Goal: Task Accomplishment & Management: Manage account settings

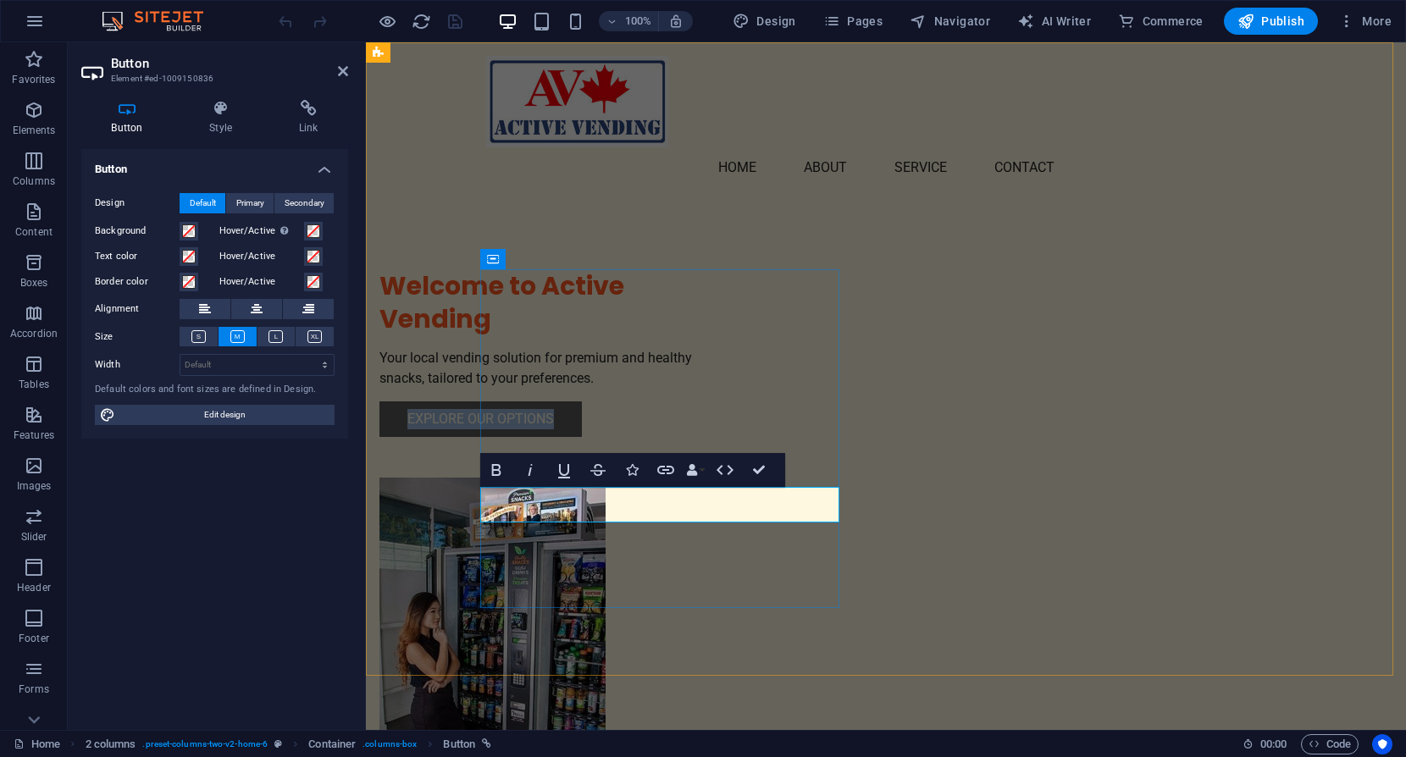
click at [570, 437] on link "Explore Our Options" at bounding box center [480, 419] width 202 height 36
click at [314, 102] on icon at bounding box center [308, 108] width 80 height 17
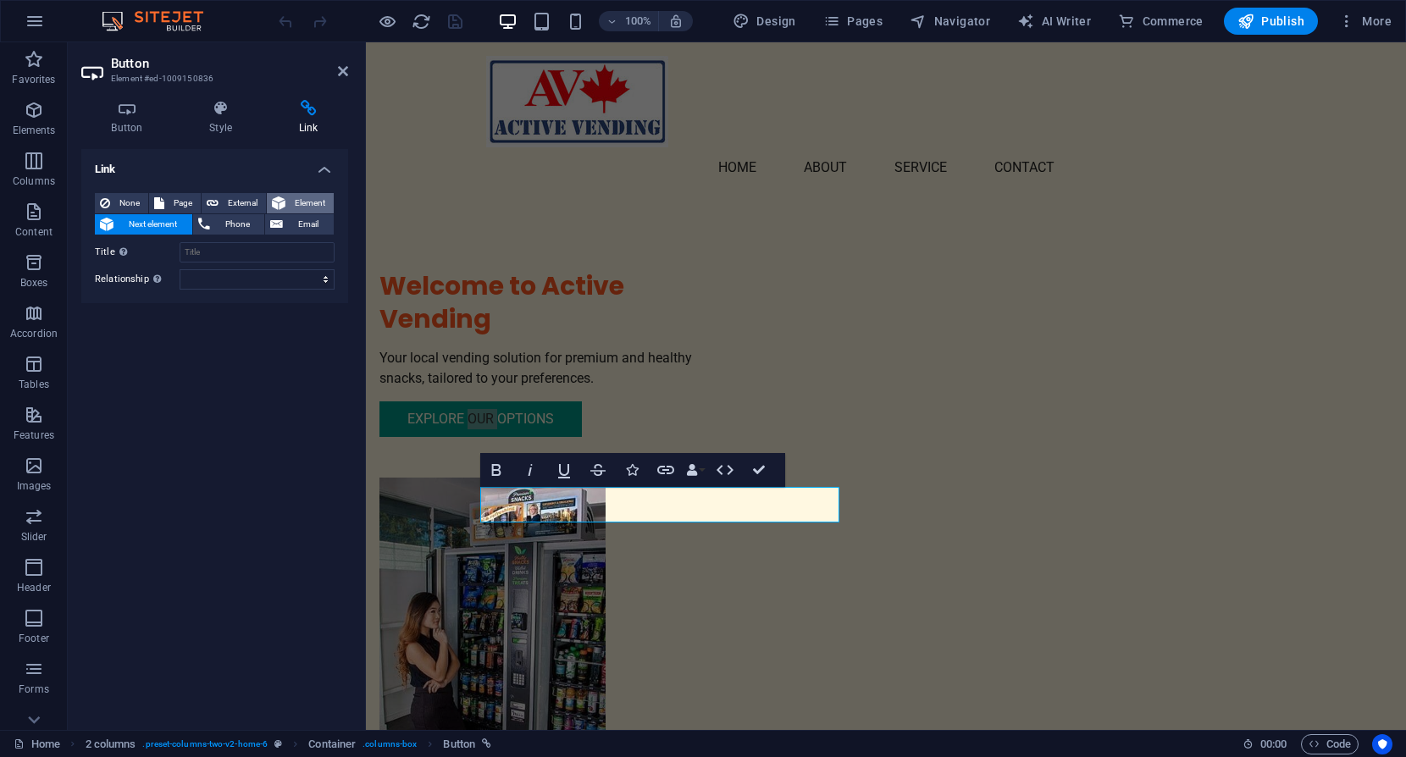
click at [304, 202] on span "Element" at bounding box center [310, 203] width 38 height 20
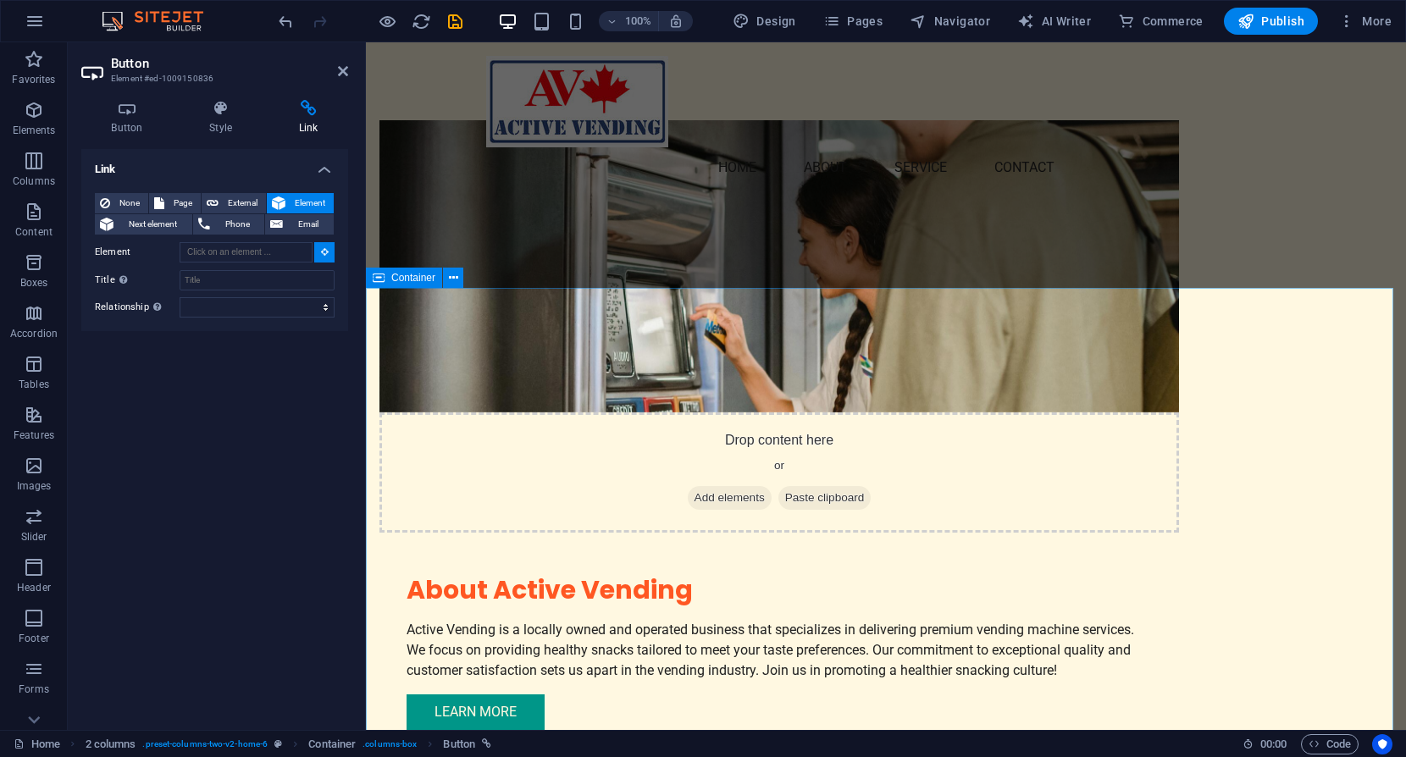
scroll to position [847, 0]
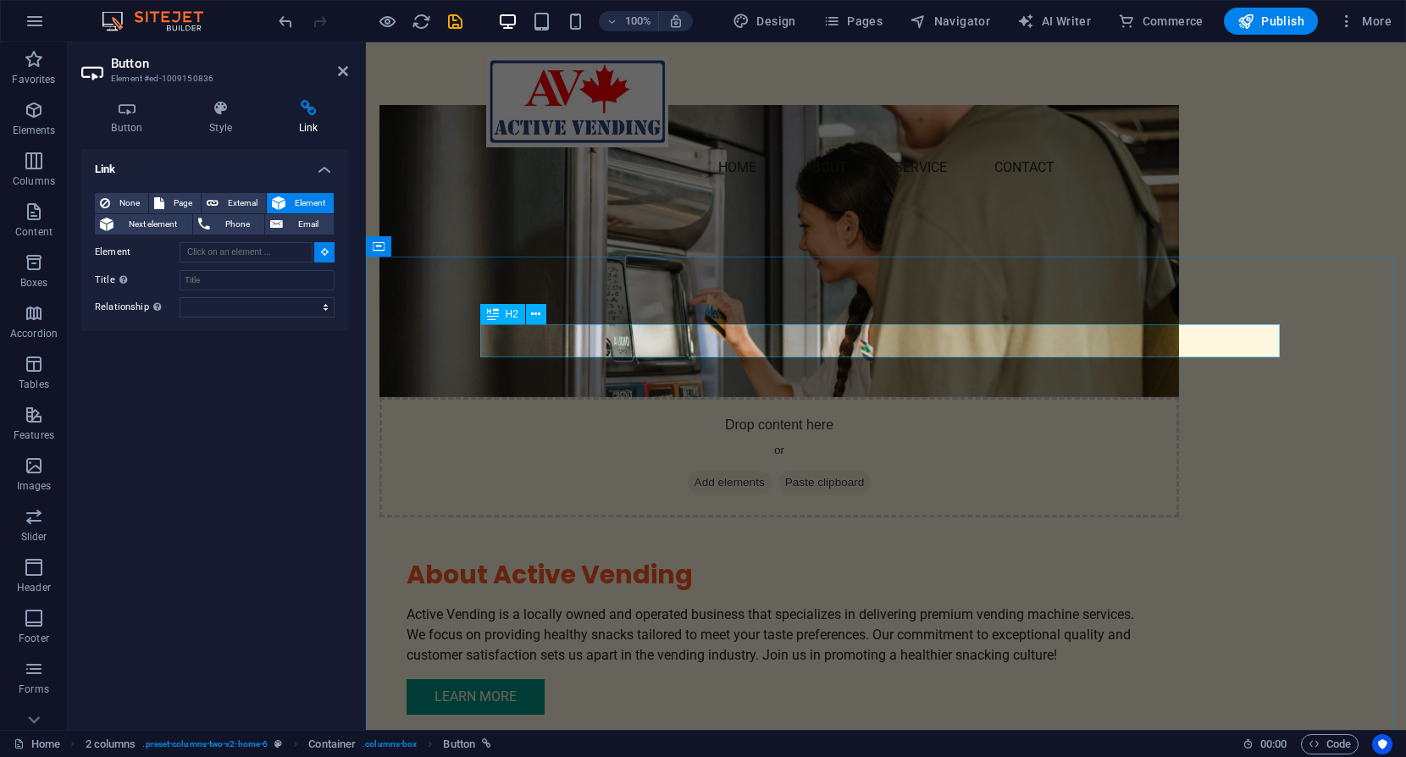
type input "#ed-1009149240"
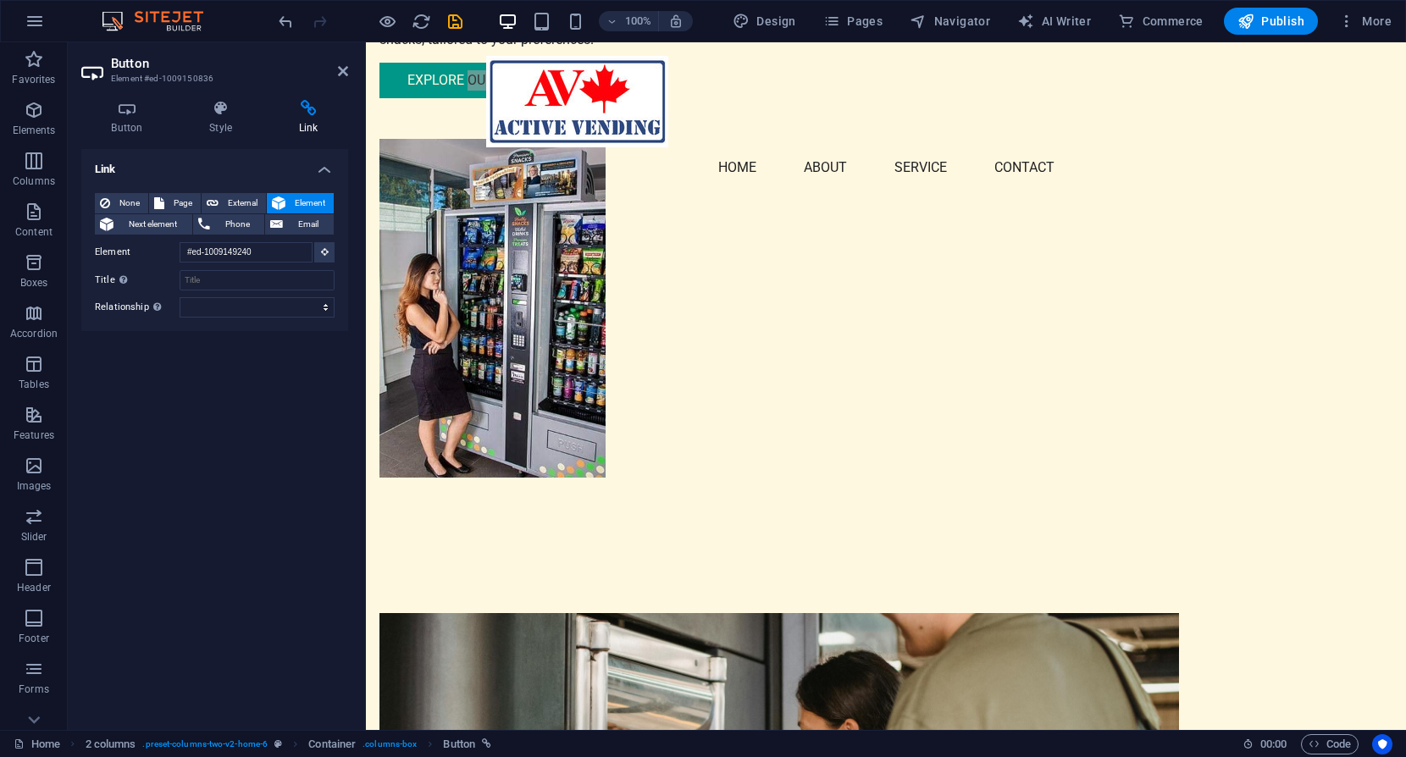
scroll to position [0, 0]
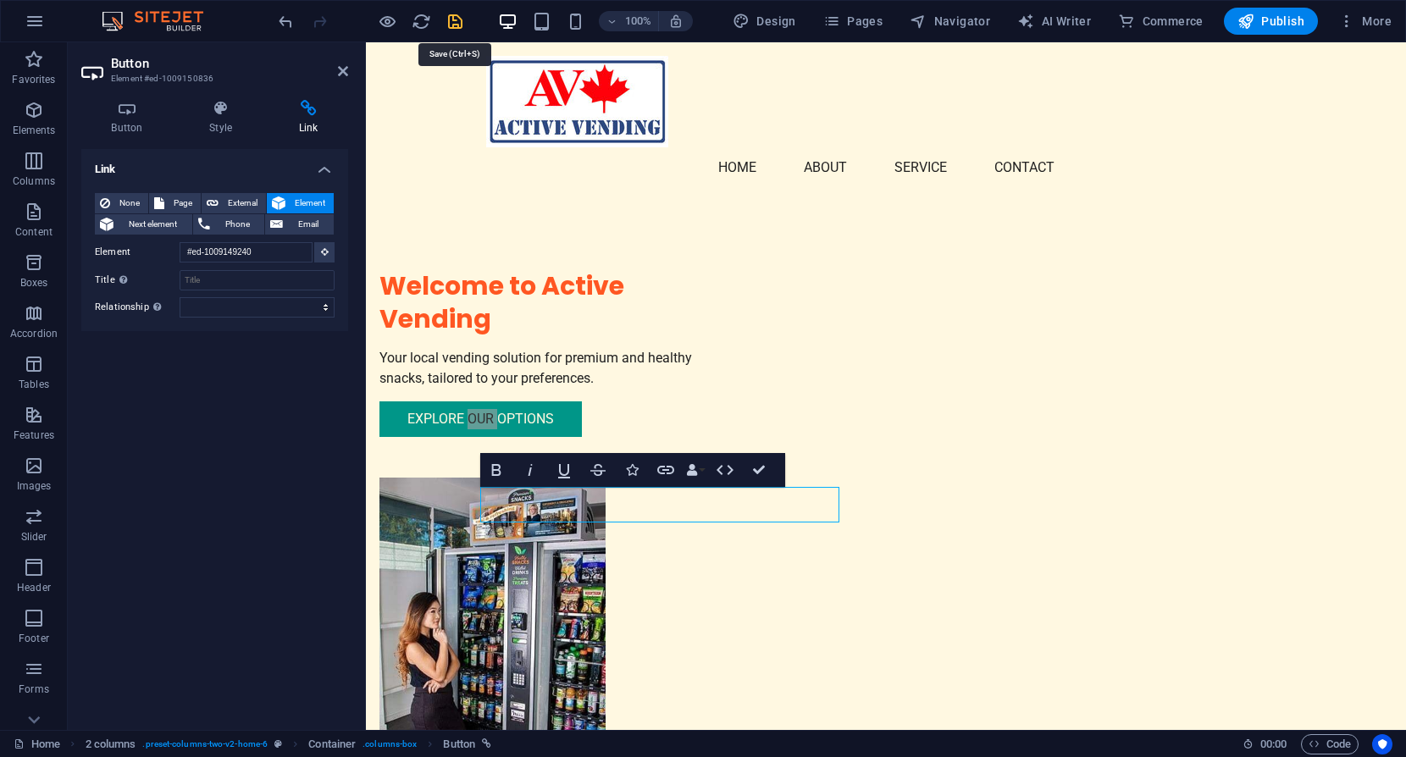
click at [456, 19] on icon "save" at bounding box center [455, 21] width 19 height 19
checkbox input "false"
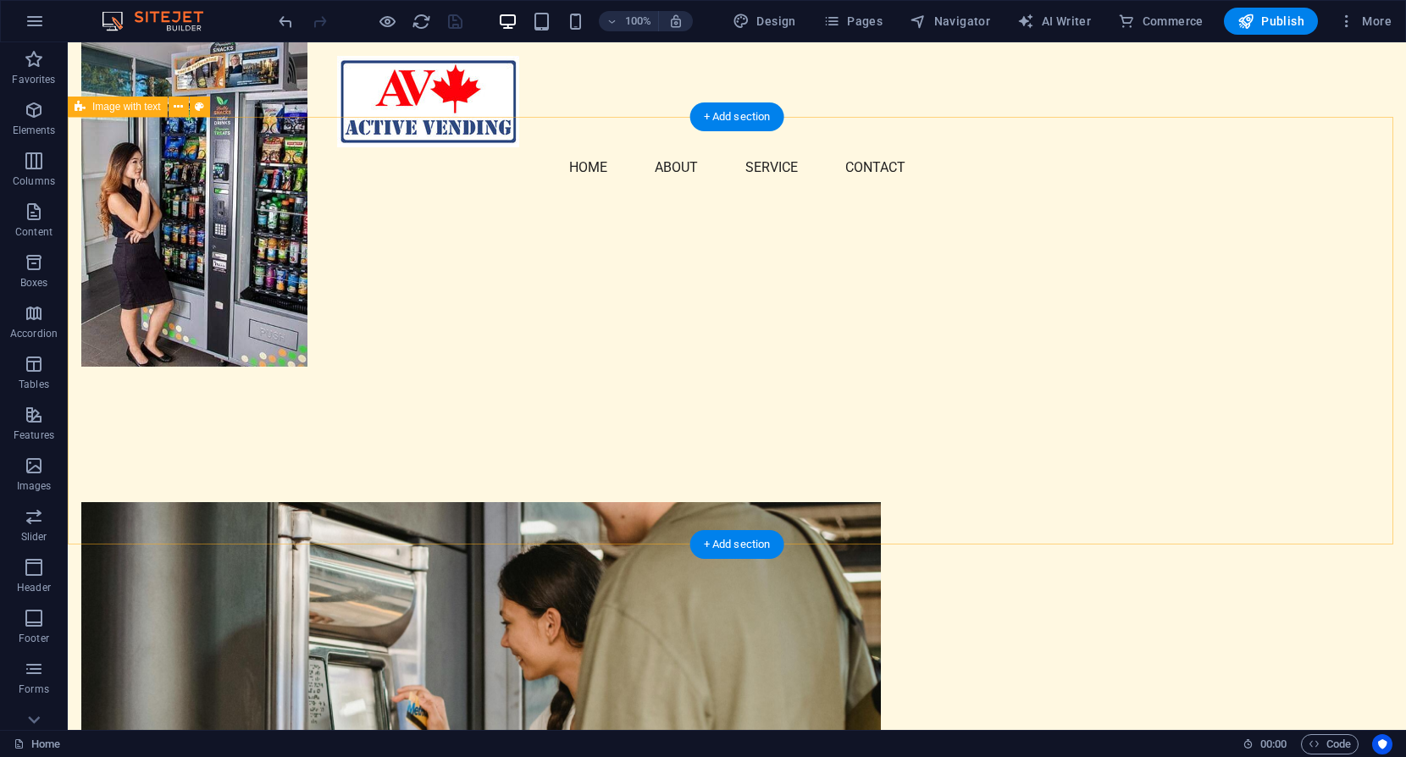
scroll to position [593, 0]
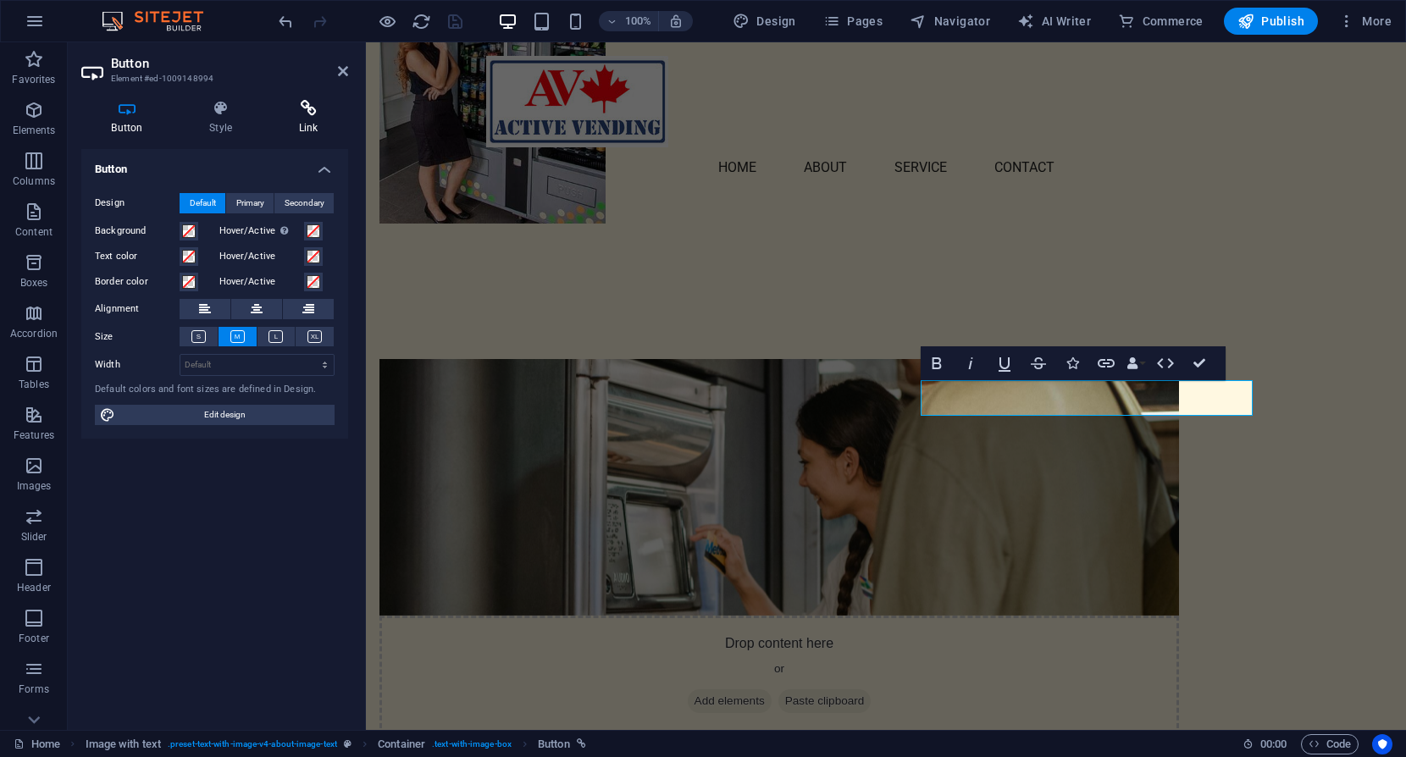
click at [309, 107] on icon at bounding box center [308, 108] width 80 height 17
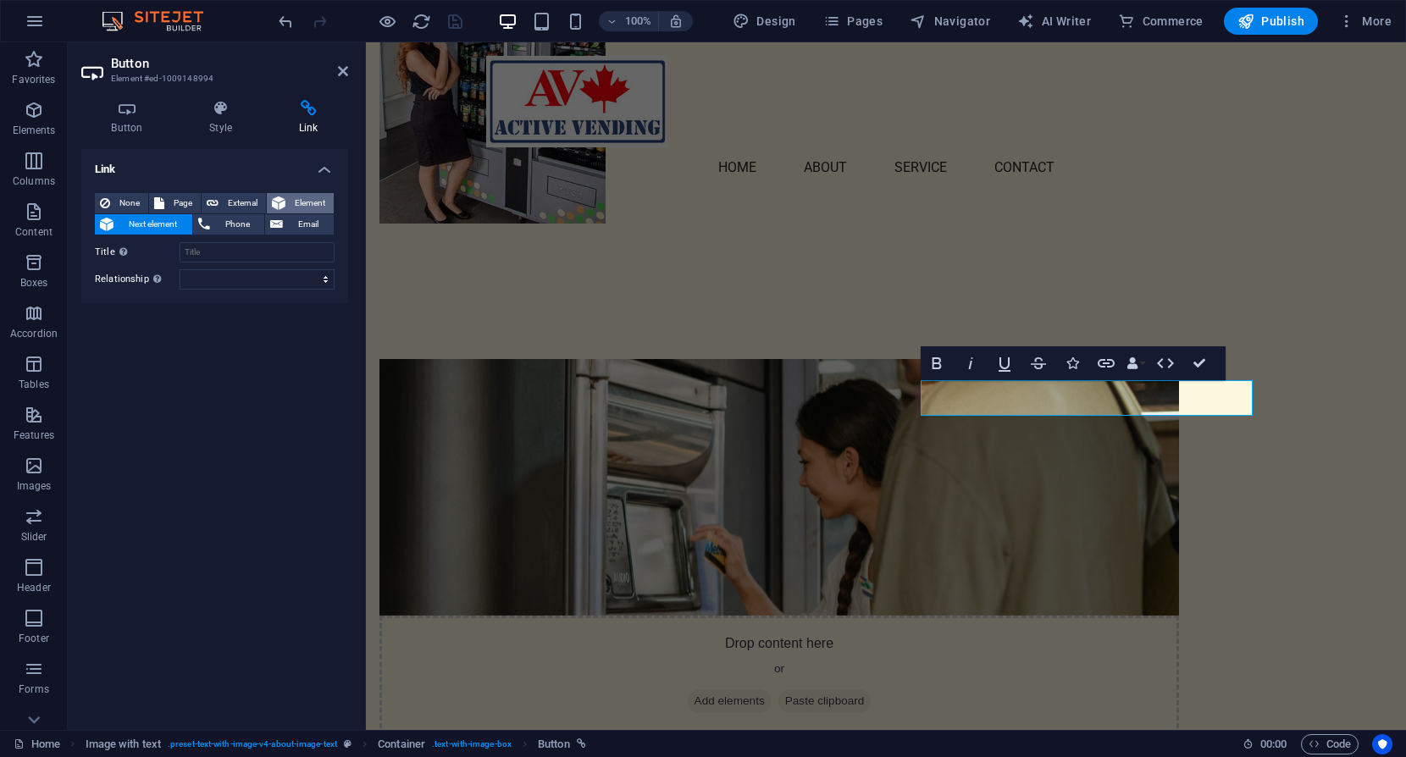
click at [309, 201] on span "Element" at bounding box center [310, 203] width 38 height 20
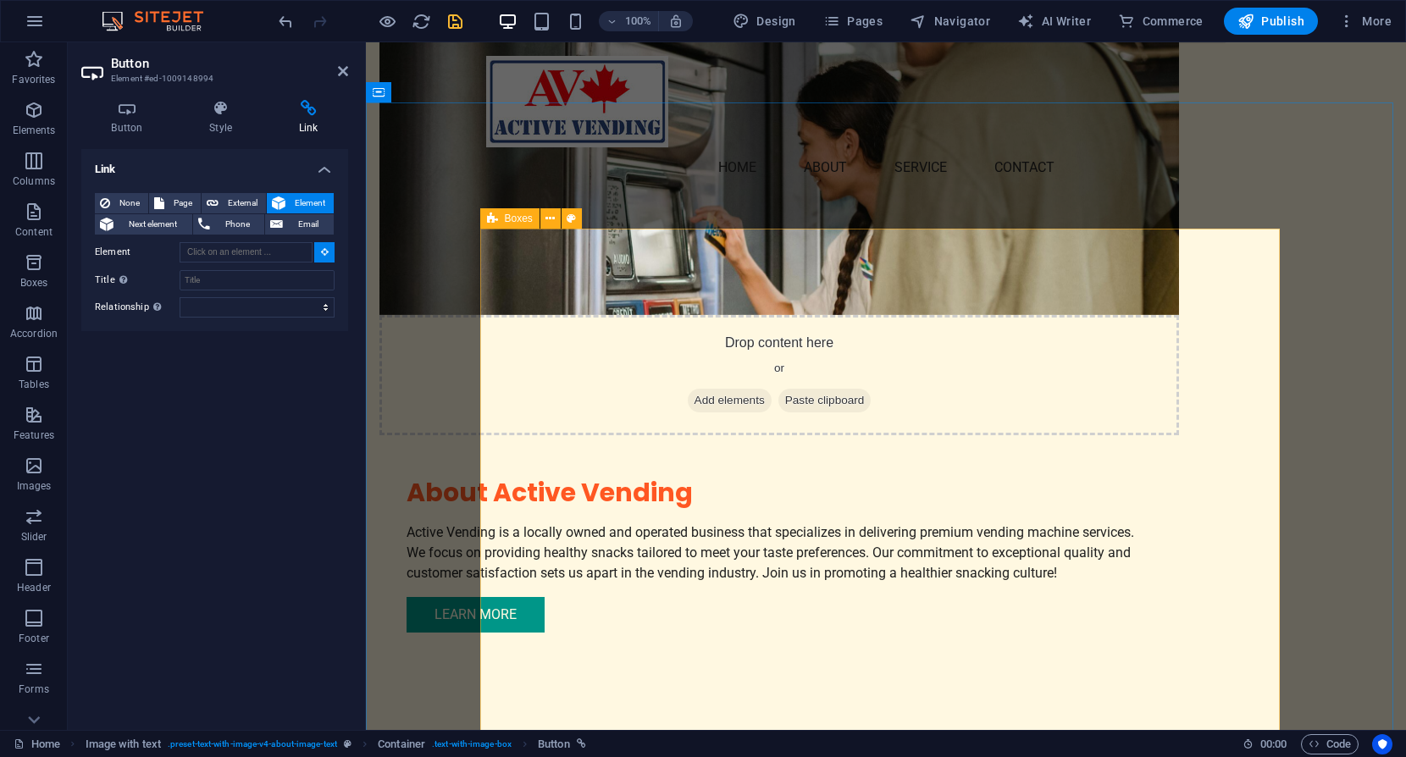
scroll to position [1016, 0]
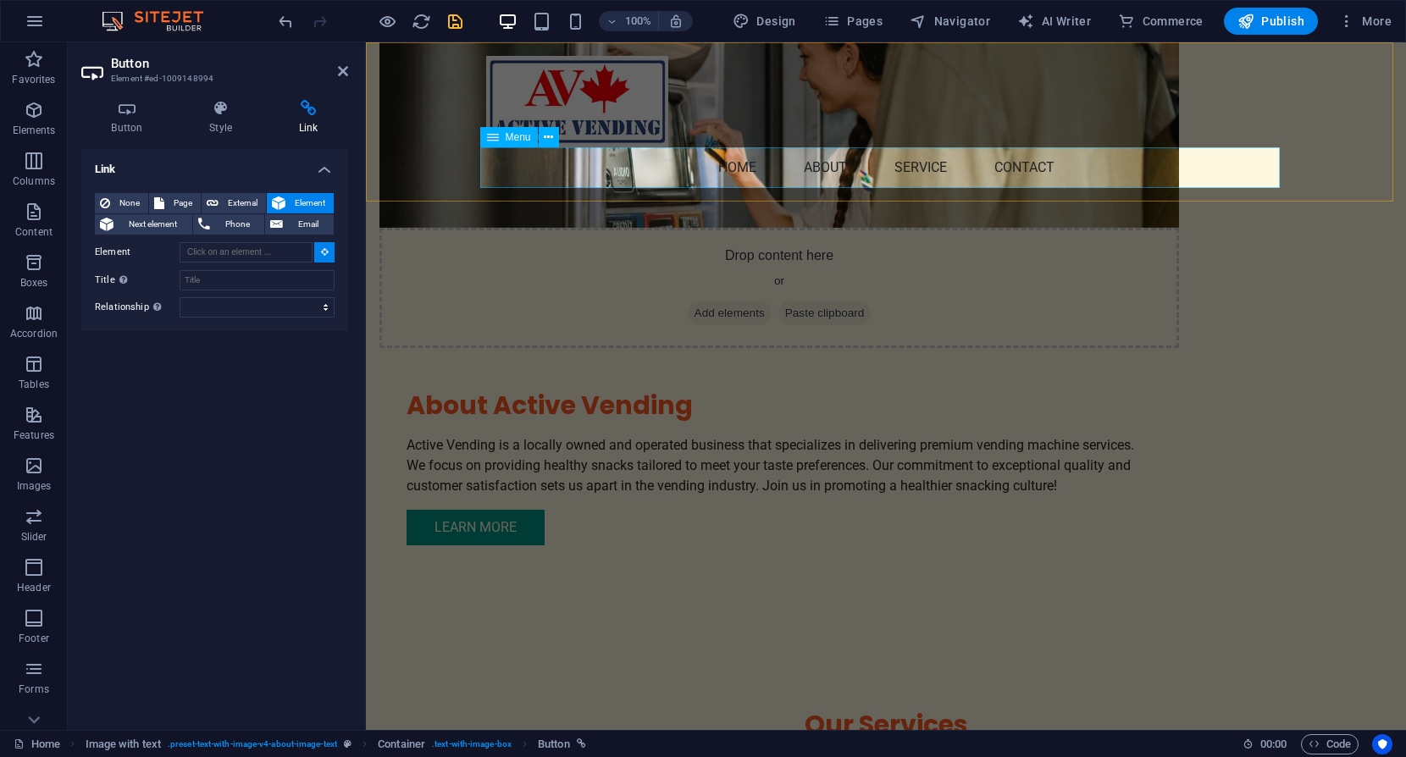
click at [838, 180] on nav "Home About Service Contact" at bounding box center [886, 167] width 800 height 41
type input "#ed-1009150860"
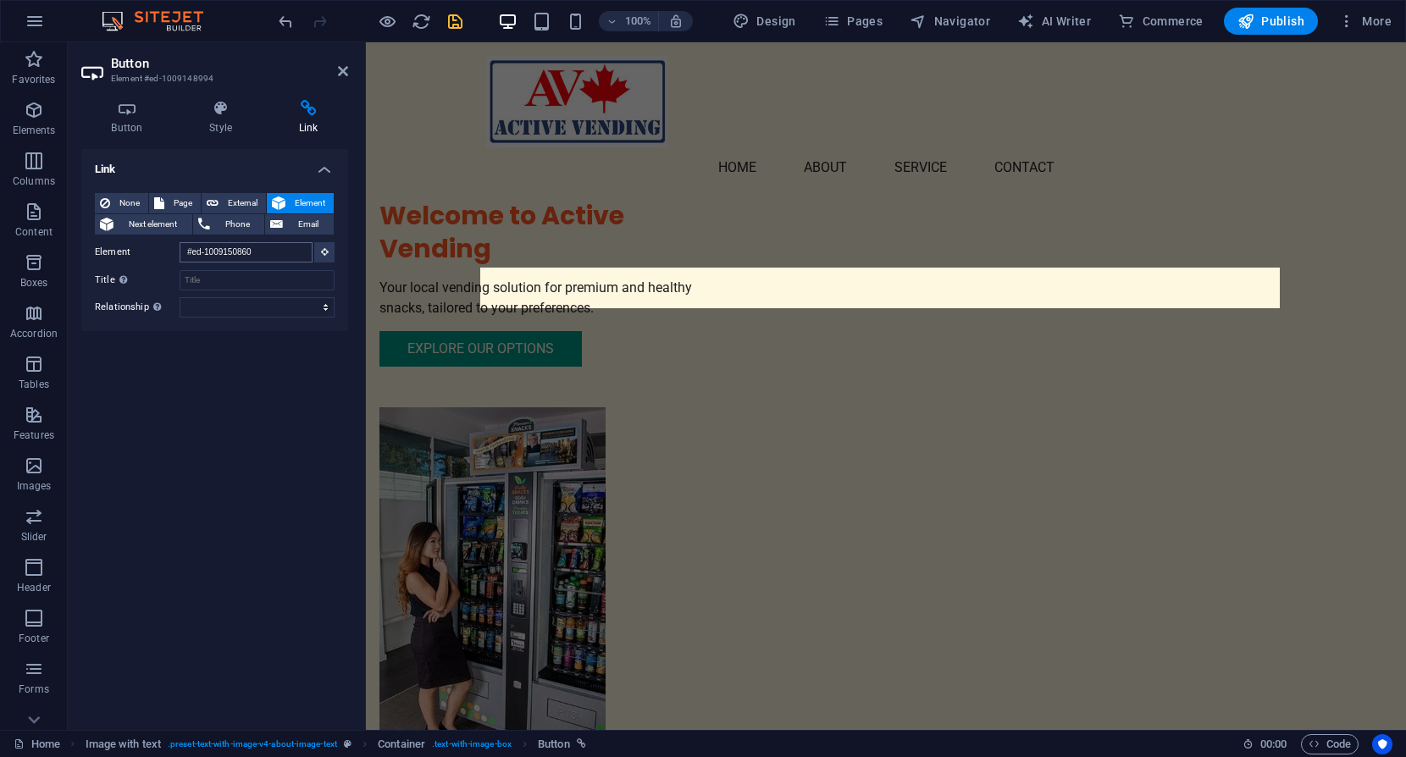
scroll to position [0, 0]
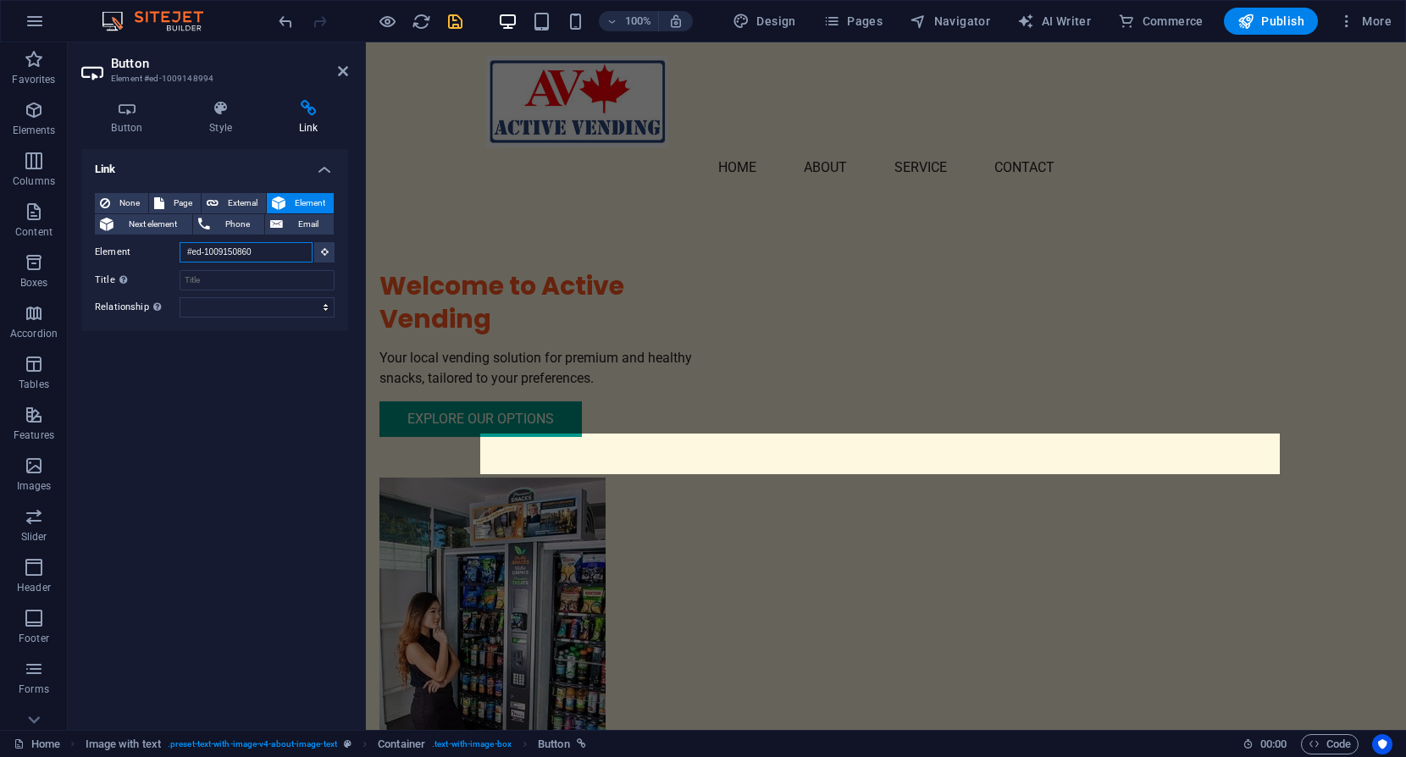
click at [271, 250] on input "#ed-1009150860" at bounding box center [246, 252] width 133 height 20
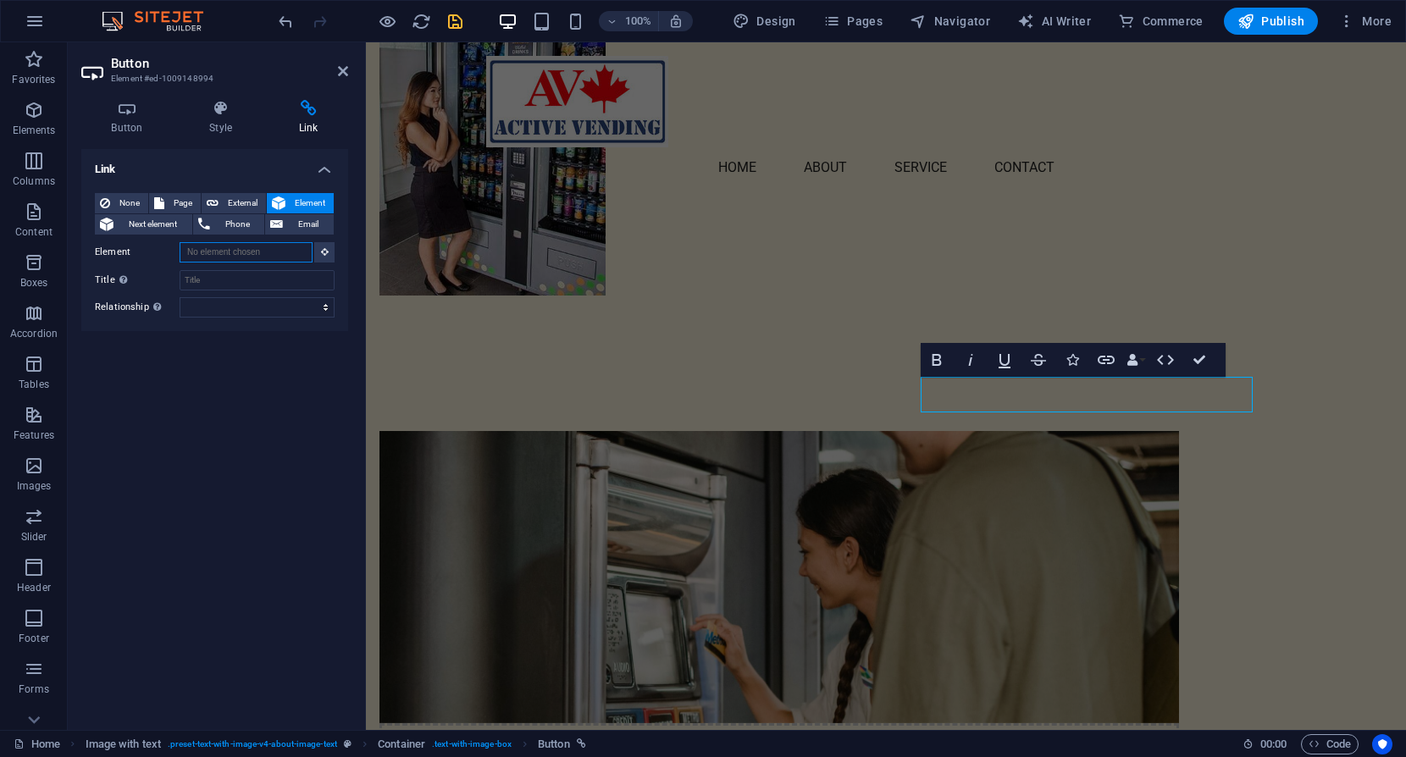
scroll to position [605, 0]
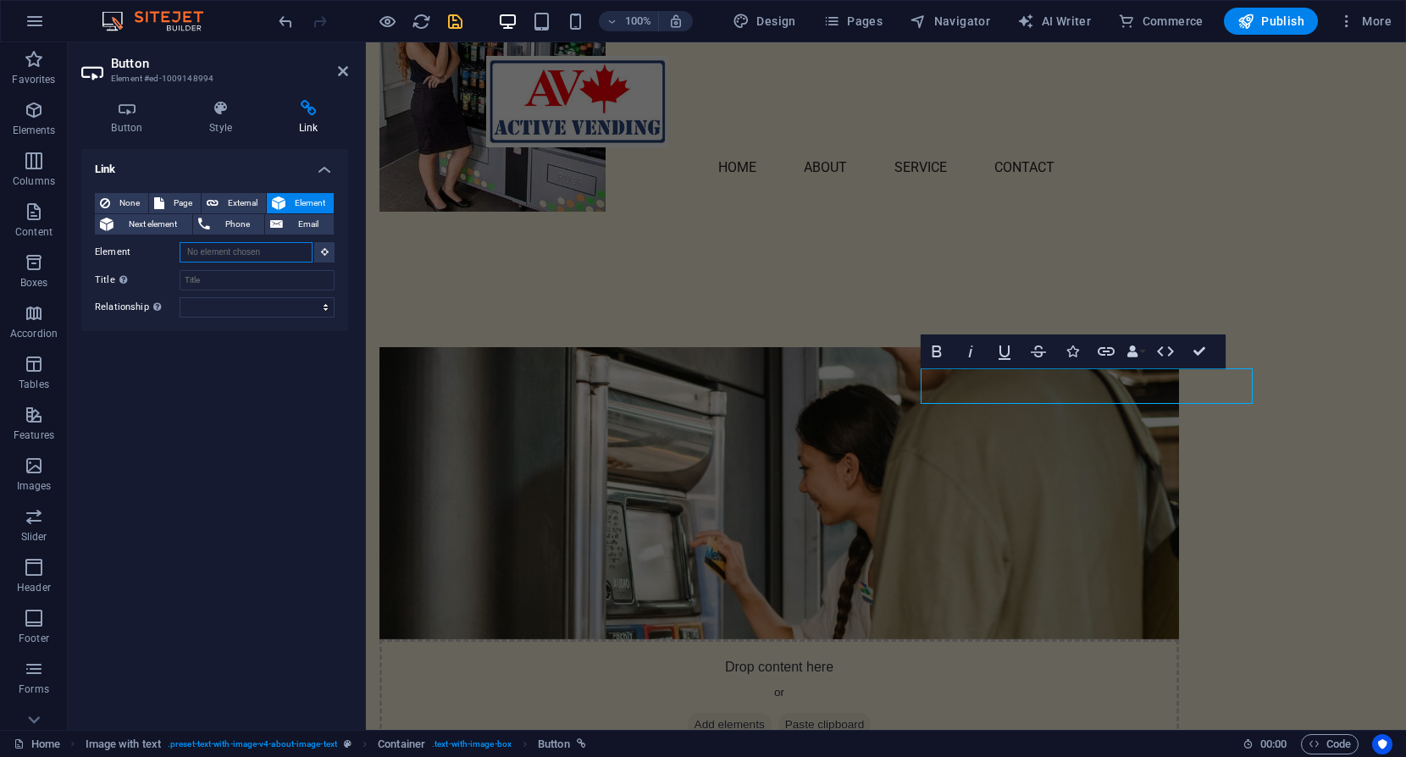
click at [273, 252] on input "Element" at bounding box center [246, 252] width 133 height 20
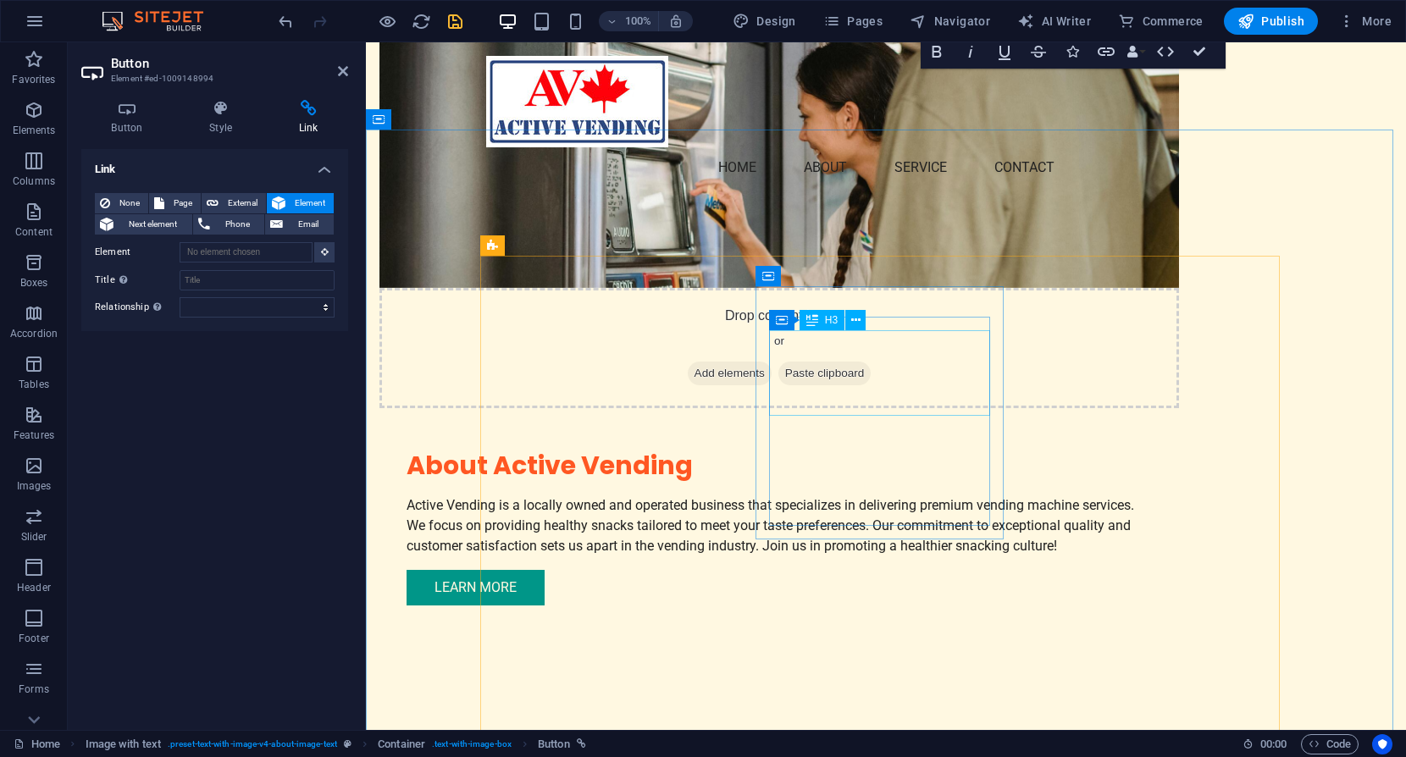
scroll to position [974, 0]
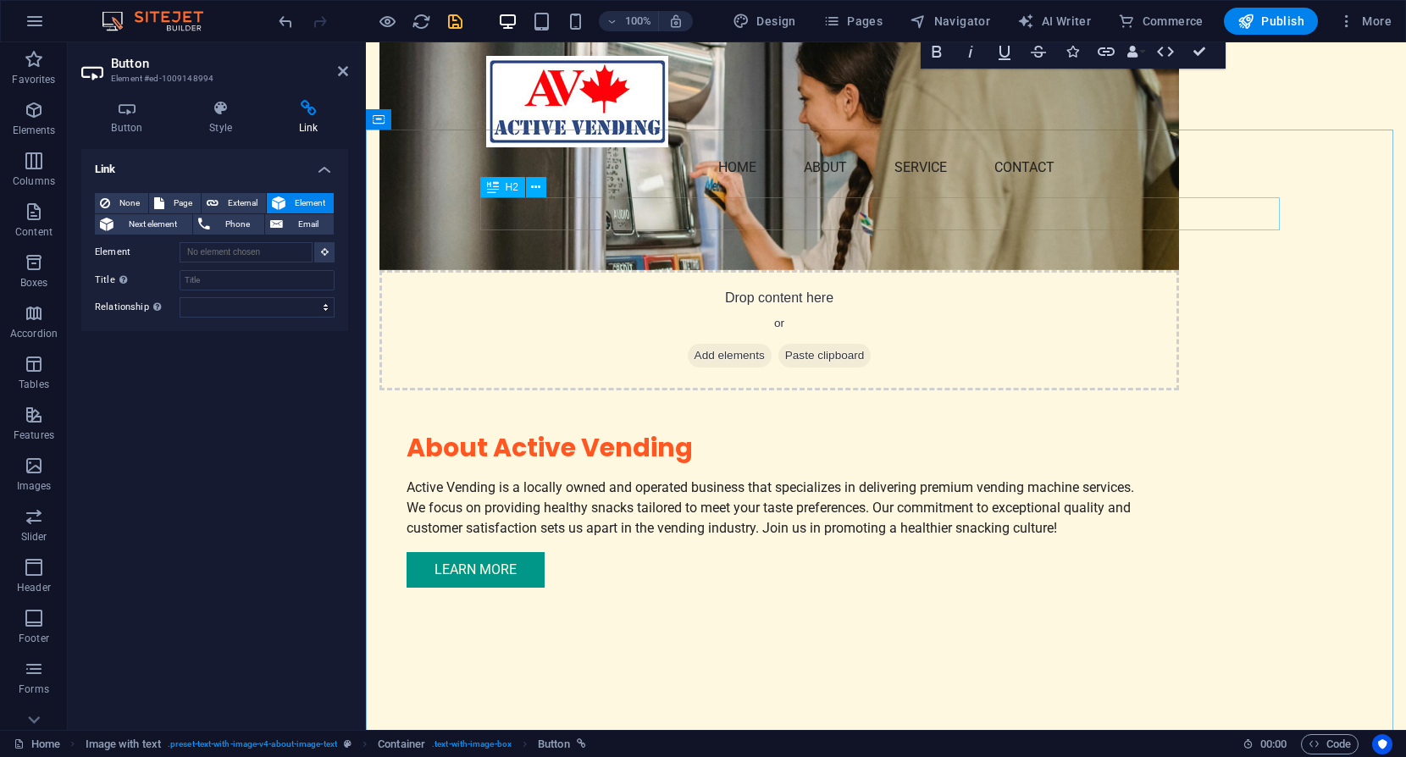
click at [880, 750] on div "Our Services" at bounding box center [886, 766] width 800 height 33
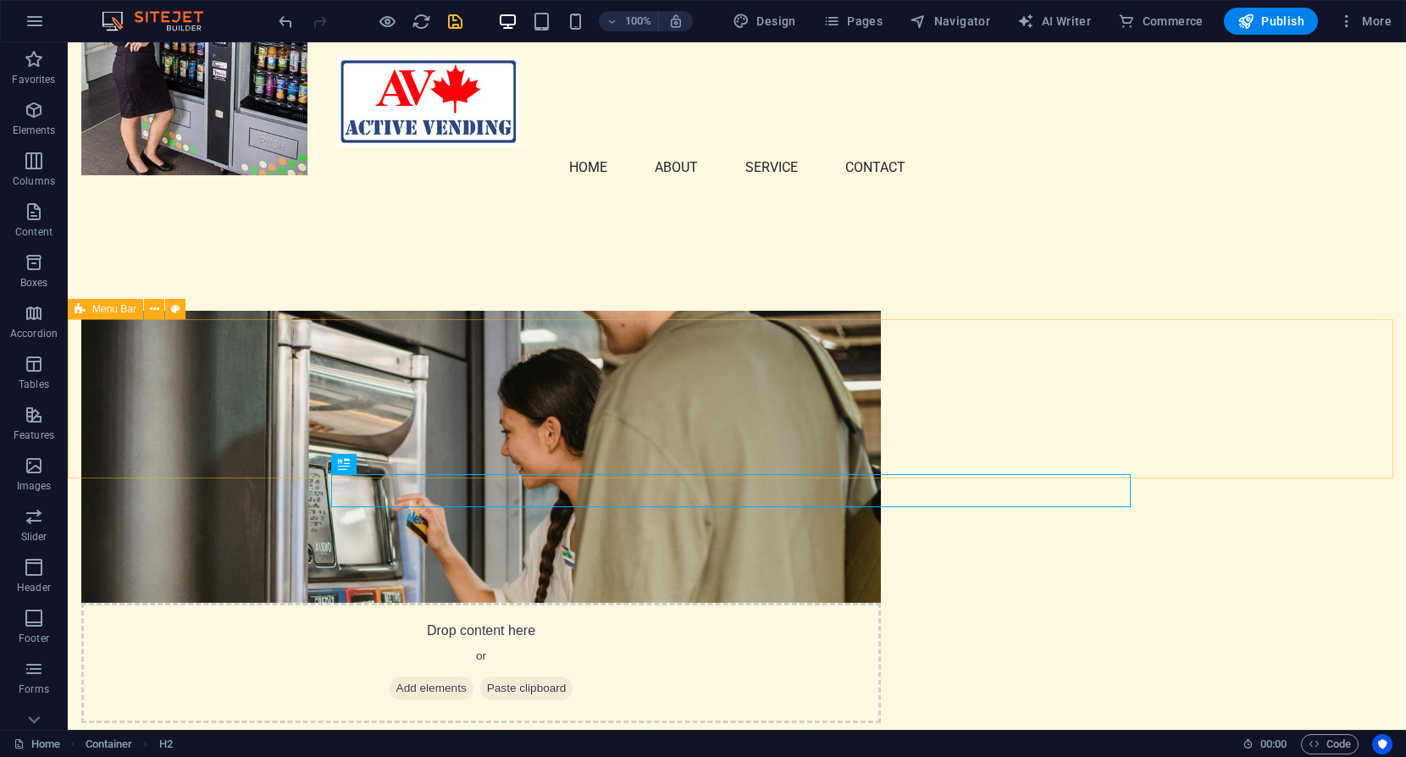
scroll to position [635, 0]
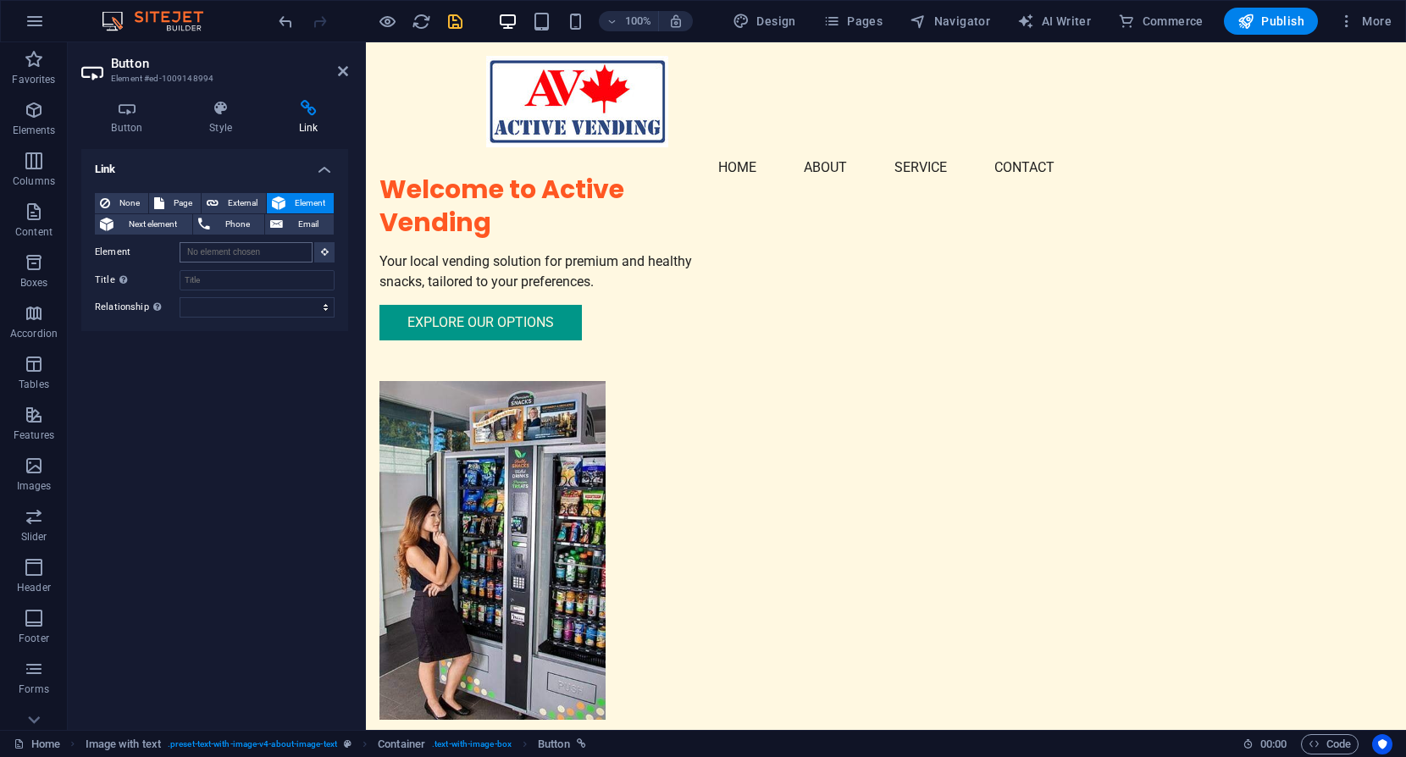
scroll to position [0, 0]
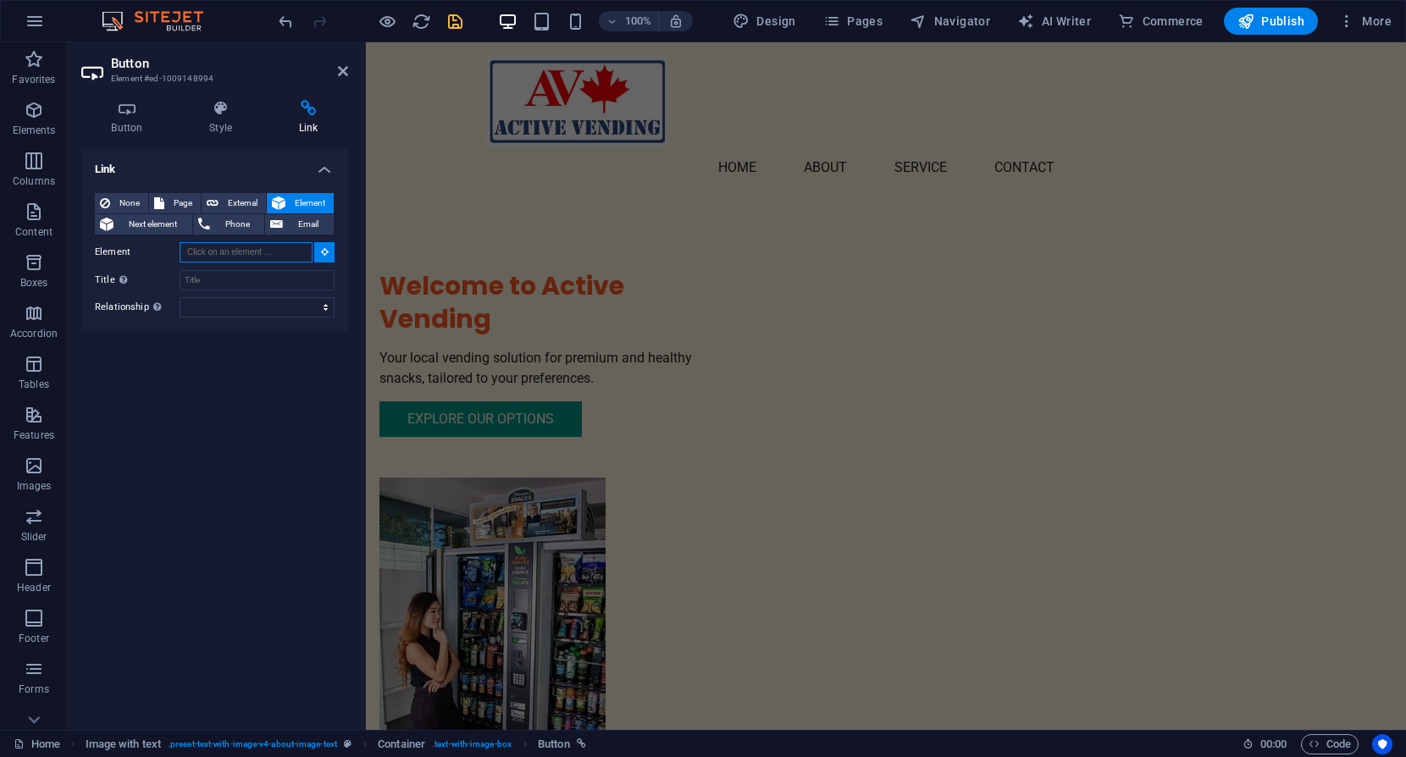
click at [247, 250] on input "Element" at bounding box center [246, 252] width 133 height 20
click at [246, 253] on input "Element" at bounding box center [246, 252] width 133 height 20
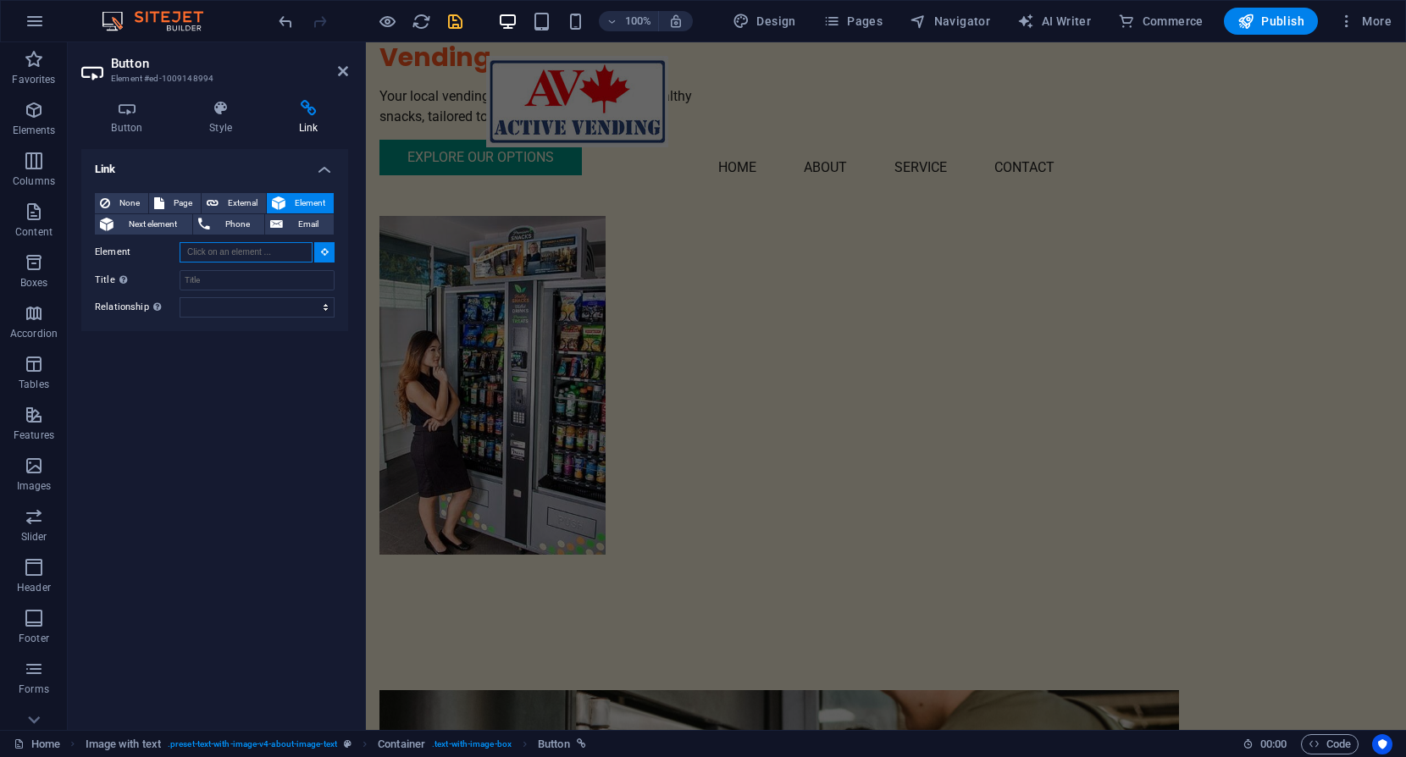
scroll to position [476, 0]
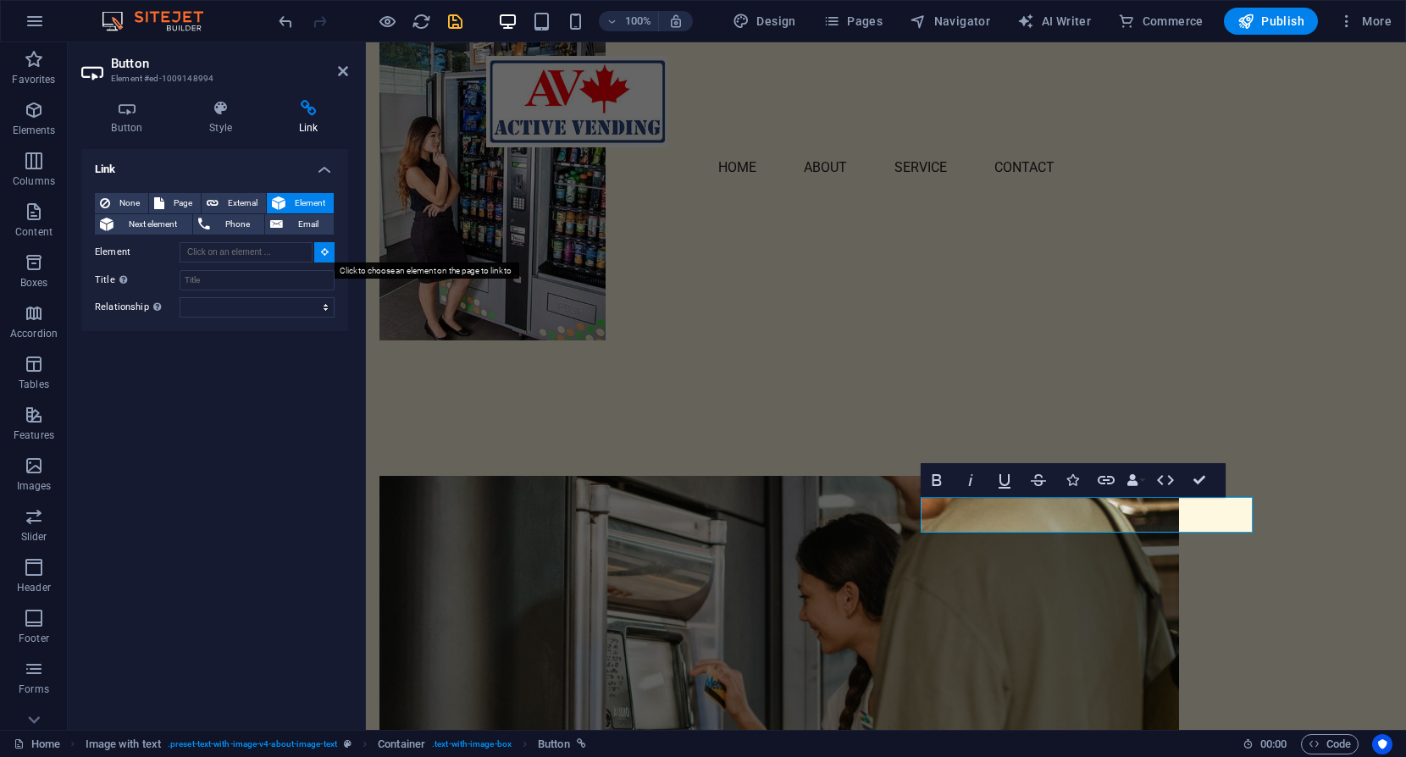
click at [322, 252] on icon at bounding box center [325, 251] width 8 height 8
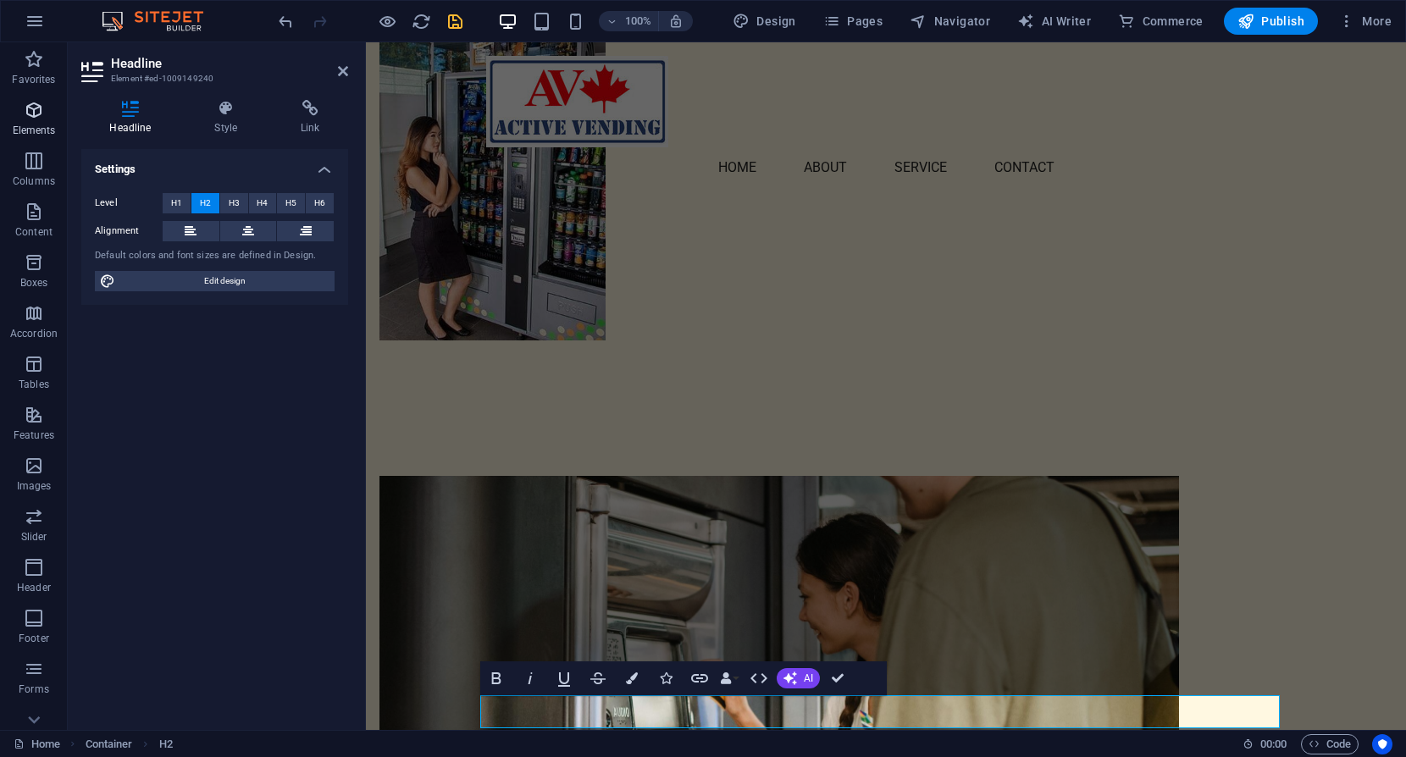
click at [33, 109] on icon "button" at bounding box center [34, 110] width 20 height 20
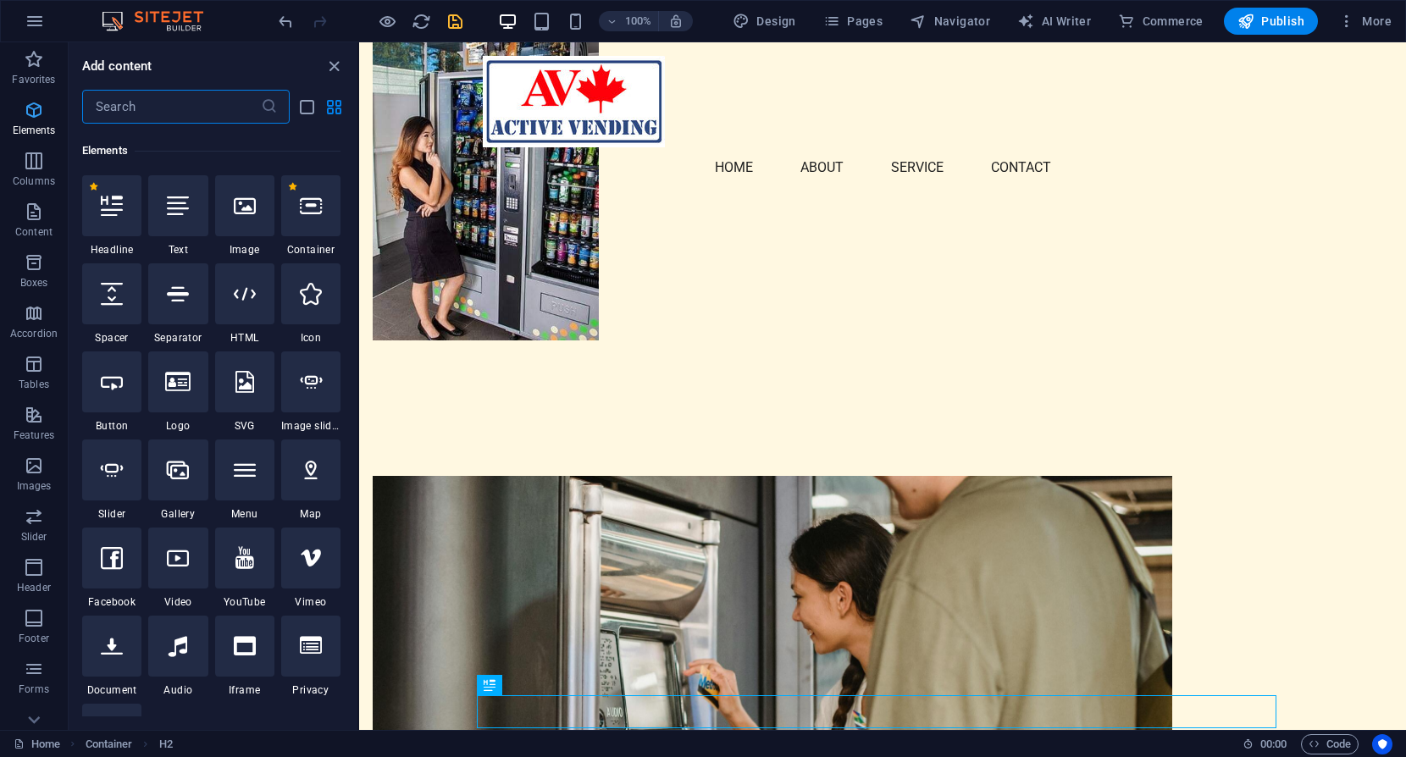
scroll to position [180, 0]
click at [33, 108] on icon "button" at bounding box center [34, 110] width 20 height 20
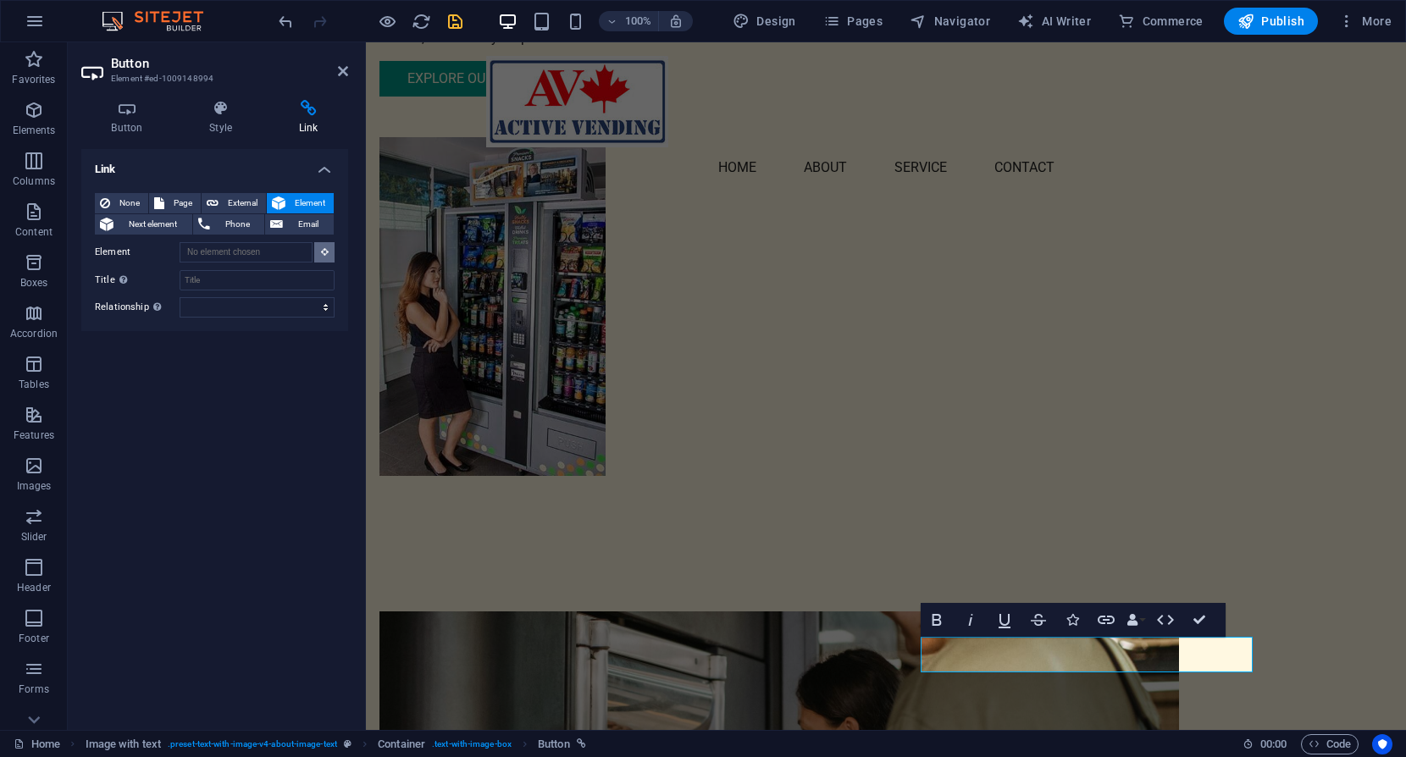
scroll to position [317, 0]
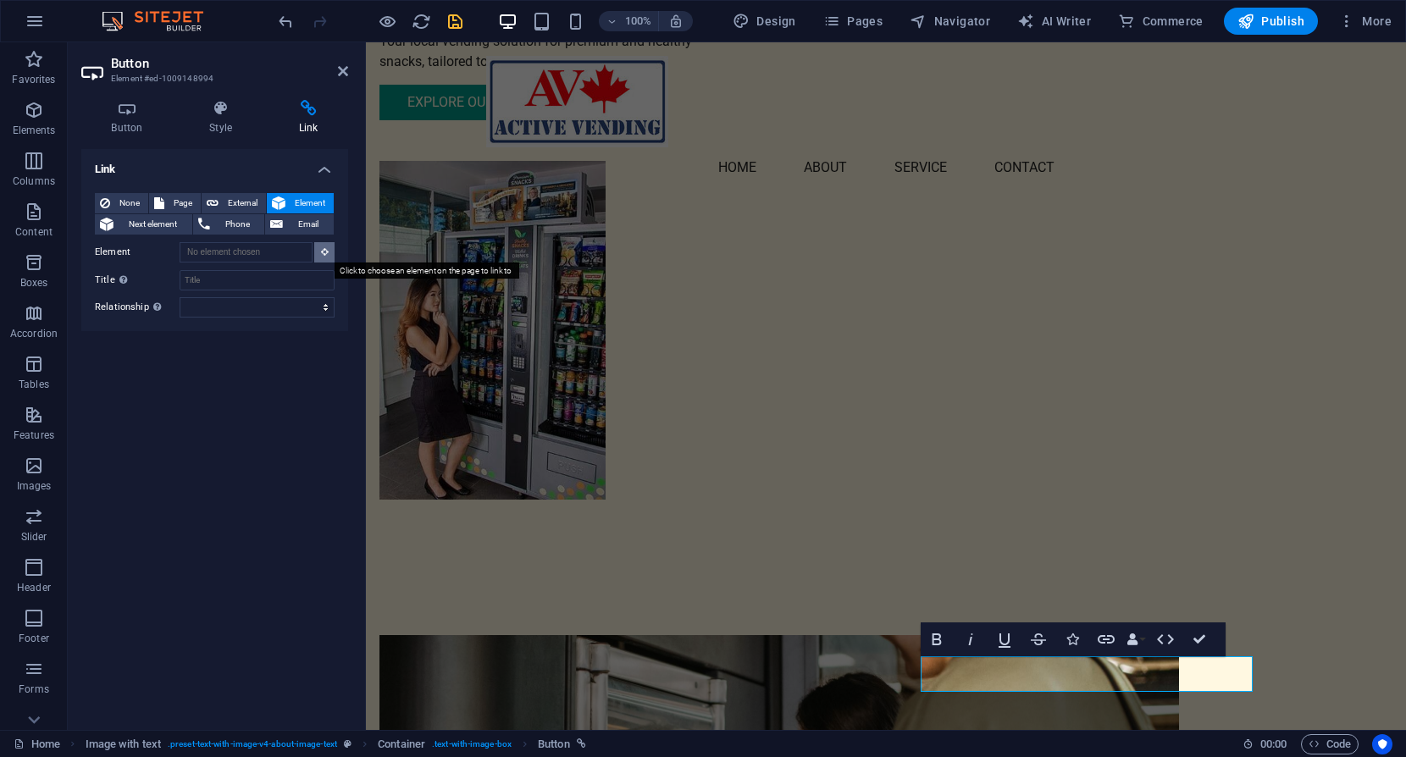
click at [327, 252] on icon at bounding box center [325, 251] width 8 height 8
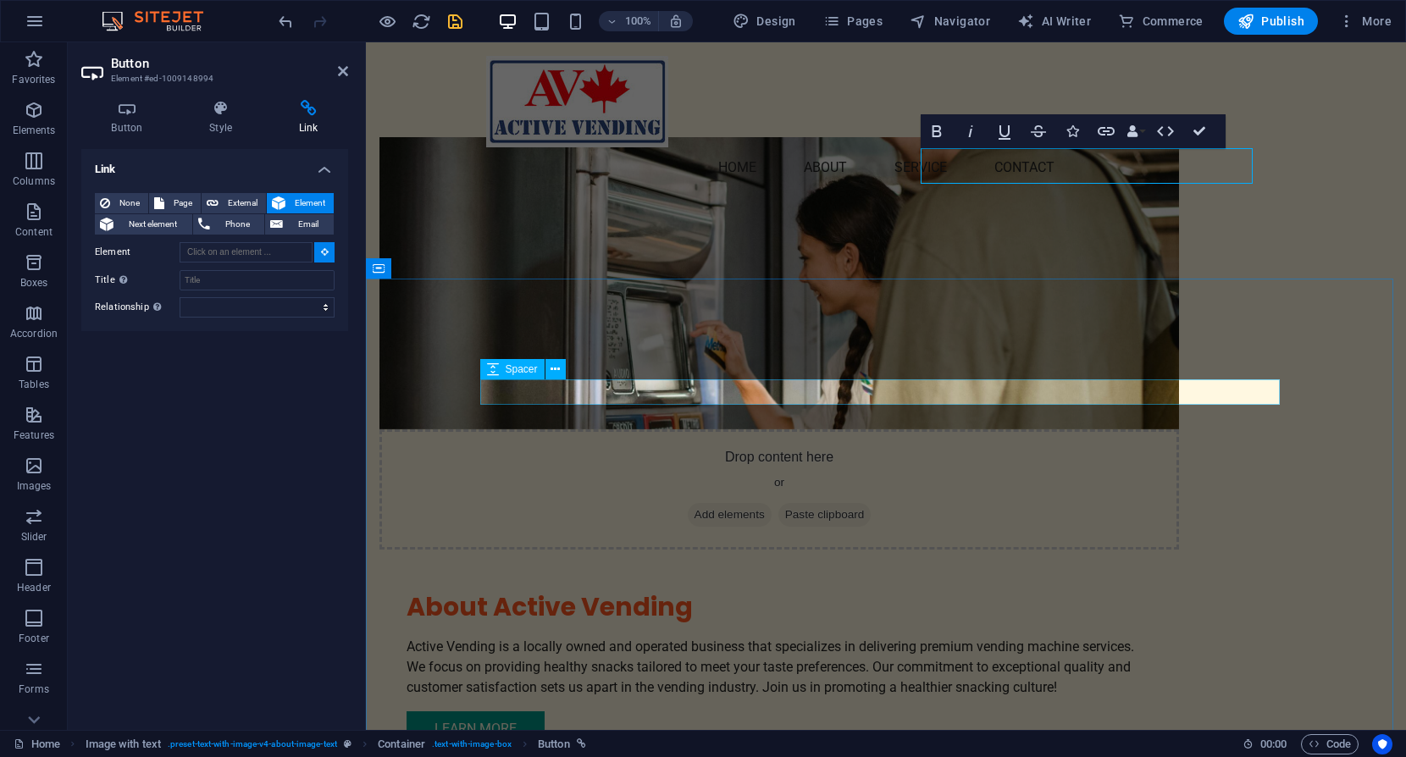
scroll to position [825, 0]
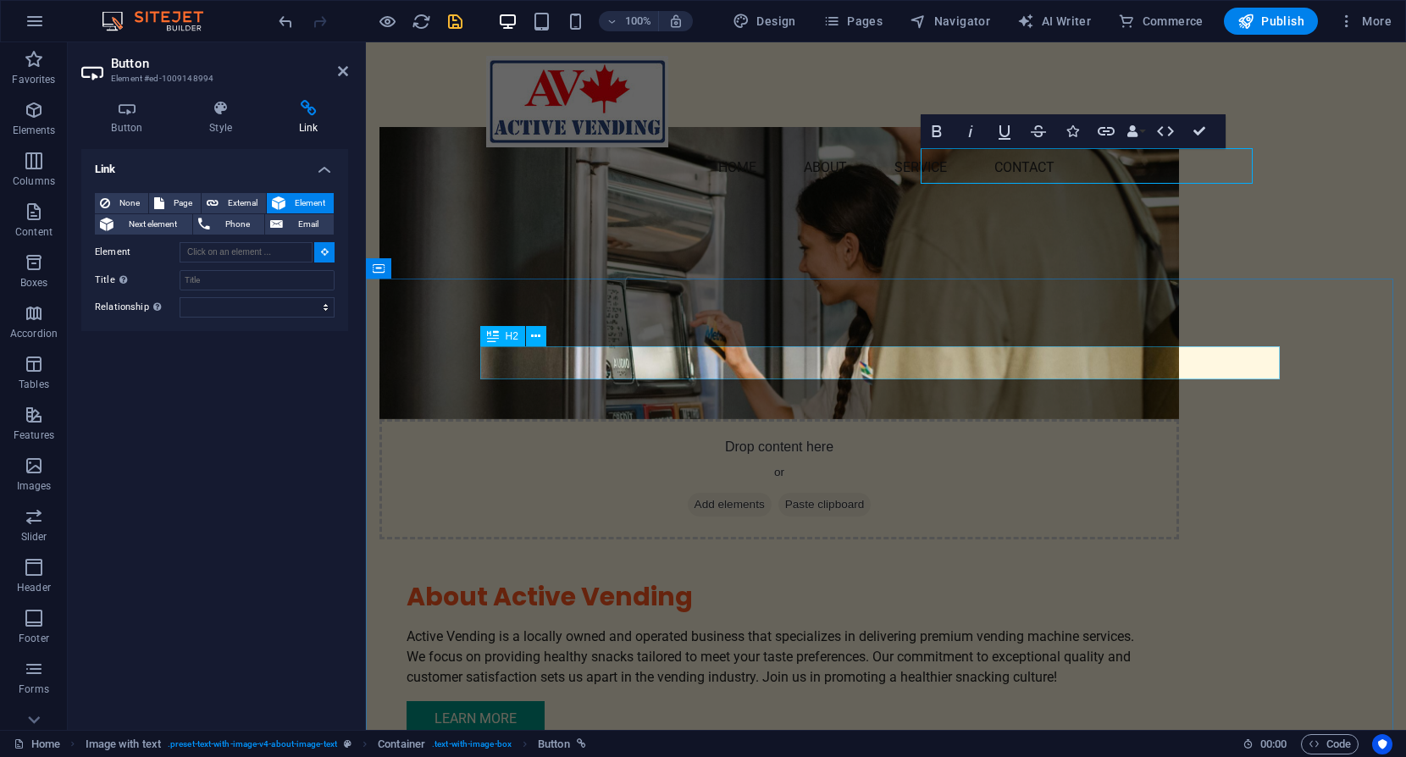
type input "#ed-1009149240"
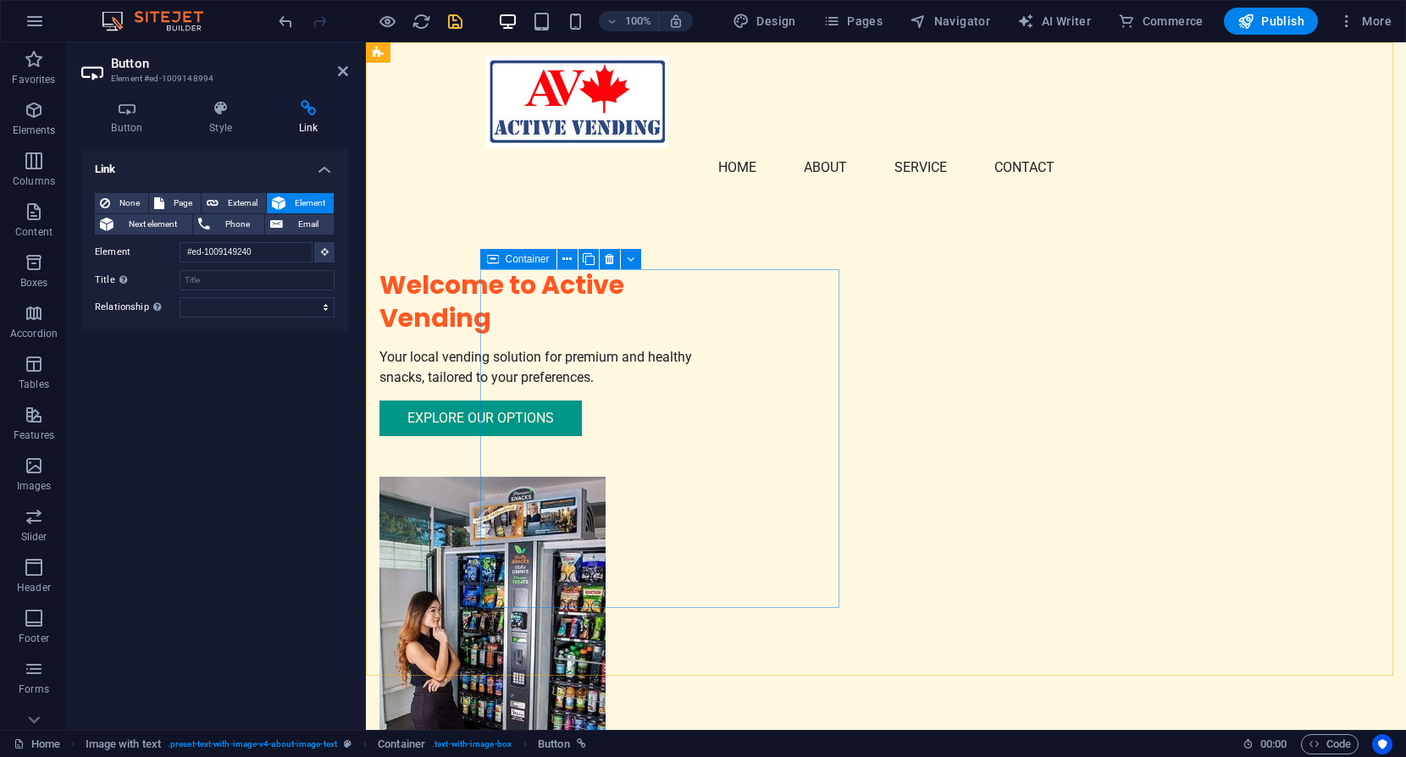
scroll to position [0, 0]
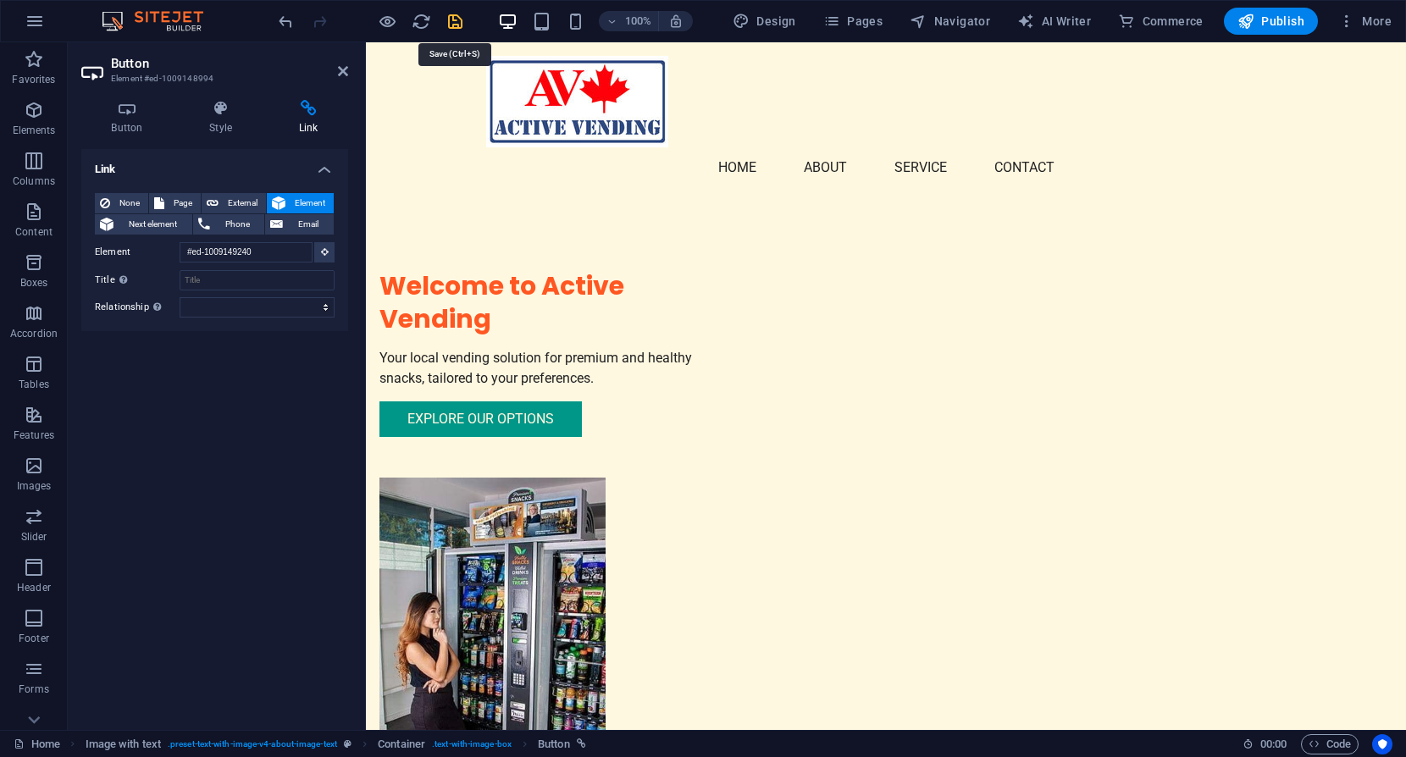
click at [455, 23] on icon "save" at bounding box center [455, 21] width 19 height 19
checkbox input "false"
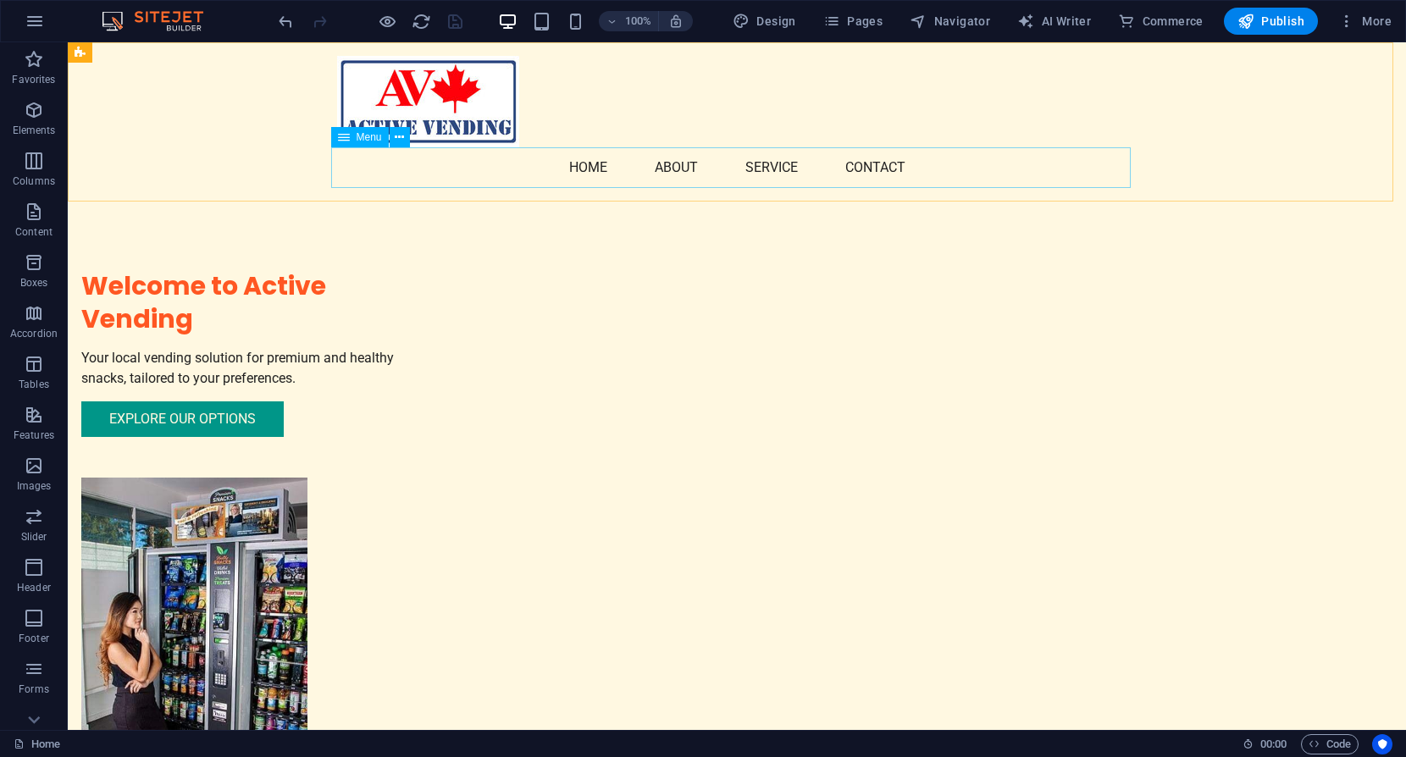
click at [810, 168] on nav "Home About Service Contact" at bounding box center [737, 167] width 800 height 41
select select
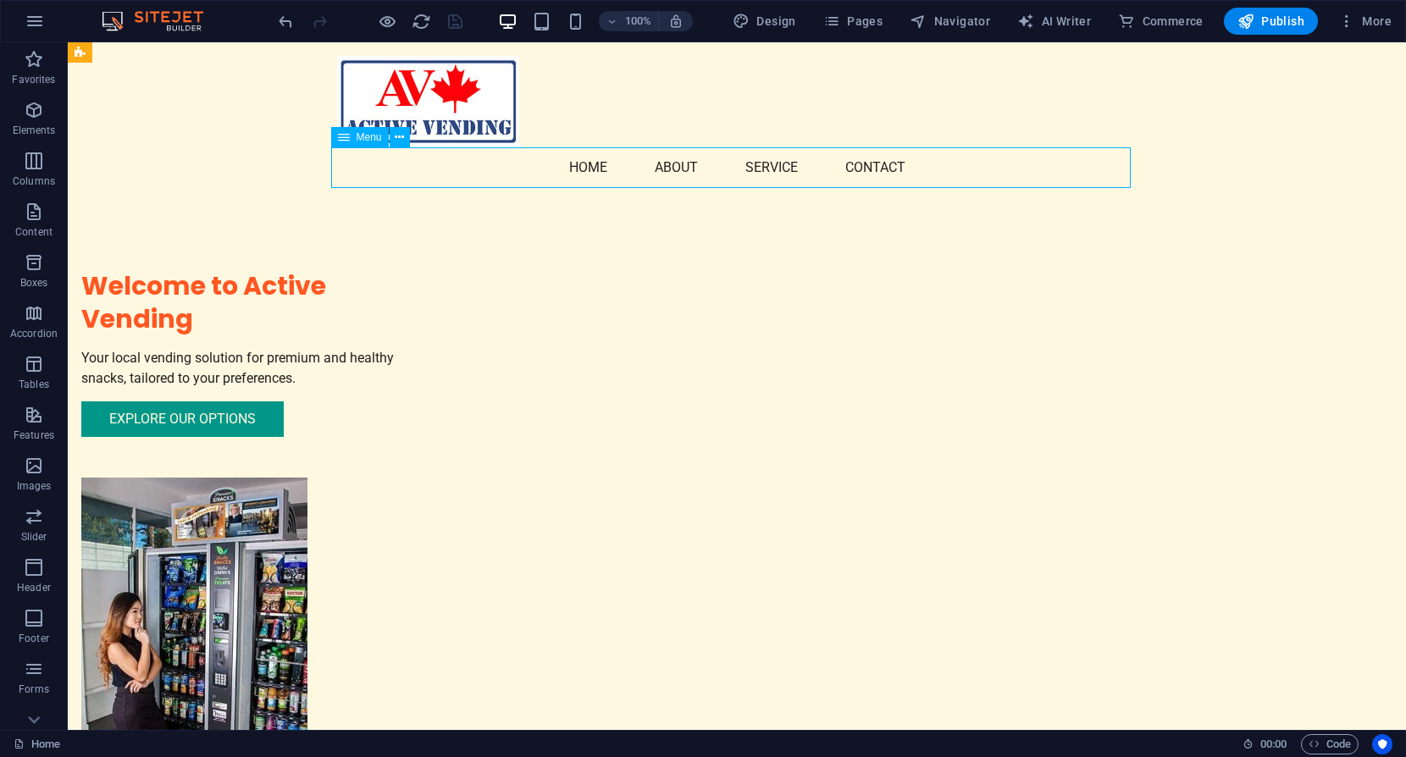
select select
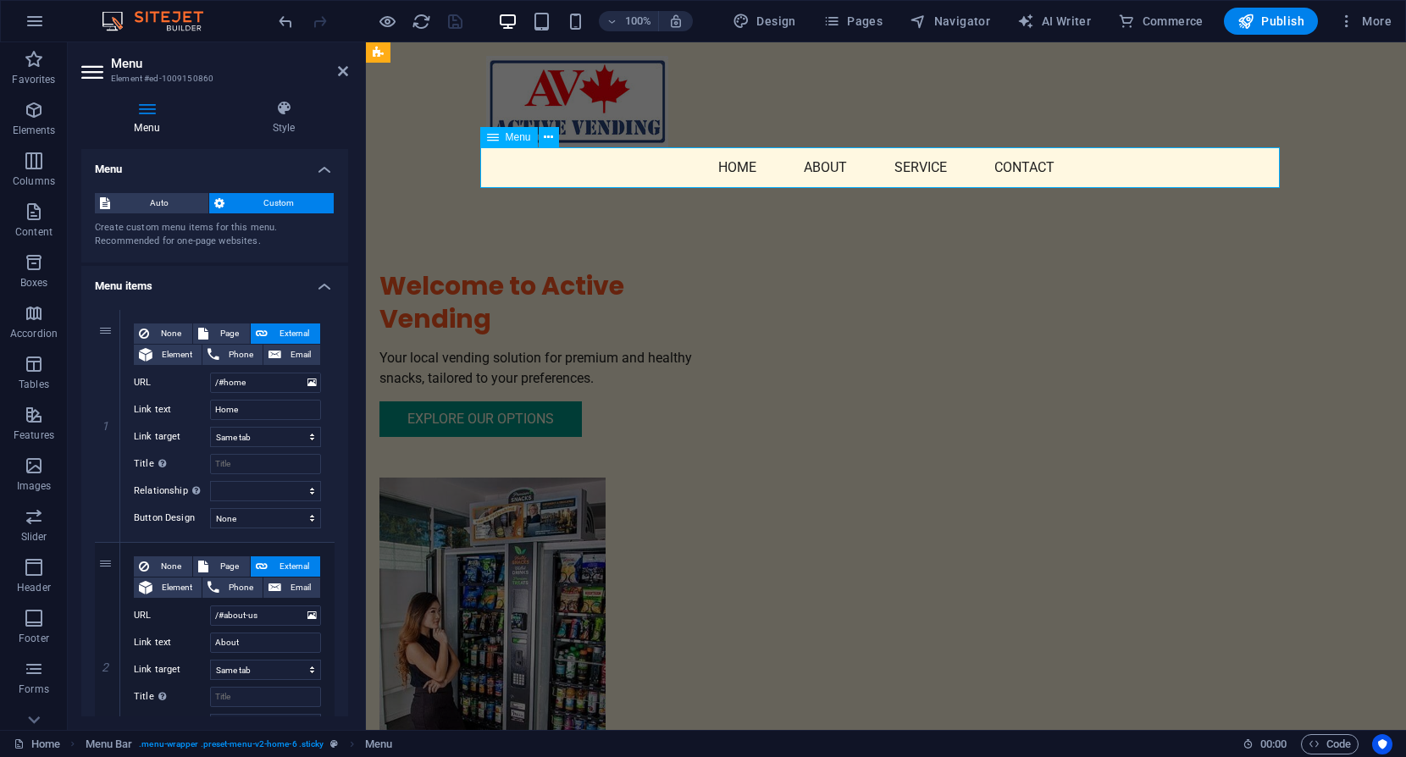
click at [810, 168] on nav "Home About Service Contact" at bounding box center [886, 167] width 800 height 41
click at [285, 106] on icon at bounding box center [283, 108] width 129 height 17
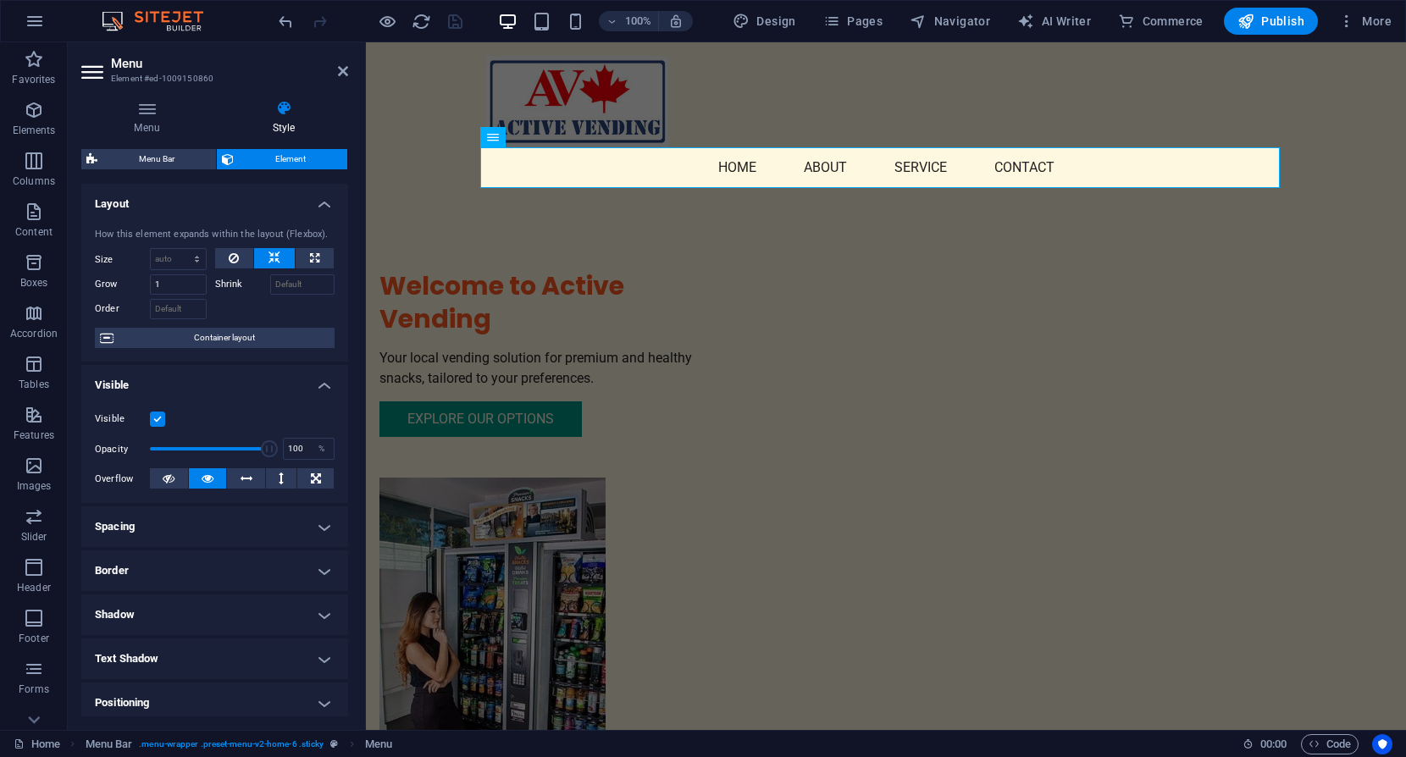
scroll to position [169, 0]
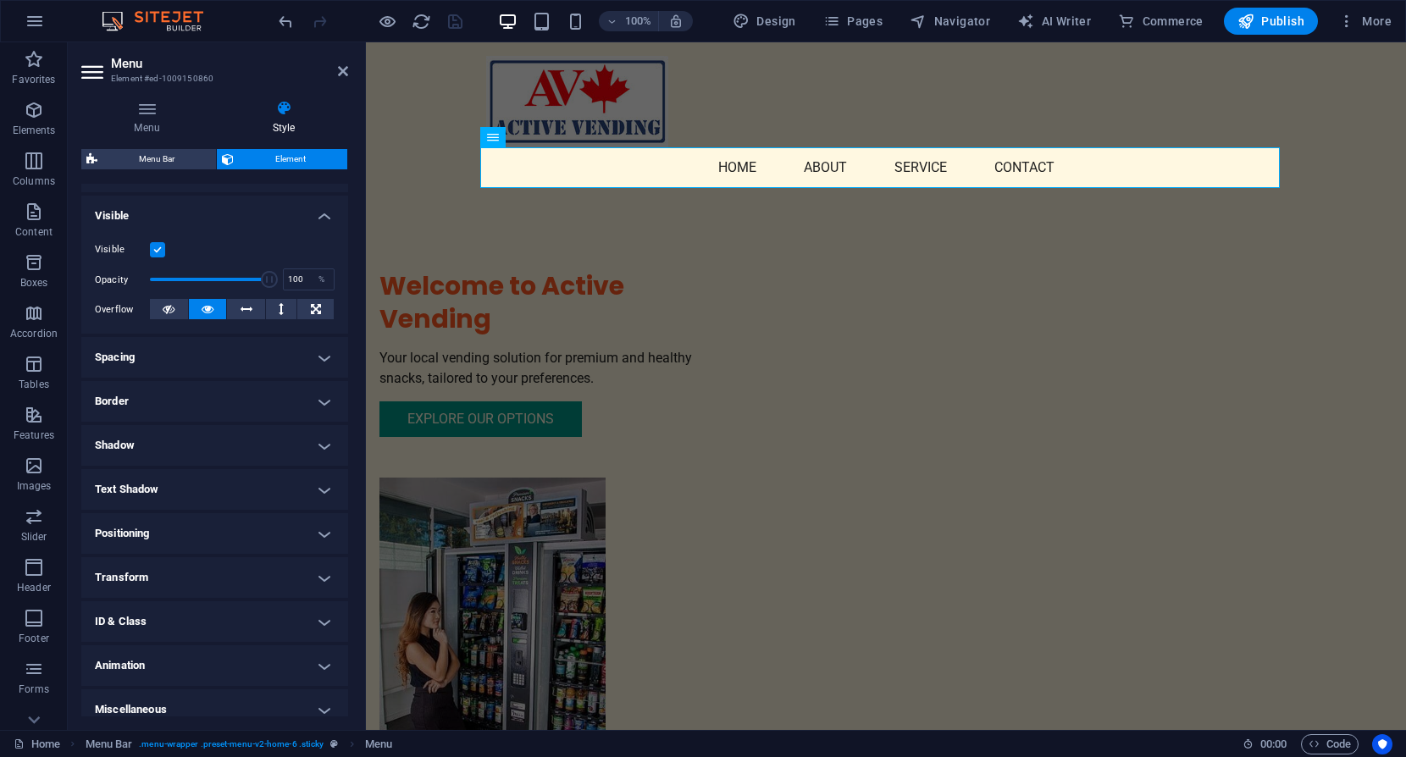
click at [136, 484] on h4 "Text Shadow" at bounding box center [214, 489] width 267 height 41
click at [284, 522] on span "Outside" at bounding box center [292, 523] width 29 height 20
type input "2"
type input "4"
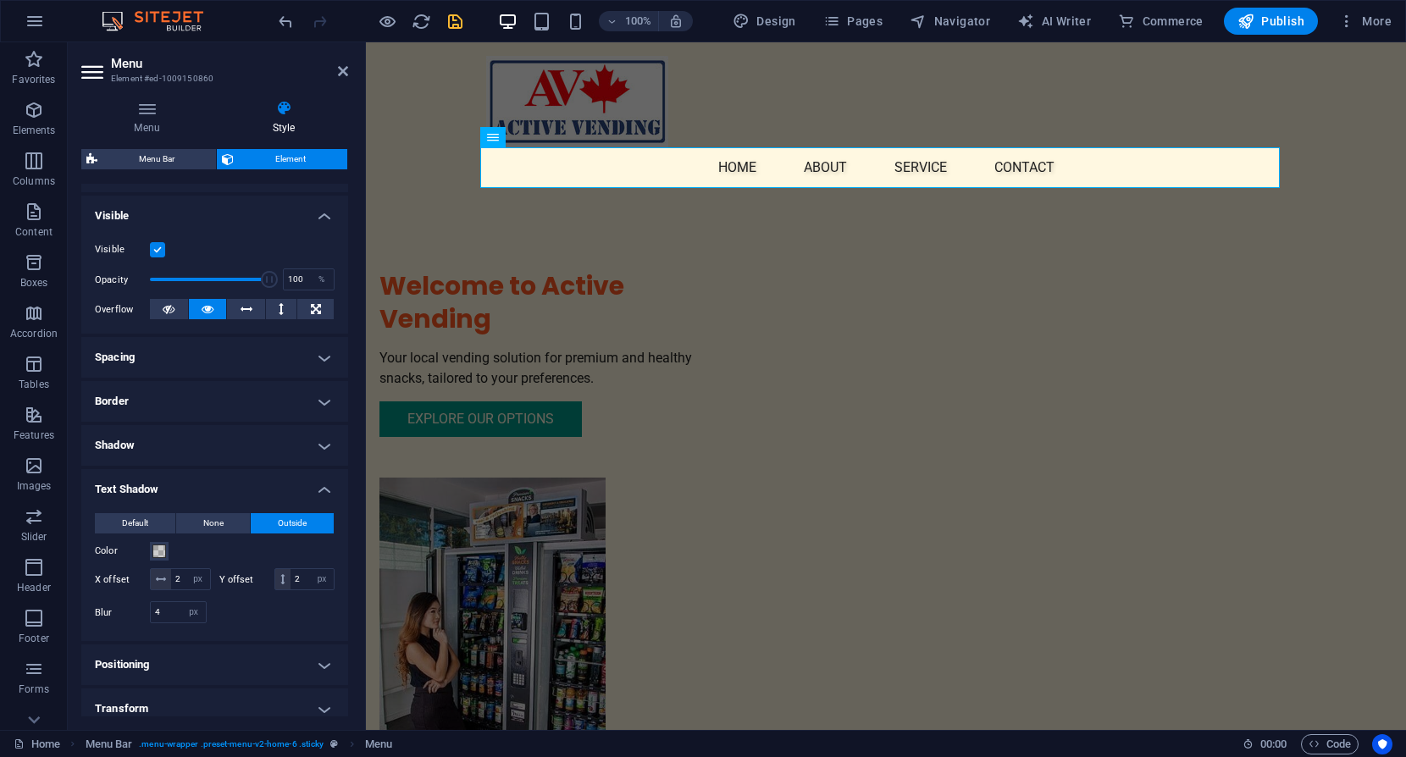
click at [315, 401] on h4 "Border" at bounding box center [214, 401] width 267 height 41
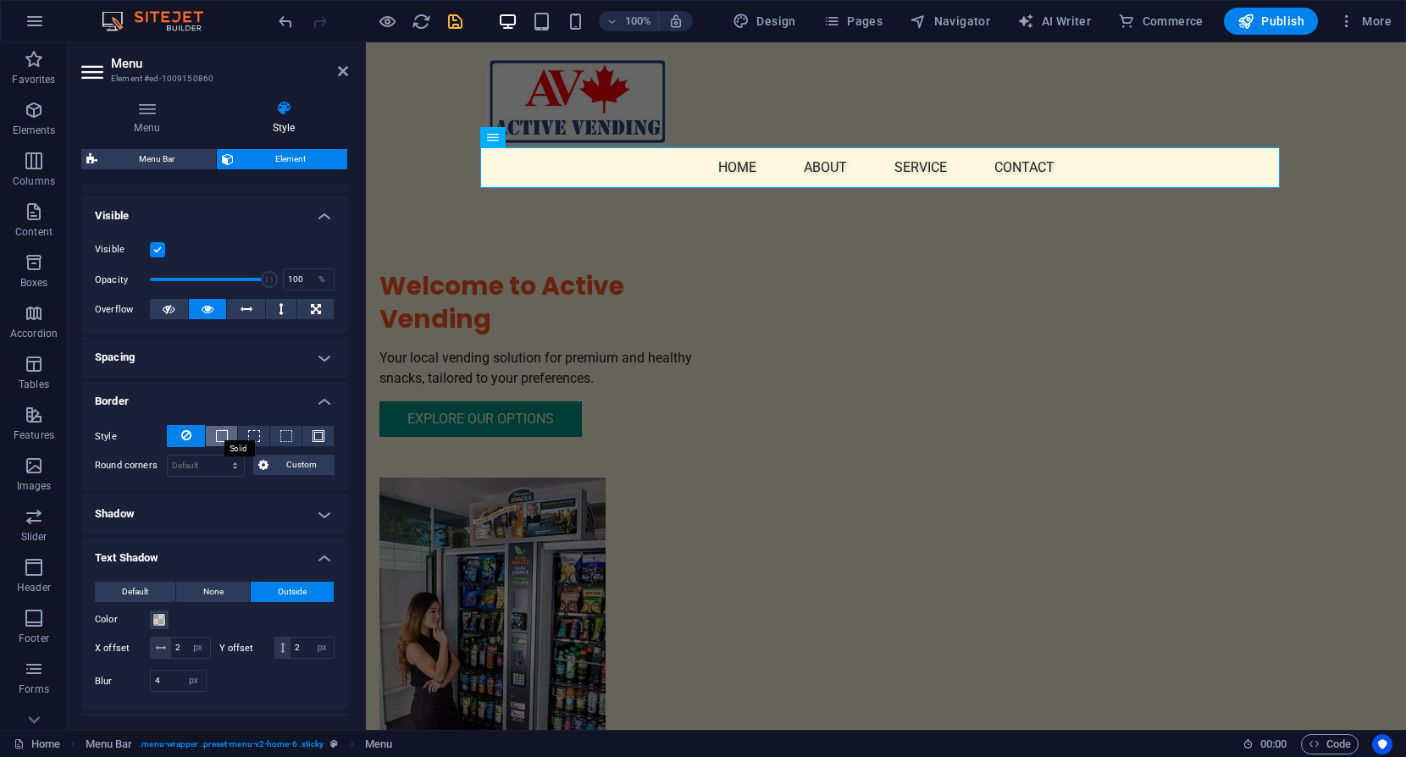
click at [221, 434] on span at bounding box center [222, 436] width 12 height 12
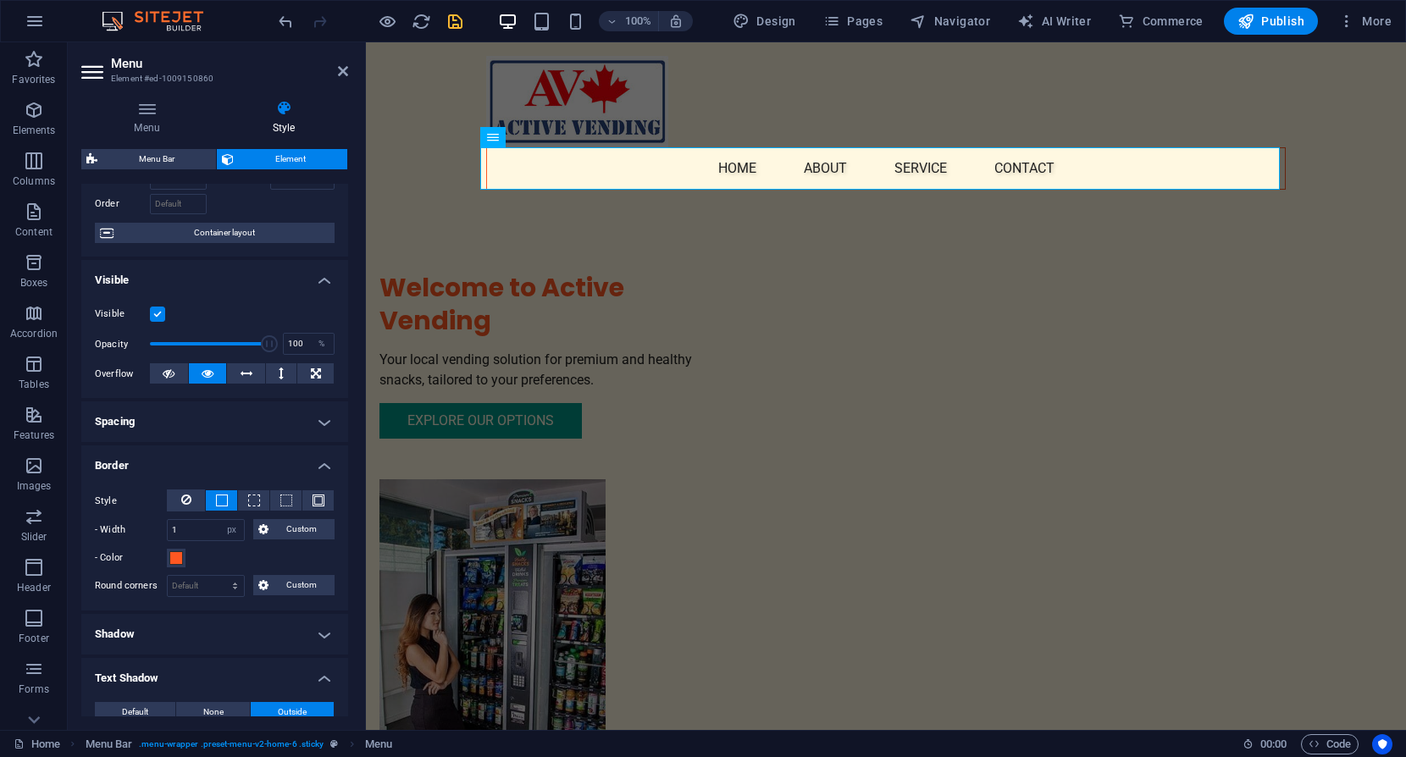
scroll to position [0, 0]
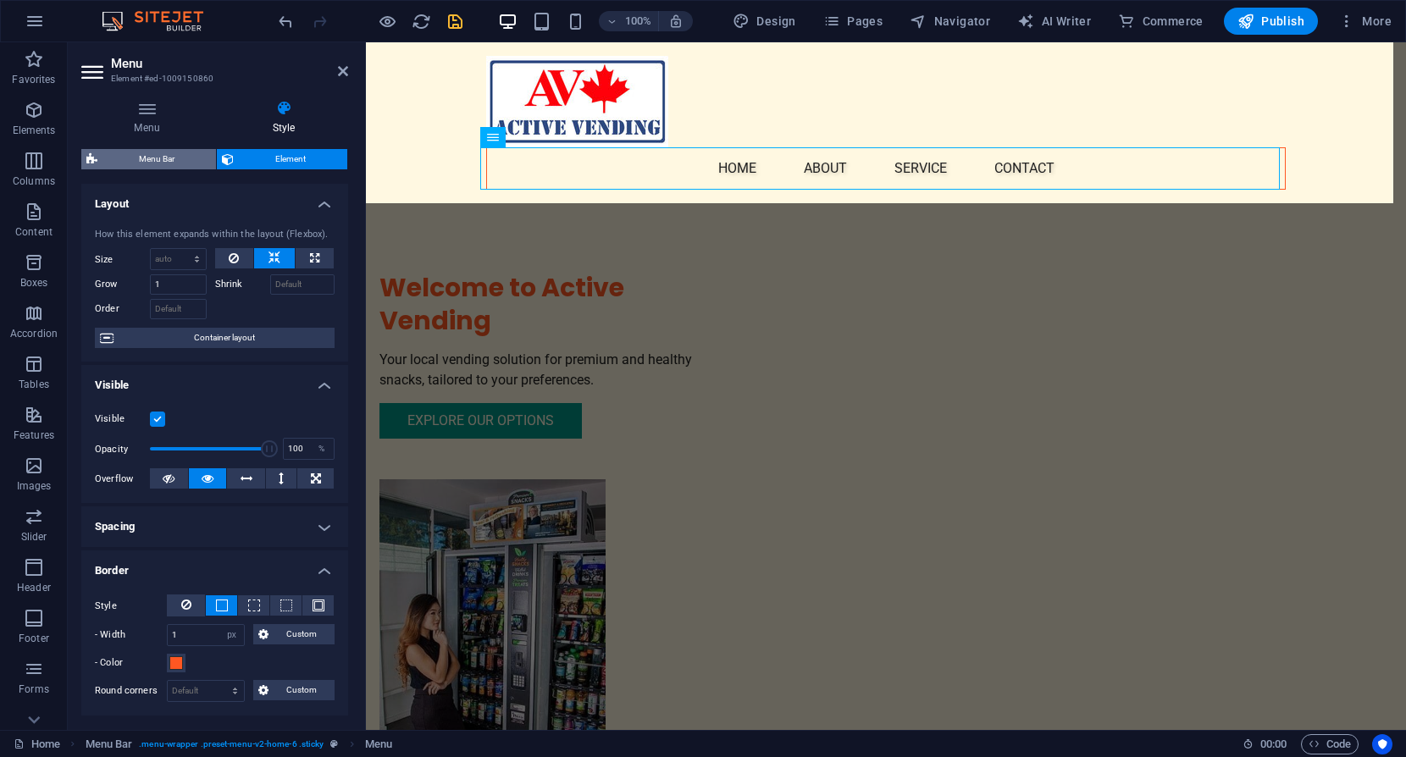
click at [158, 158] on span "Menu Bar" at bounding box center [156, 159] width 108 height 20
select select "rem"
select select "preset-menu-v2-home-6"
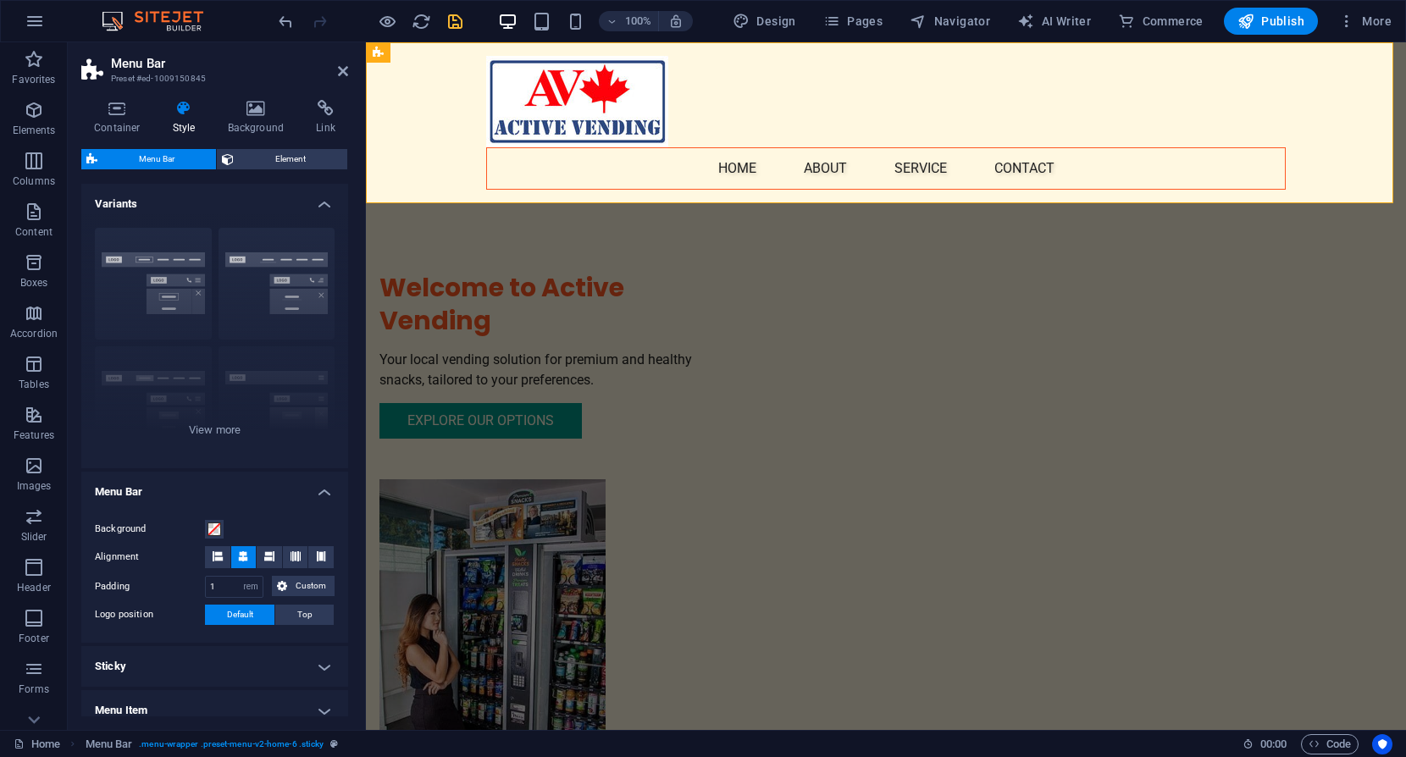
click at [182, 111] on icon at bounding box center [184, 108] width 48 height 17
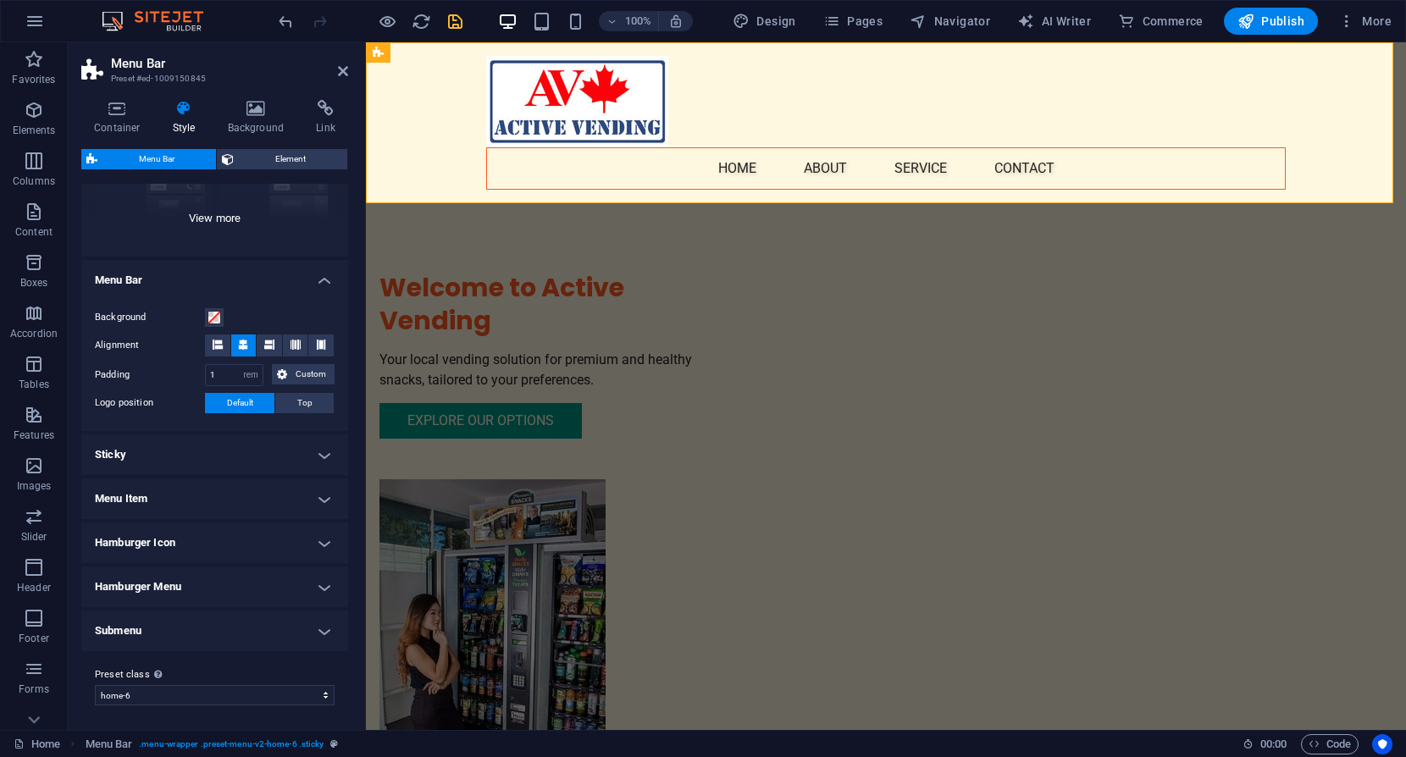
scroll to position [214, 0]
click at [264, 340] on icon at bounding box center [269, 342] width 10 height 10
click at [241, 399] on span "Default" at bounding box center [240, 400] width 26 height 20
click at [247, 399] on span "Default" at bounding box center [240, 400] width 26 height 20
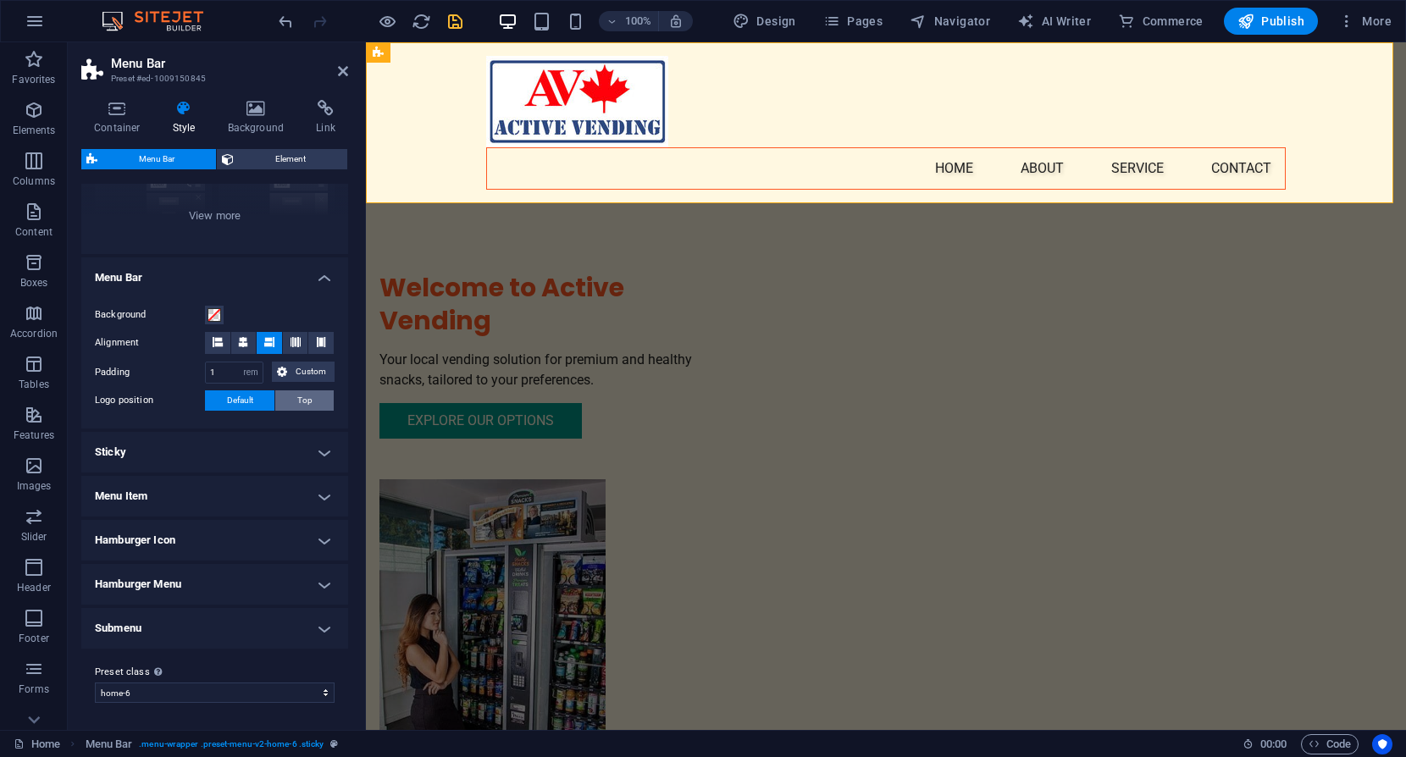
click at [307, 401] on span "Top" at bounding box center [304, 400] width 15 height 20
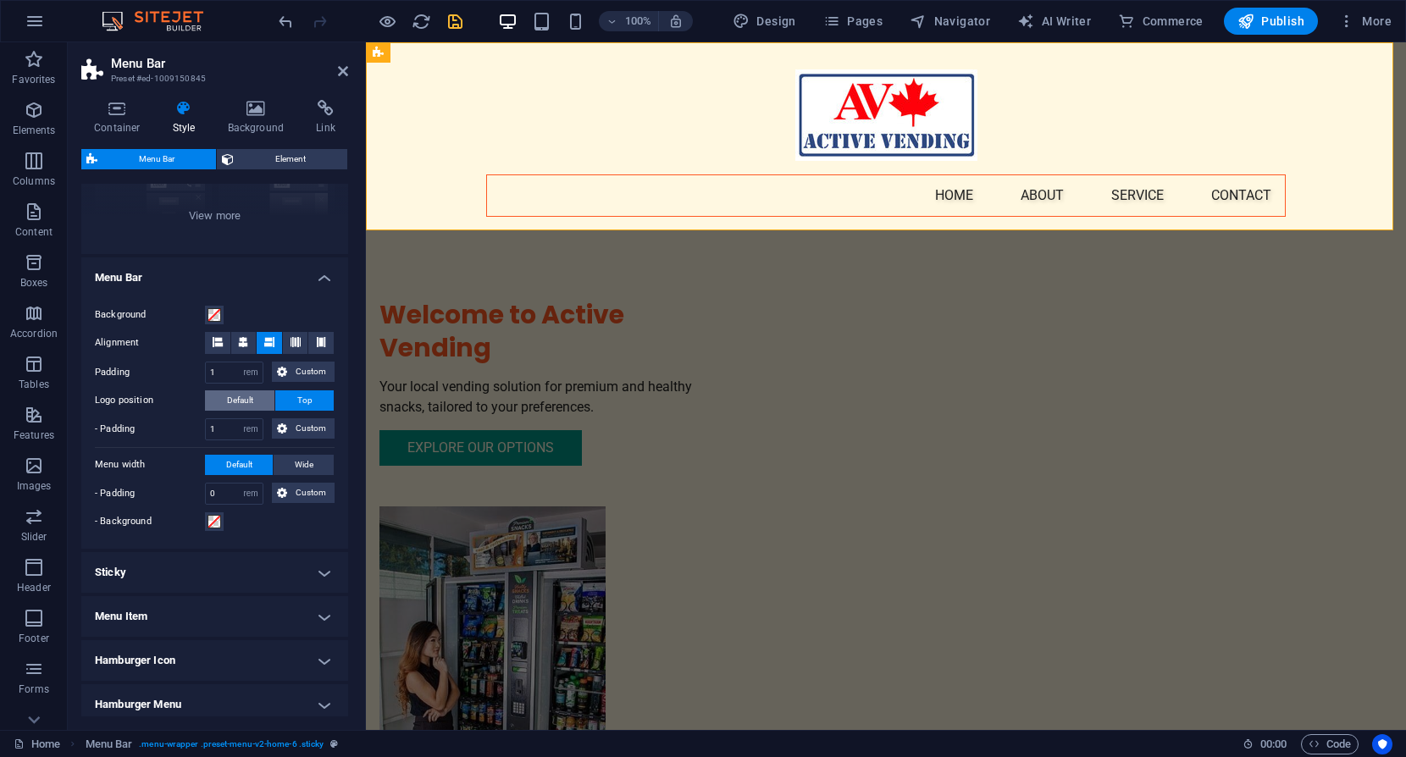
click at [239, 396] on span "Default" at bounding box center [240, 400] width 26 height 20
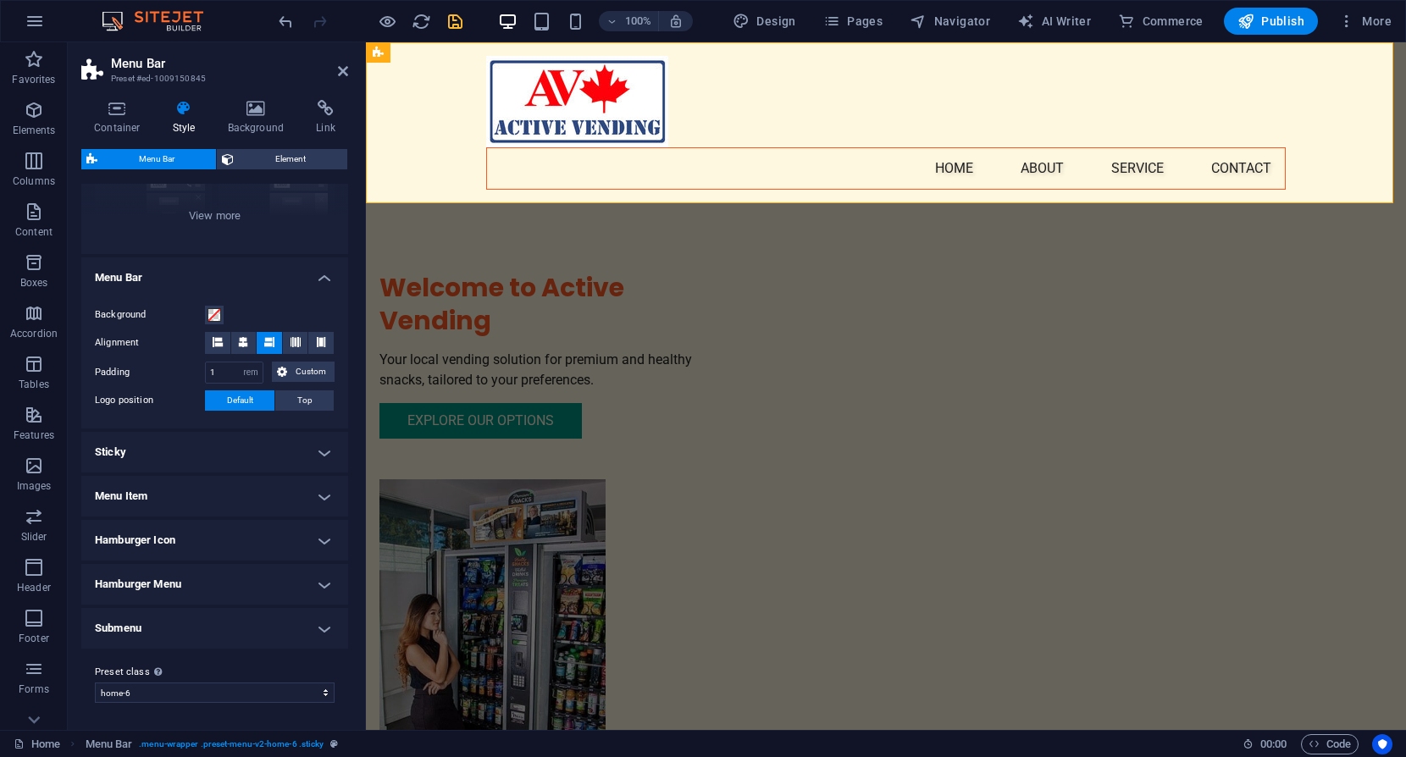
click at [322, 493] on h4 "Menu Item" at bounding box center [214, 496] width 267 height 41
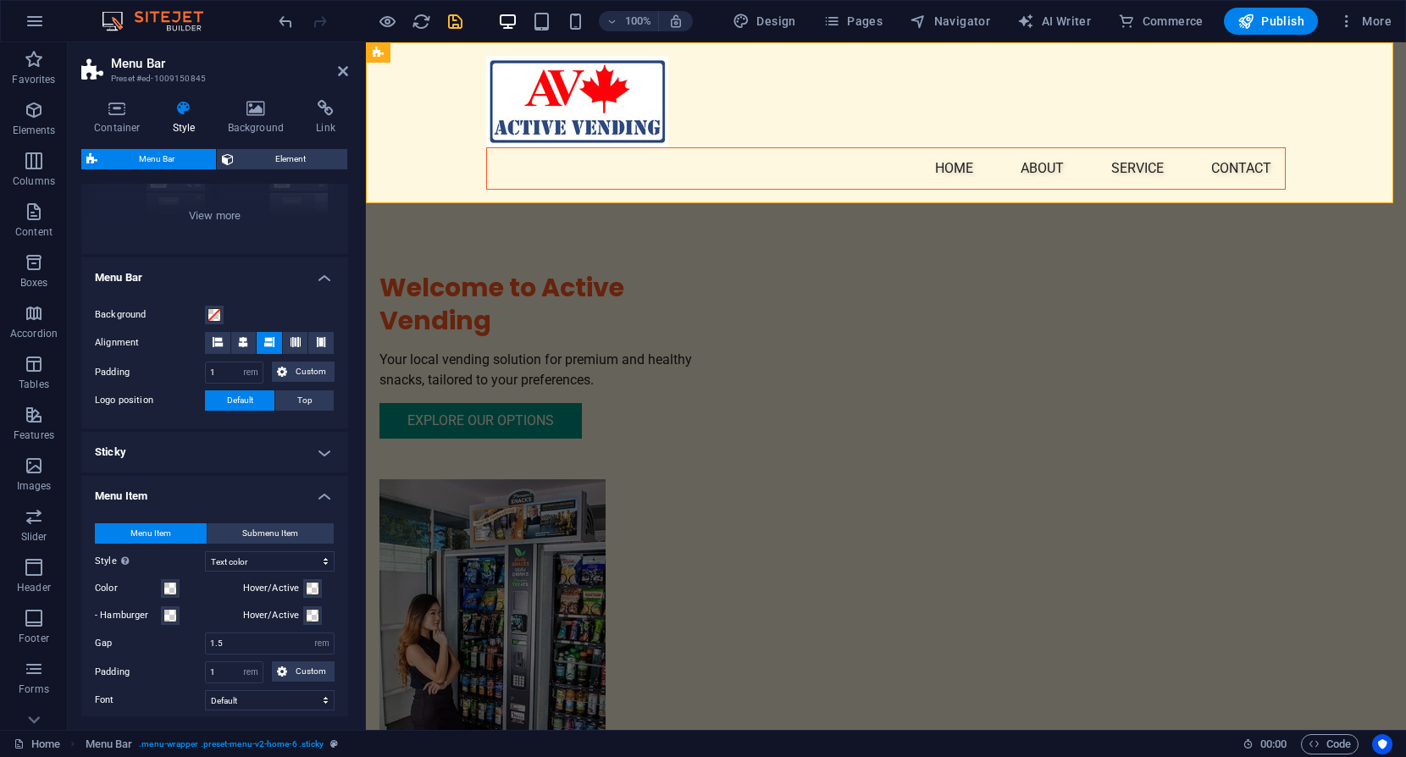
scroll to position [384, 0]
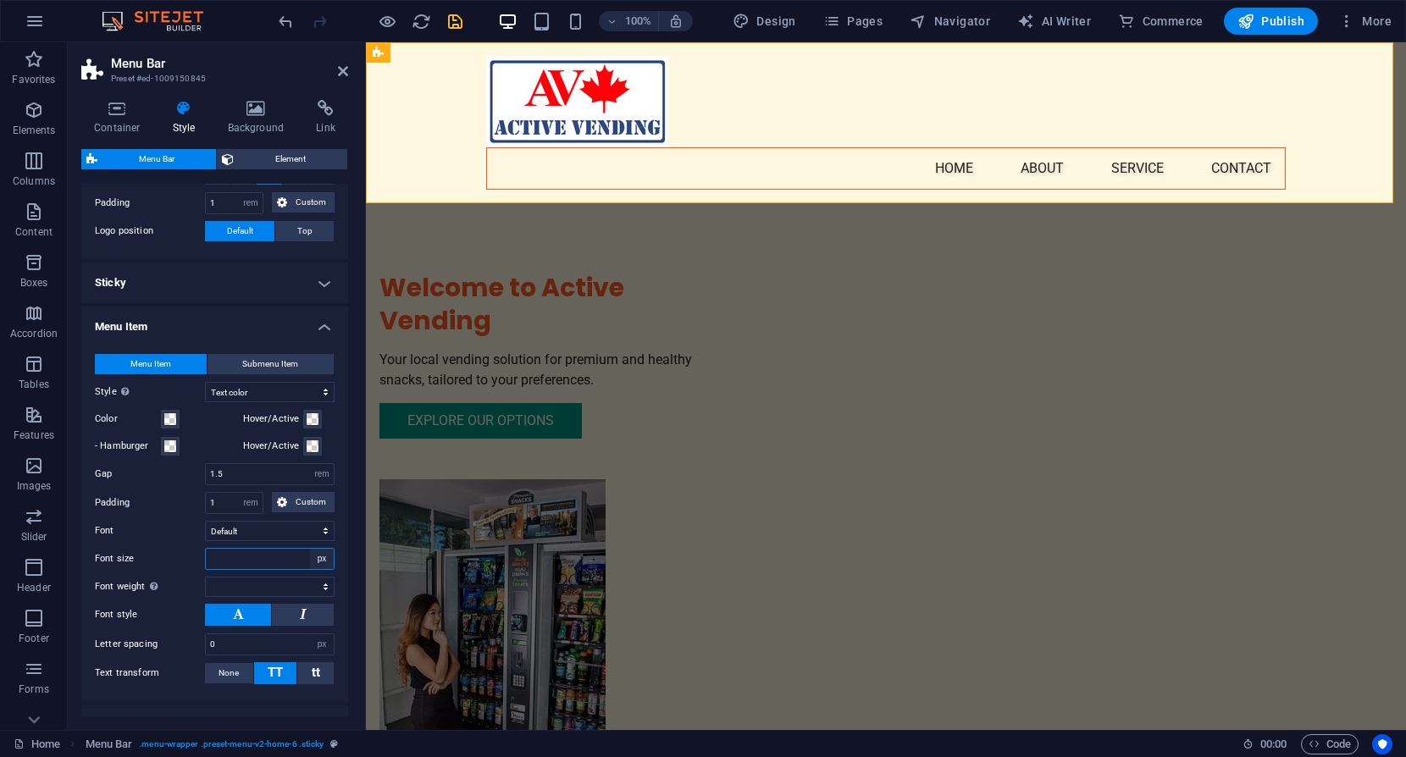
click at [315, 560] on select "px rem % vh vw" at bounding box center [322, 559] width 24 height 20
click at [282, 560] on input "number" at bounding box center [270, 559] width 128 height 20
type input "18"
select select
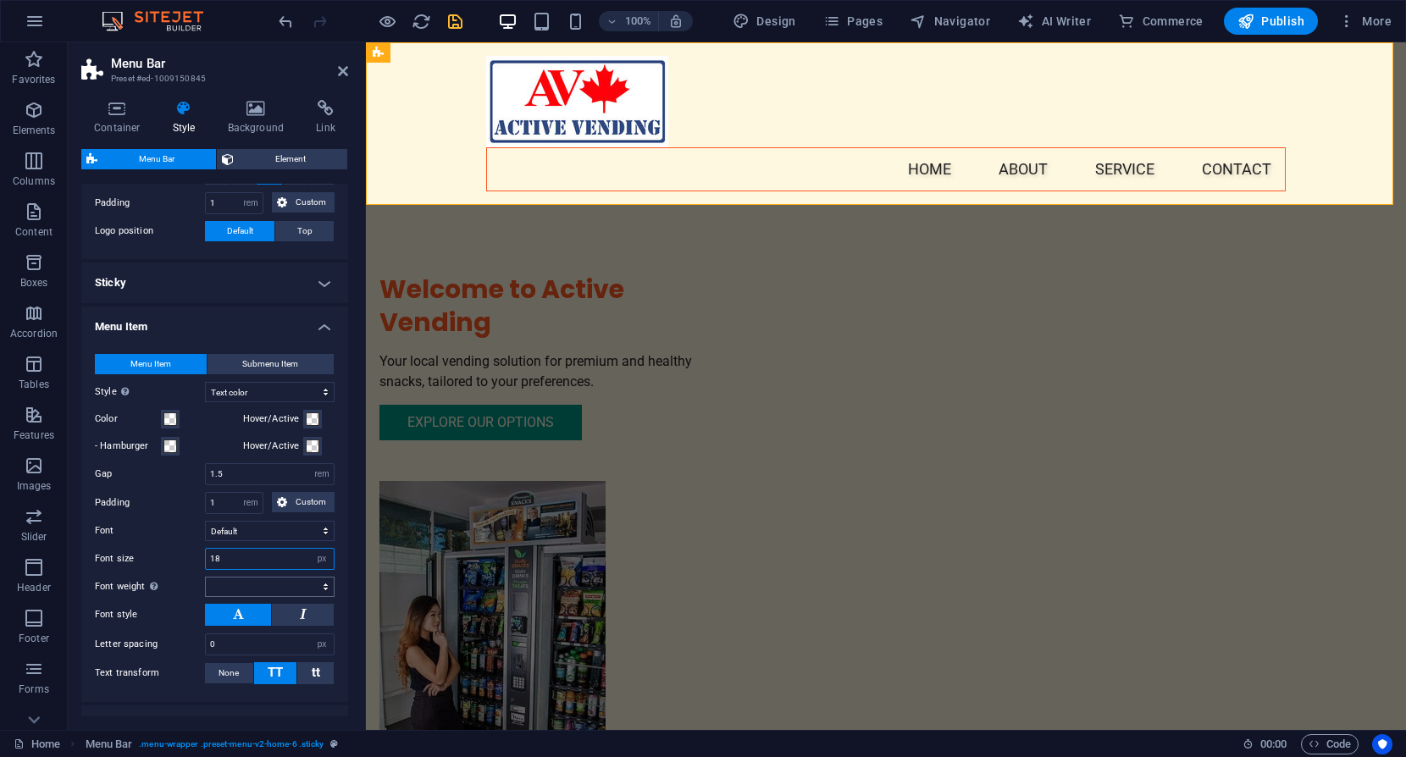
type input "18"
click at [257, 583] on select "Thin, 100 Extra-light, 200 Light, 300 Regular, 400 Medium, 500 Semi-bold, 600 B…" at bounding box center [270, 587] width 130 height 20
select select "600"
click at [205, 577] on select "Thin, 100 Extra-light, 200 Light, 300 Regular, 400 Medium, 500 Semi-bold, 600 B…" at bounding box center [270, 587] width 130 height 20
click at [307, 418] on span at bounding box center [313, 419] width 14 height 14
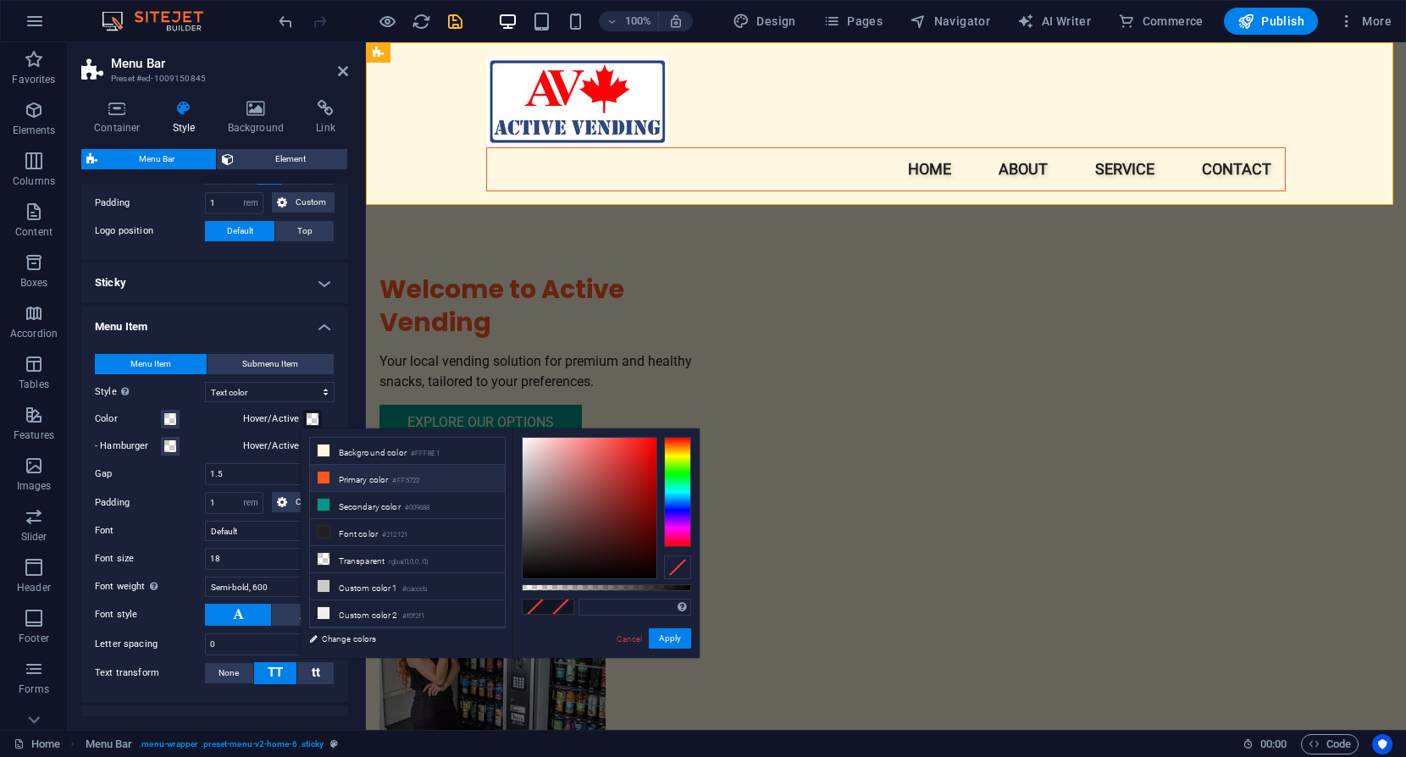
click at [324, 477] on icon at bounding box center [324, 478] width 12 height 12
type input "#ff5722"
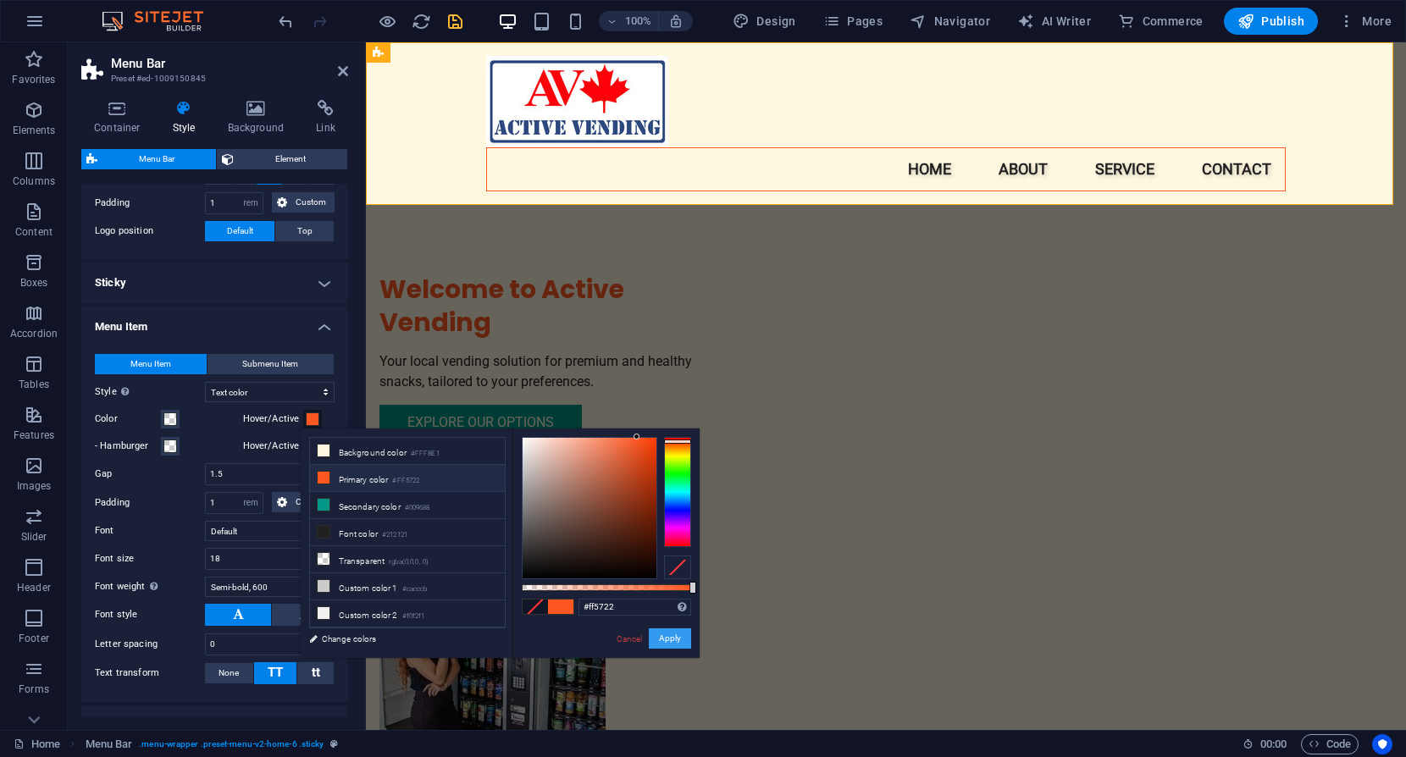
click at [678, 637] on button "Apply" at bounding box center [670, 638] width 42 height 20
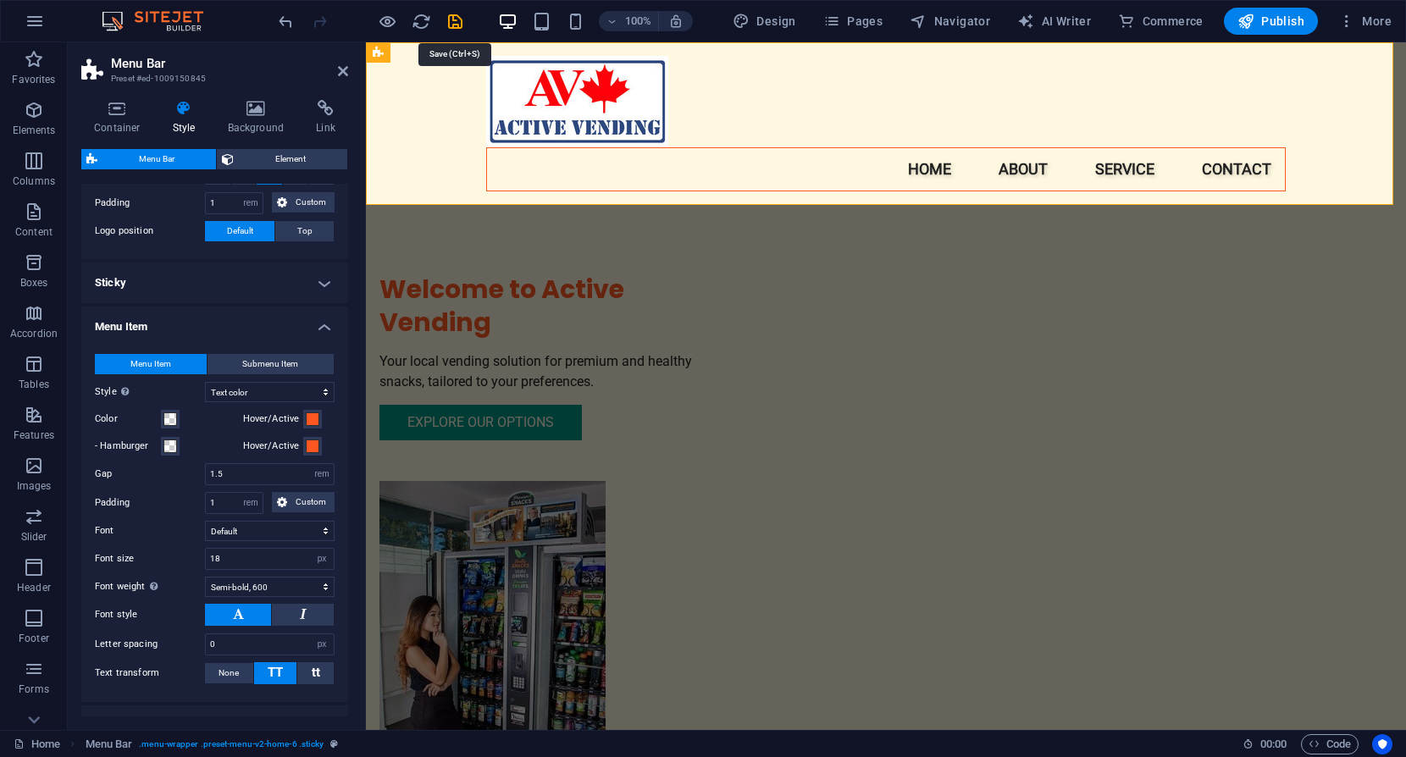
click at [457, 21] on icon "save" at bounding box center [455, 21] width 19 height 19
checkbox input "false"
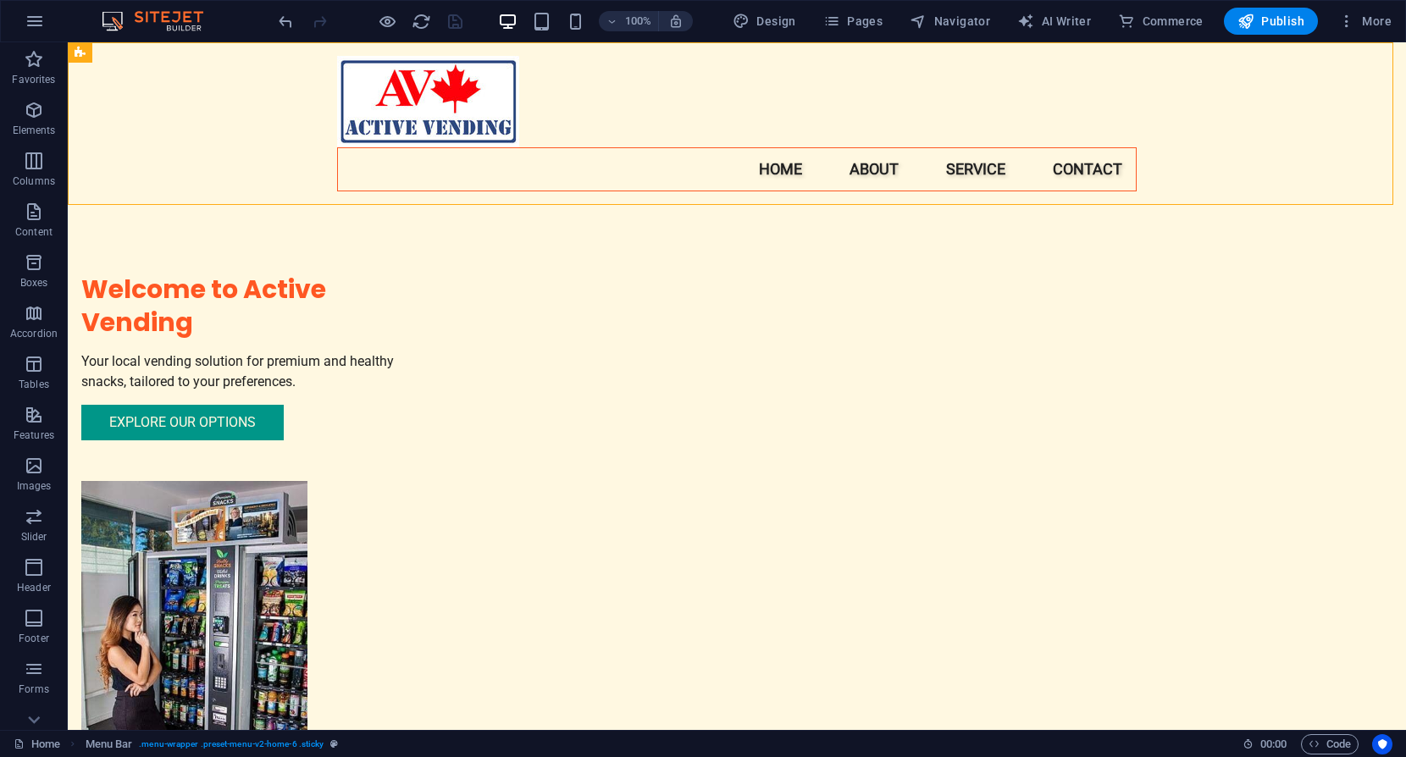
drag, startPoint x: 435, startPoint y: 98, endPoint x: 425, endPoint y: 169, distance: 70.9
click at [425, 169] on header "Menu Home About Service Contact" at bounding box center [737, 123] width 827 height 163
click at [421, 99] on figure at bounding box center [737, 101] width 800 height 91
click at [401, 52] on icon at bounding box center [401, 53] width 9 height 18
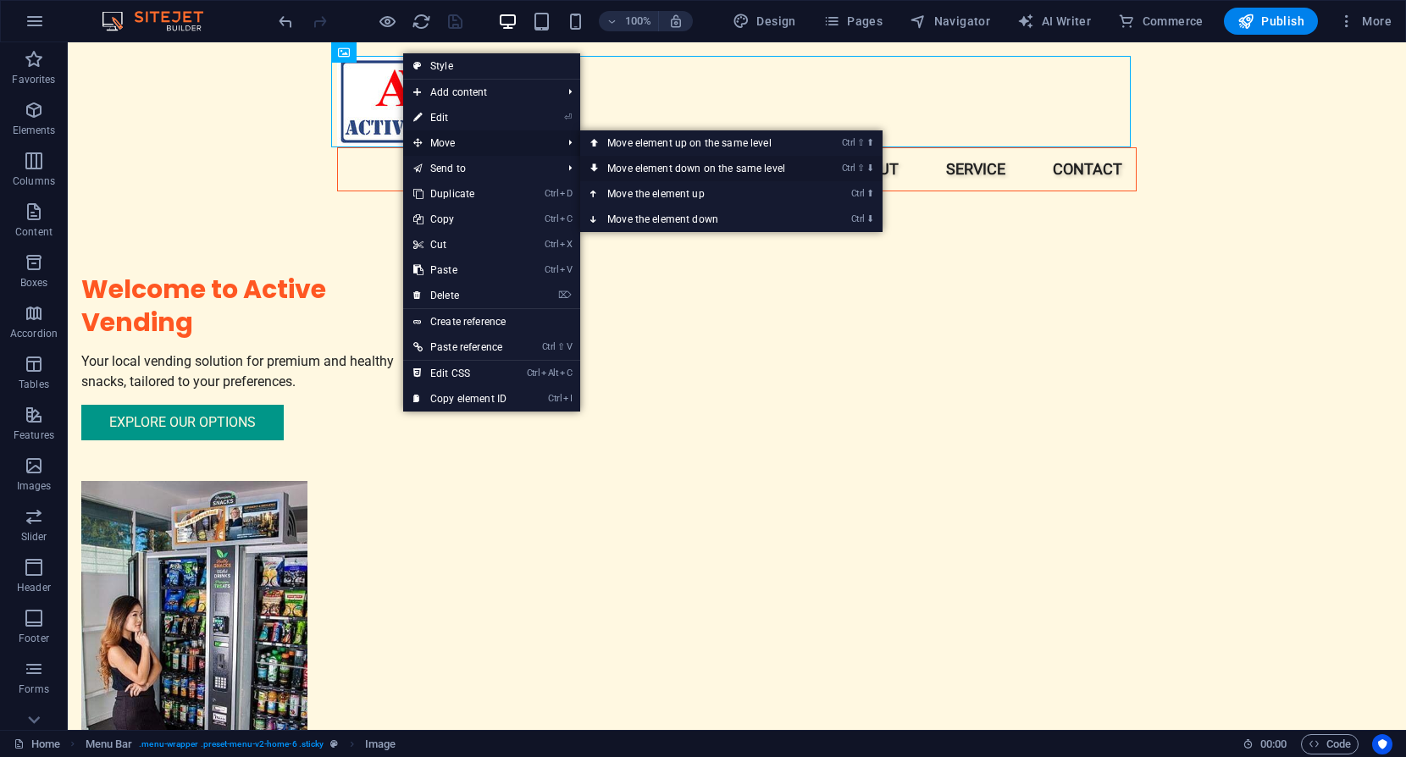
click at [671, 166] on link "Ctrl ⇧ ⬇ Move element down on the same level" at bounding box center [699, 168] width 239 height 25
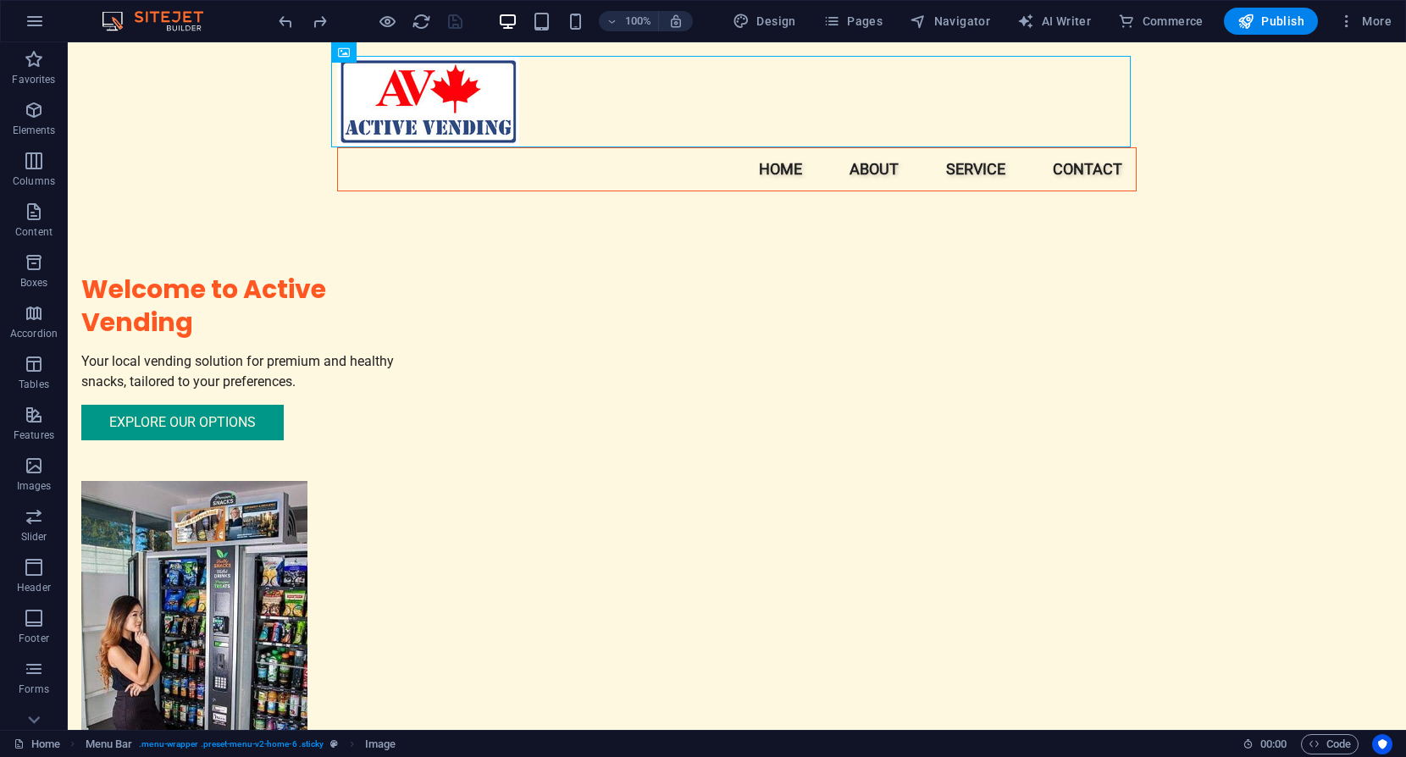
click at [451, 22] on div at bounding box center [370, 21] width 190 height 27
click at [1324, 163] on div "Menu Home About Service Contact" at bounding box center [737, 123] width 1338 height 163
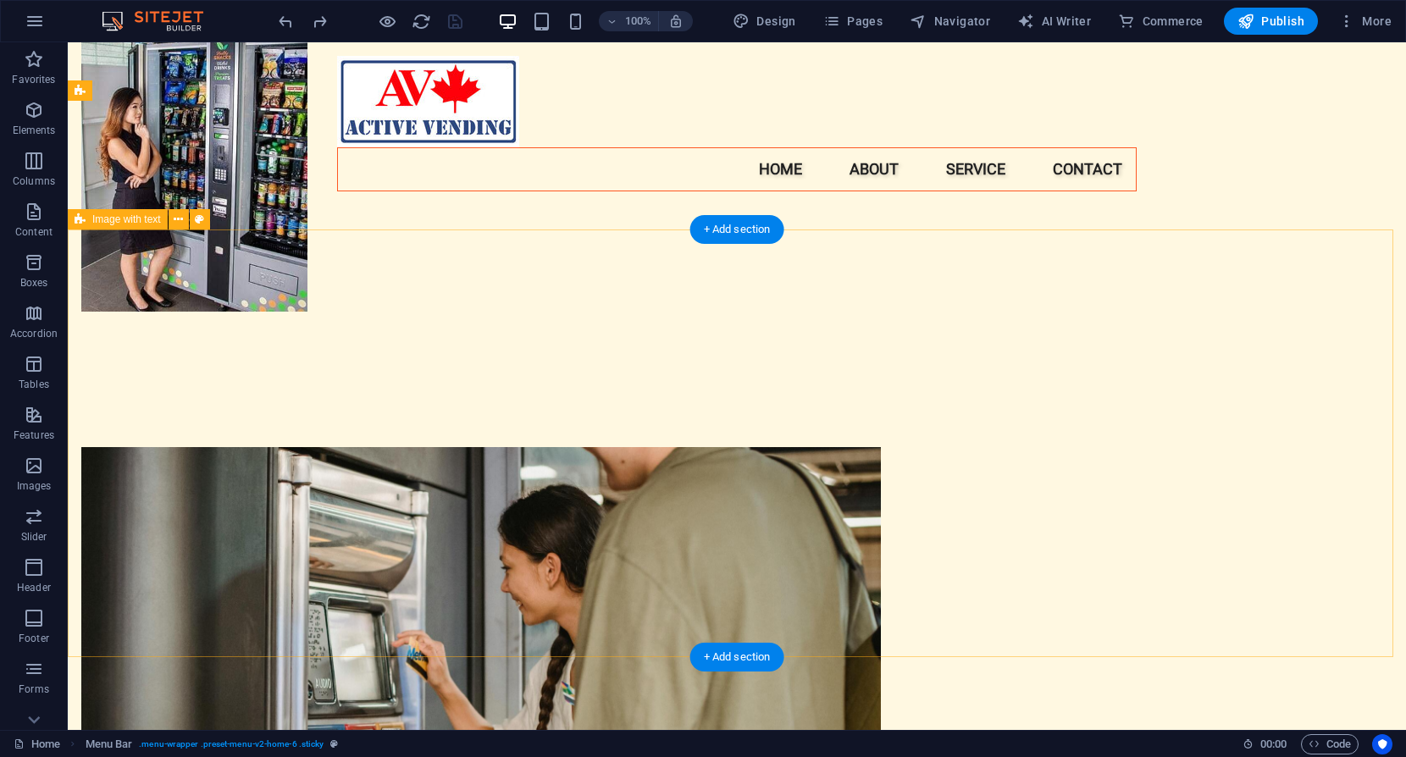
scroll to position [0, 0]
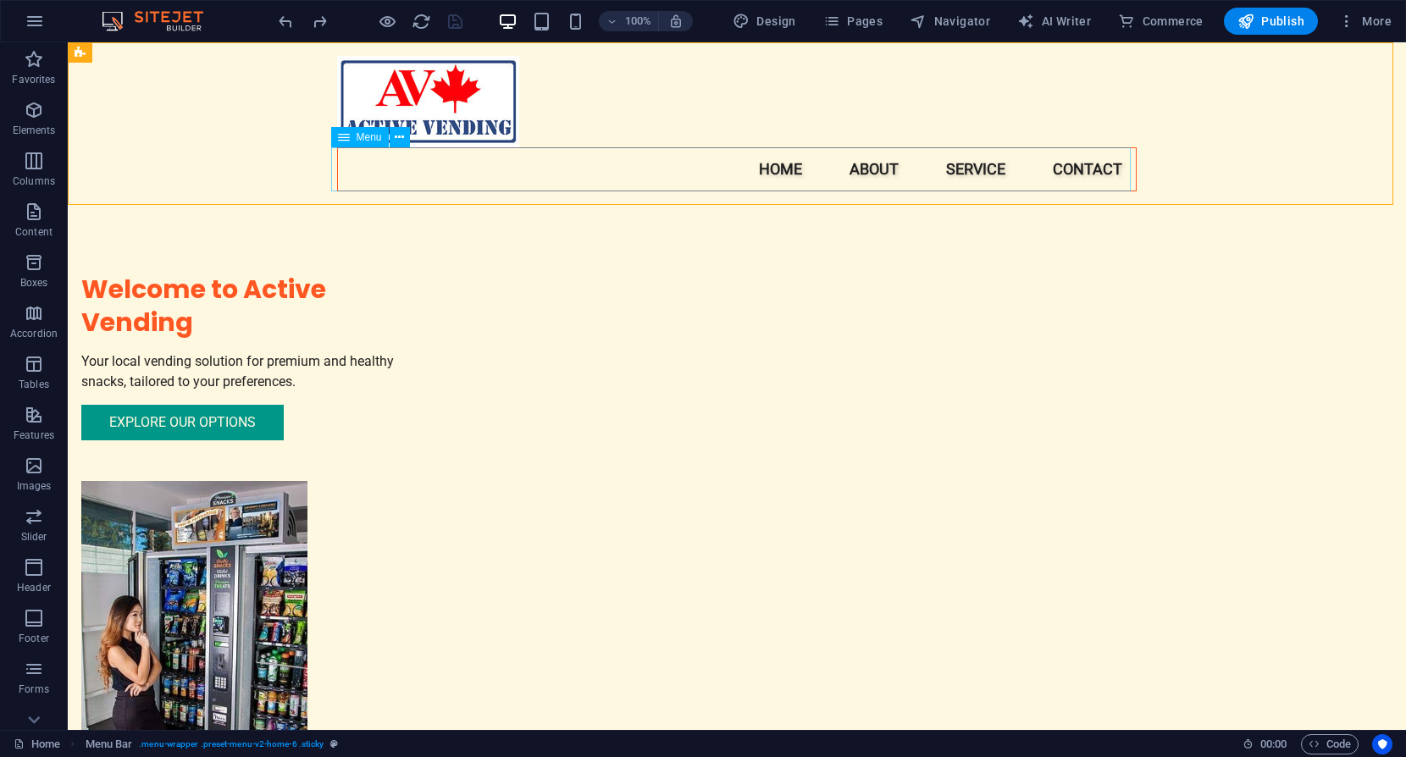
click at [606, 180] on nav "Home About Service Contact" at bounding box center [737, 169] width 800 height 44
select select "px"
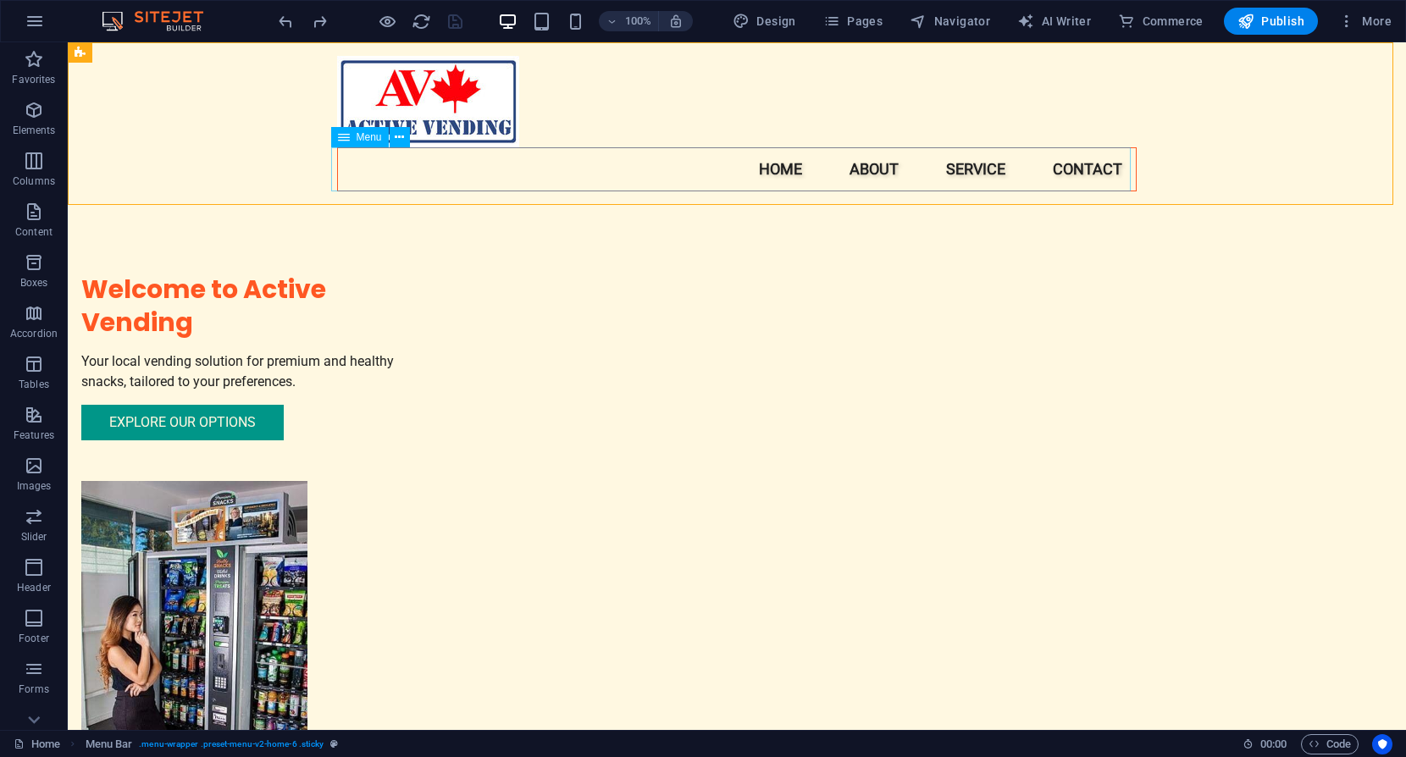
select select "px"
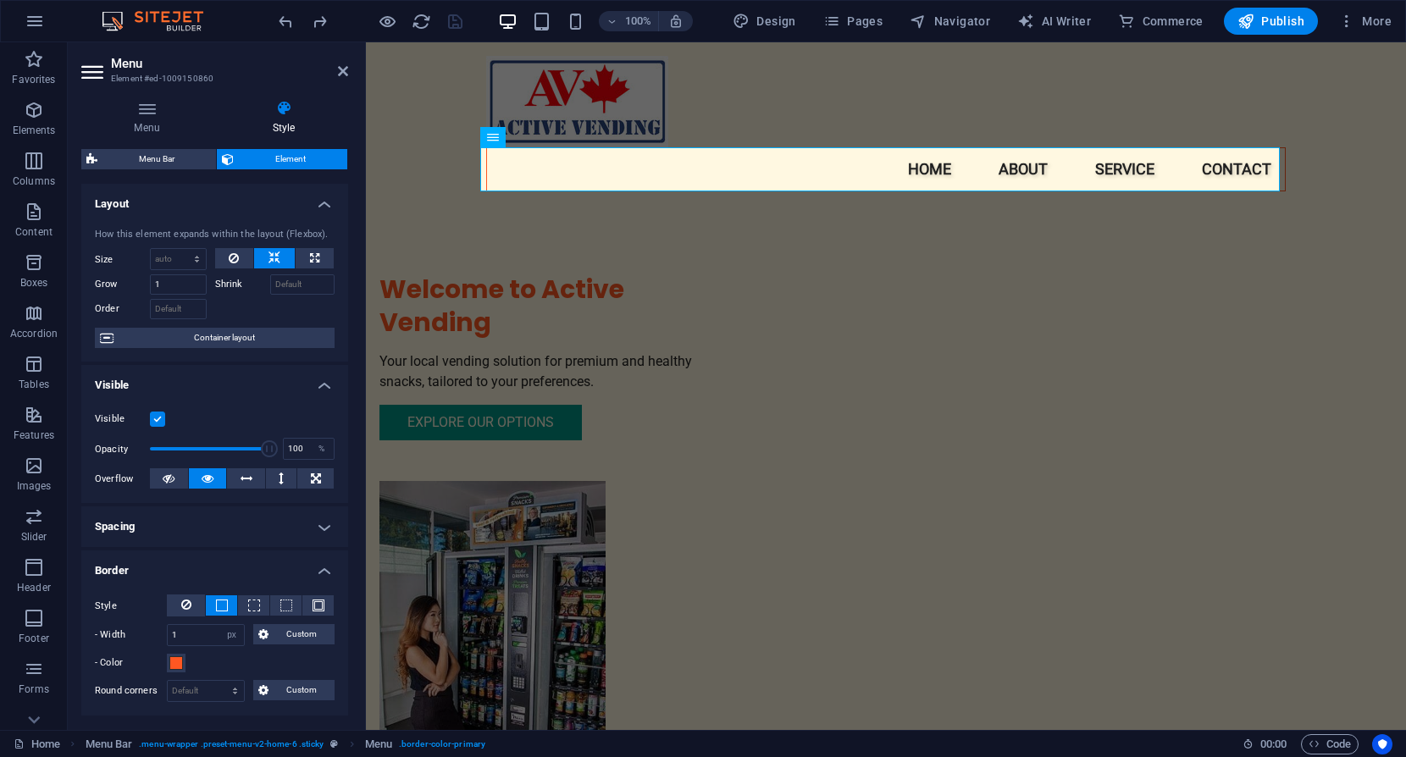
click at [285, 108] on icon at bounding box center [283, 108] width 129 height 17
click at [140, 151] on span "Menu Bar" at bounding box center [156, 159] width 108 height 20
select select "rem"
select select "hover_text_color"
select select "rem"
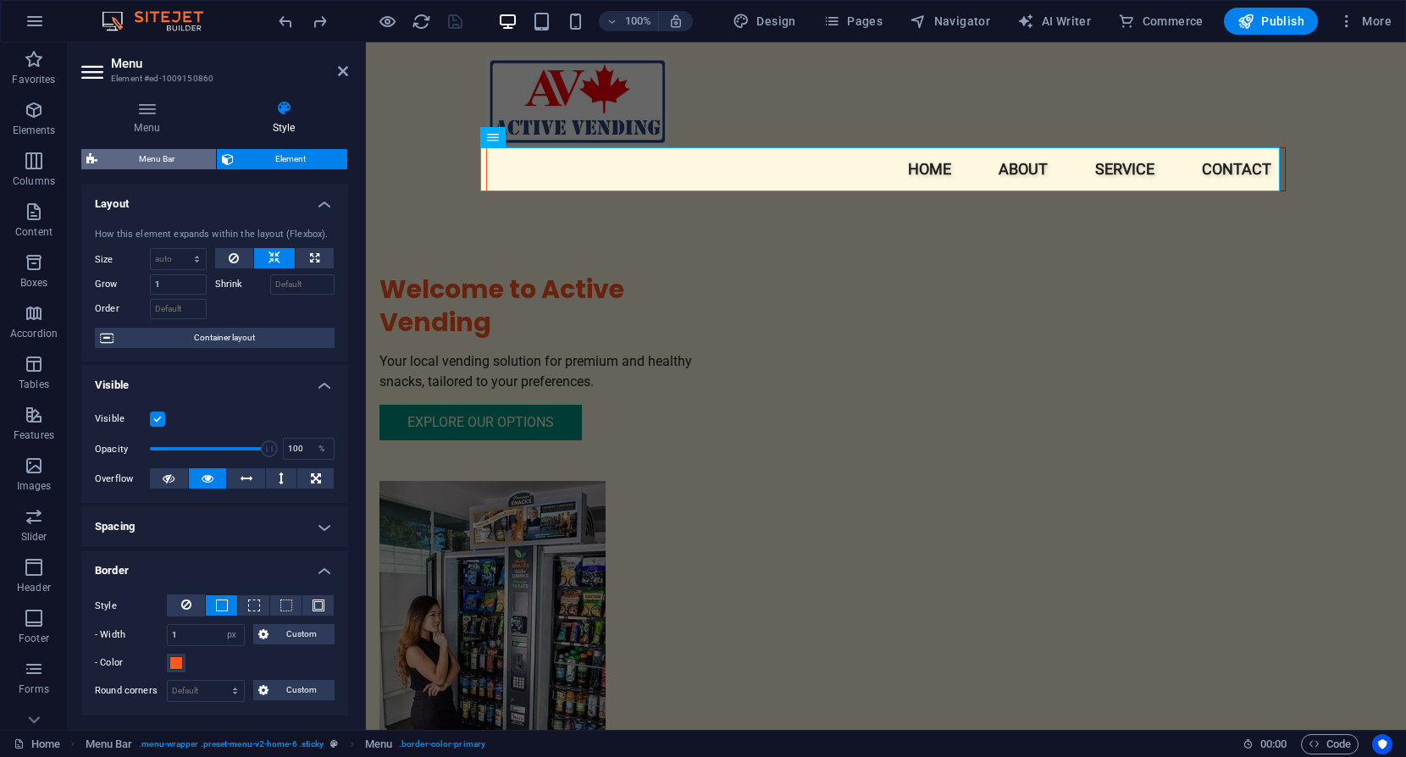
select select "rem"
select select "px"
select select "600"
select select "px"
select select "preset-menu-v2-home-6"
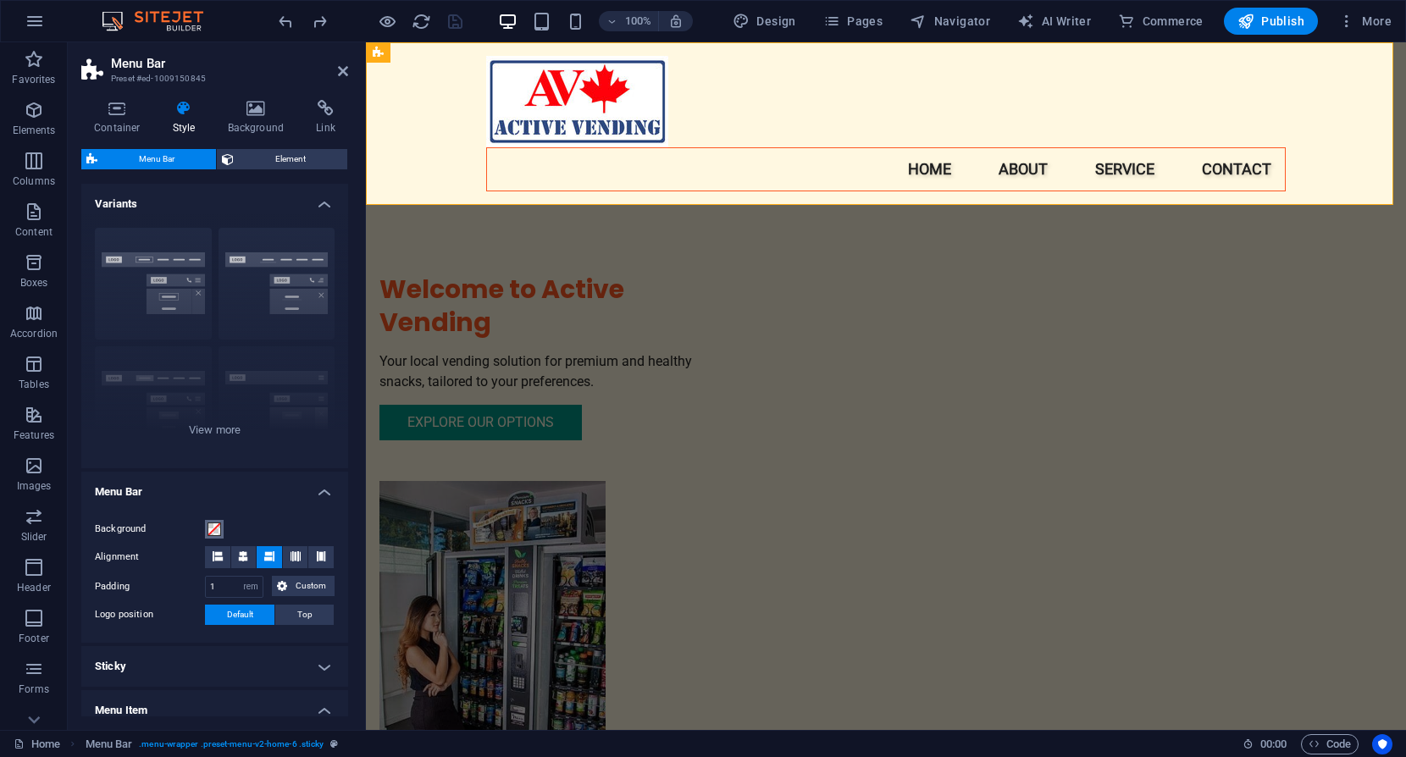
click at [213, 529] on span at bounding box center [215, 530] width 14 height 14
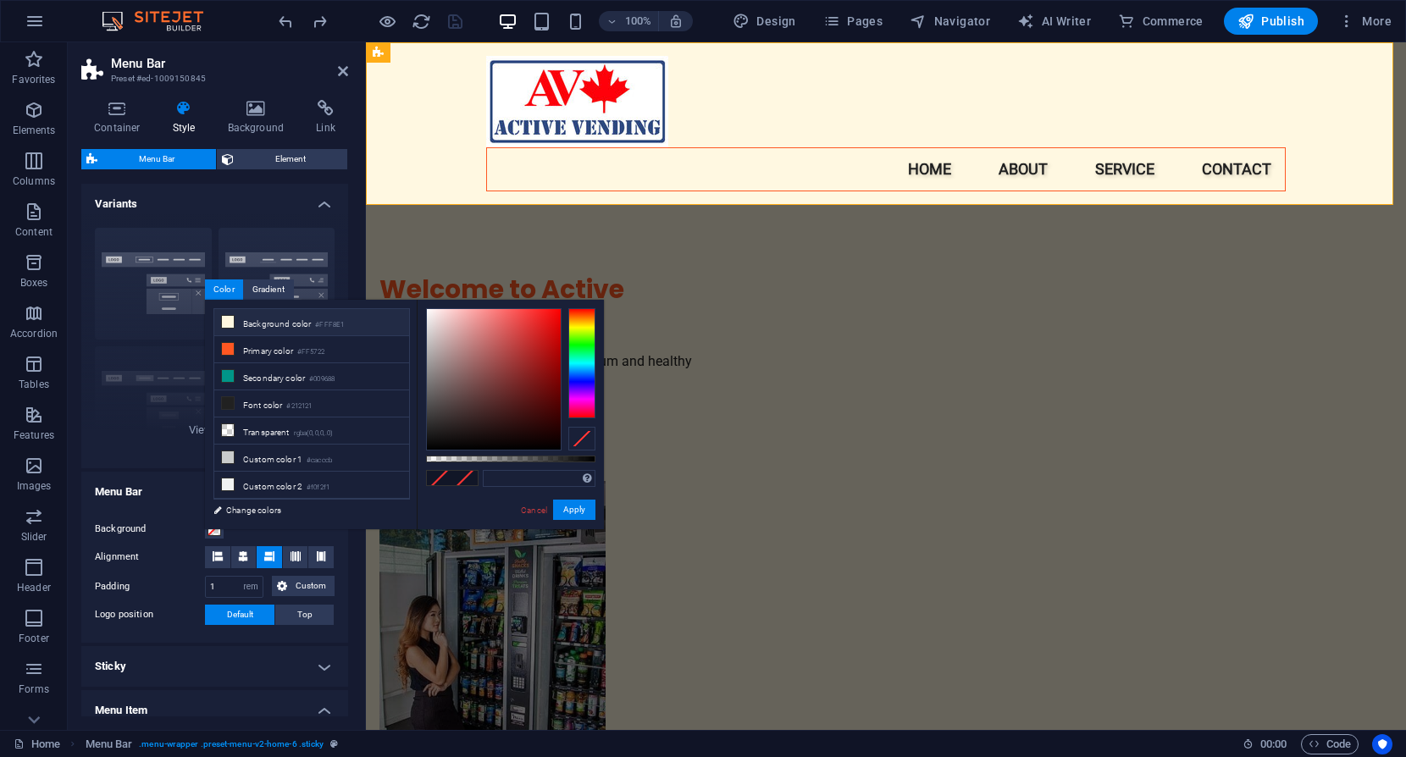
click at [253, 320] on li "Background color #FFF8E1" at bounding box center [311, 322] width 195 height 27
type input "#fff8e1"
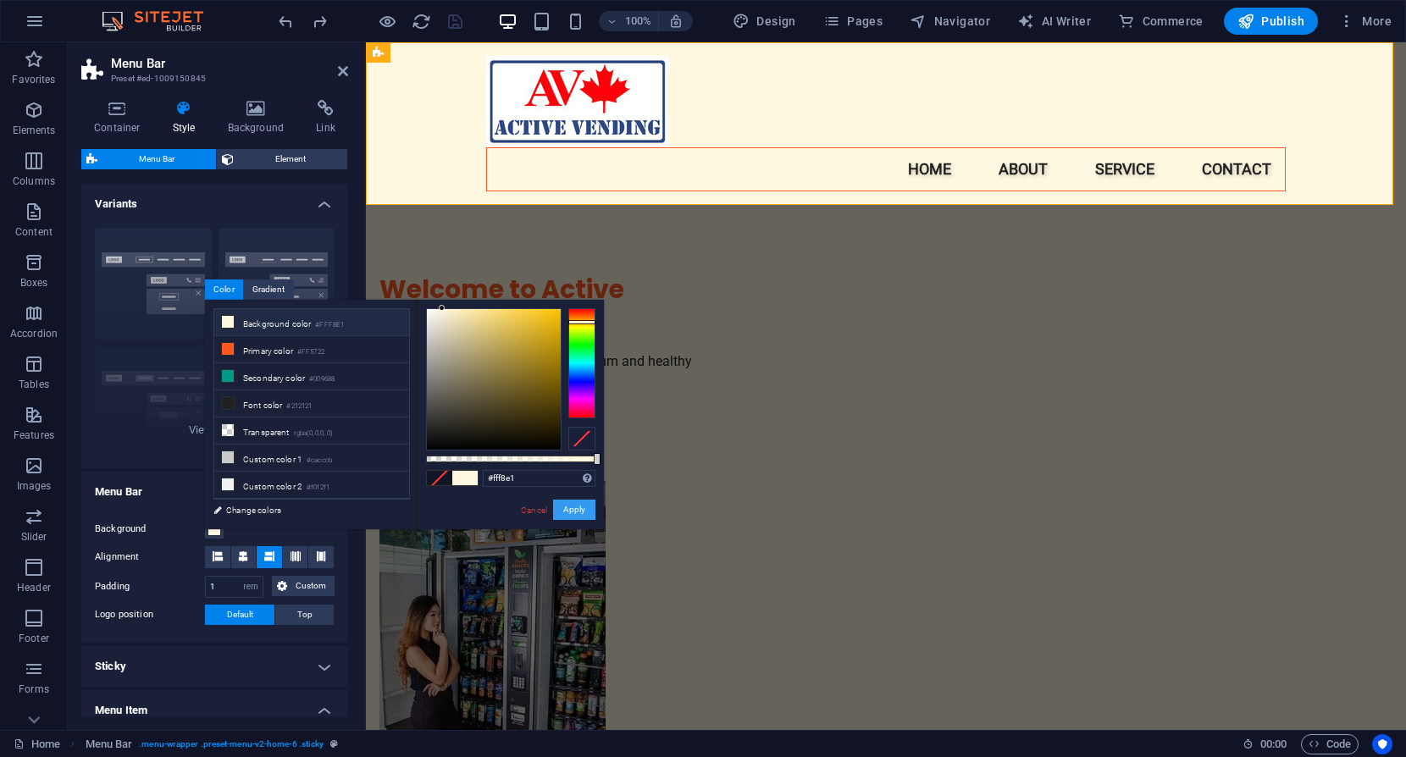
click at [577, 507] on button "Apply" at bounding box center [574, 510] width 42 height 20
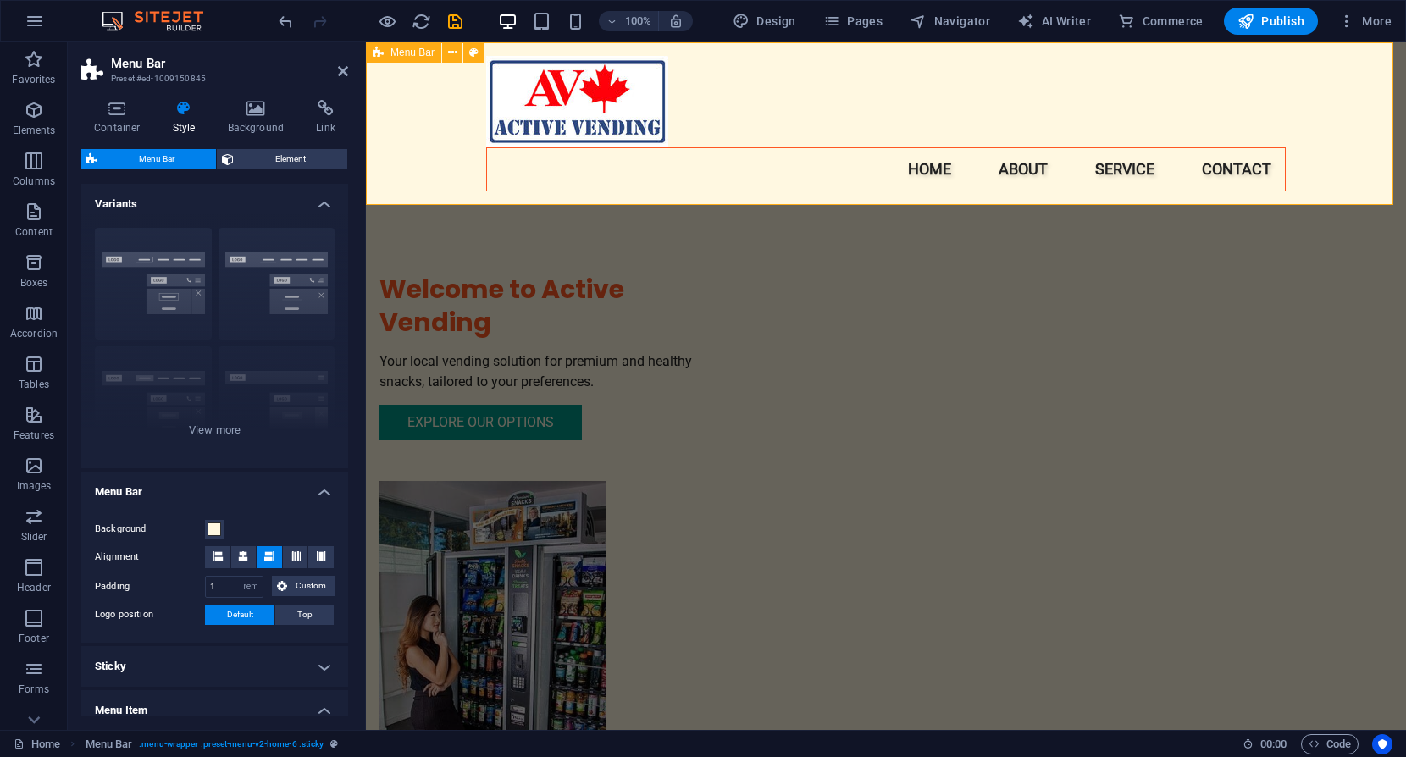
click at [1327, 120] on div "Menu Home About Service Contact" at bounding box center [886, 123] width 1040 height 163
click at [1303, 254] on div "Welcome to Active Vending Your local vending solution for premium and healthy s…" at bounding box center [886, 464] width 1040 height 845
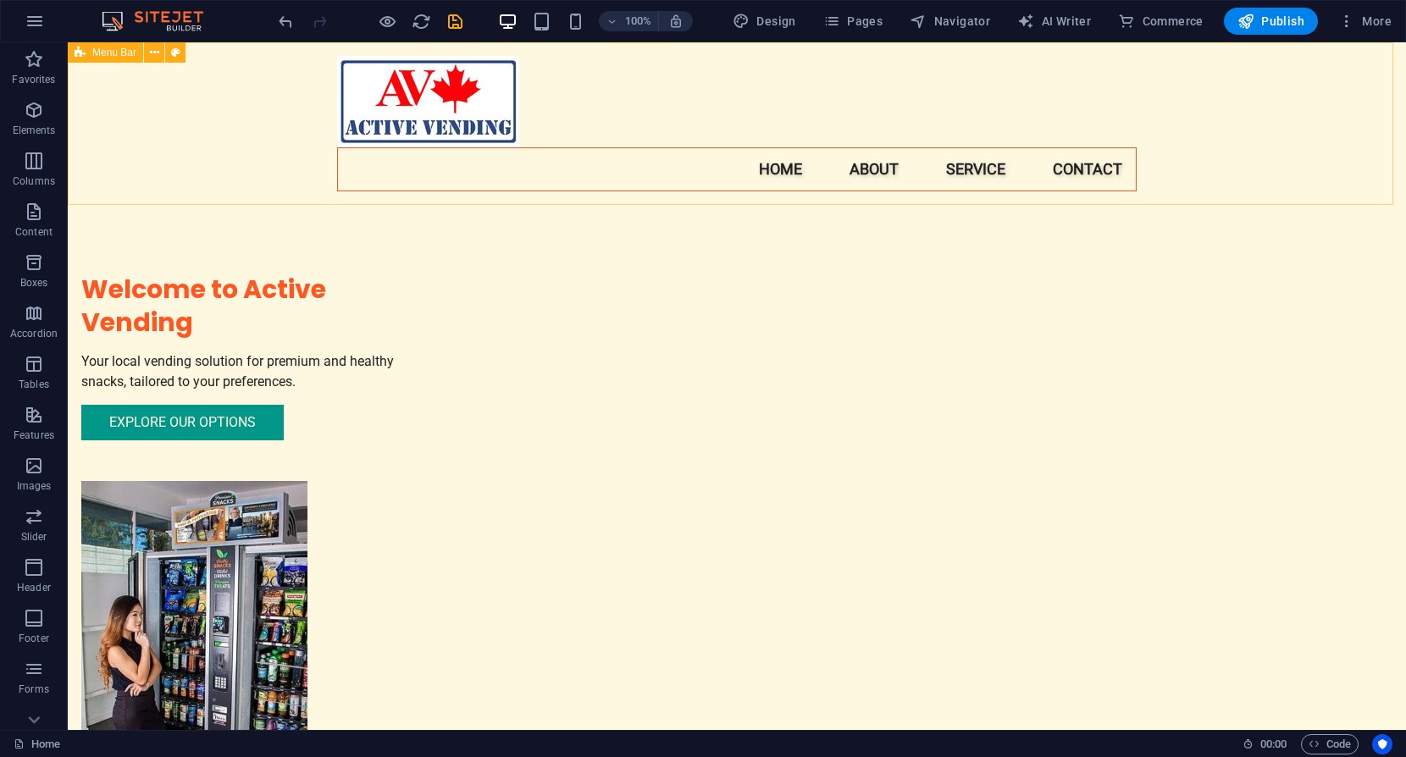
click at [80, 52] on icon at bounding box center [80, 52] width 11 height 20
select select "rem"
select select "hover_text_color"
select select "rem"
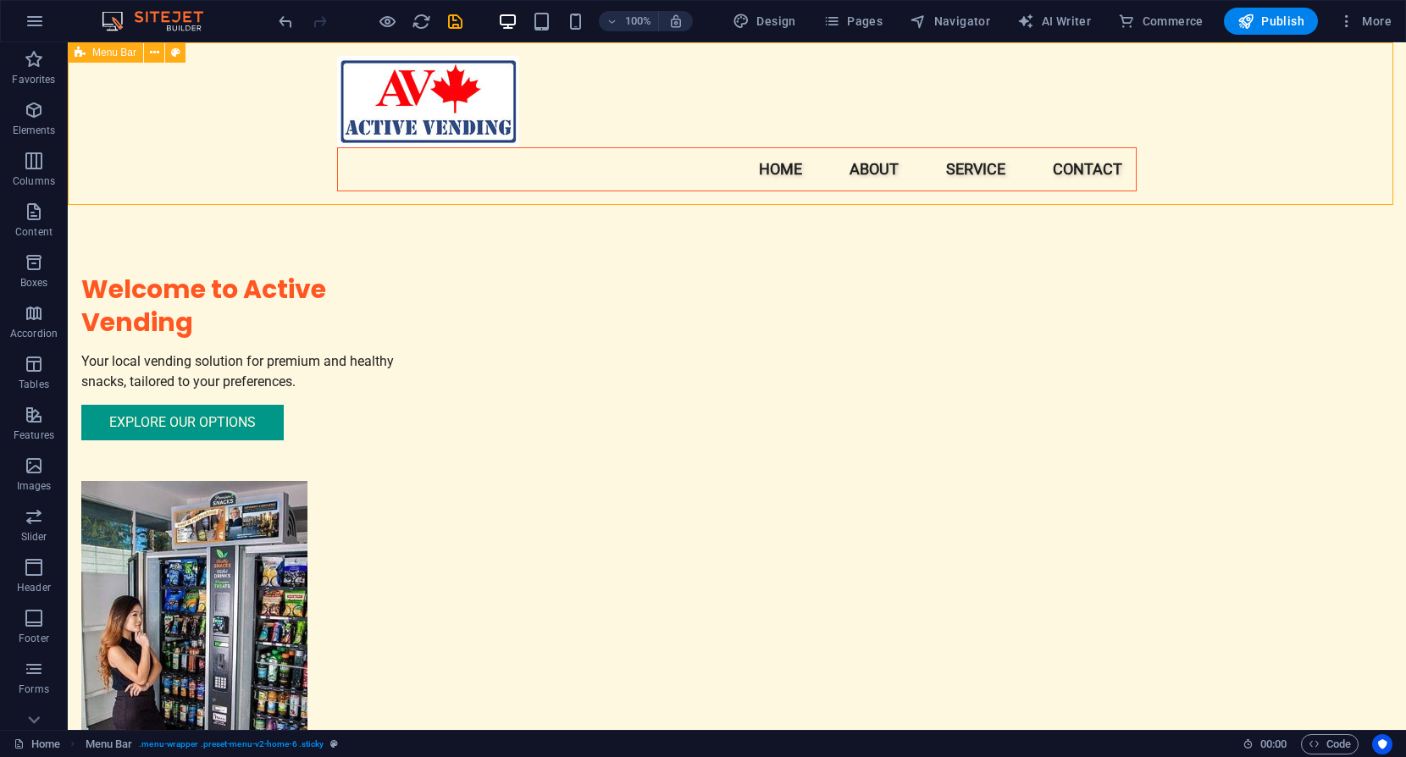
select select "rem"
select select "px"
select select "600"
select select "px"
select select "preset-menu-v2-home-6"
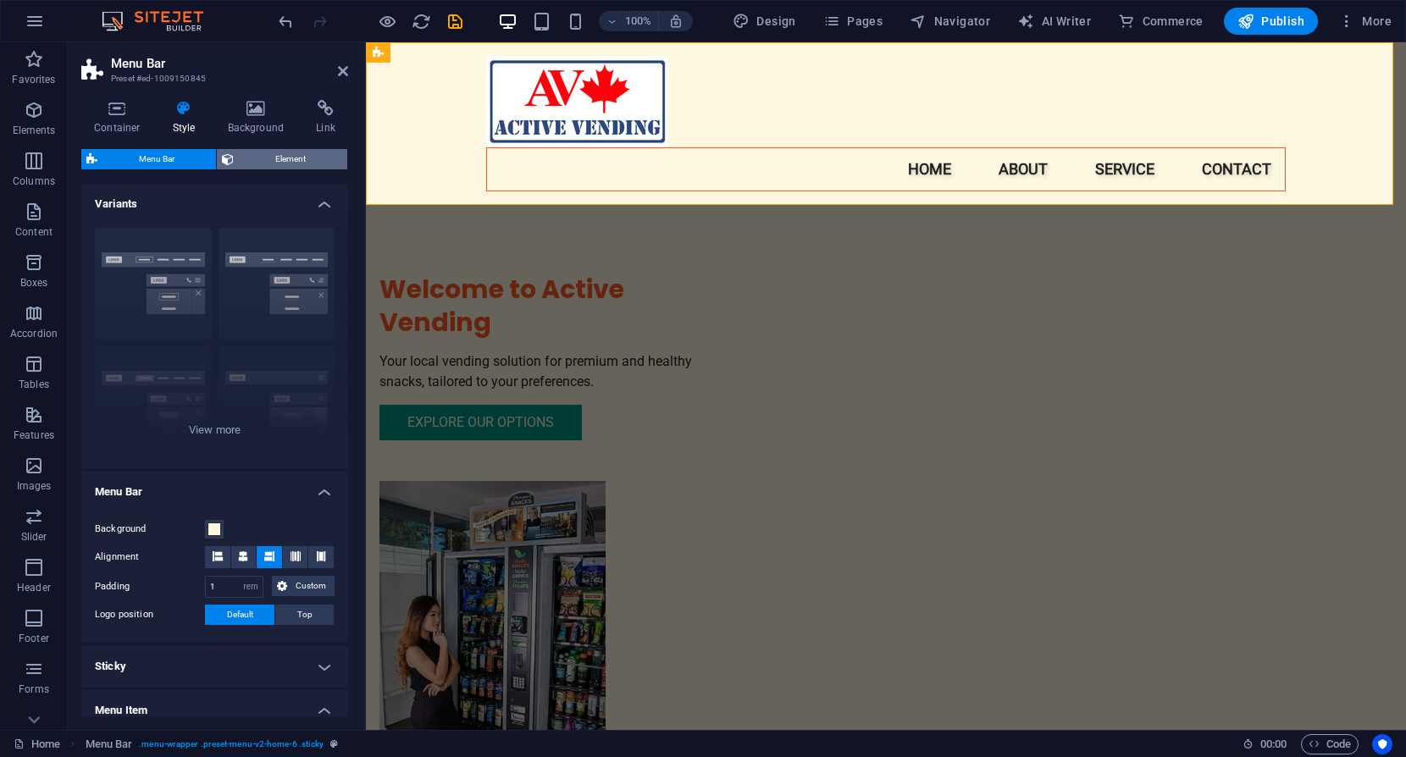
click at [276, 159] on span "Element" at bounding box center [290, 159] width 103 height 20
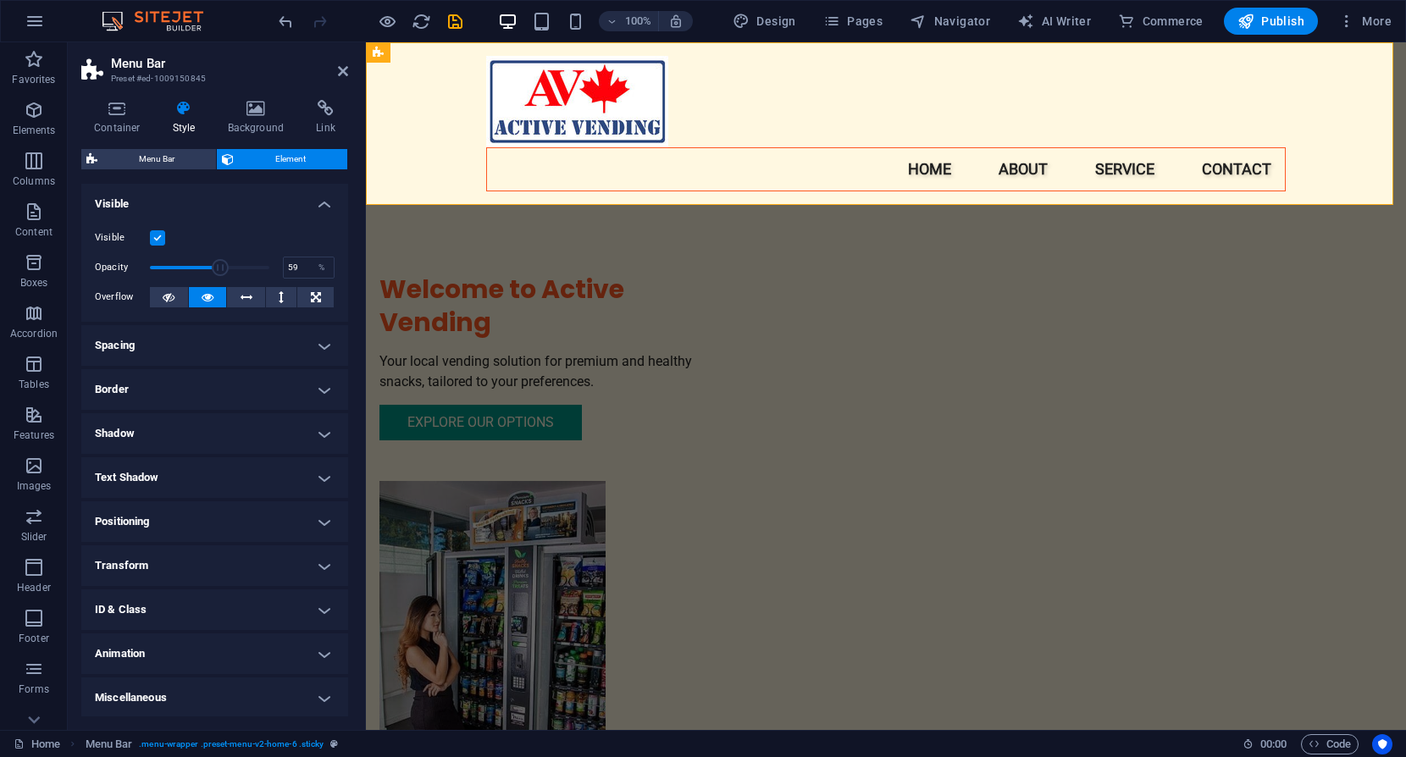
drag, startPoint x: 265, startPoint y: 267, endPoint x: 218, endPoint y: 272, distance: 47.7
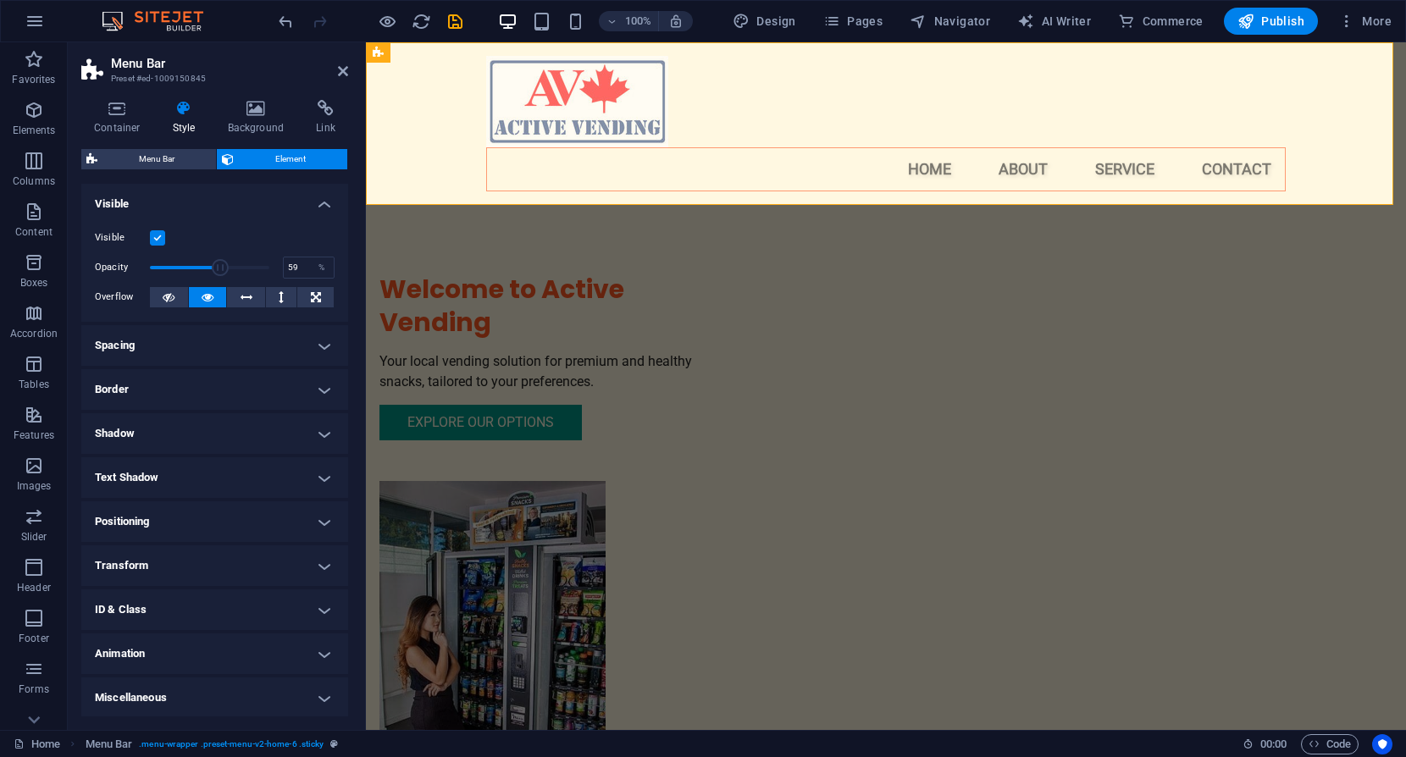
click at [218, 272] on span at bounding box center [220, 267] width 17 height 17
type input "100"
drag, startPoint x: 218, startPoint y: 272, endPoint x: 294, endPoint y: 274, distance: 76.2
click at [294, 274] on div "Opacity 100 %" at bounding box center [215, 267] width 240 height 25
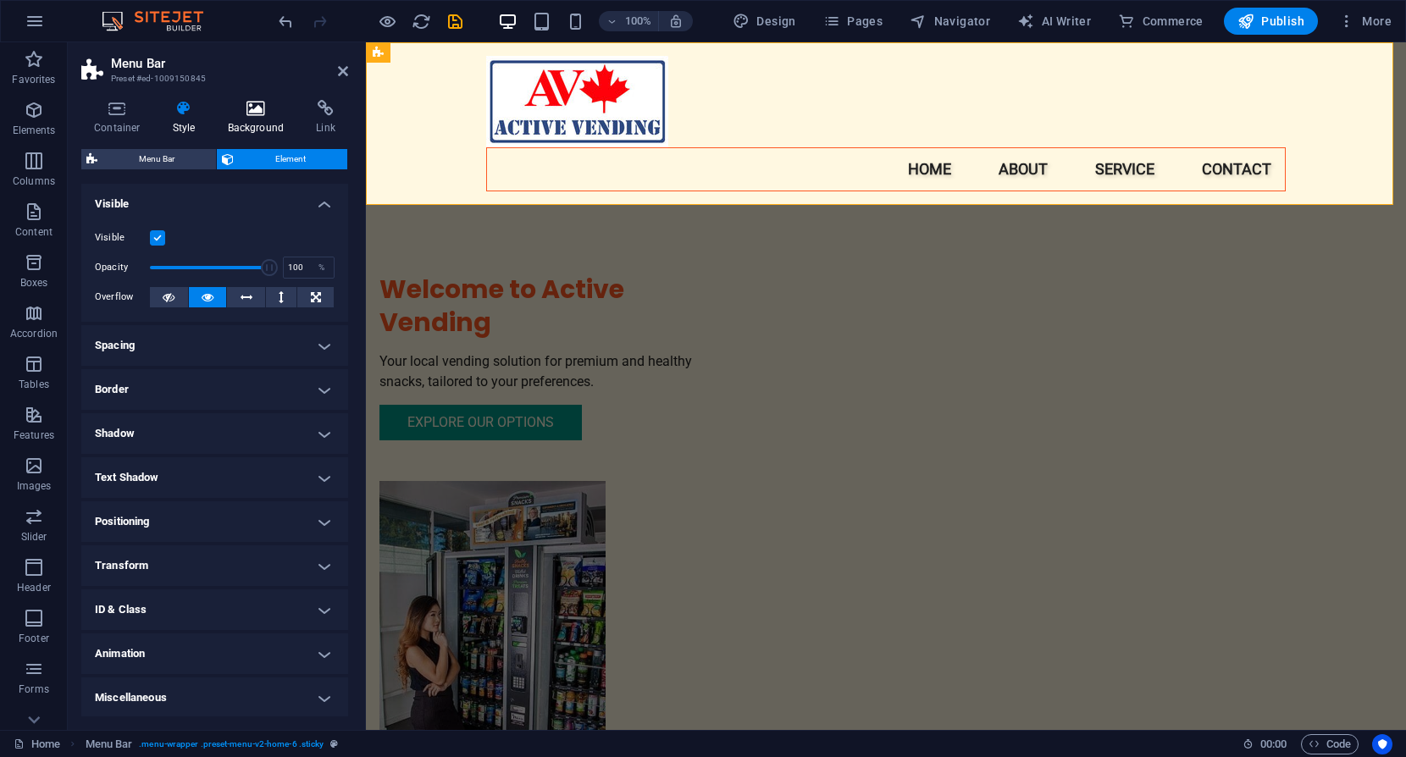
click at [255, 110] on icon at bounding box center [256, 108] width 82 height 17
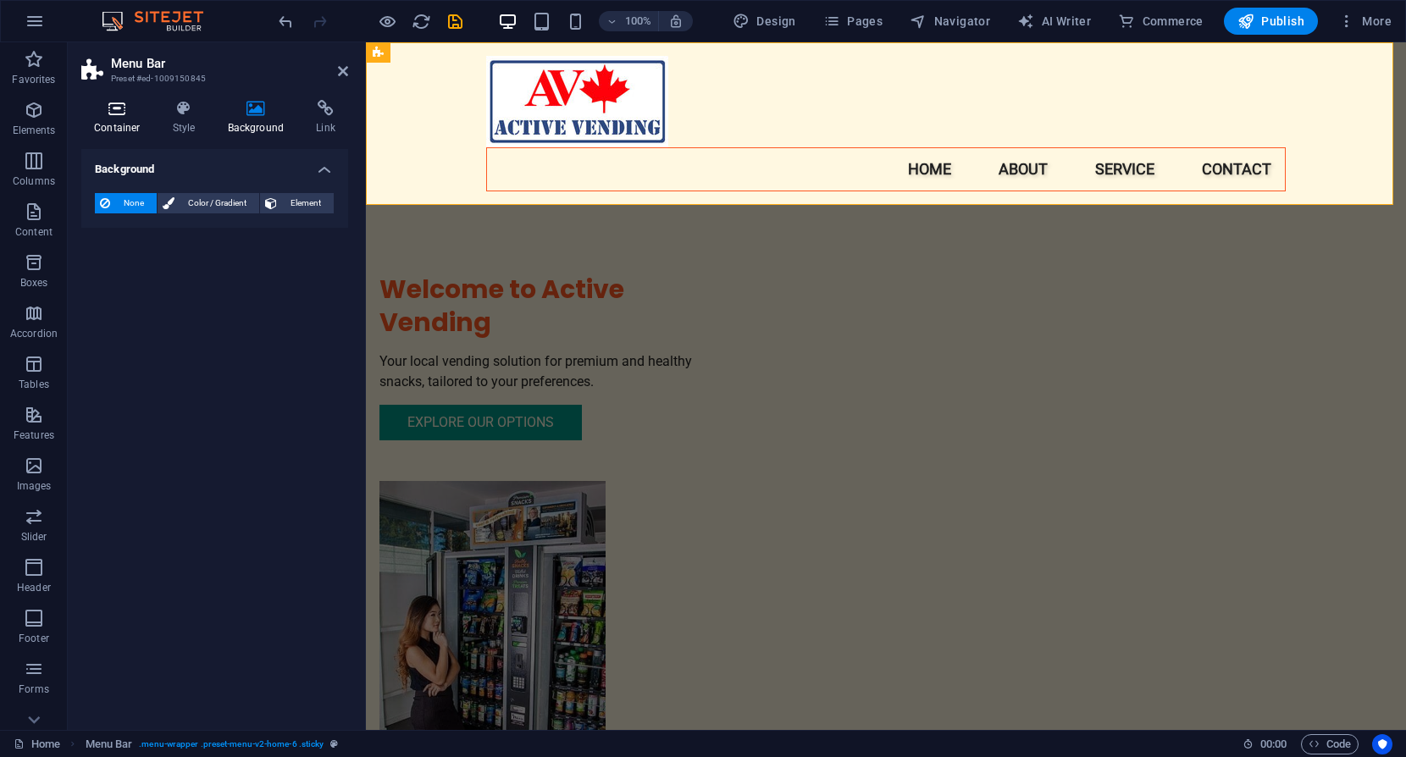
click at [119, 108] on icon at bounding box center [117, 108] width 72 height 17
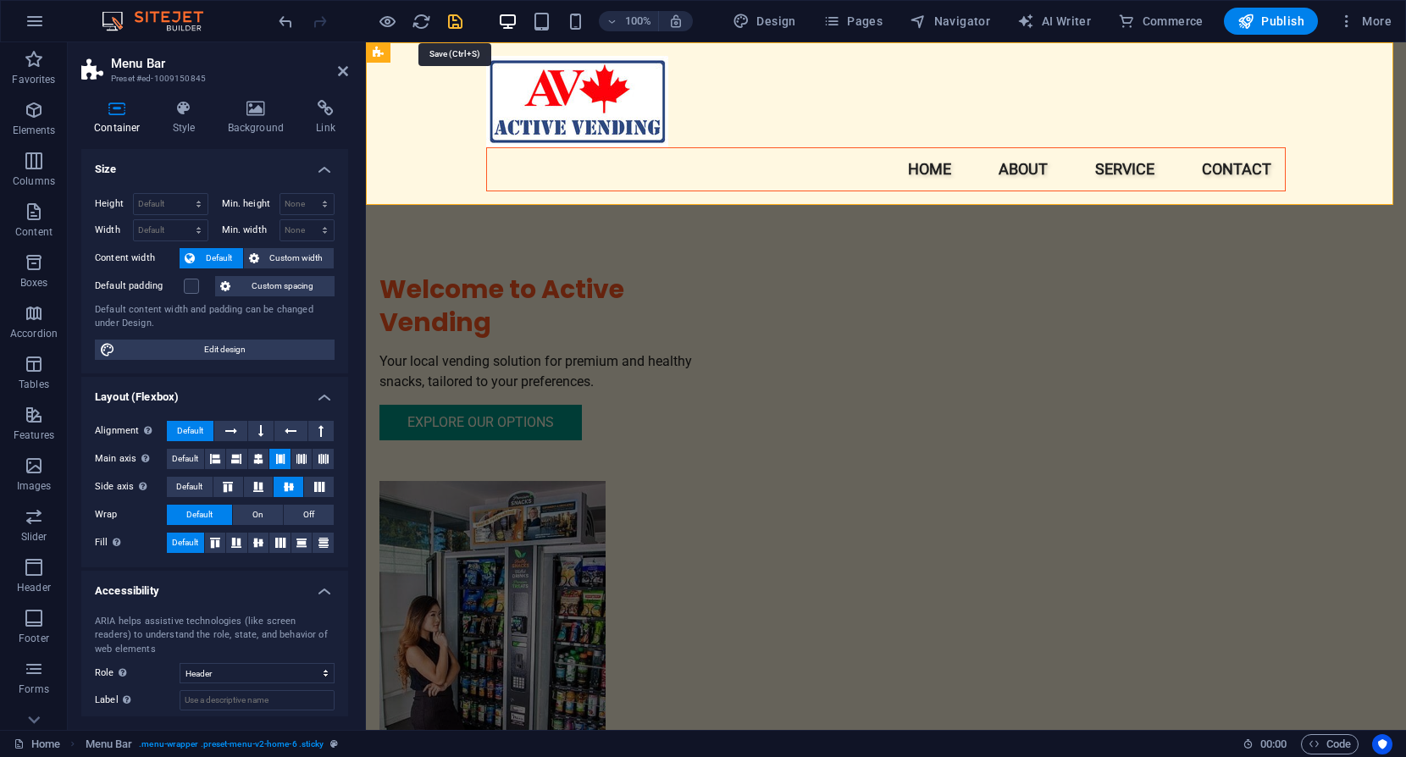
click at [455, 20] on icon "save" at bounding box center [455, 21] width 19 height 19
checkbox input "false"
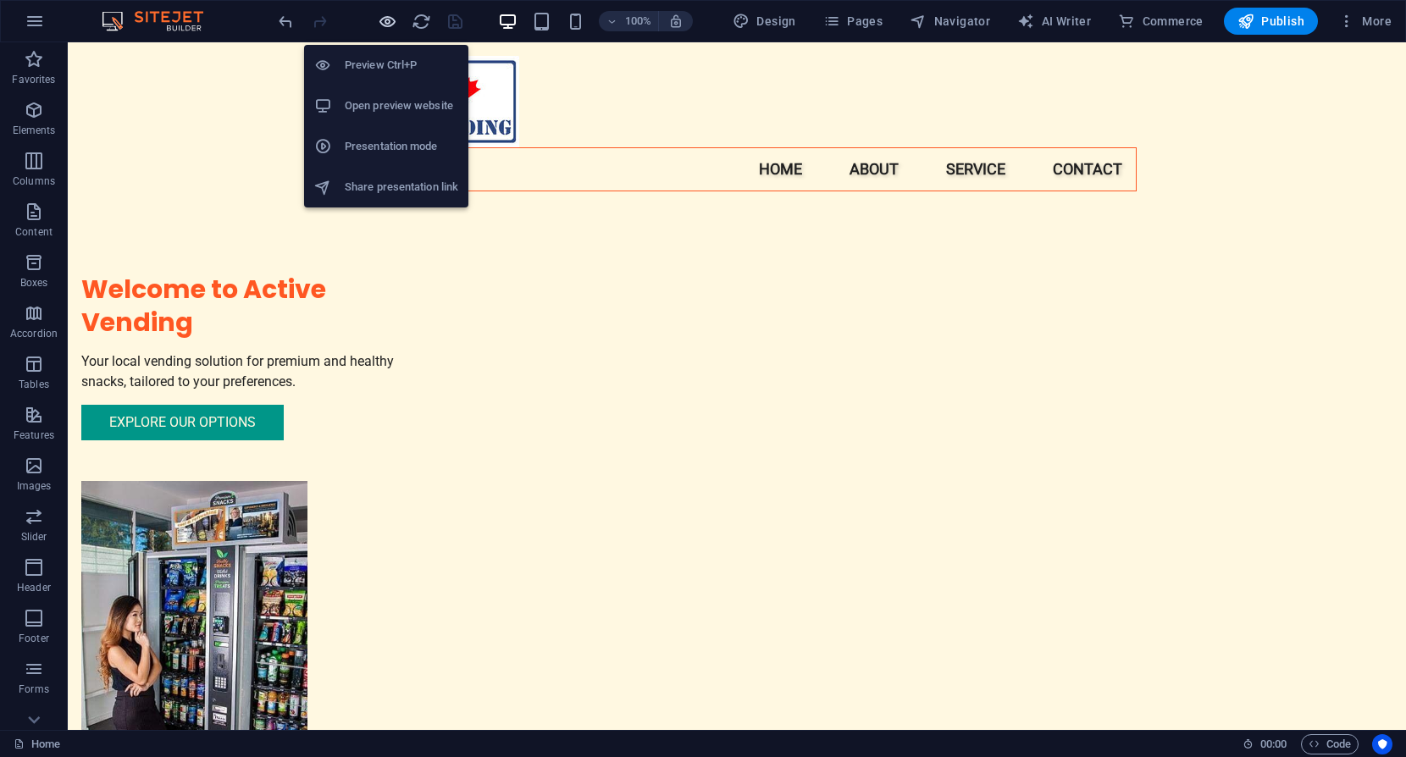
click at [383, 22] on icon "button" at bounding box center [387, 21] width 19 height 19
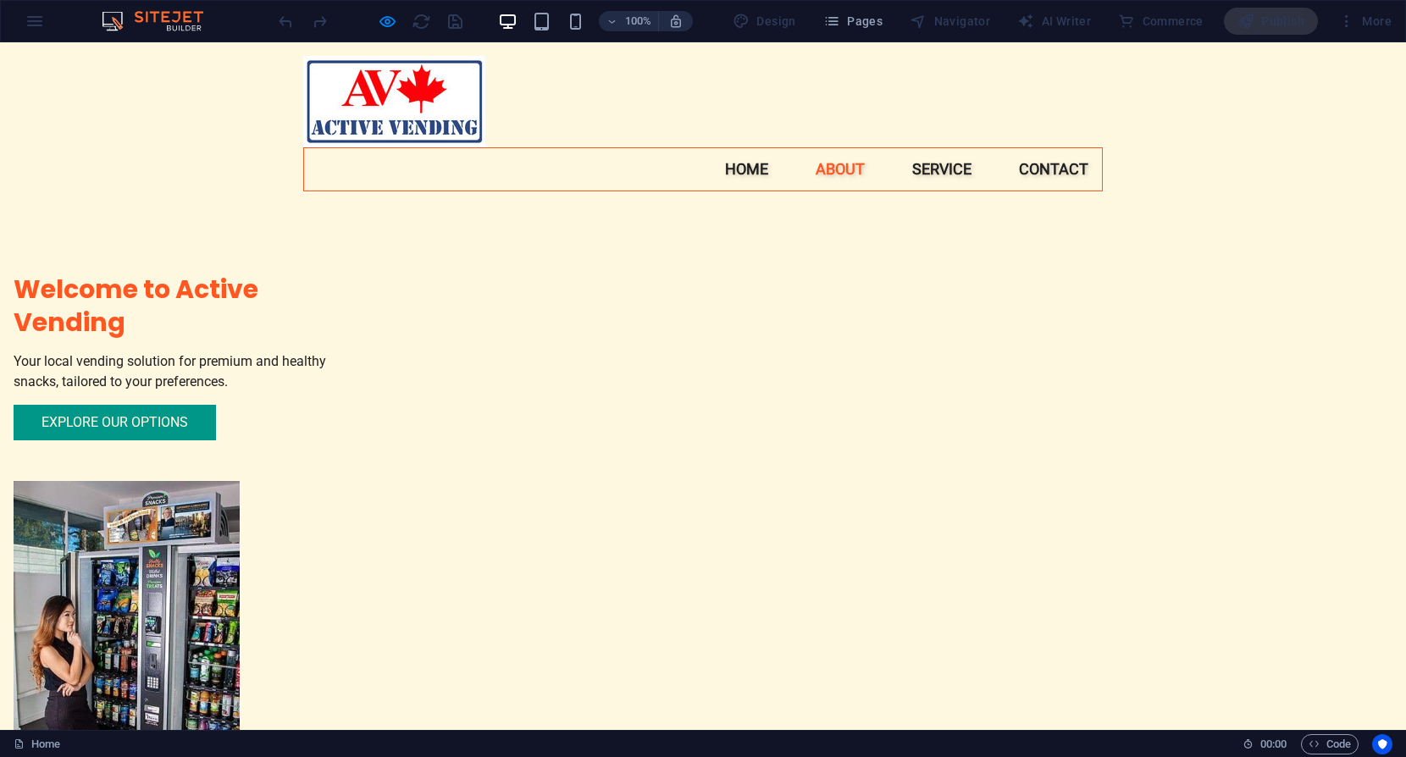
click at [833, 168] on link "About" at bounding box center [840, 169] width 76 height 42
click at [939, 169] on link "Service" at bounding box center [942, 169] width 86 height 42
click at [1049, 168] on link "Contact" at bounding box center [1053, 169] width 97 height 42
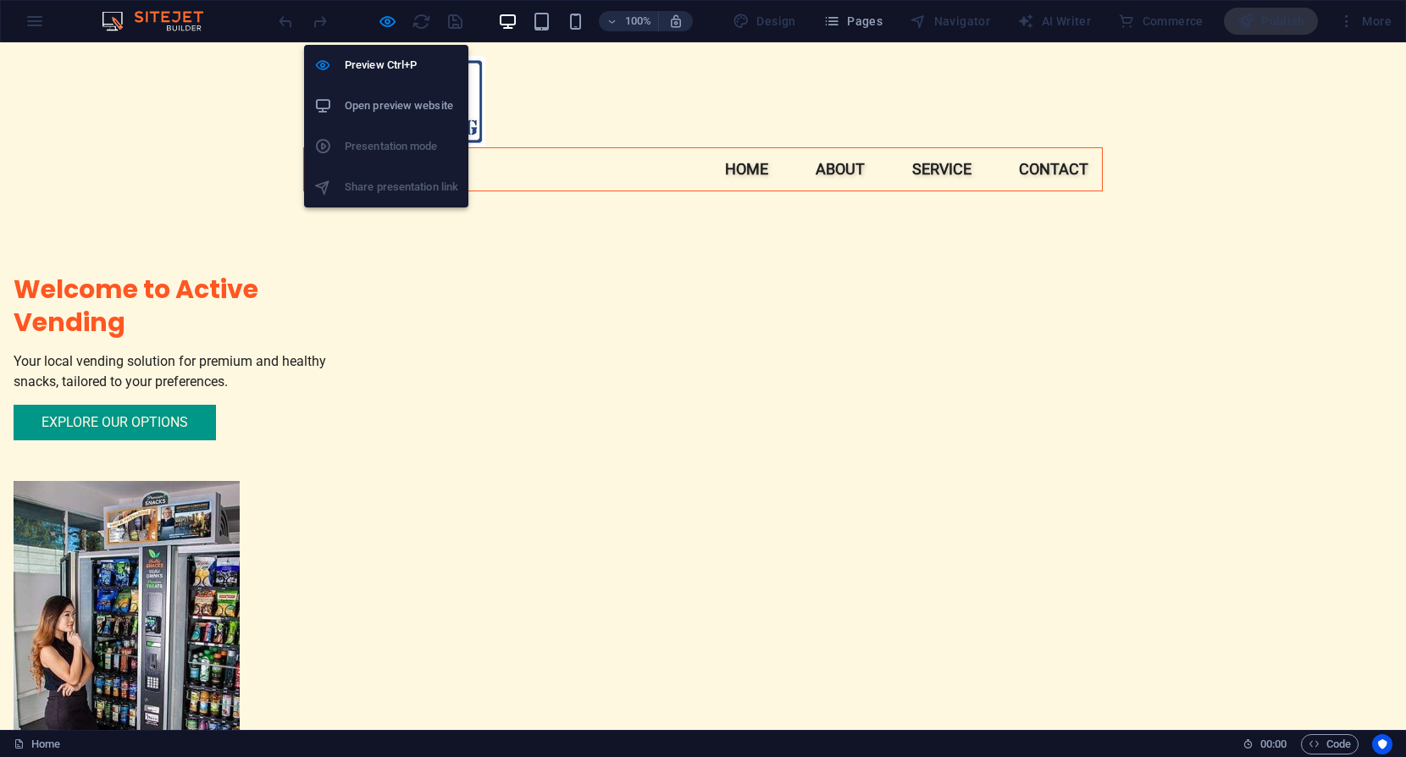
click at [389, 99] on h6 "Open preview website" at bounding box center [401, 106] width 113 height 20
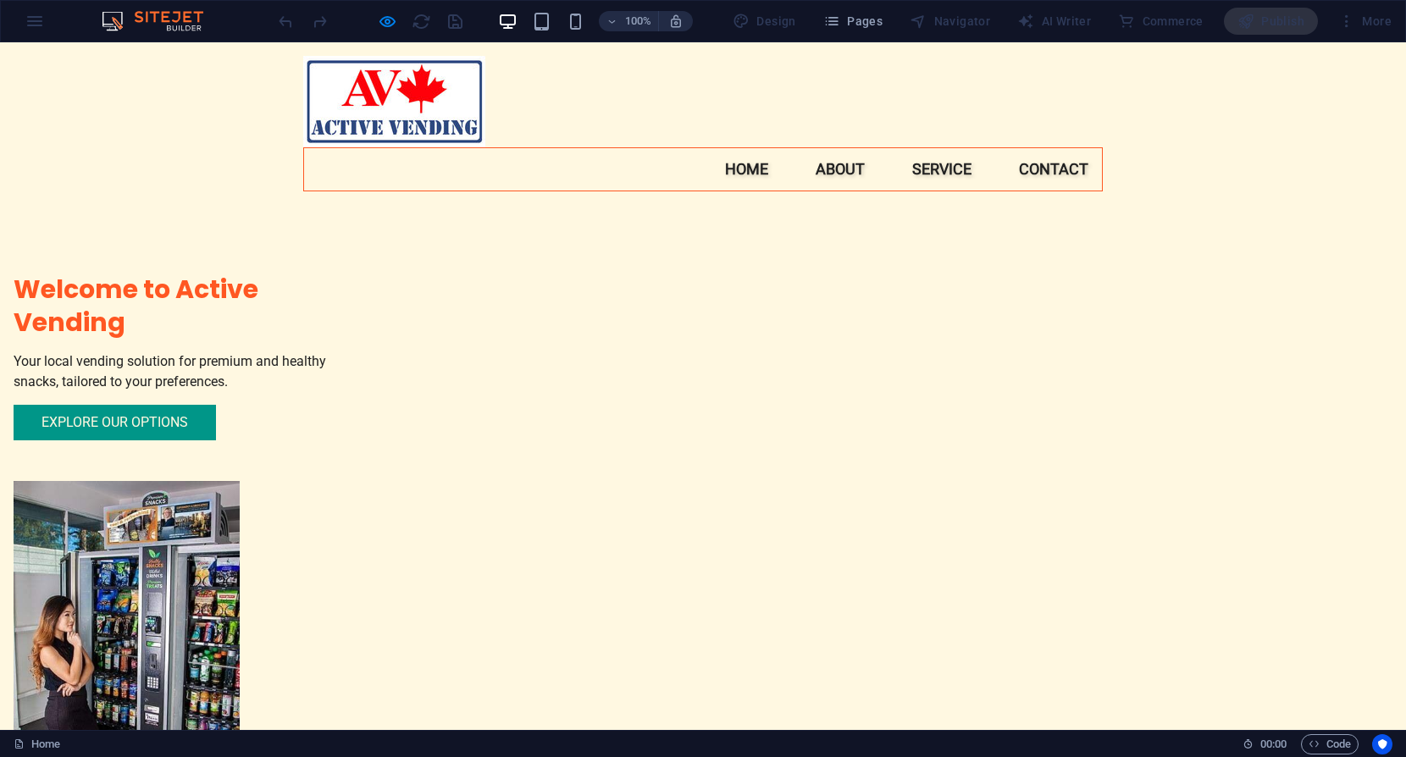
click at [373, 339] on h2 "Welcome to Active Vending" at bounding box center [193, 306] width 359 height 66
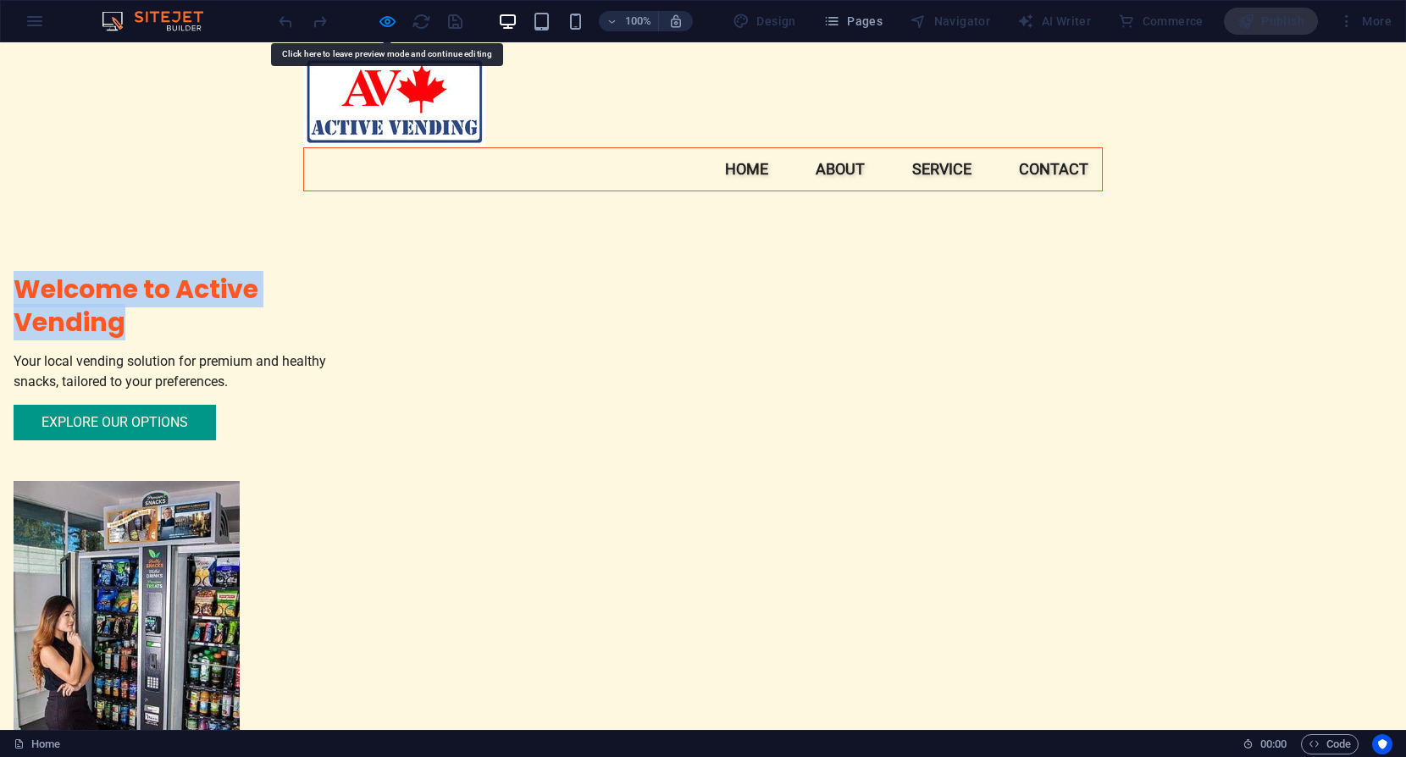
click at [373, 339] on h2 "Welcome to Active Vending" at bounding box center [193, 306] width 359 height 66
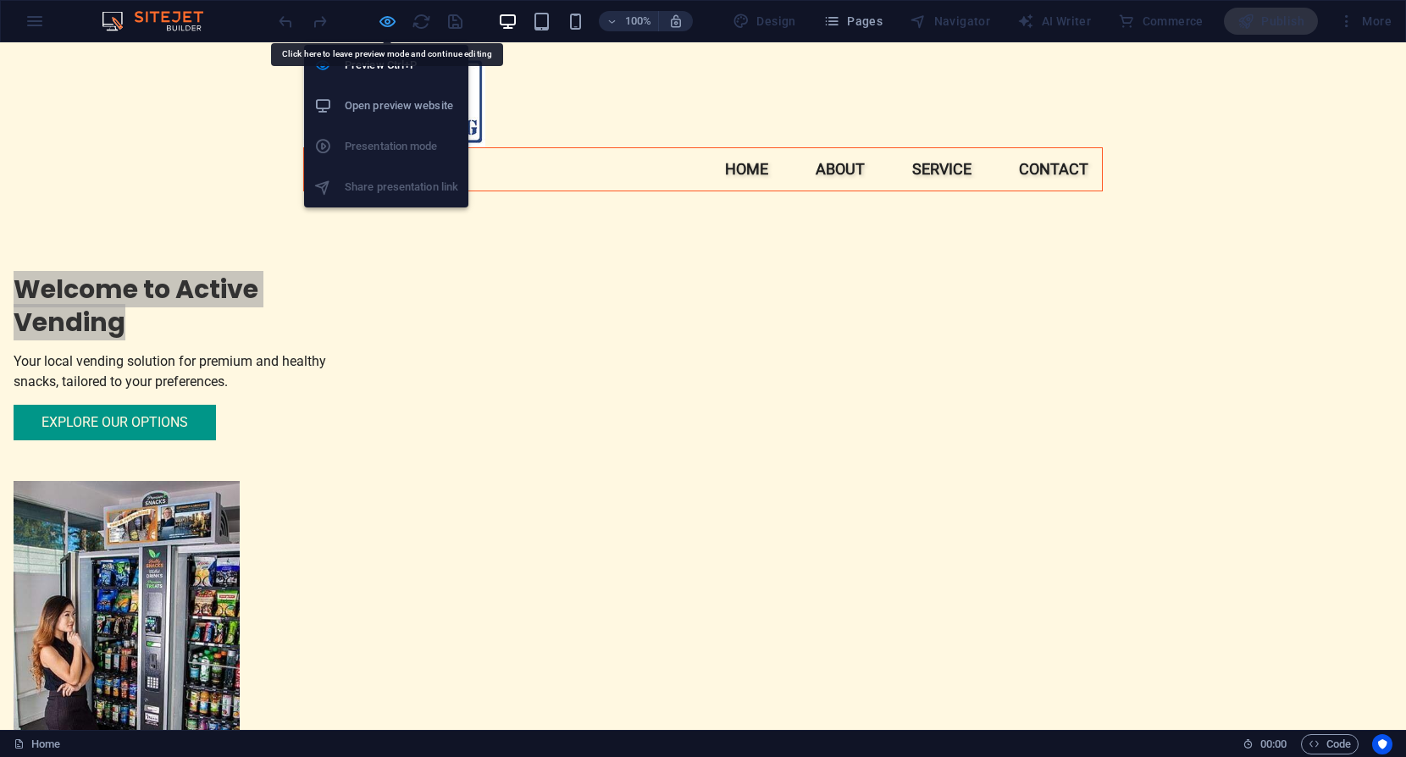
click at [382, 17] on icon "button" at bounding box center [387, 21] width 19 height 19
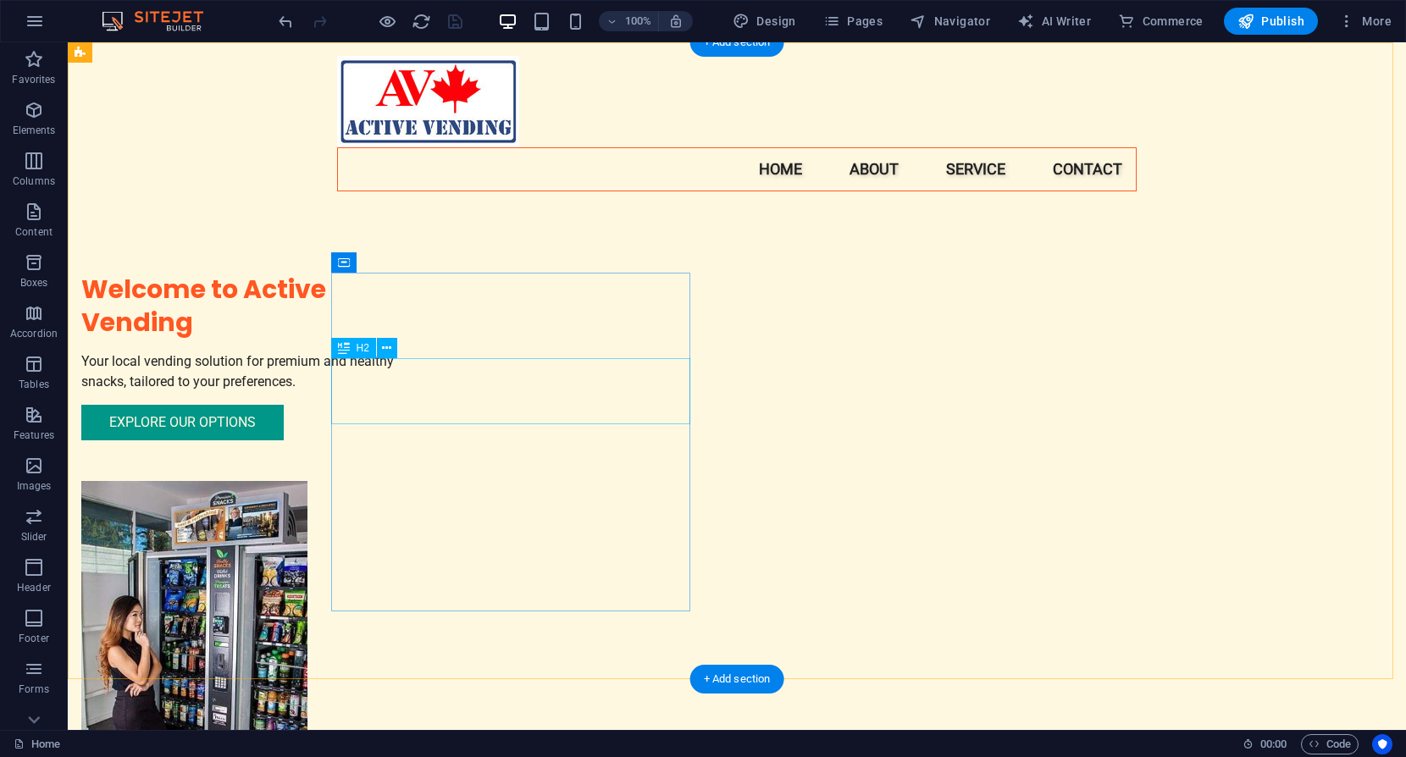
click at [430, 339] on div "Welcome to Active Vending" at bounding box center [260, 306] width 359 height 66
click at [429, 339] on div "Welcome to Active Vending" at bounding box center [260, 306] width 359 height 66
click at [131, 412] on div "Welcome to Active Vending Your local vending solution for premium and healthy s…" at bounding box center [737, 464] width 1338 height 845
click at [429, 339] on div "Welcome to Active Vending" at bounding box center [260, 306] width 359 height 66
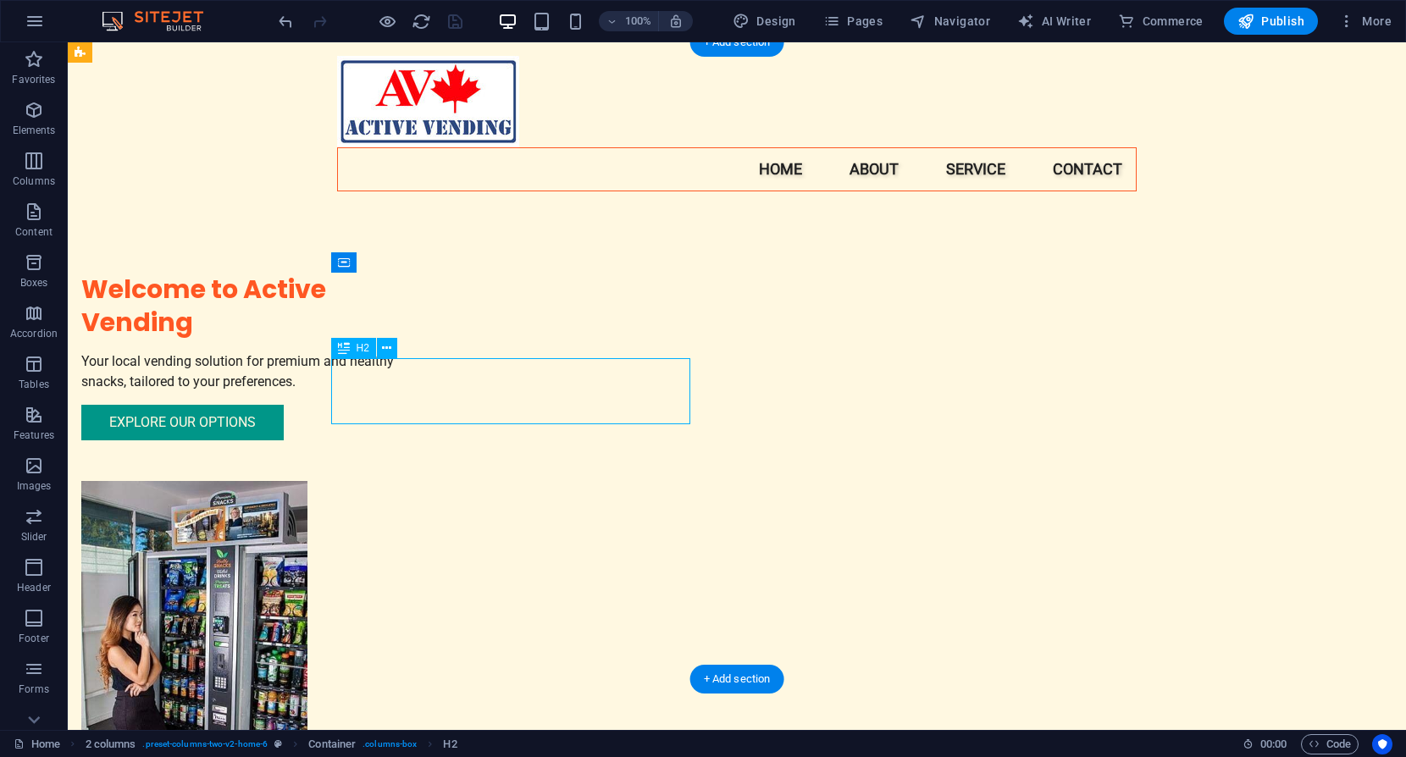
click at [429, 339] on div "Welcome to Active Vending" at bounding box center [260, 306] width 359 height 66
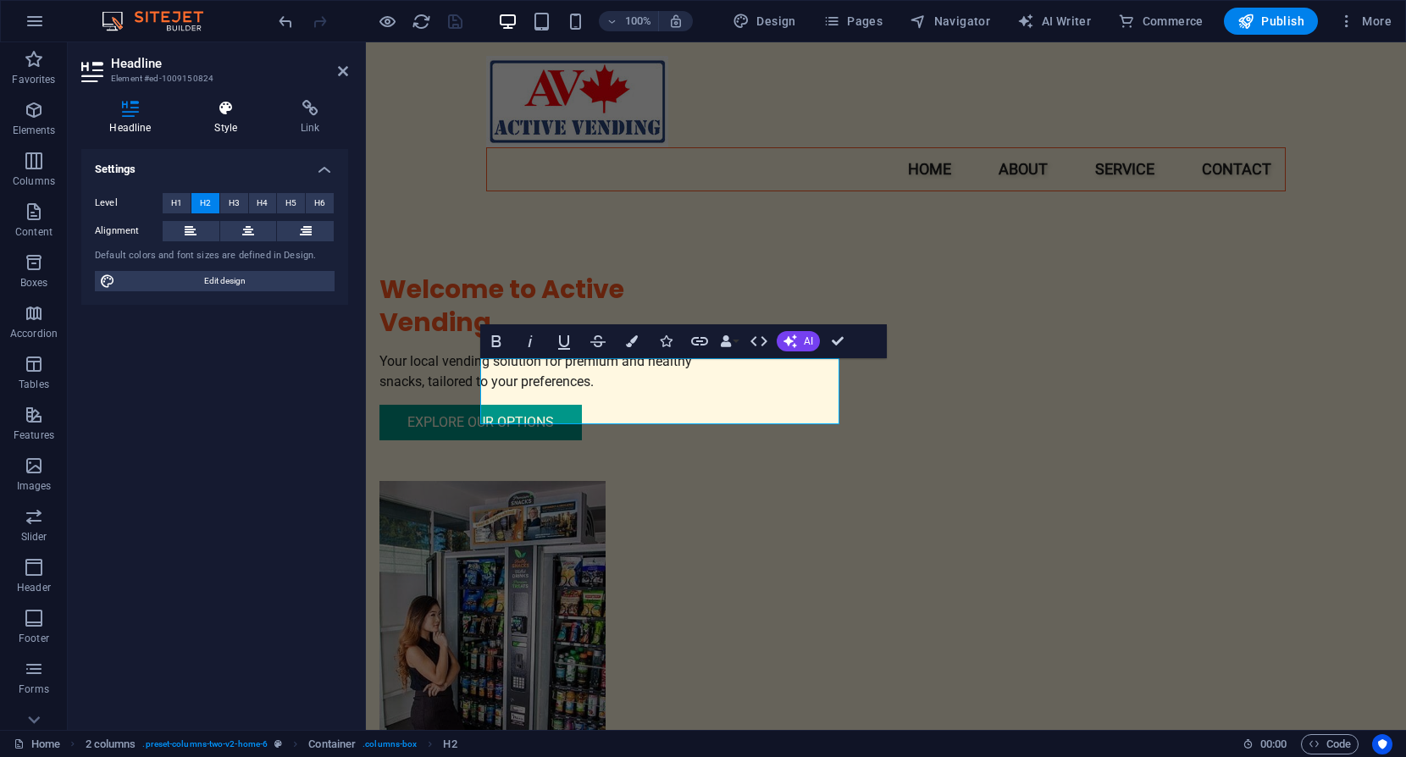
click at [225, 107] on icon at bounding box center [226, 108] width 80 height 17
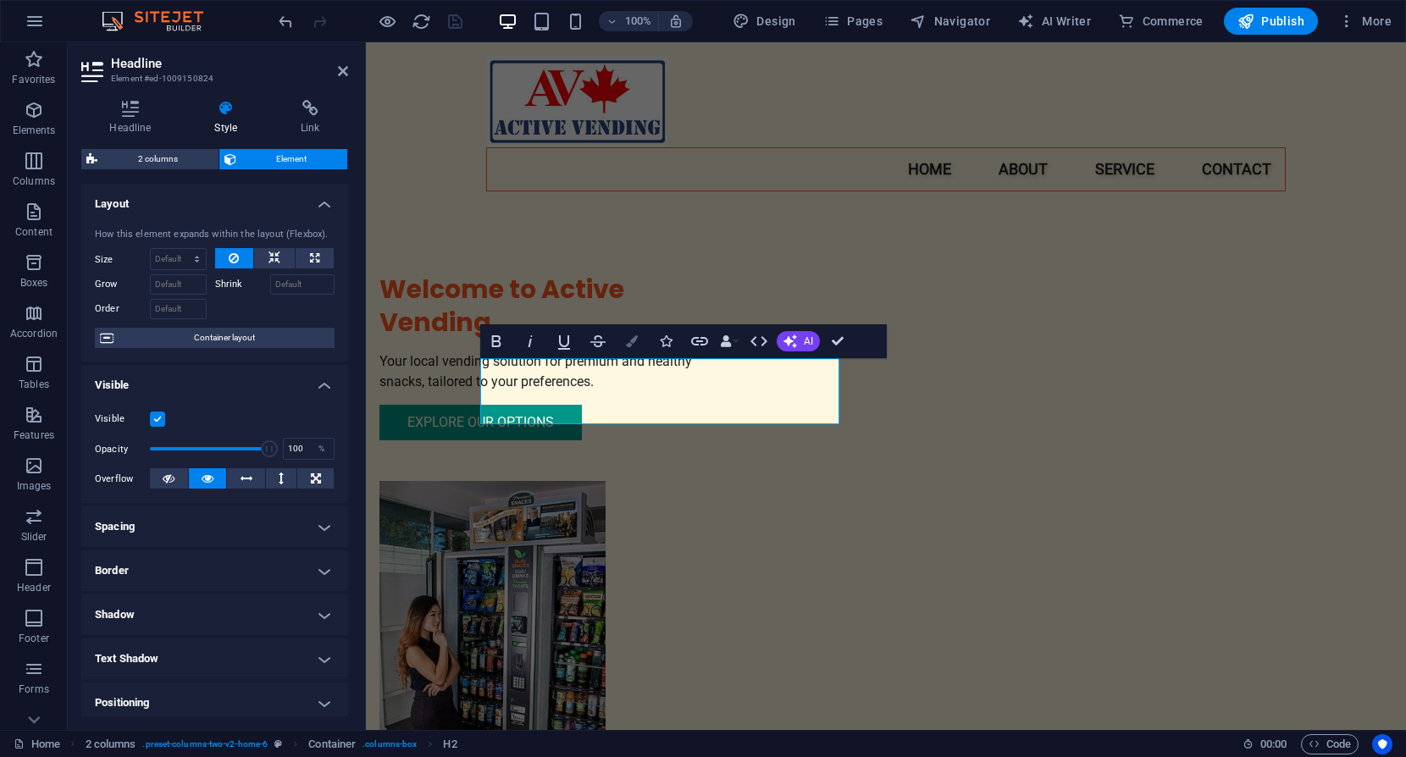
click at [629, 340] on icon "button" at bounding box center [632, 341] width 12 height 12
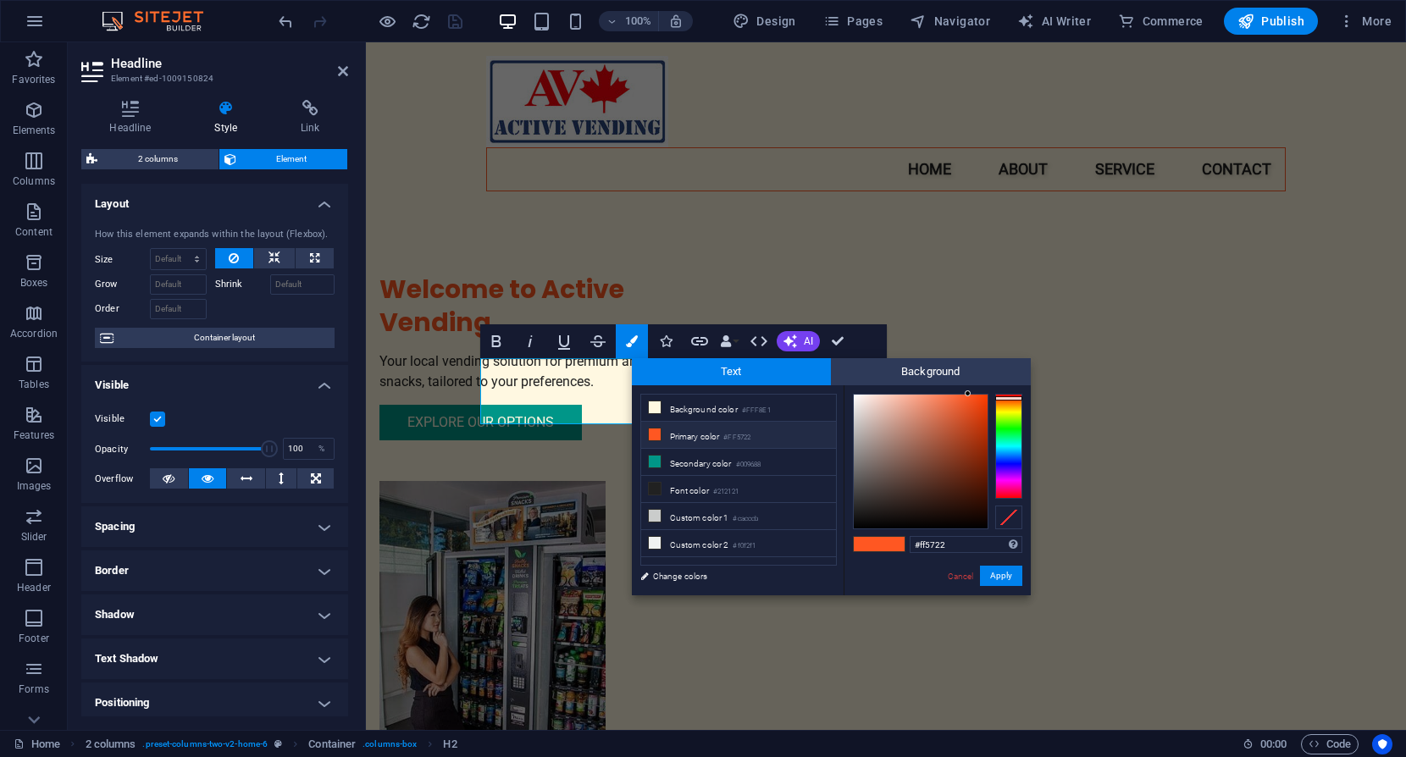
click at [686, 434] on li "Primary color #FF5722" at bounding box center [738, 435] width 195 height 27
click at [1003, 570] on button "Apply" at bounding box center [1001, 576] width 42 height 20
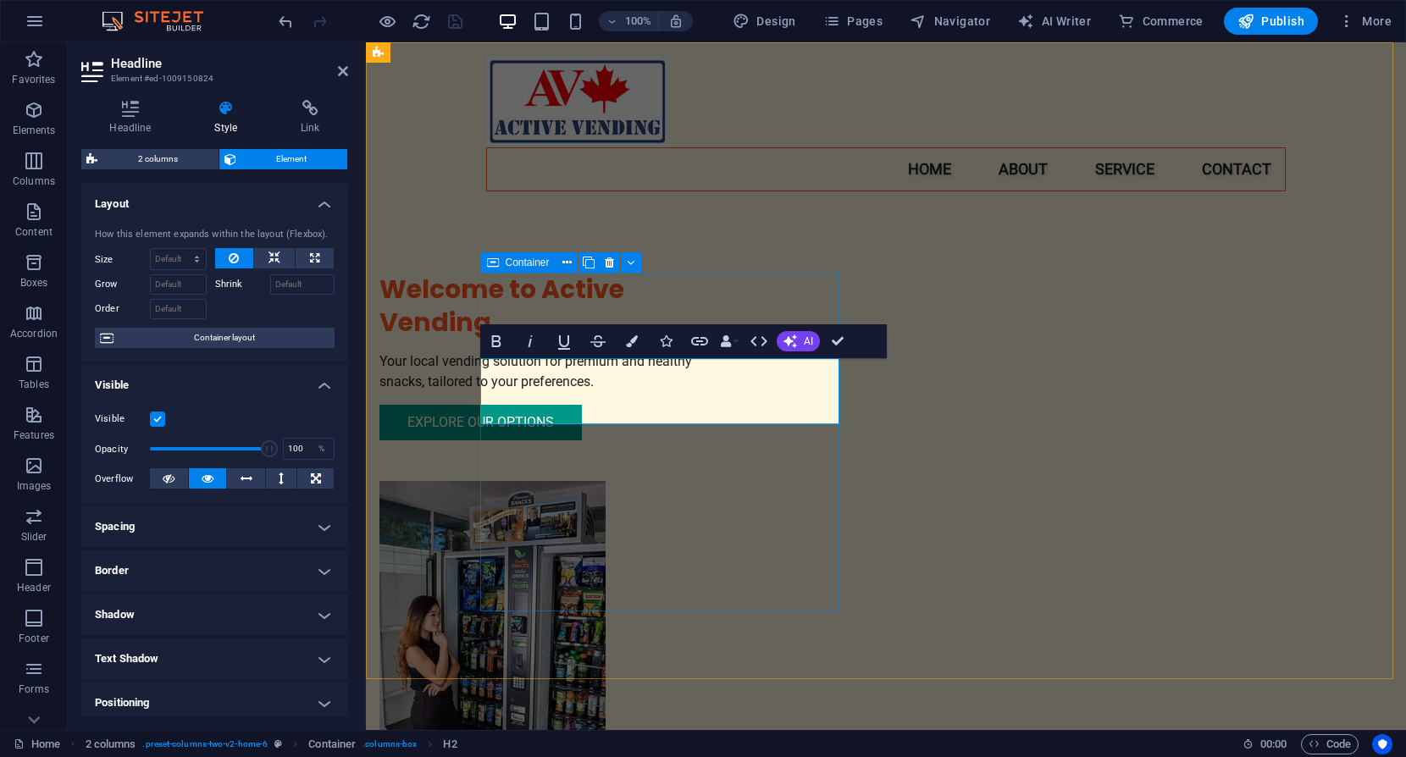
click at [739, 440] on div "Welcome to Active Vending Your local vending solution for premium and healthy s…" at bounding box center [558, 357] width 359 height 168
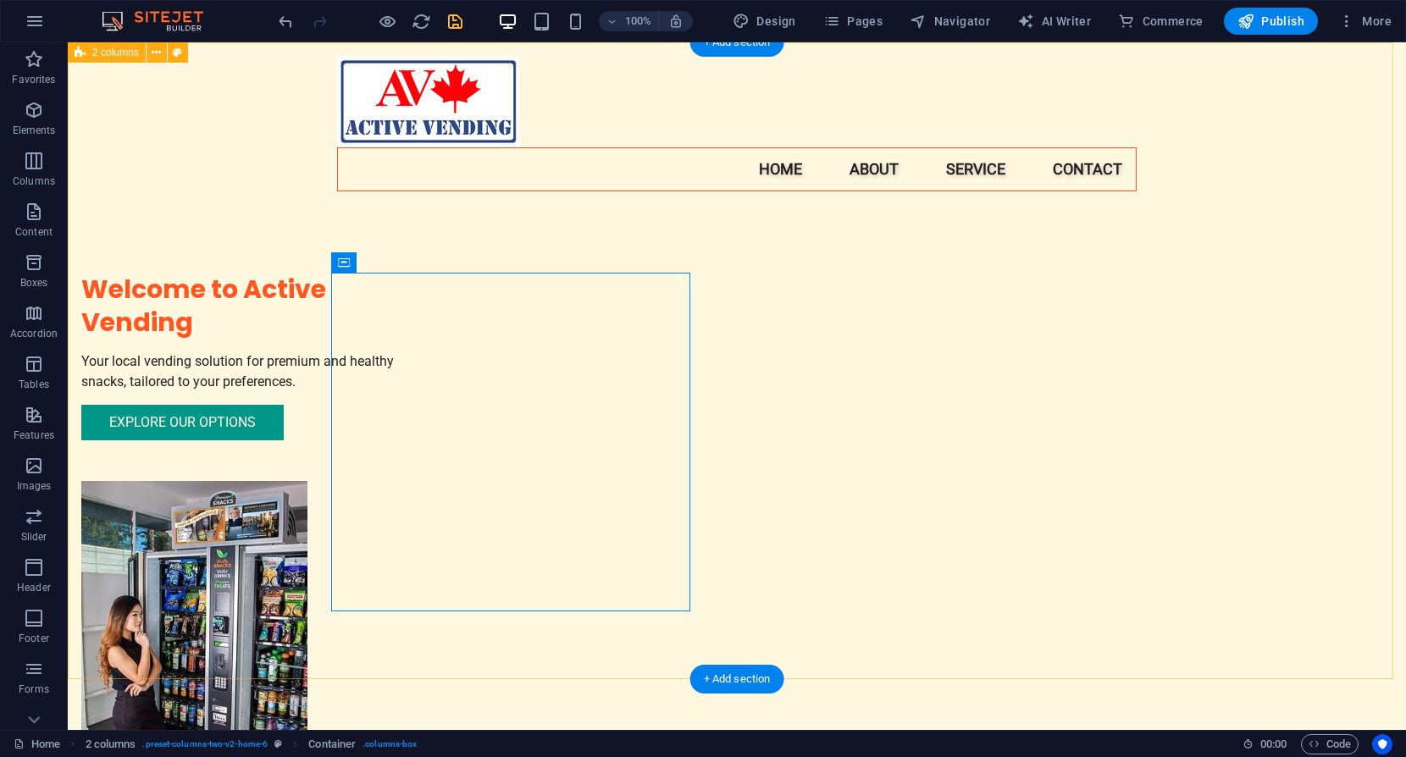
click at [1162, 407] on div "Welcome to Active Vending Your local vending solution for premium and healthy s…" at bounding box center [737, 464] width 1338 height 845
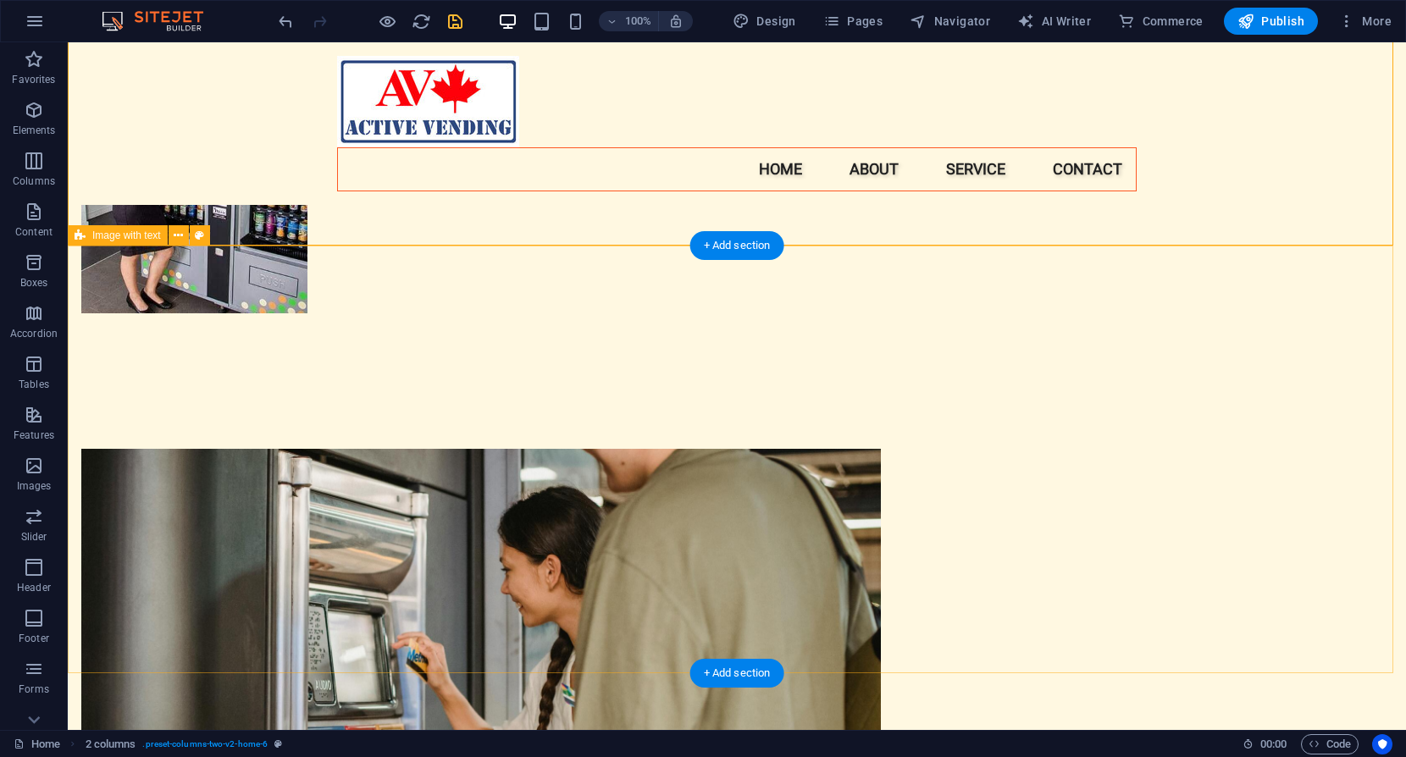
scroll to position [508, 0]
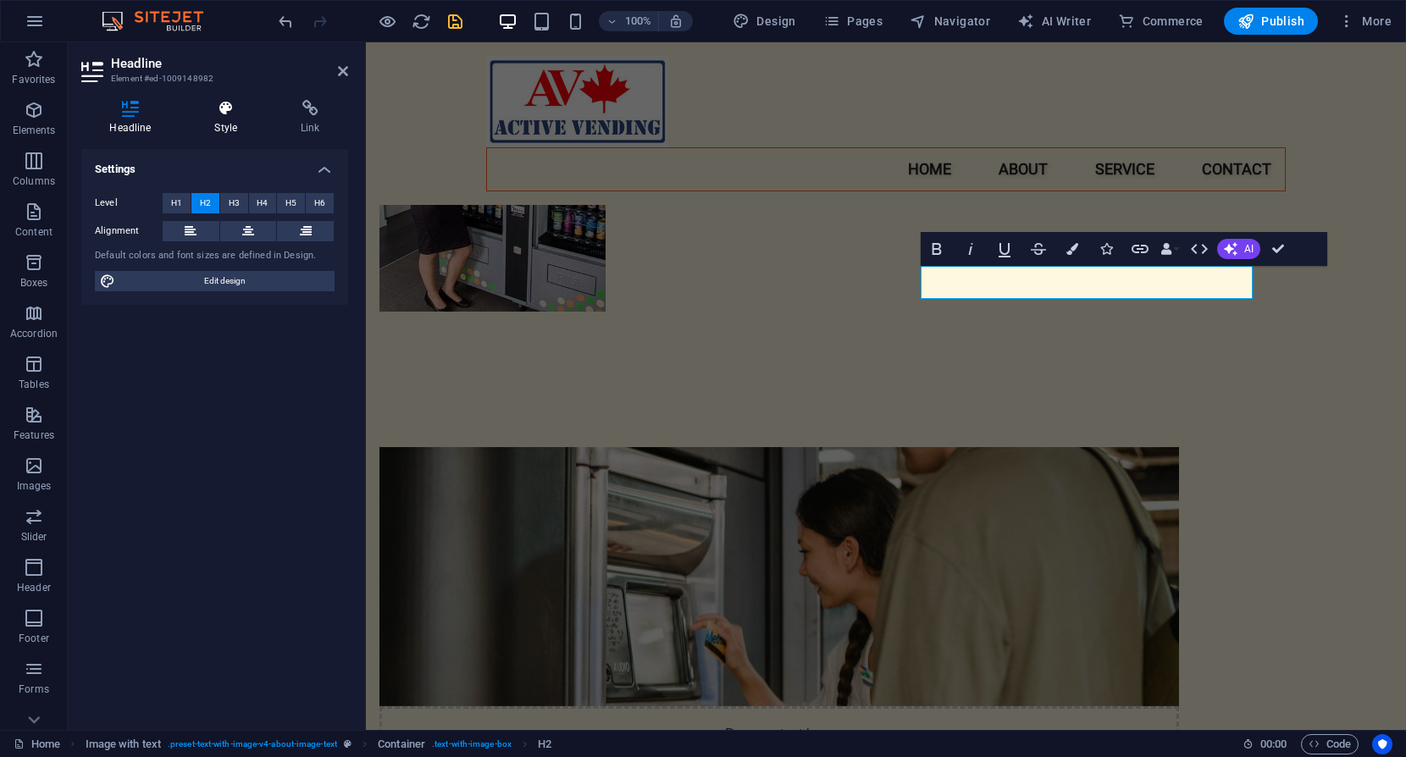
click at [222, 112] on icon at bounding box center [226, 108] width 80 height 17
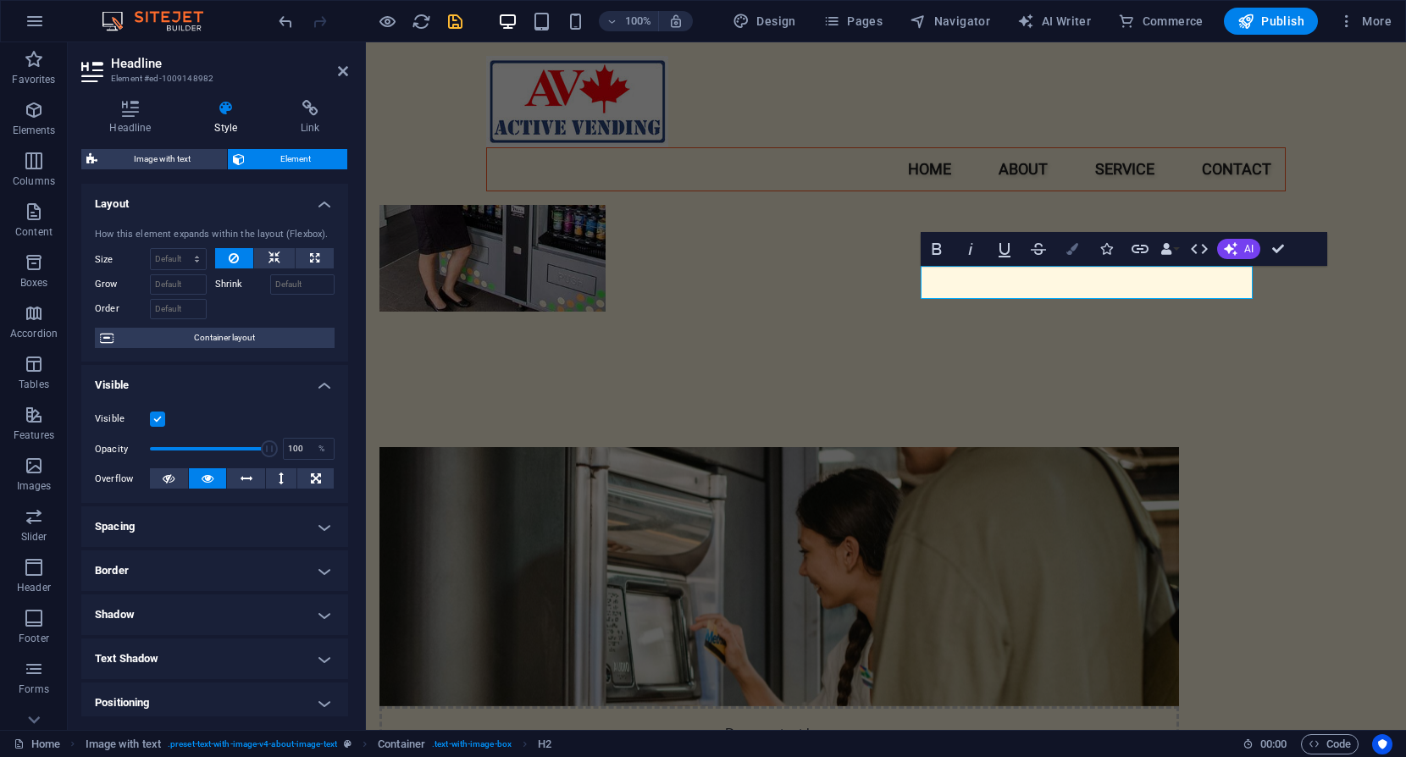
click at [1071, 249] on icon "button" at bounding box center [1072, 249] width 12 height 12
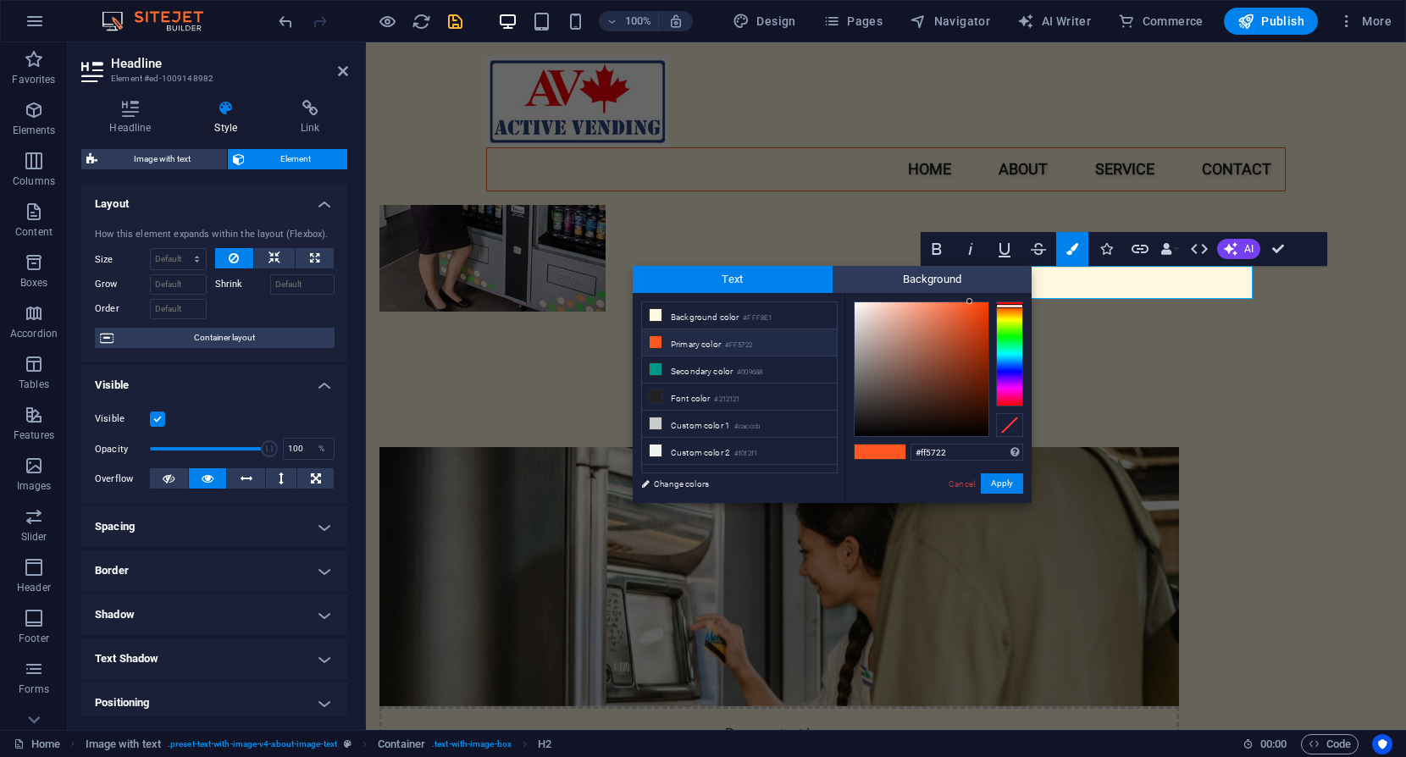
click at [689, 342] on li "Primary color #FF5722" at bounding box center [739, 342] width 195 height 27
click at [689, 343] on li "Primary color #FF5722" at bounding box center [739, 342] width 195 height 27
click at [1002, 481] on button "Apply" at bounding box center [1002, 483] width 42 height 20
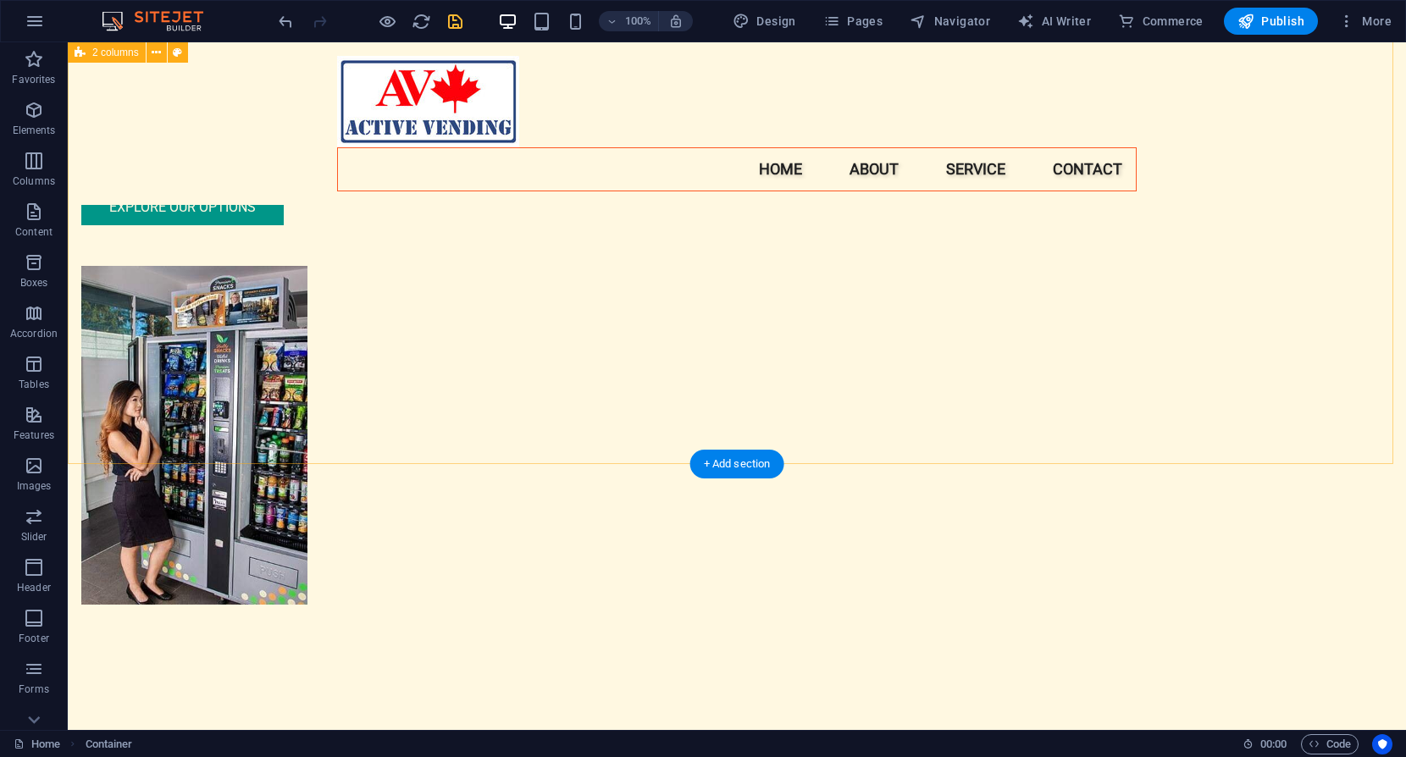
scroll to position [0, 0]
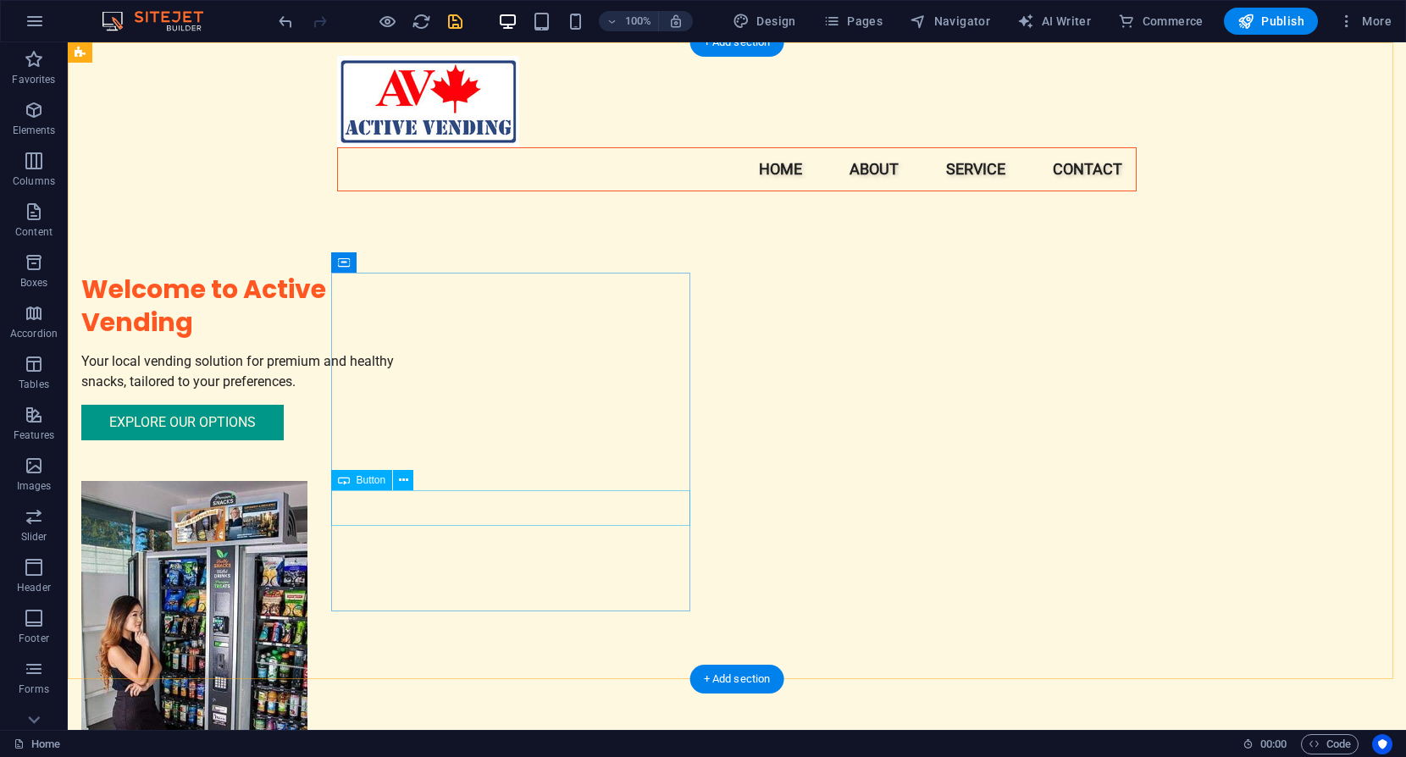
click at [440, 440] on div "Explore Our Options" at bounding box center [260, 423] width 359 height 36
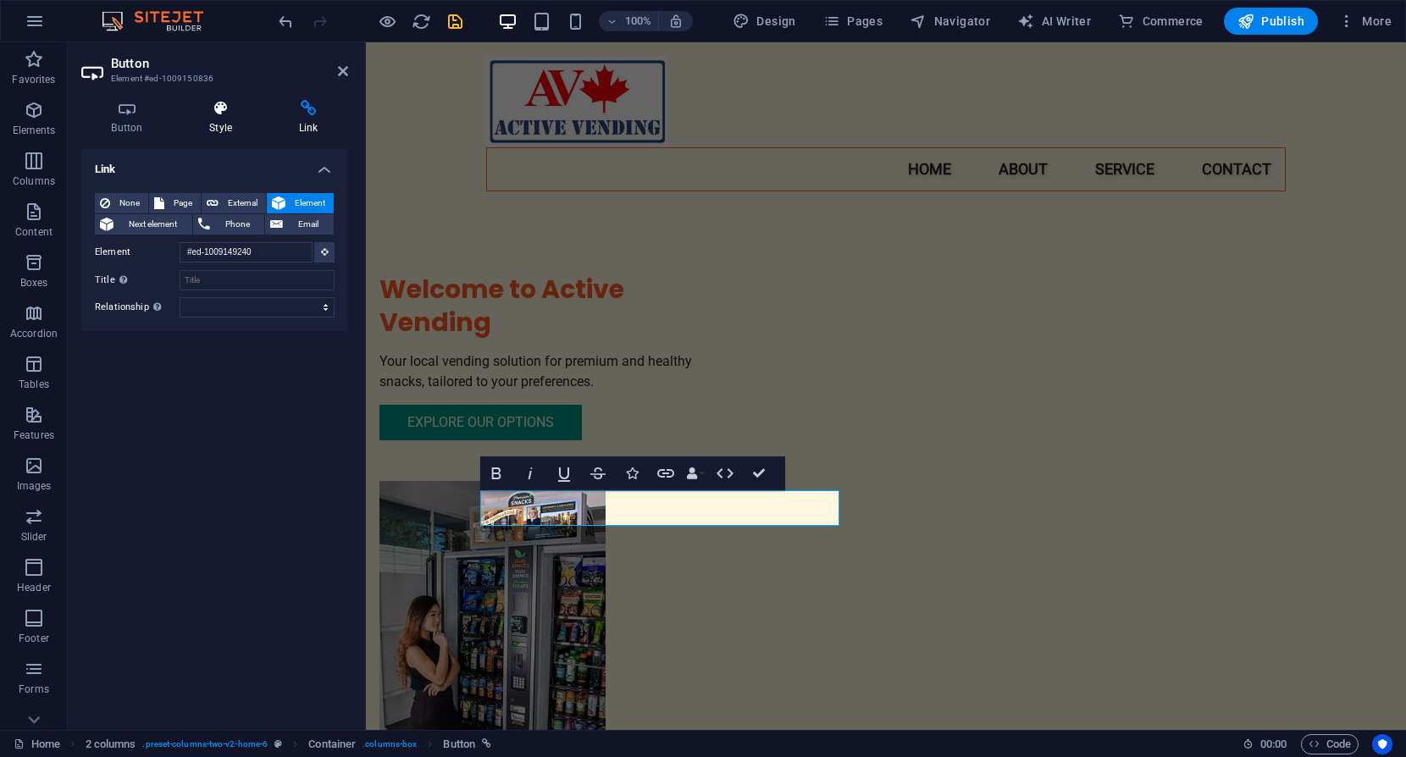
click at [218, 115] on icon at bounding box center [221, 108] width 83 height 17
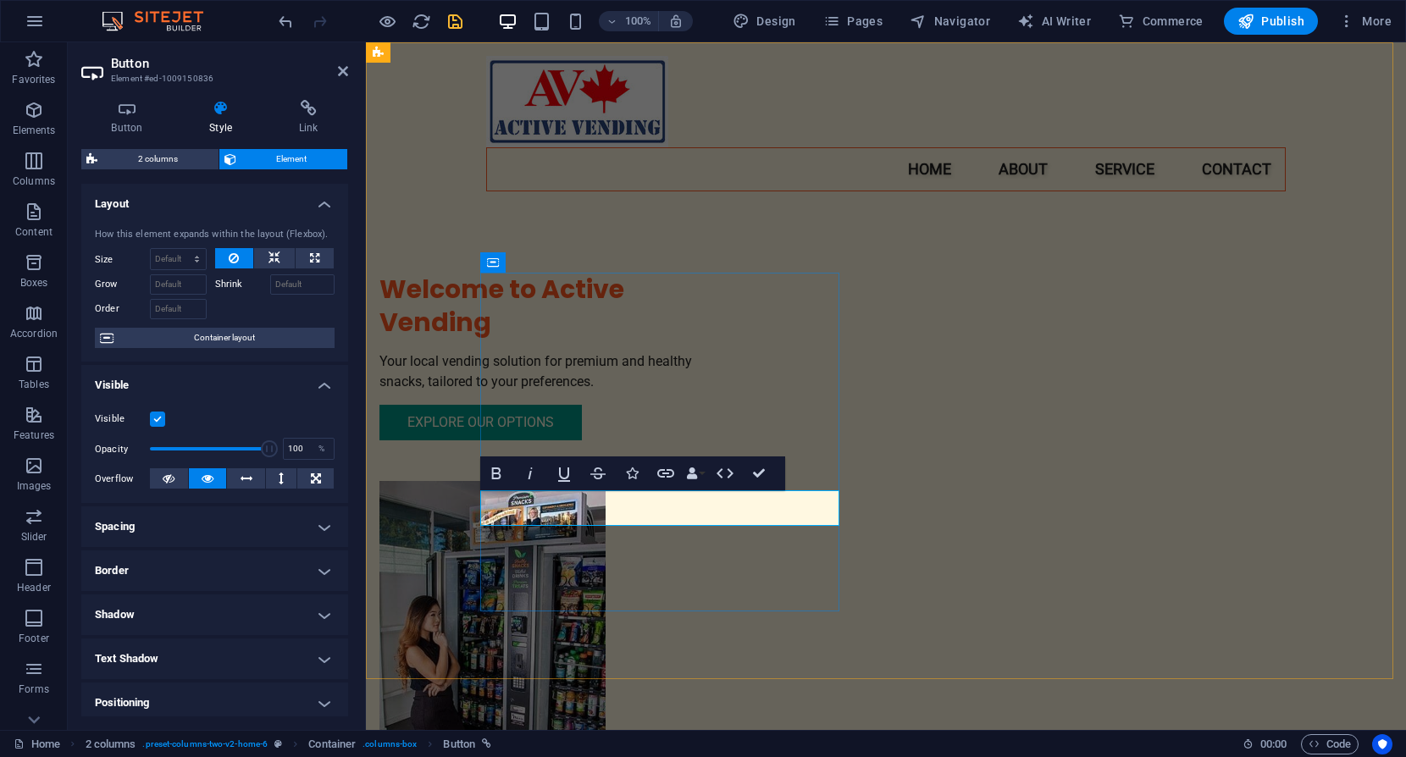
click at [732, 440] on div "Explore Our Options" at bounding box center [558, 423] width 359 height 36
click at [582, 440] on link "Explore Our Options" at bounding box center [480, 423] width 202 height 36
click at [131, 119] on h4 "Button" at bounding box center [130, 118] width 98 height 36
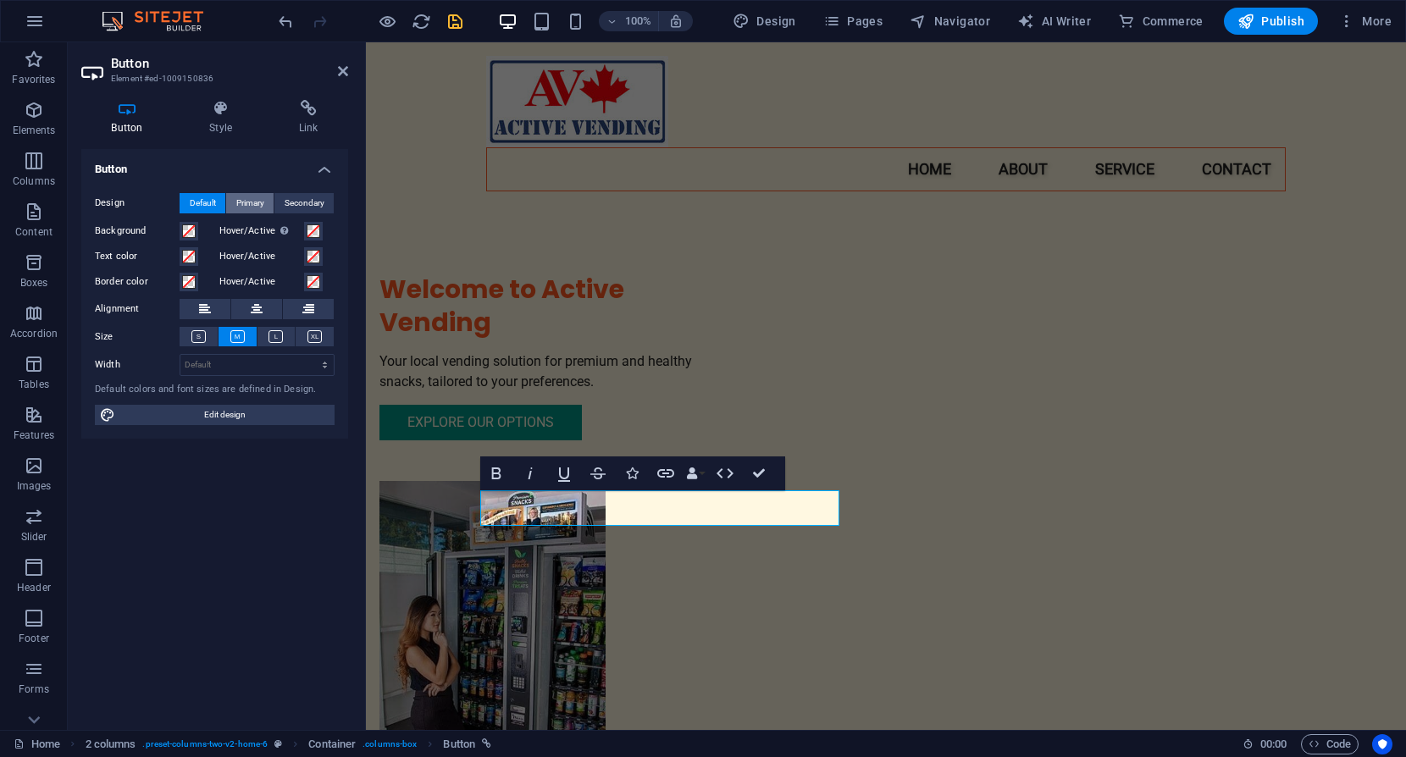
click at [250, 204] on span "Primary" at bounding box center [250, 203] width 28 height 20
click at [188, 226] on span at bounding box center [189, 231] width 14 height 14
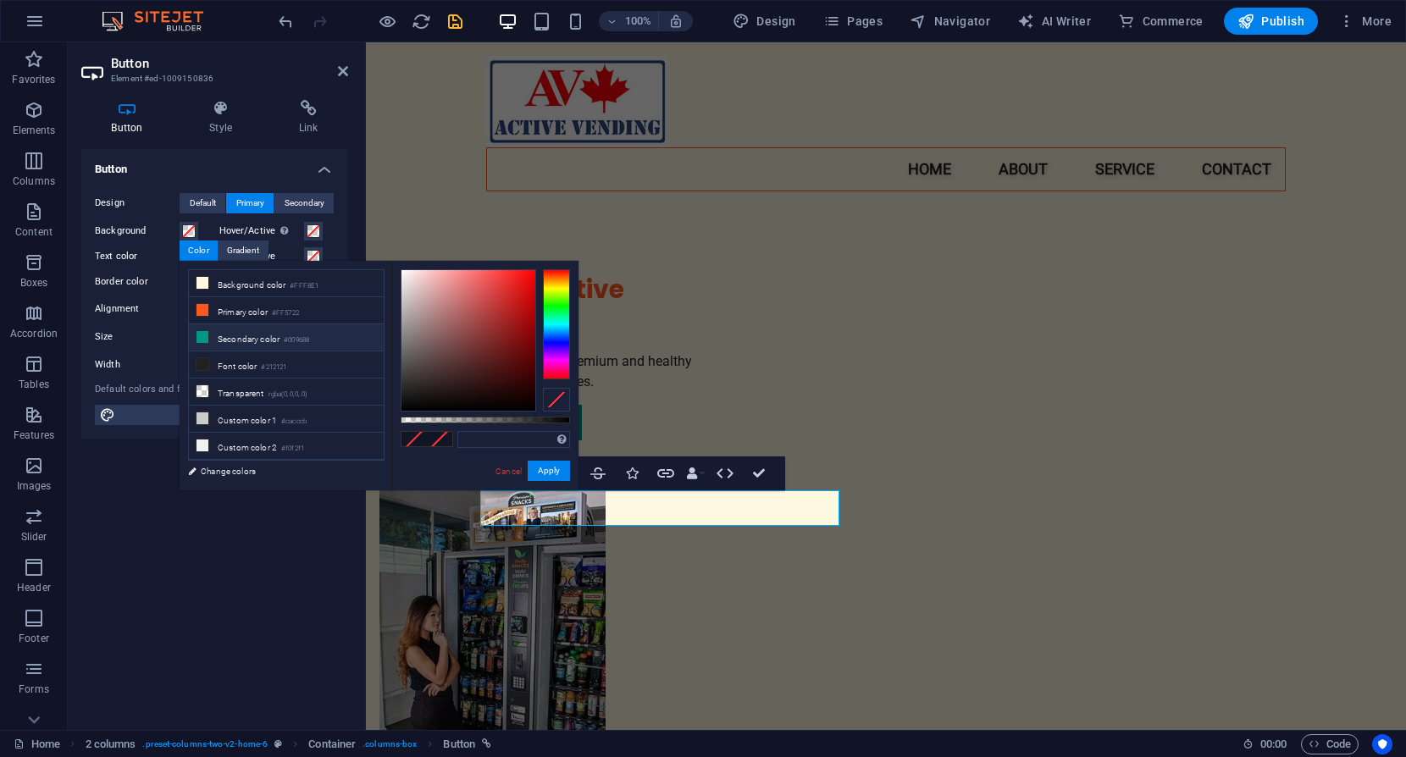
click at [259, 335] on li "Secondary color #009688" at bounding box center [286, 337] width 195 height 27
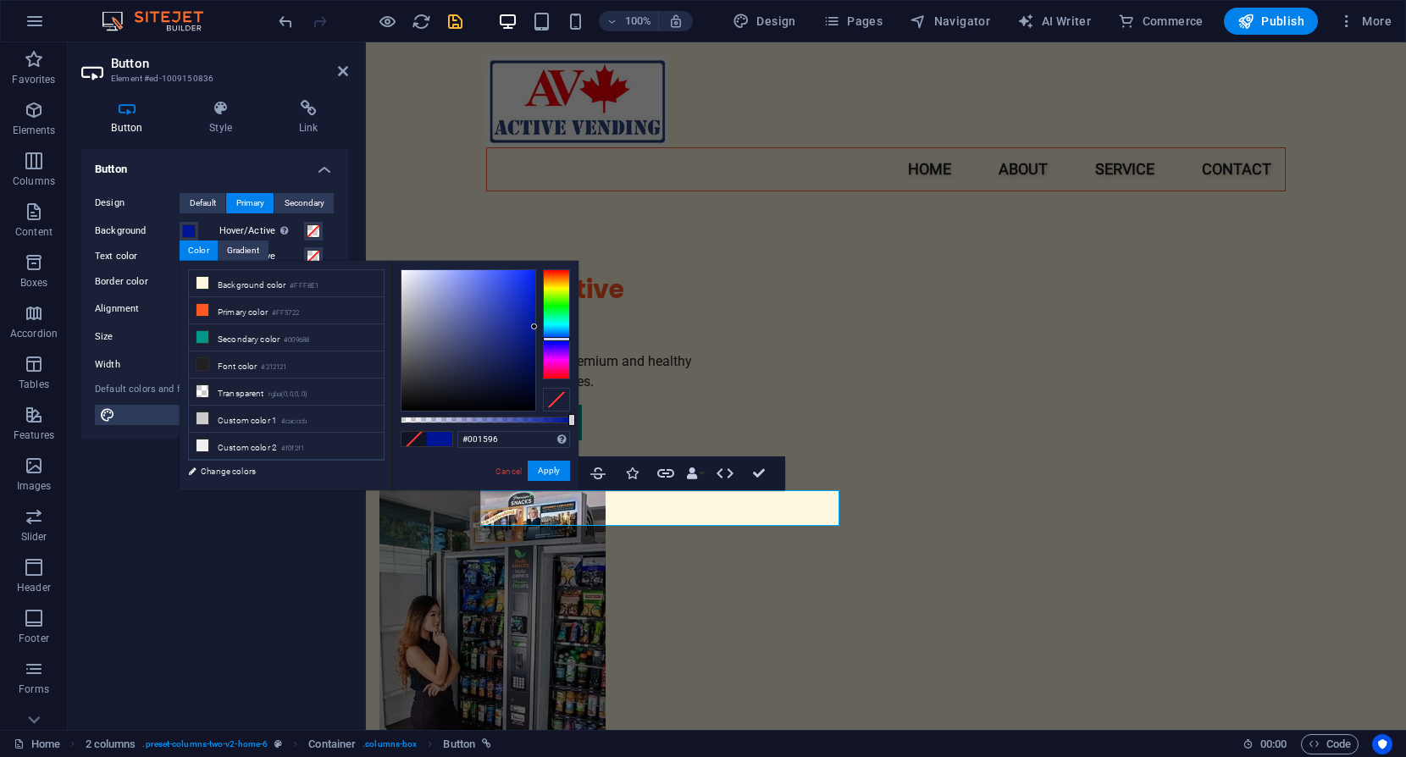
click at [556, 339] on div at bounding box center [556, 324] width 27 height 110
click at [524, 303] on div at bounding box center [468, 340] width 134 height 141
drag, startPoint x: 530, startPoint y: 312, endPoint x: 531, endPoint y: 328, distance: 16.1
drag, startPoint x: 897, startPoint y: 370, endPoint x: 929, endPoint y: 294, distance: 82.7
click at [739, 294] on div "Welcome to Active Vending Your local vending solution for premium and healthy s…" at bounding box center [558, 357] width 359 height 168
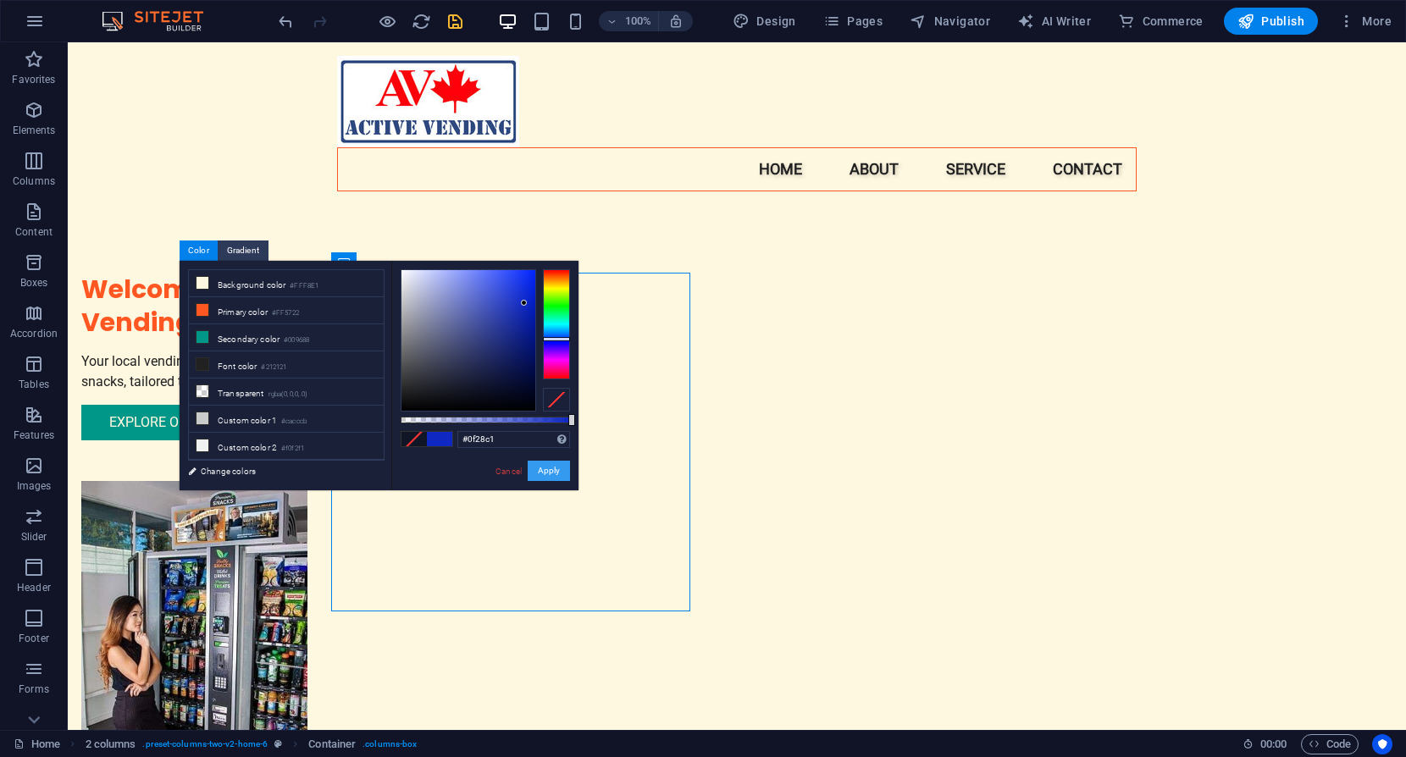
click at [551, 468] on button "Apply" at bounding box center [549, 471] width 42 height 20
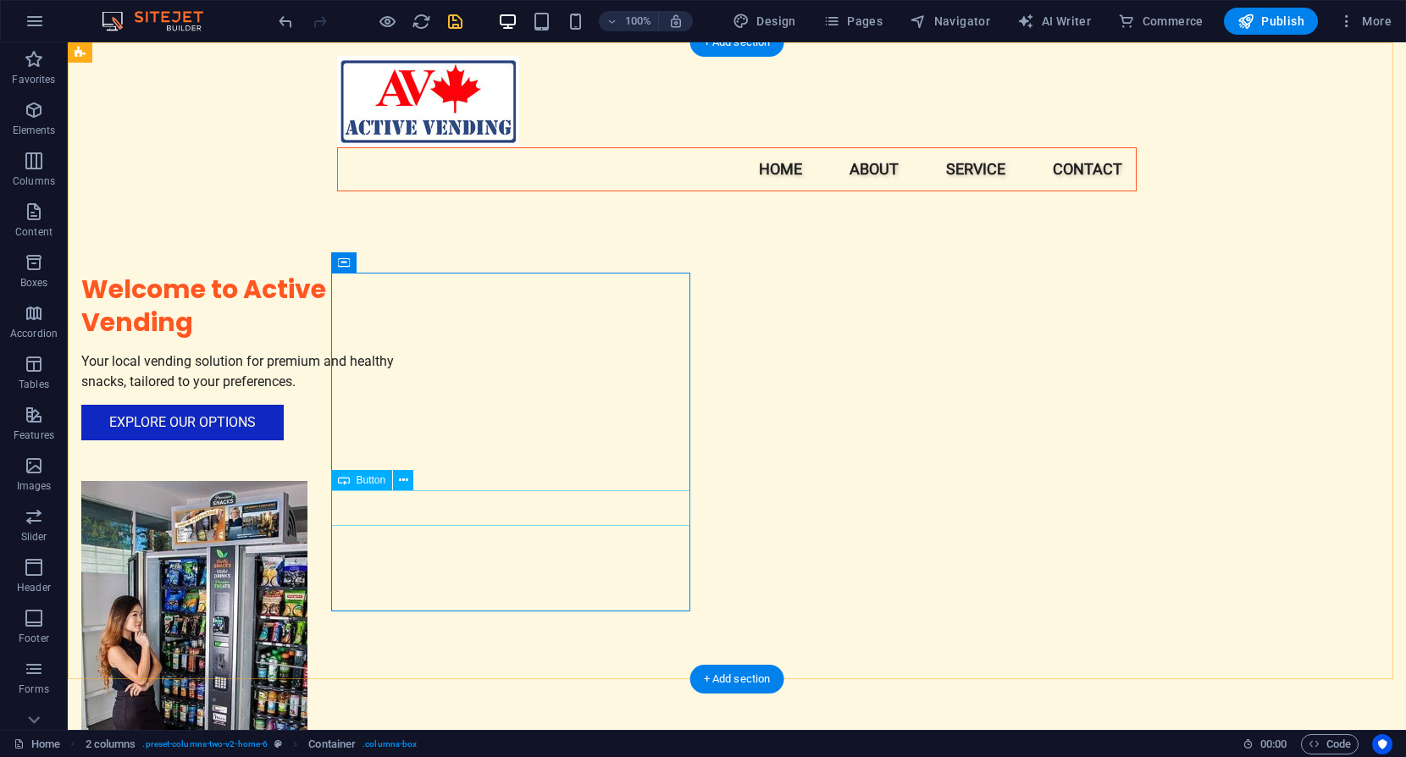
click at [440, 440] on div "Explore Our Options" at bounding box center [260, 423] width 359 height 36
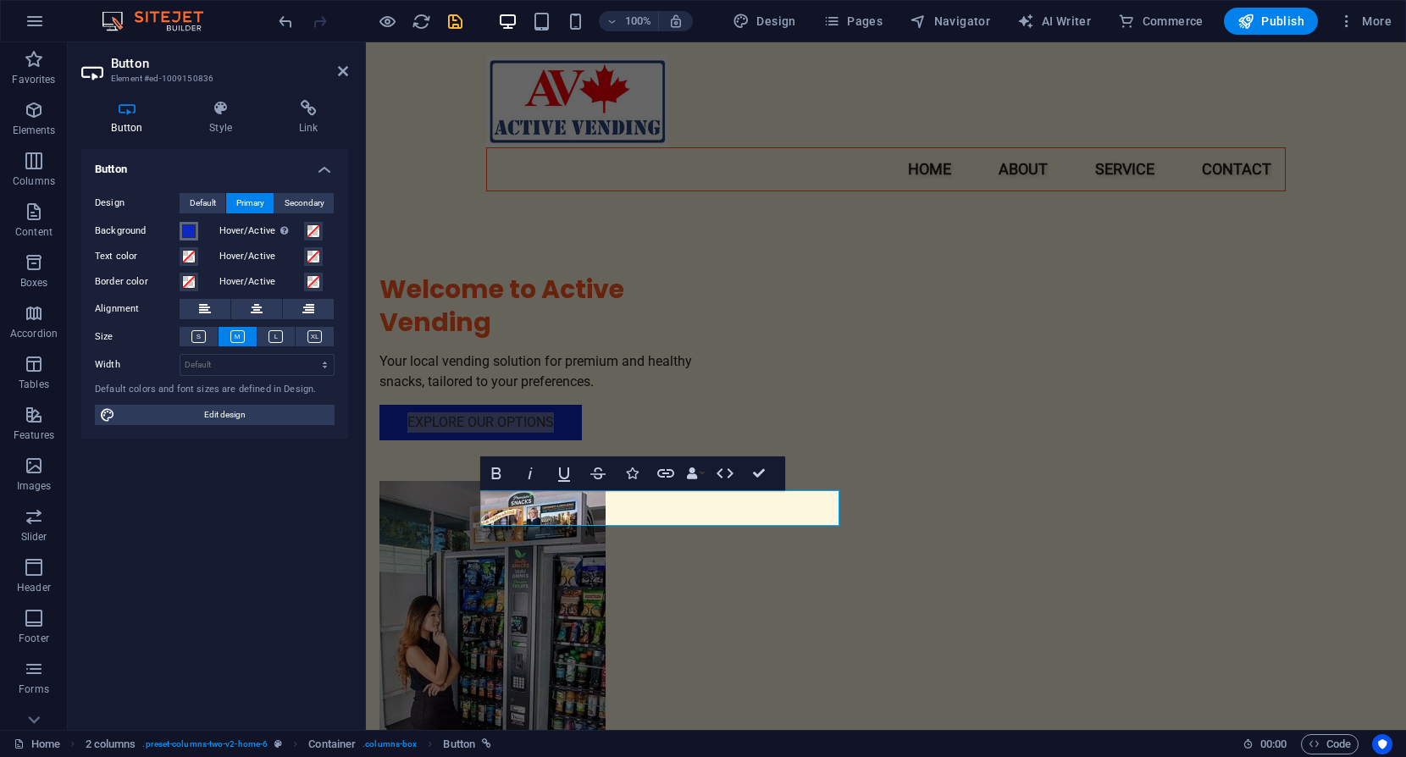
click at [186, 231] on span at bounding box center [189, 231] width 14 height 14
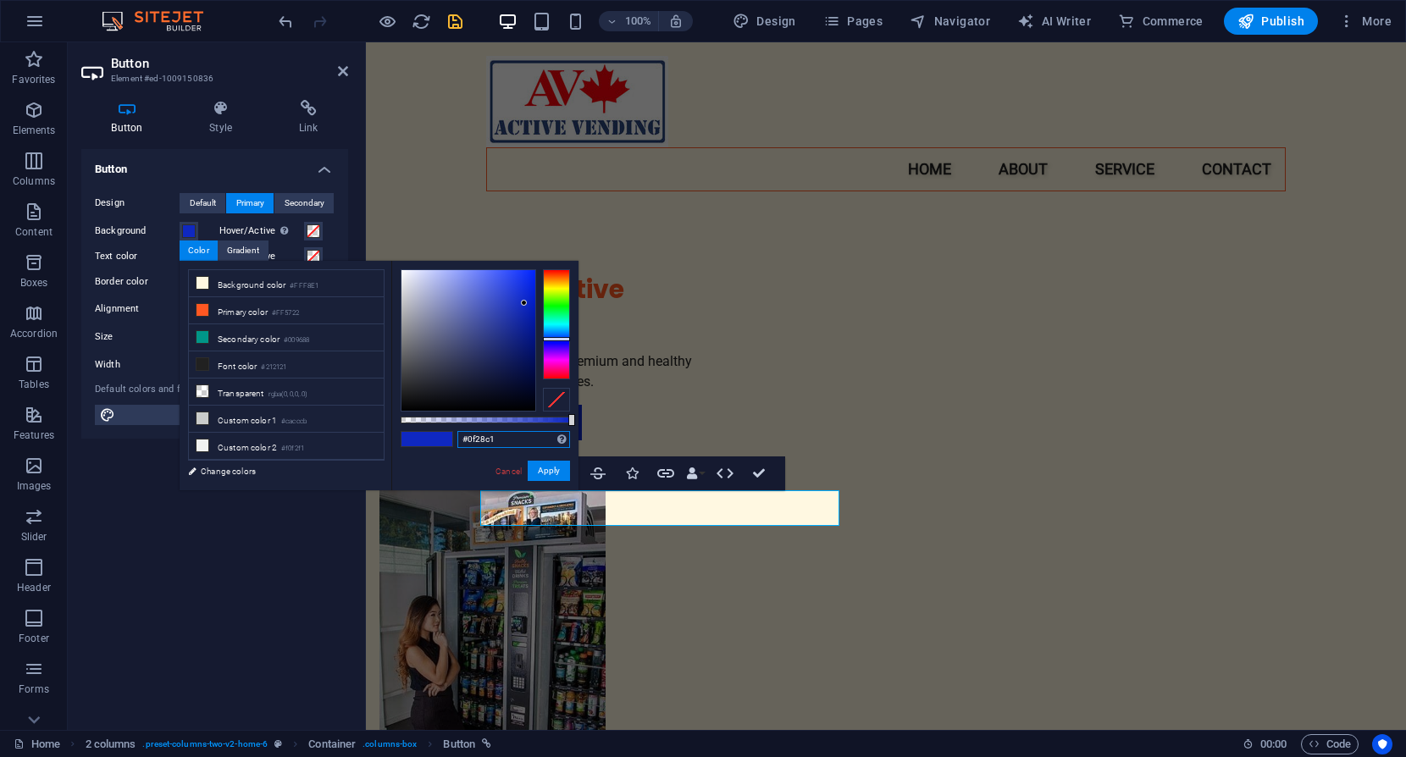
drag, startPoint x: 521, startPoint y: 435, endPoint x: 400, endPoint y: 435, distance: 121.1
click at [400, 435] on div "#0f28c1 Supported formats #0852ed rgb(8, 82, 237) rgba(8, 82, 237, 90%) hsv(221…" at bounding box center [484, 498] width 187 height 475
type input "#2e4980"
click at [552, 468] on button "Apply" at bounding box center [549, 471] width 42 height 20
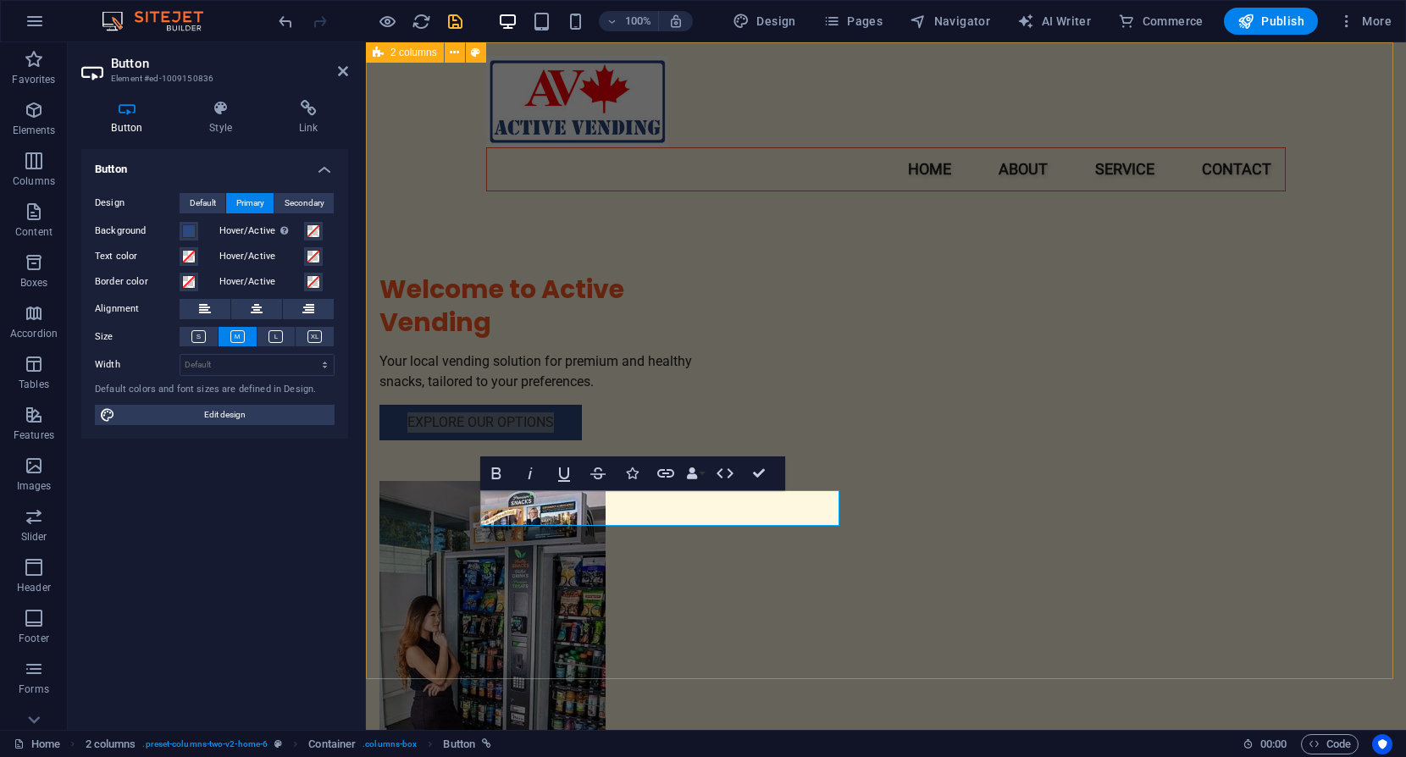
click at [443, 313] on div "Welcome to Active Vending Your local vending solution for premium and healthy s…" at bounding box center [886, 464] width 1040 height 845
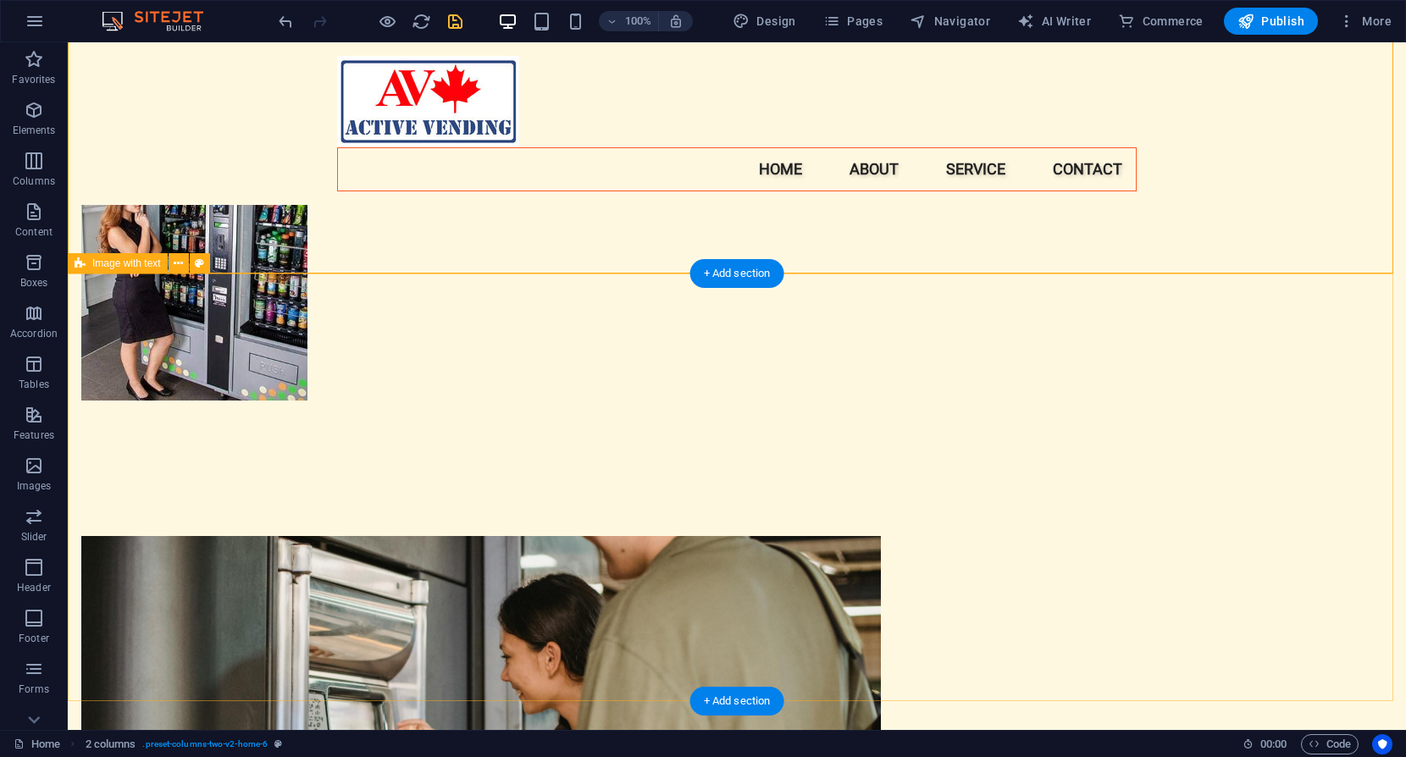
scroll to position [424, 0]
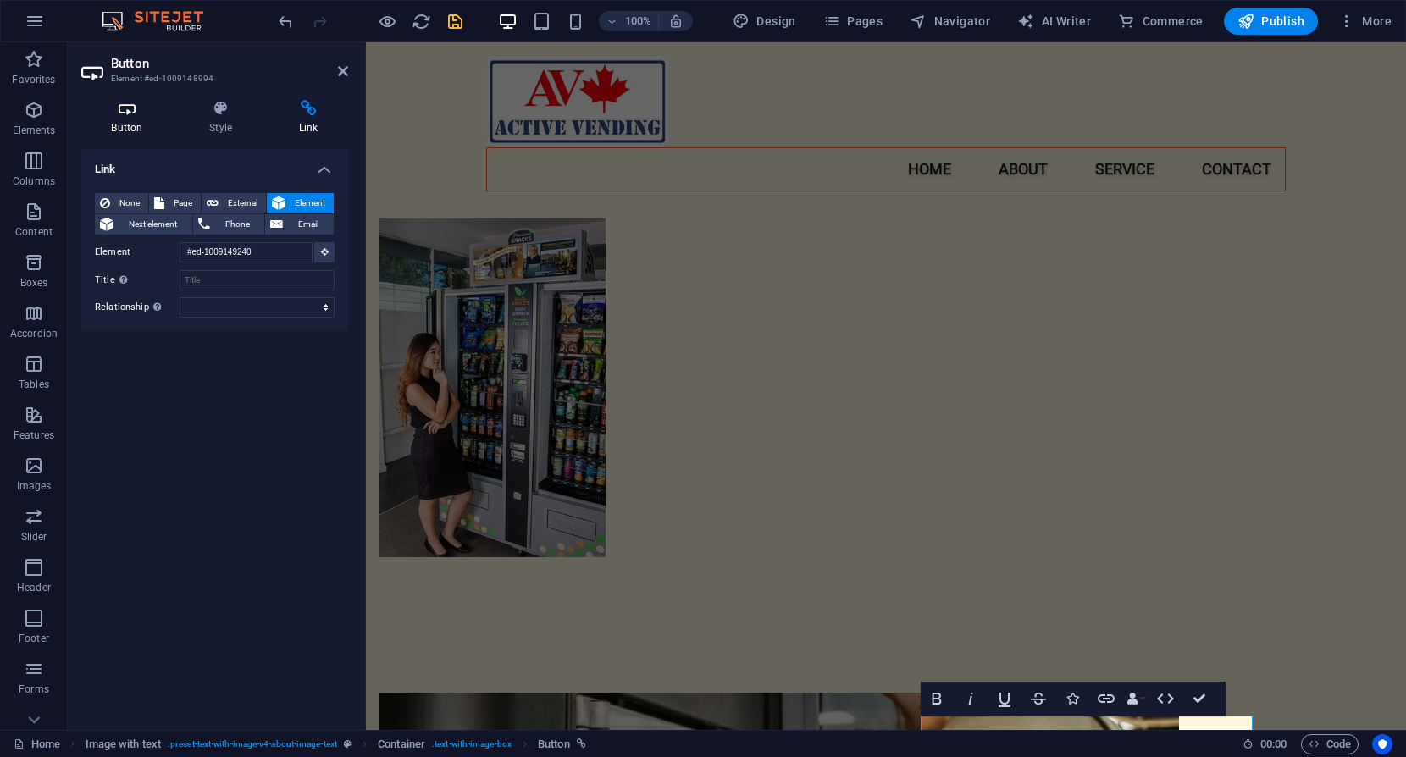
scroll to position [261, 0]
click at [125, 119] on h4 "Button" at bounding box center [130, 118] width 98 height 36
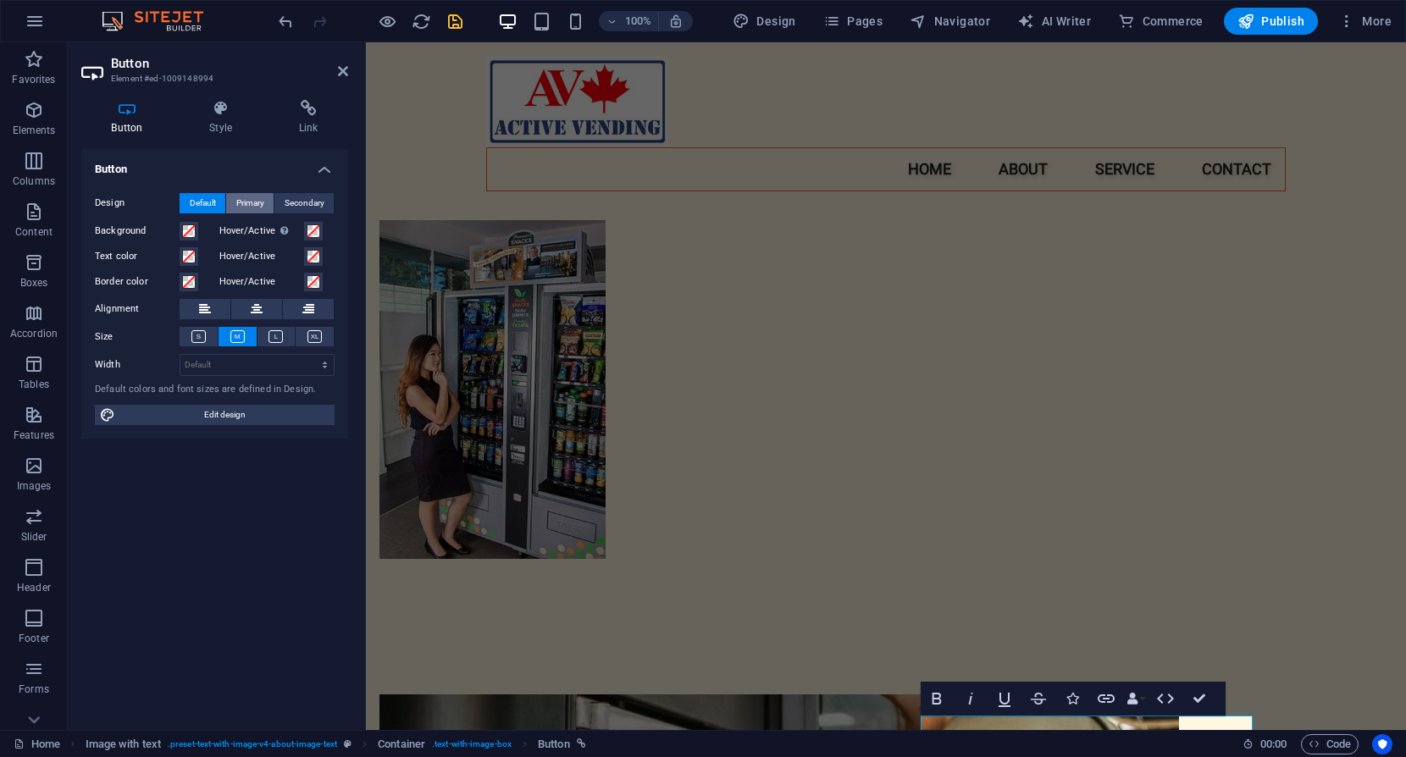
click at [251, 201] on span "Primary" at bounding box center [250, 203] width 28 height 20
click at [191, 228] on span at bounding box center [189, 231] width 14 height 14
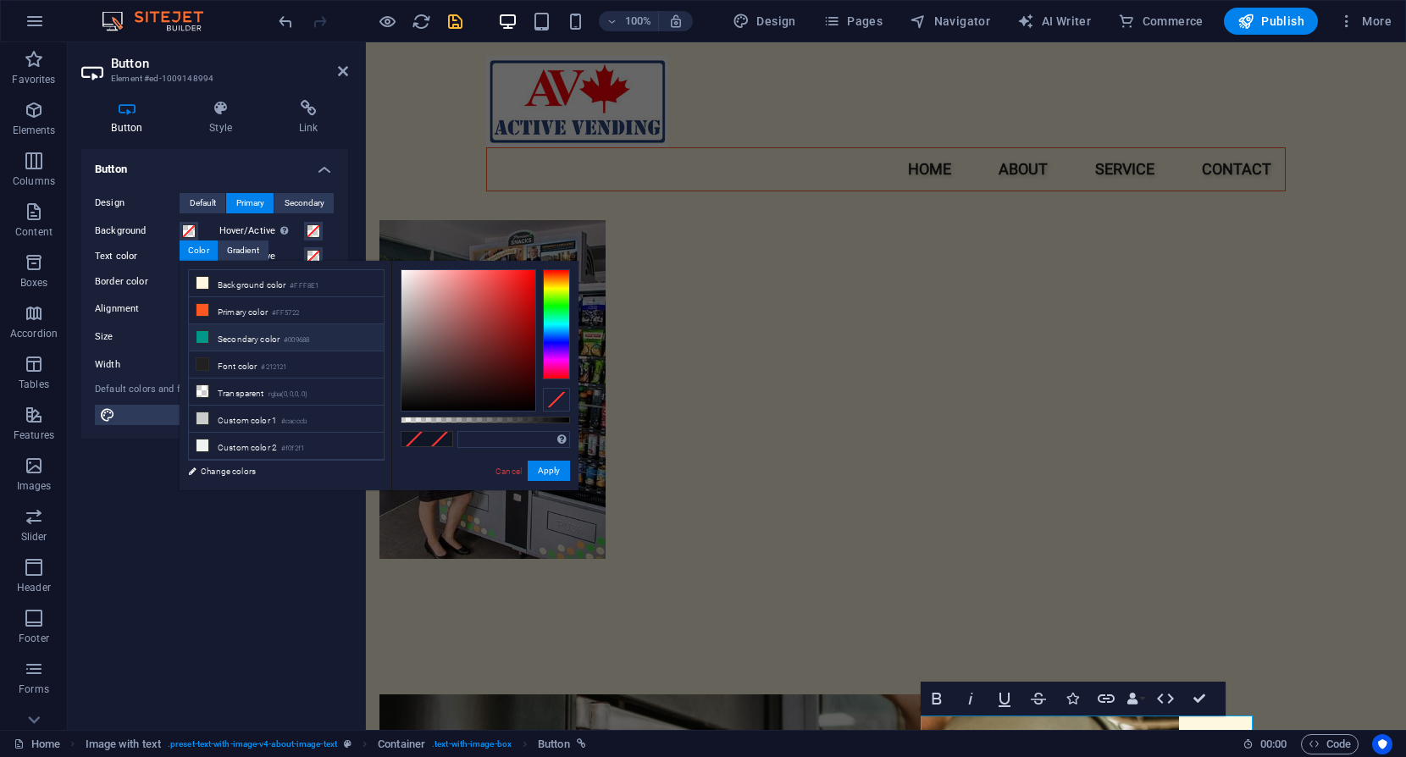
click at [239, 335] on li "Secondary color #009688" at bounding box center [286, 337] width 195 height 27
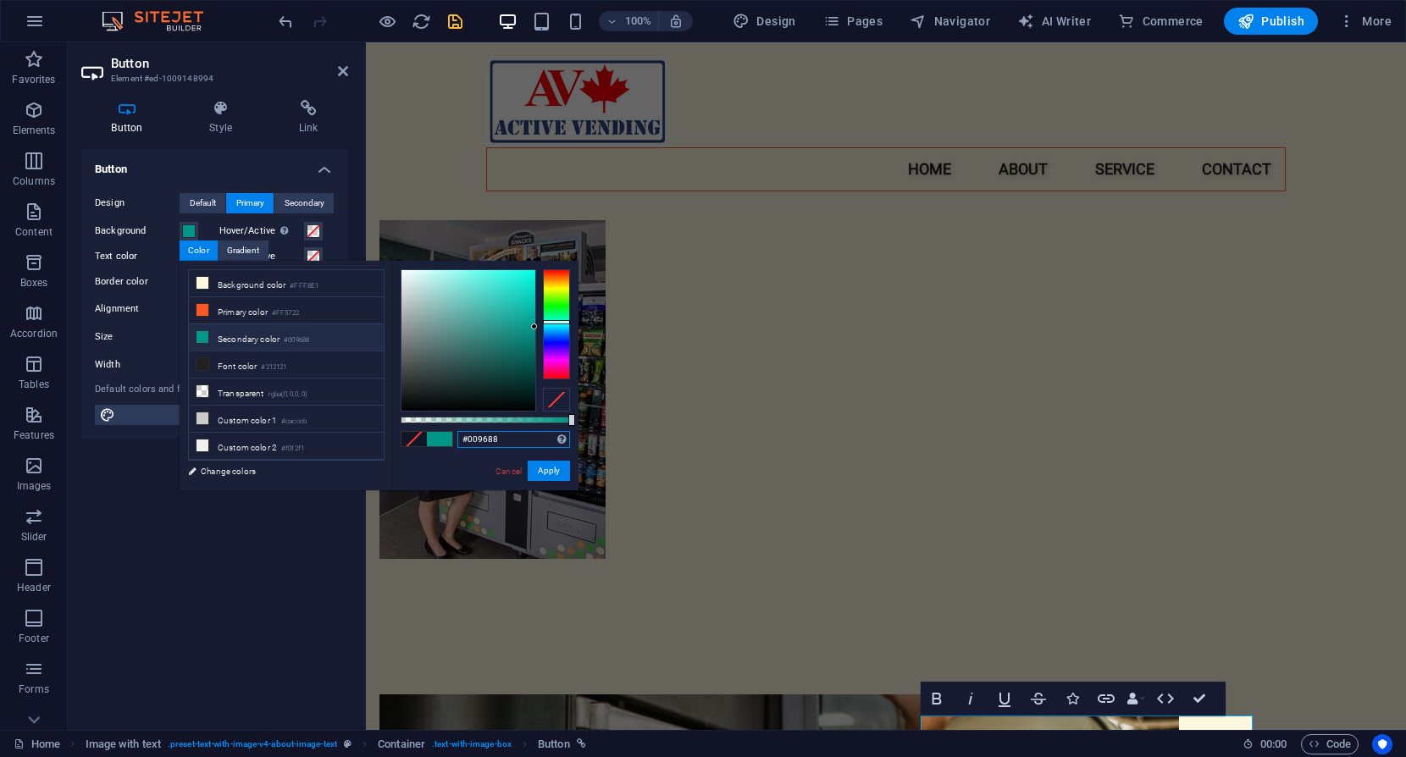
drag, startPoint x: 506, startPoint y: 437, endPoint x: 402, endPoint y: 433, distance: 103.4
click at [407, 433] on div "#009688 Supported formats #0852ed rgb(8, 82, 237) rgba(8, 82, 237, 90%) hsv(221…" at bounding box center [484, 498] width 187 height 475
drag, startPoint x: 503, startPoint y: 442, endPoint x: 451, endPoint y: 445, distance: 51.7
click at [452, 443] on div "2e4980 Supported formats #0852ed rgb(8, 82, 237) rgba(8, 82, 237, 90%) hsv(221,…" at bounding box center [484, 498] width 187 height 475
click at [555, 340] on div at bounding box center [556, 324] width 27 height 110
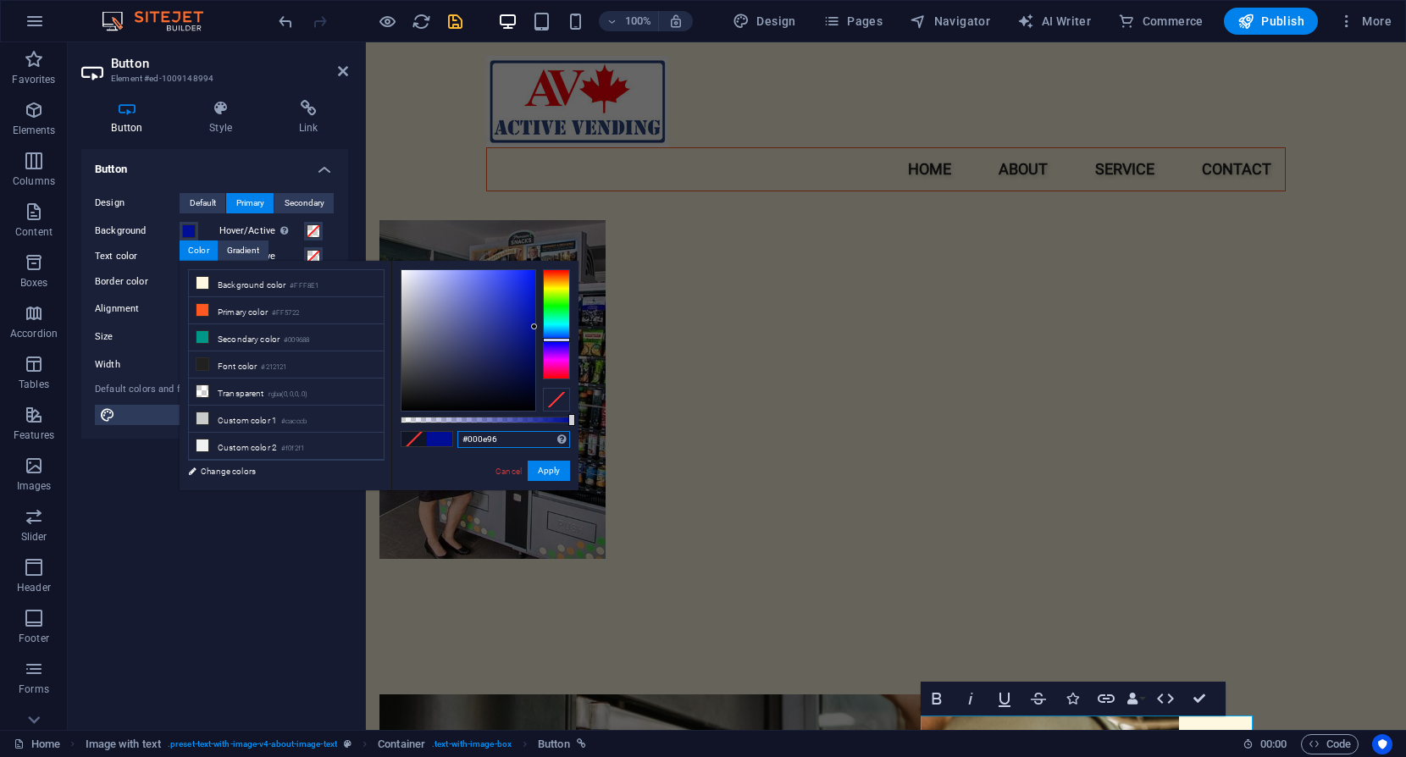
drag, startPoint x: 506, startPoint y: 439, endPoint x: 428, endPoint y: 431, distance: 78.3
click at [428, 431] on div "#000e96 Supported formats #0852ed rgb(8, 82, 237) rgba(8, 82, 237, 90%) hsv(221…" at bounding box center [484, 498] width 187 height 475
type input "#2e4980"
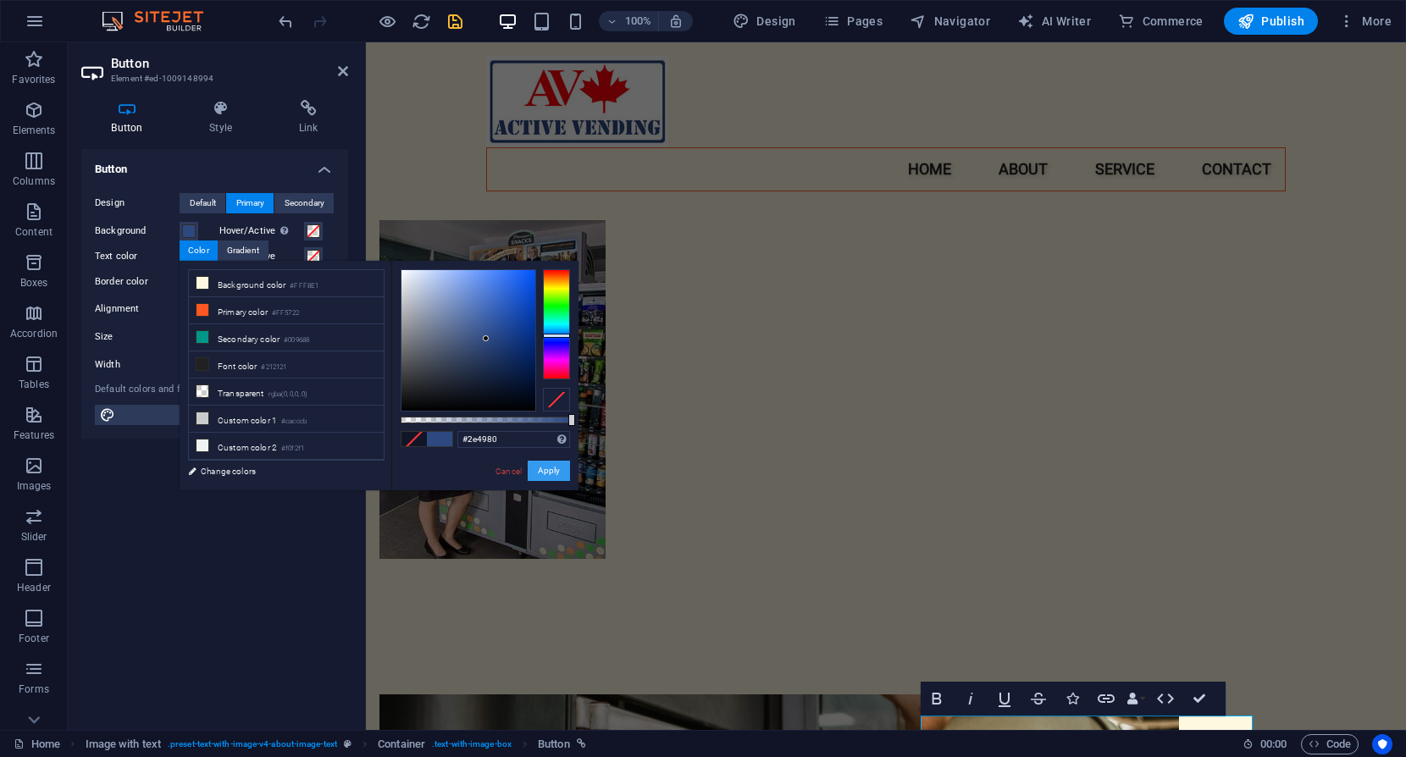
click at [543, 468] on button "Apply" at bounding box center [549, 471] width 42 height 20
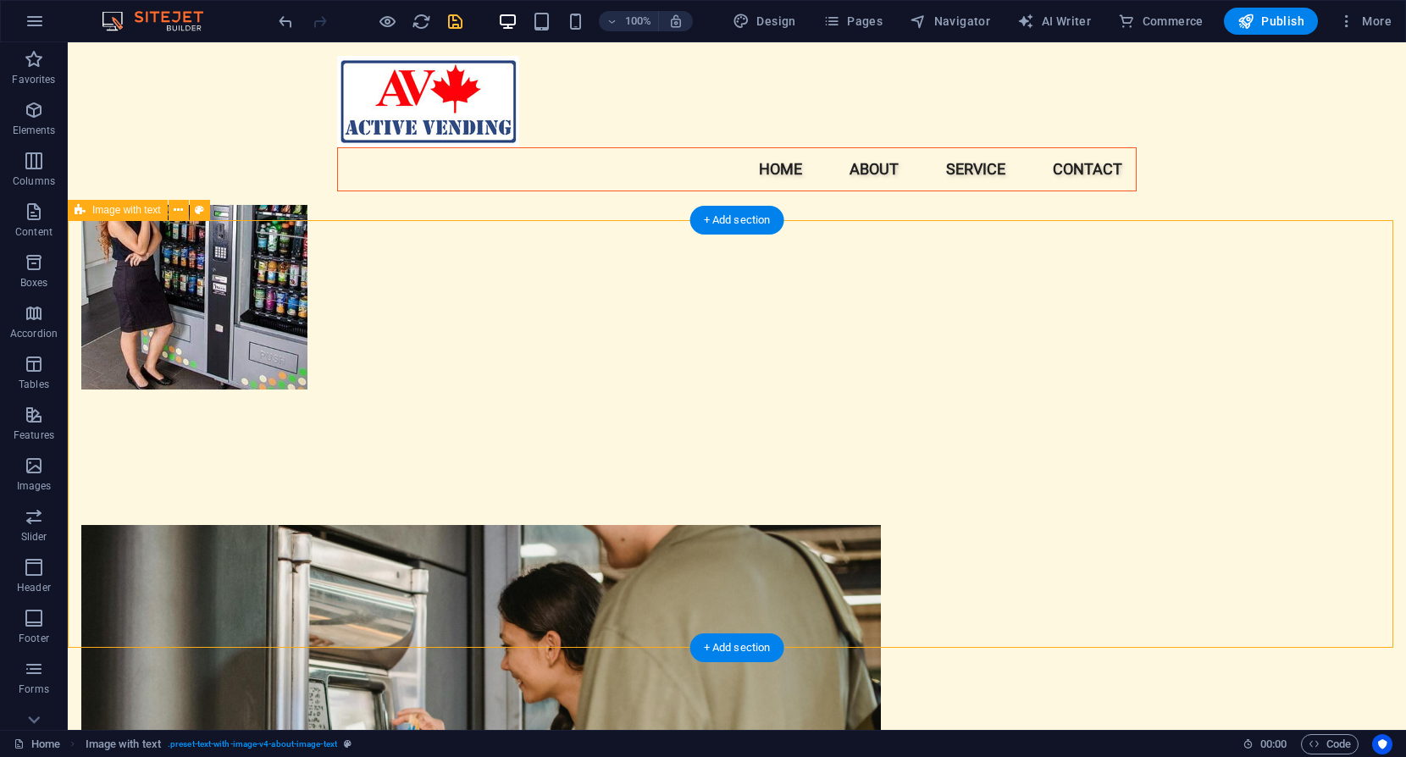
scroll to position [854, 0]
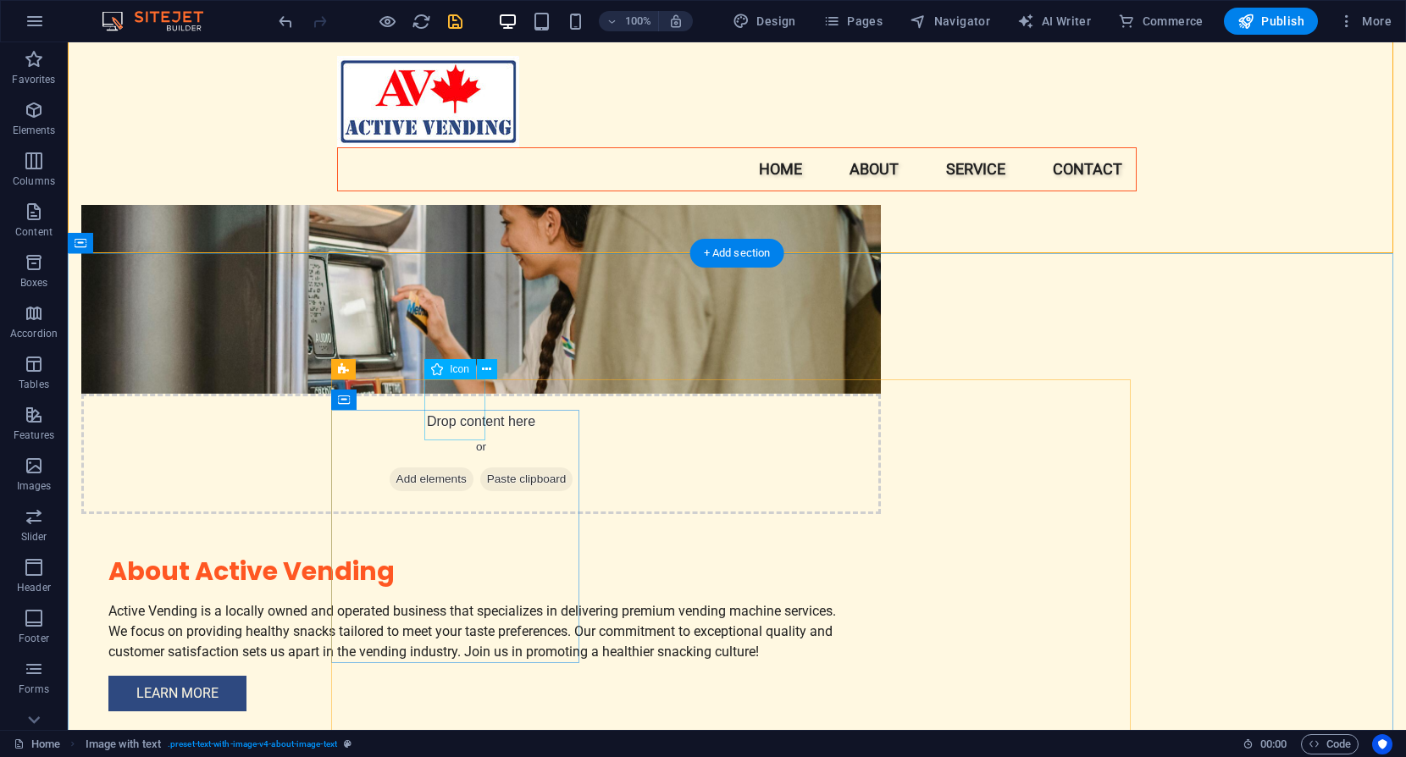
select select "xMidYMid"
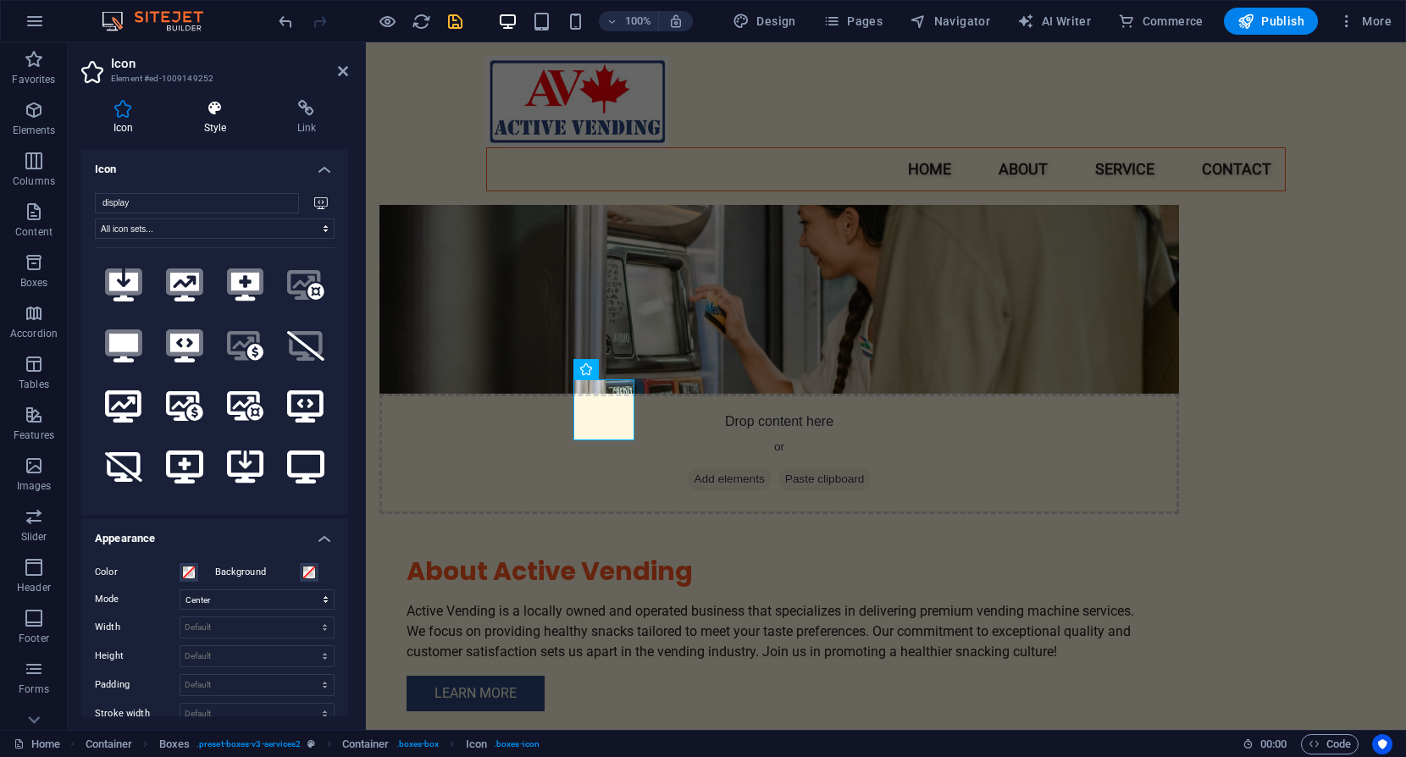
click at [214, 108] on icon at bounding box center [215, 108] width 86 height 17
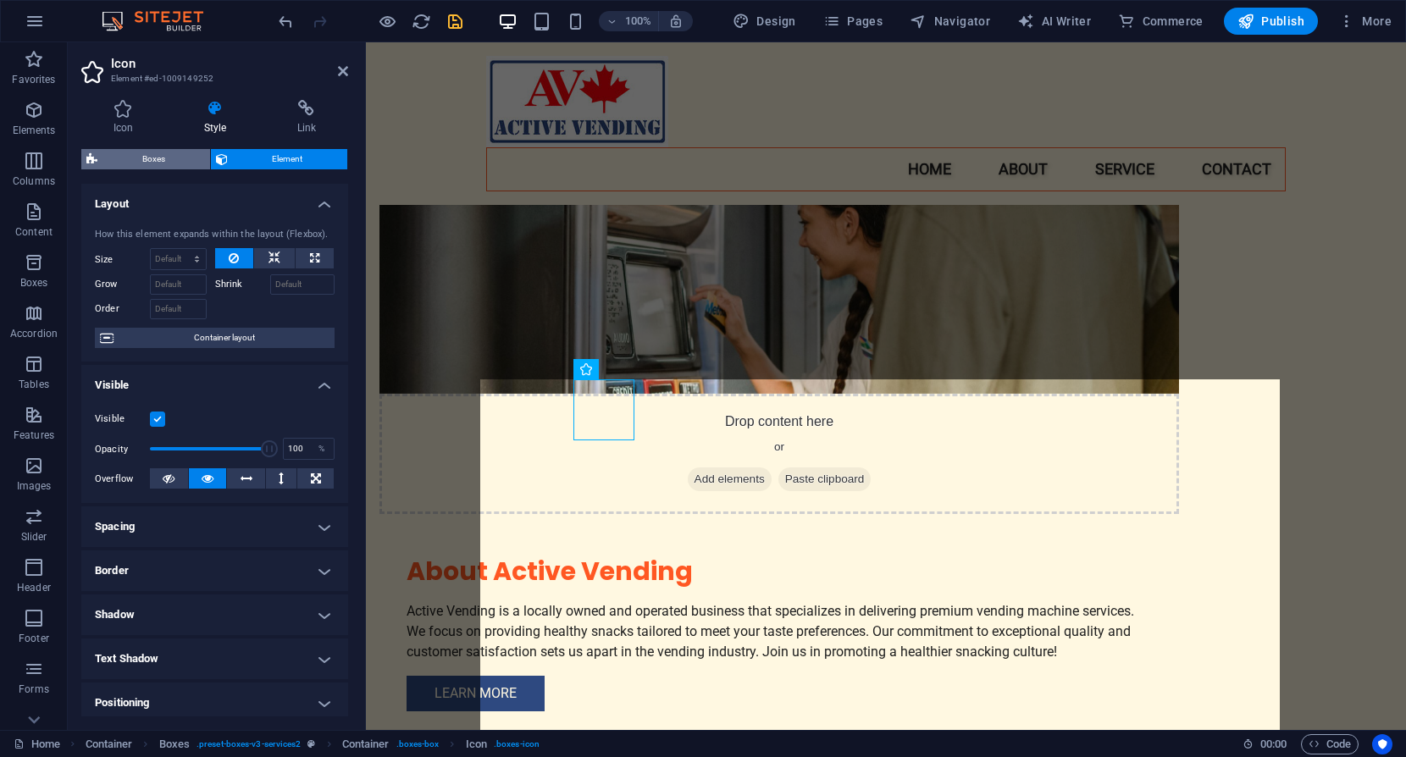
click at [152, 158] on span "Boxes" at bounding box center [153, 159] width 102 height 20
select select "rem"
select select "preset-boxes-v3-services2"
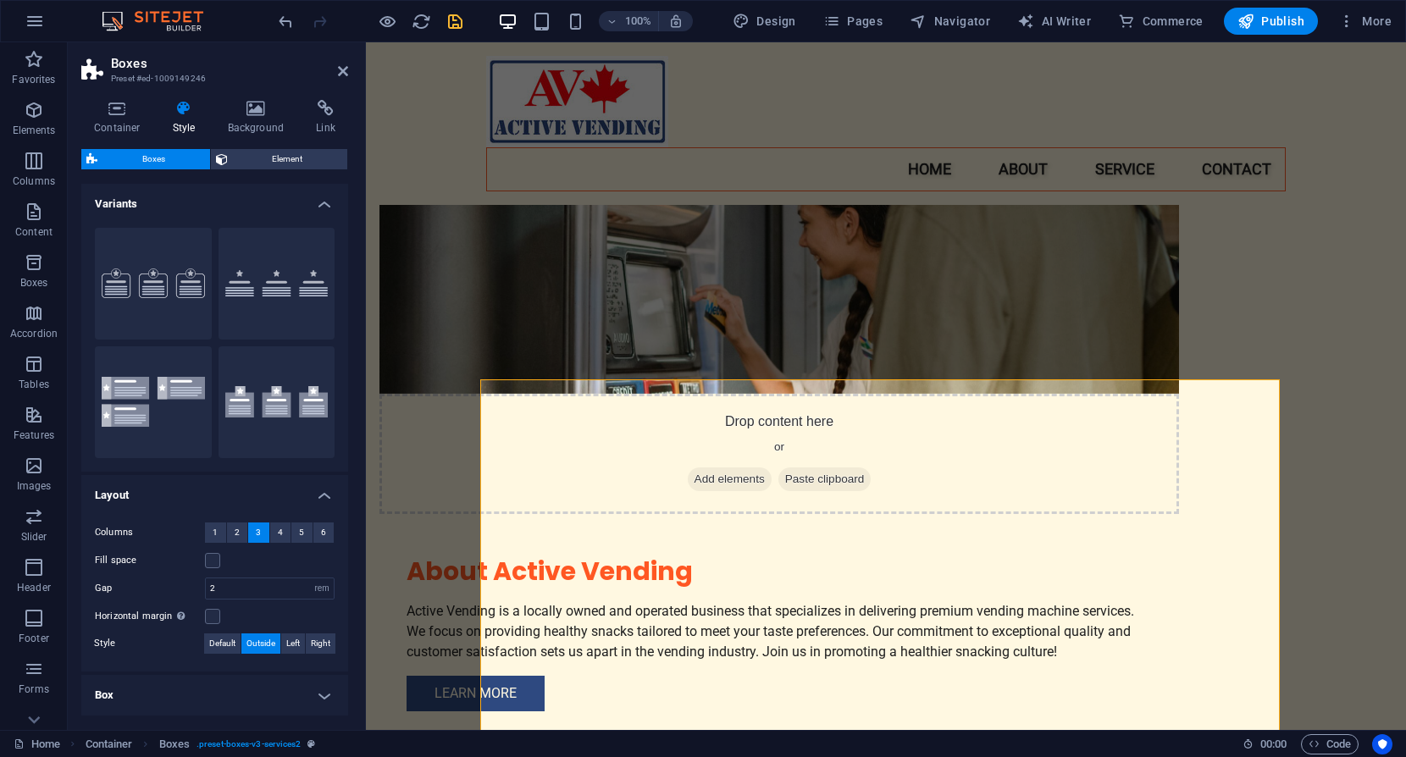
scroll to position [111, 0]
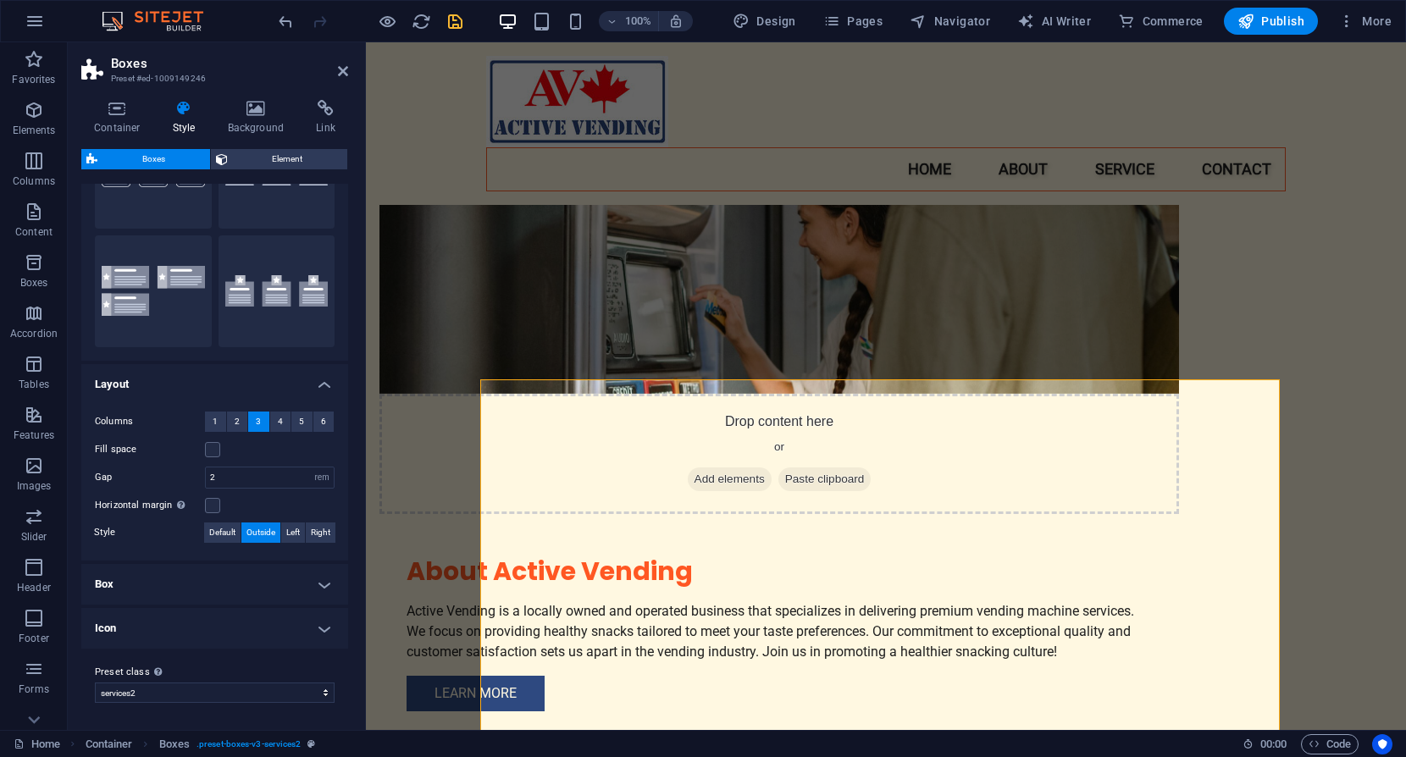
click at [320, 582] on h4 "Box" at bounding box center [214, 584] width 267 height 41
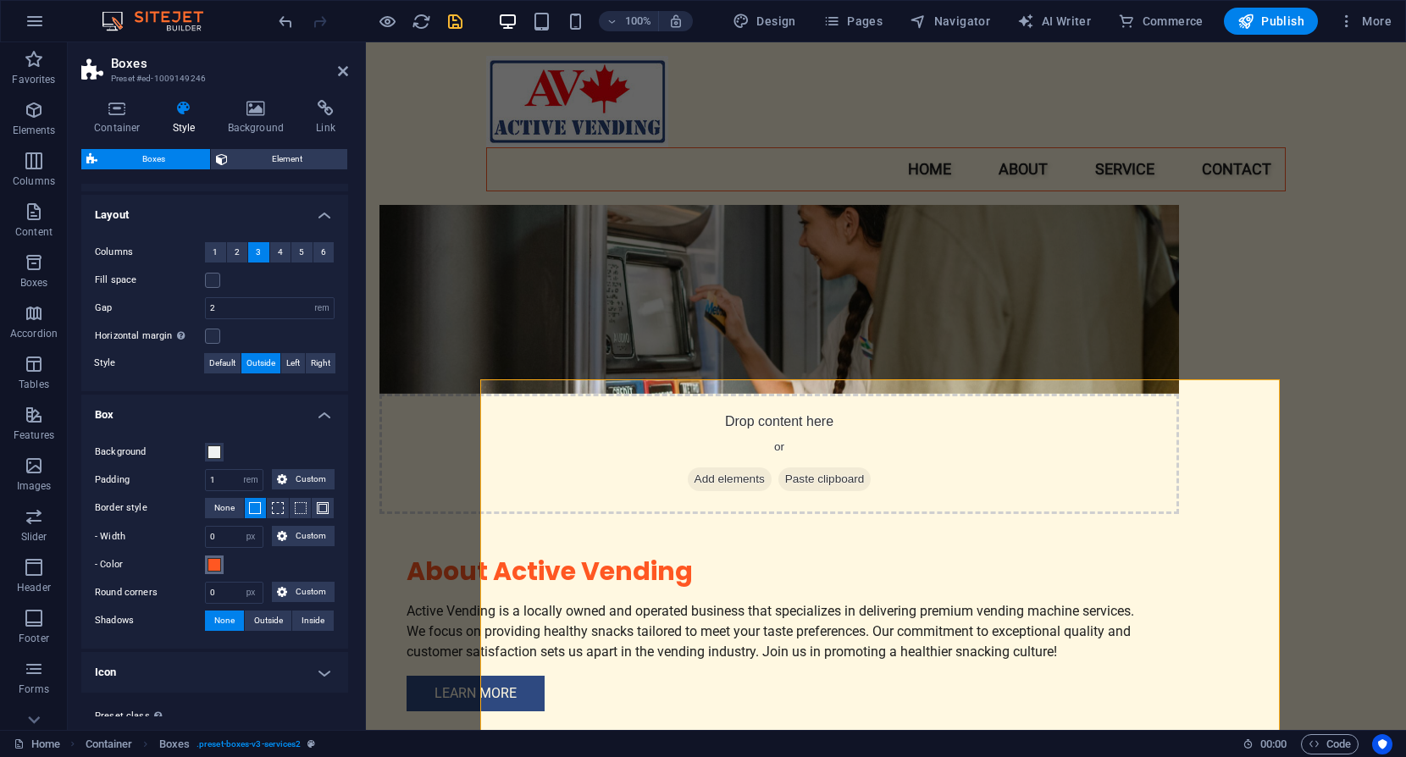
click at [210, 565] on span at bounding box center [215, 565] width 14 height 14
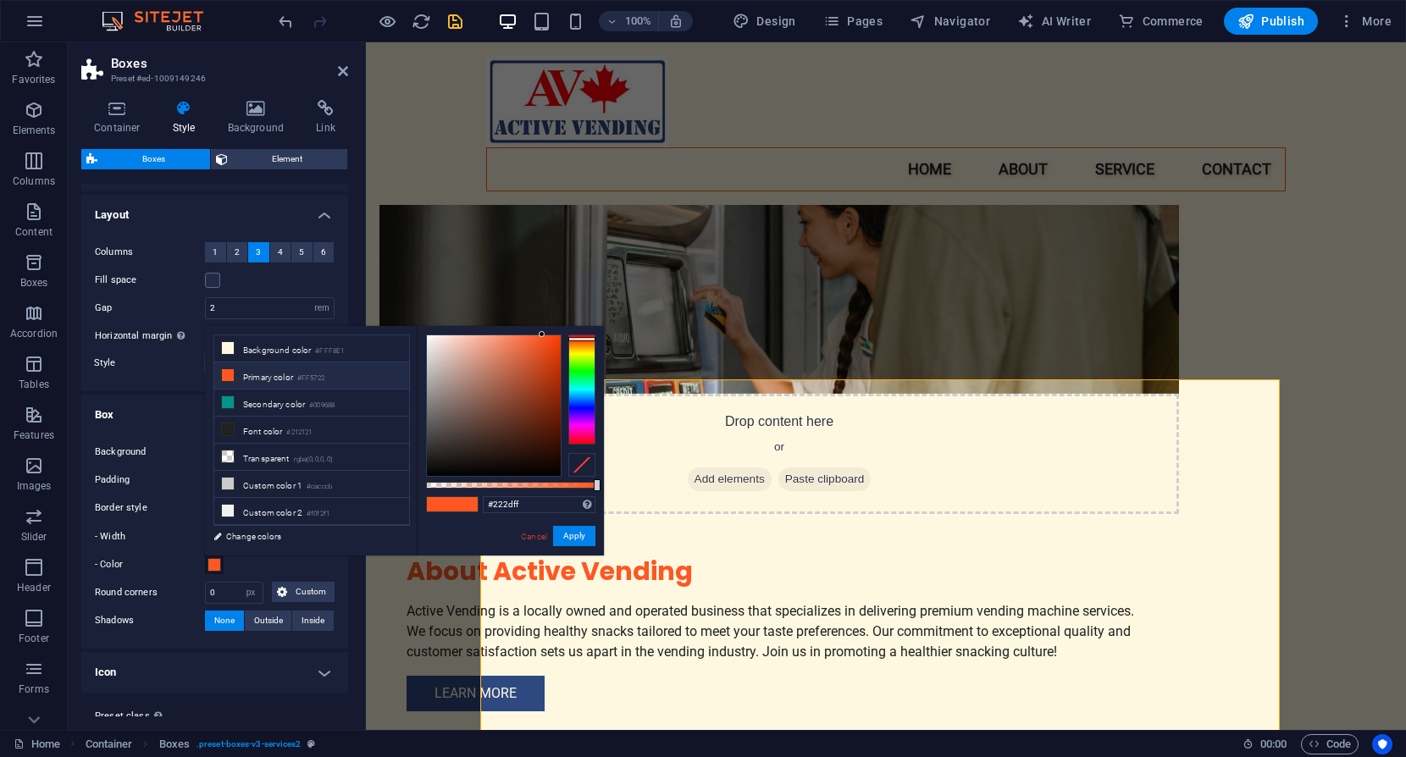
click at [581, 406] on div at bounding box center [581, 390] width 27 height 110
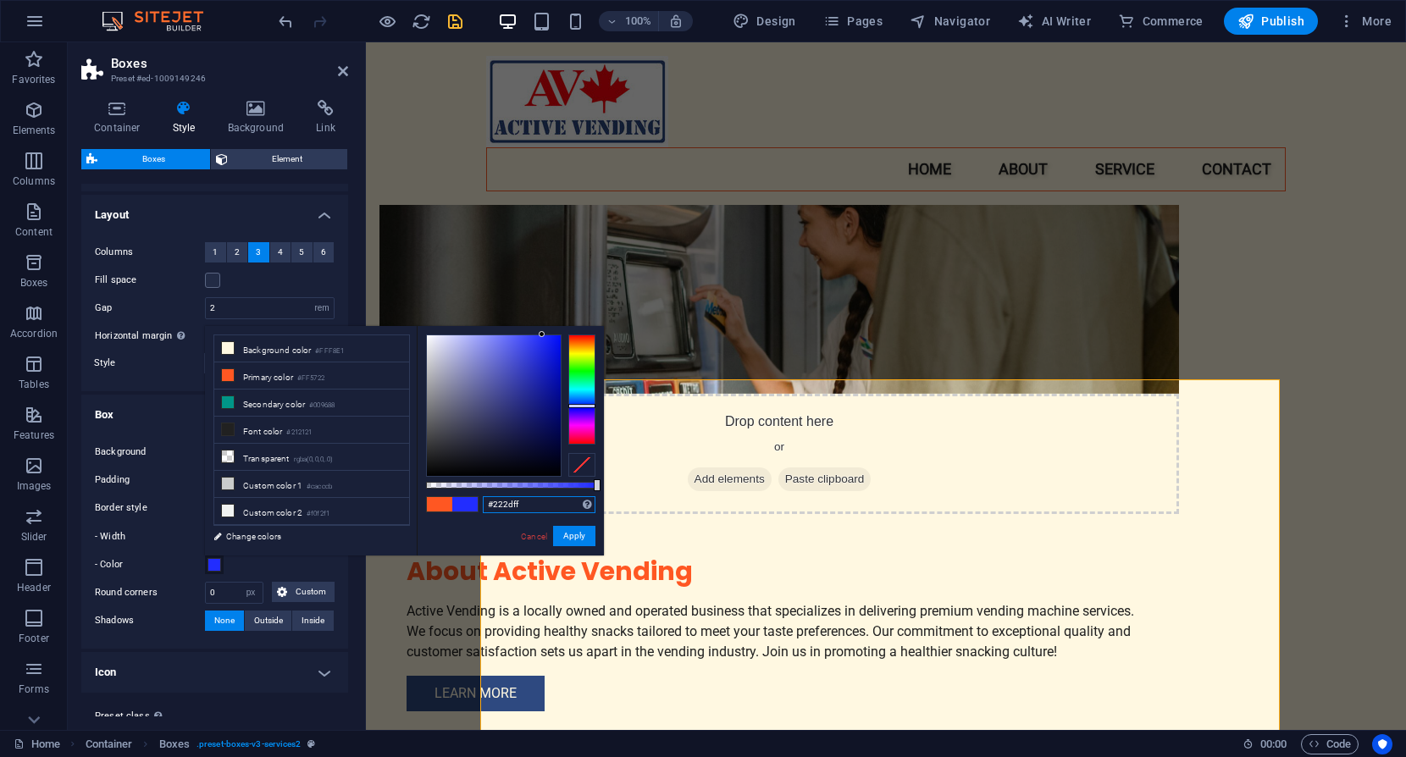
click at [523, 504] on input "#222dff" at bounding box center [539, 504] width 113 height 17
click at [573, 535] on button "Apply" at bounding box center [574, 536] width 42 height 20
click at [570, 535] on button "Apply" at bounding box center [574, 536] width 42 height 20
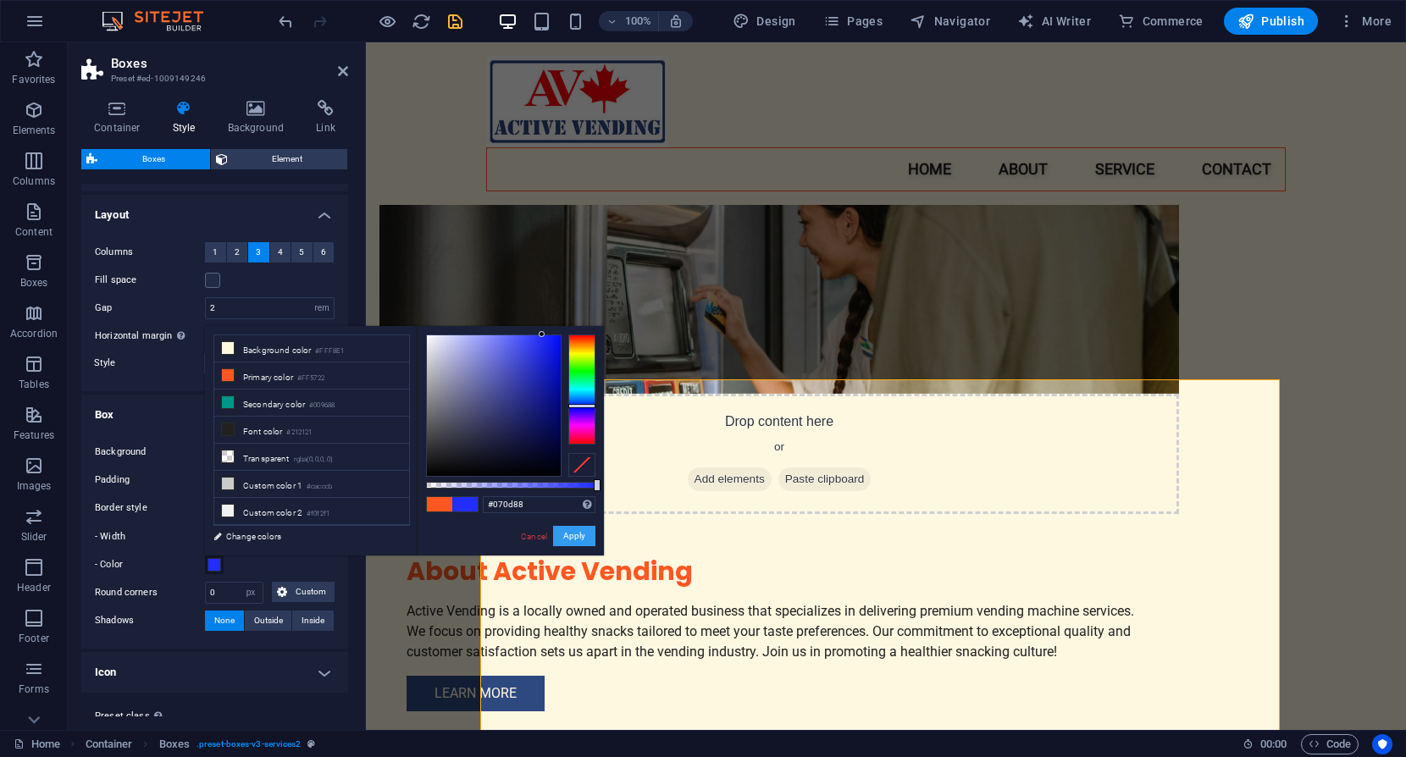
click at [553, 400] on div at bounding box center [494, 405] width 134 height 141
drag, startPoint x: 541, startPoint y: 502, endPoint x: 474, endPoint y: 505, distance: 67.0
click at [474, 505] on div "#070d88 Supported formats #0852ed rgb(8, 82, 237) rgba(8, 82, 237, 90%) hsv(221…" at bounding box center [510, 563] width 187 height 475
click at [441, 505] on span at bounding box center [439, 504] width 25 height 14
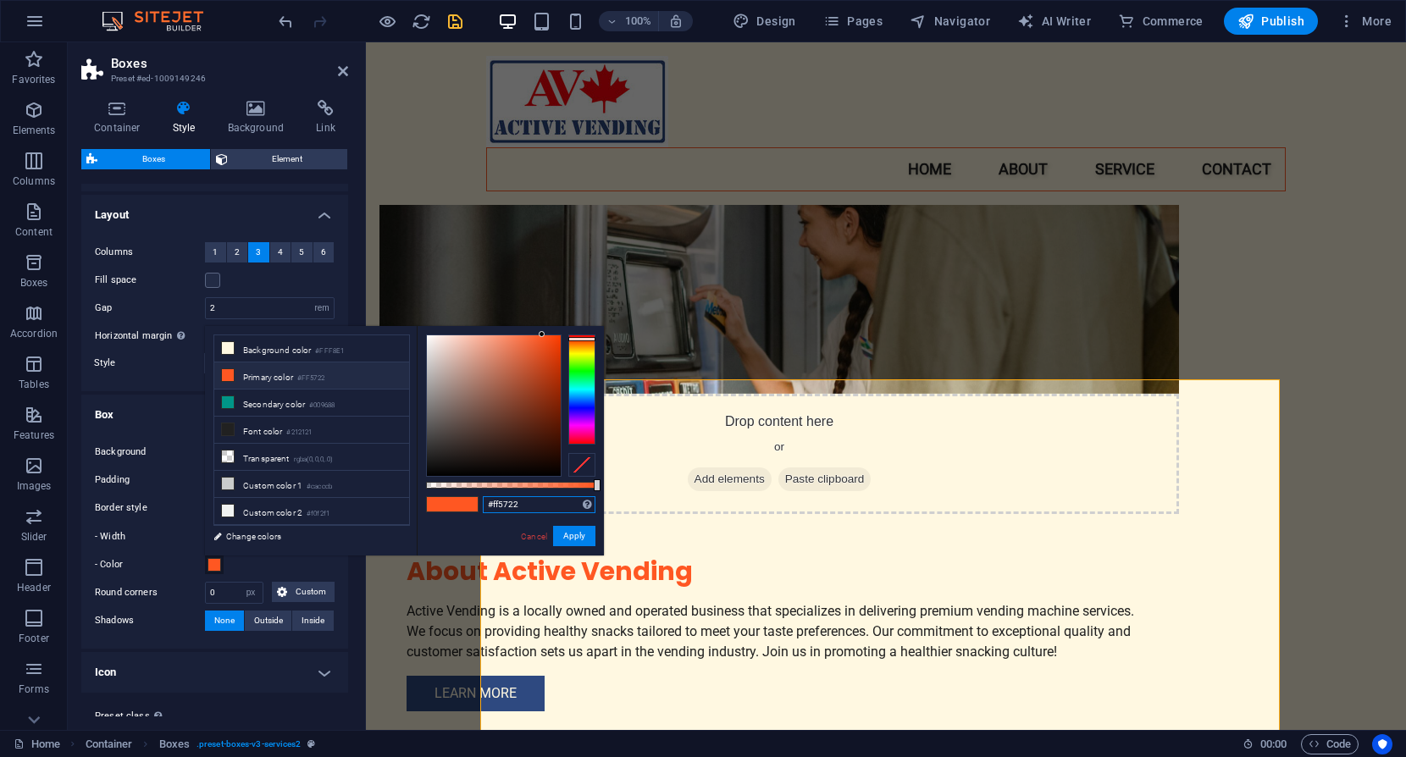
drag, startPoint x: 496, startPoint y: 510, endPoint x: 437, endPoint y: 501, distance: 59.9
click at [437, 502] on div "#ff5722 Supported formats #0852ed rgb(8, 82, 237) rgba(8, 82, 237, 90%) hsv(221…" at bounding box center [510, 563] width 187 height 475
click at [493, 514] on div "#2e4980 Supported formats #0852ed rgb(8, 82, 237) rgba(8, 82, 237, 90%) hsv(221…" at bounding box center [510, 563] width 187 height 475
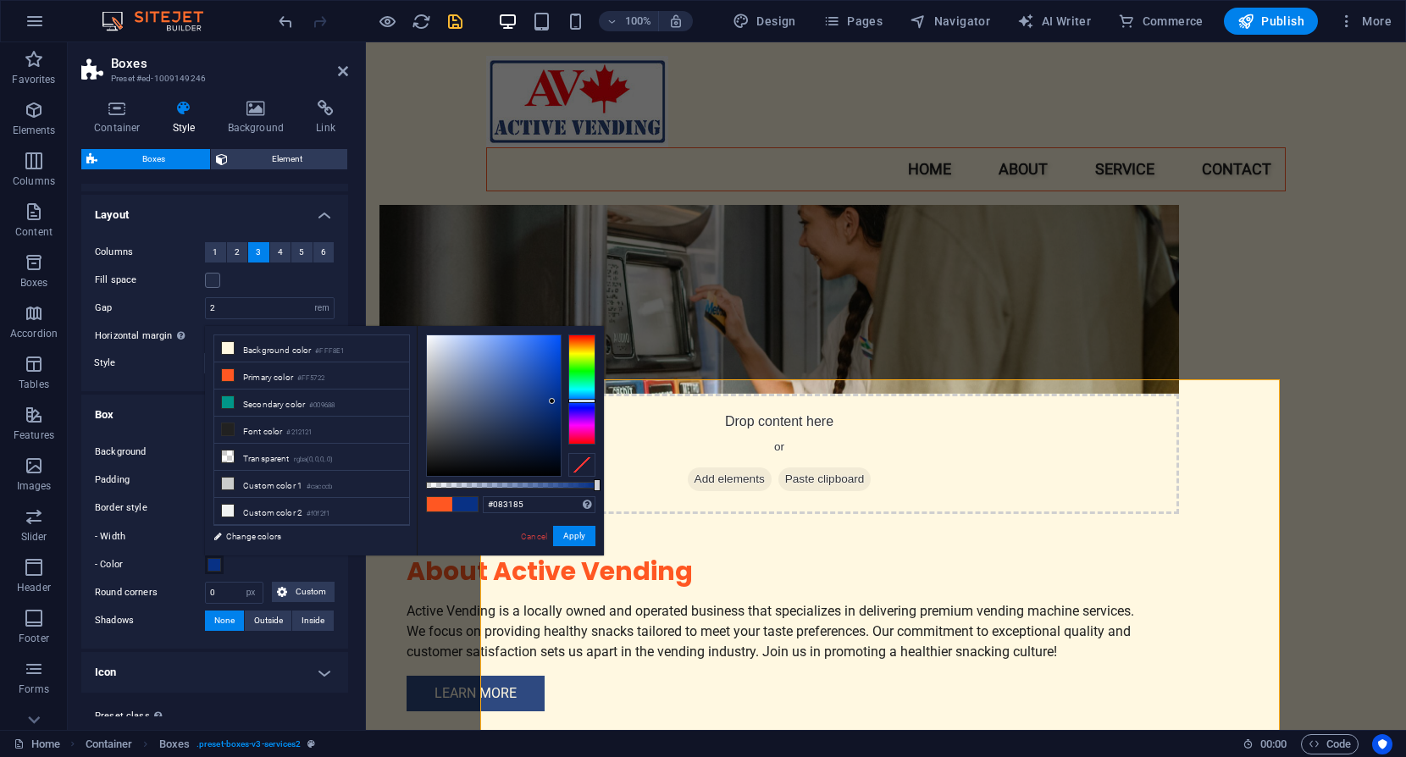
click at [552, 401] on div at bounding box center [494, 405] width 134 height 141
click at [550, 404] on div at bounding box center [494, 405] width 134 height 141
drag, startPoint x: 534, startPoint y: 500, endPoint x: 476, endPoint y: 508, distance: 59.1
click at [477, 508] on div "#0a3180 Supported formats #0852ed rgb(8, 82, 237) rgba(8, 82, 237, 90%) hsv(221…" at bounding box center [510, 563] width 187 height 475
type input "#0a3180e4980"
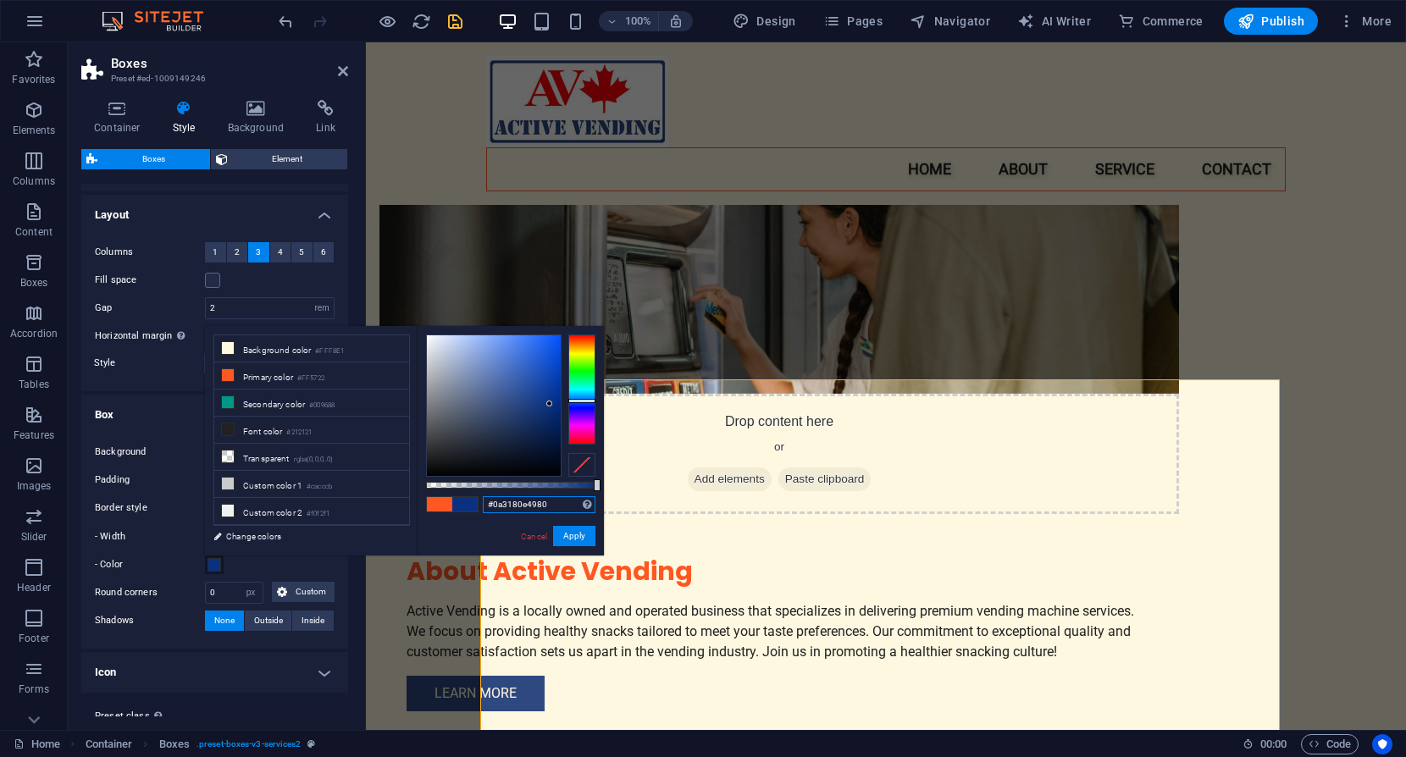
drag, startPoint x: 558, startPoint y: 503, endPoint x: 423, endPoint y: 506, distance: 135.5
click at [423, 506] on div "#0a3180e4980 Supported formats #0852ed rgb(8, 82, 237) rgba(8, 82, 237, 90%) hs…" at bounding box center [510, 563] width 187 height 475
type input "#2e4980"
click at [580, 530] on button "Apply" at bounding box center [574, 536] width 42 height 20
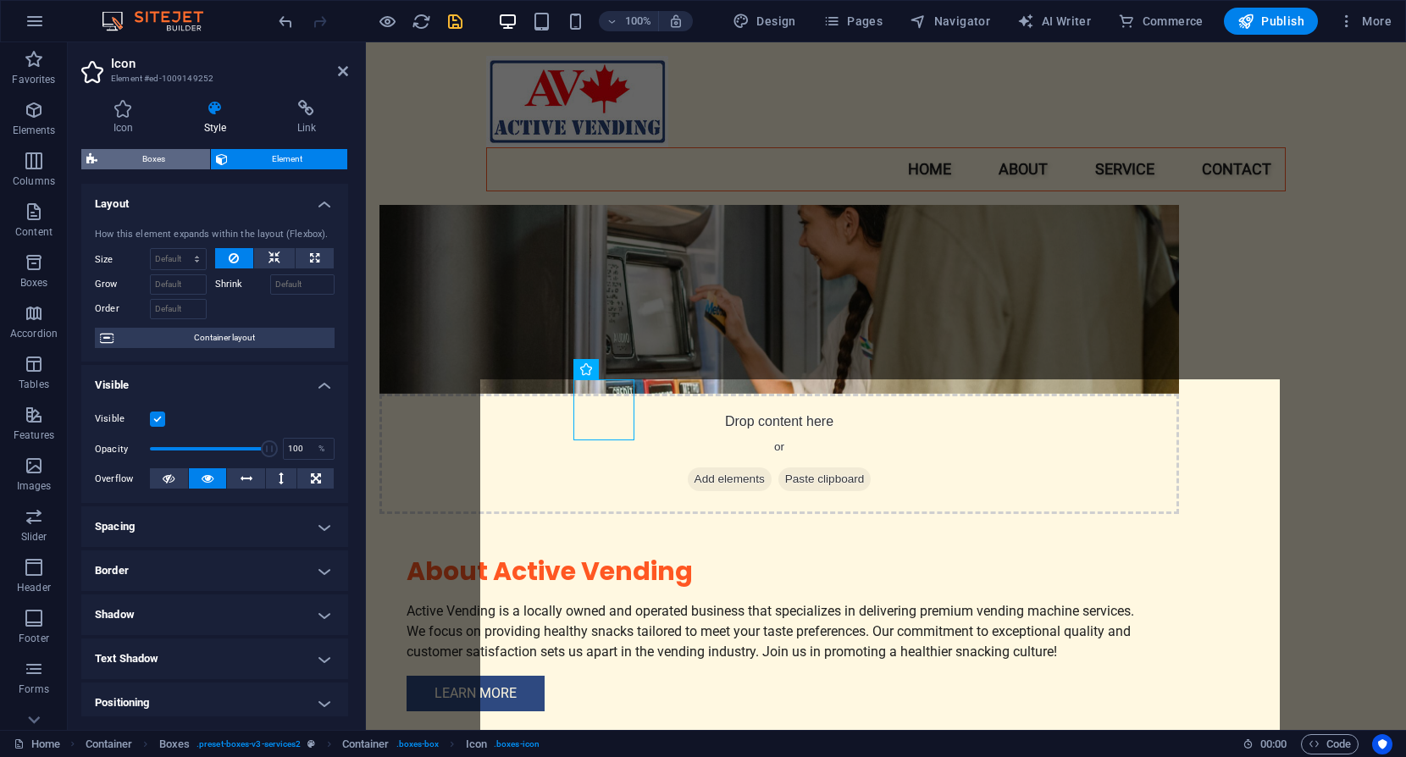
click at [155, 158] on span "Boxes" at bounding box center [153, 159] width 102 height 20
select select "rem"
select select "px"
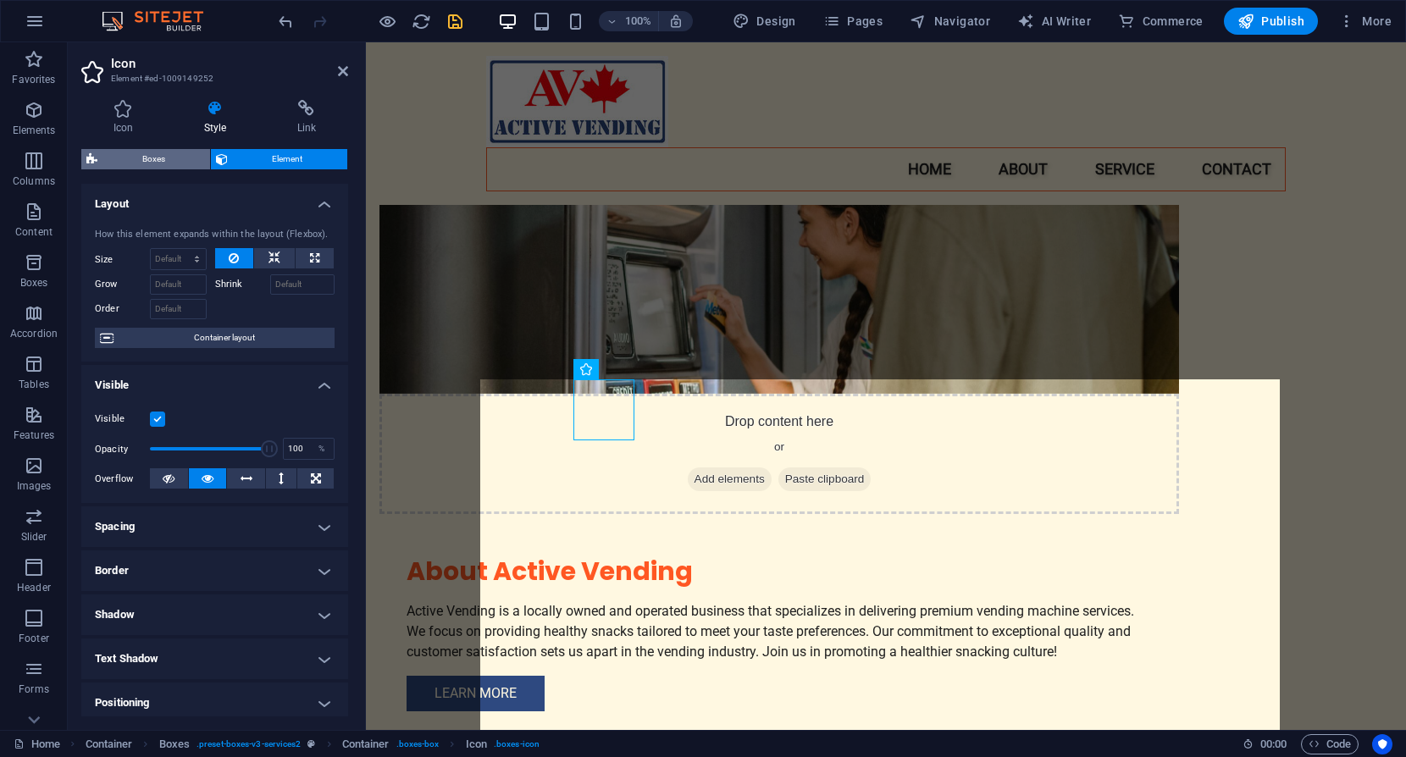
select select "preset-boxes-v3-services2"
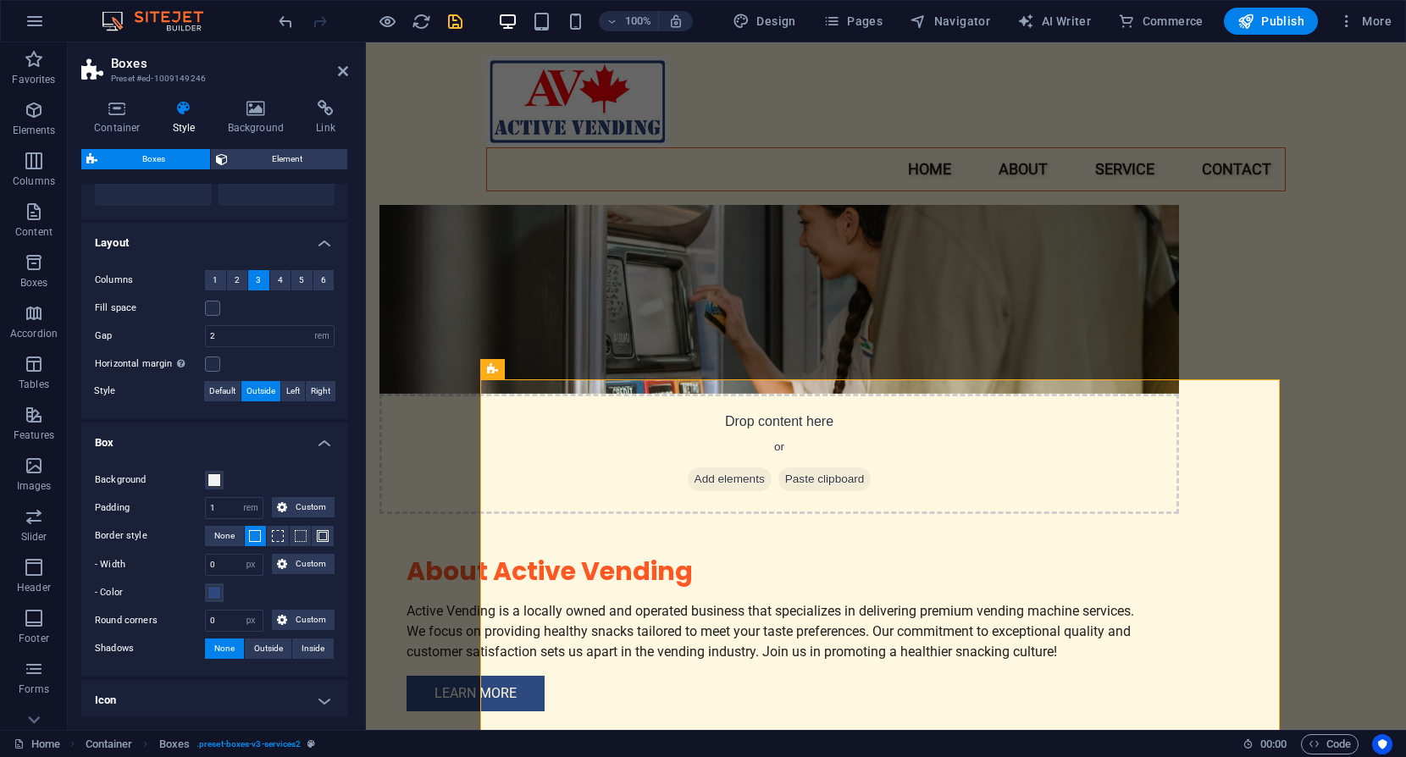
scroll to position [254, 0]
click at [213, 587] on span at bounding box center [215, 591] width 14 height 14
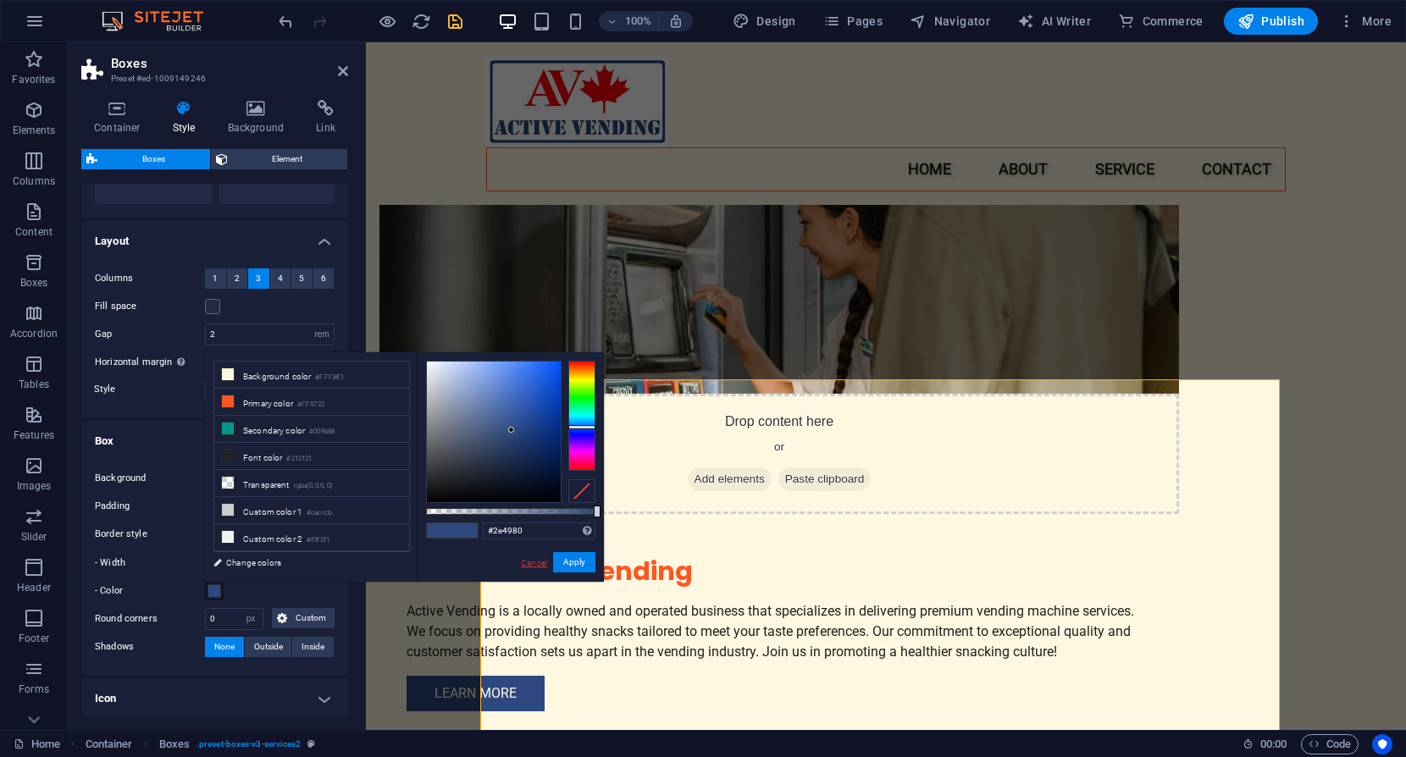
click at [531, 561] on link "Cancel" at bounding box center [534, 562] width 30 height 13
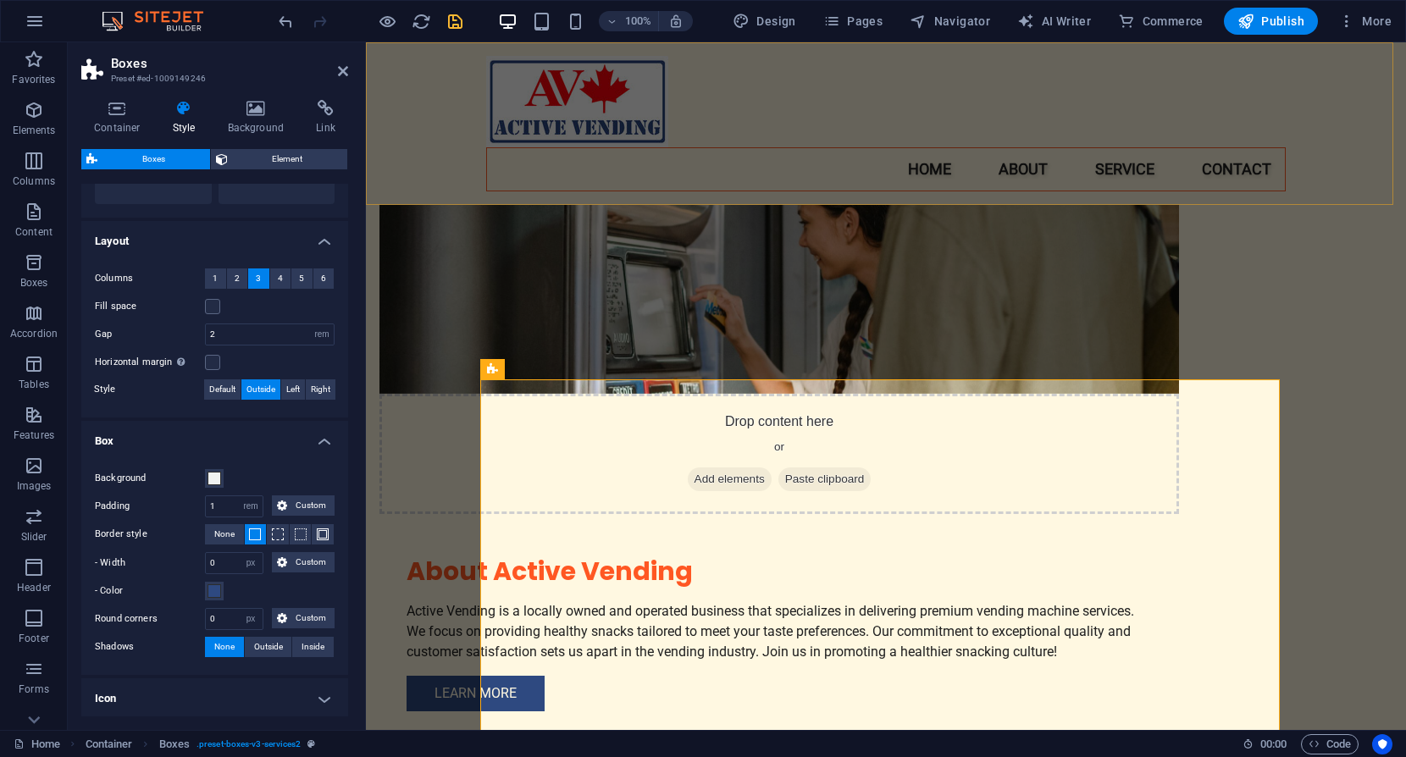
click at [1354, 121] on div "Menu Home About Service Contact" at bounding box center [886, 123] width 1040 height 163
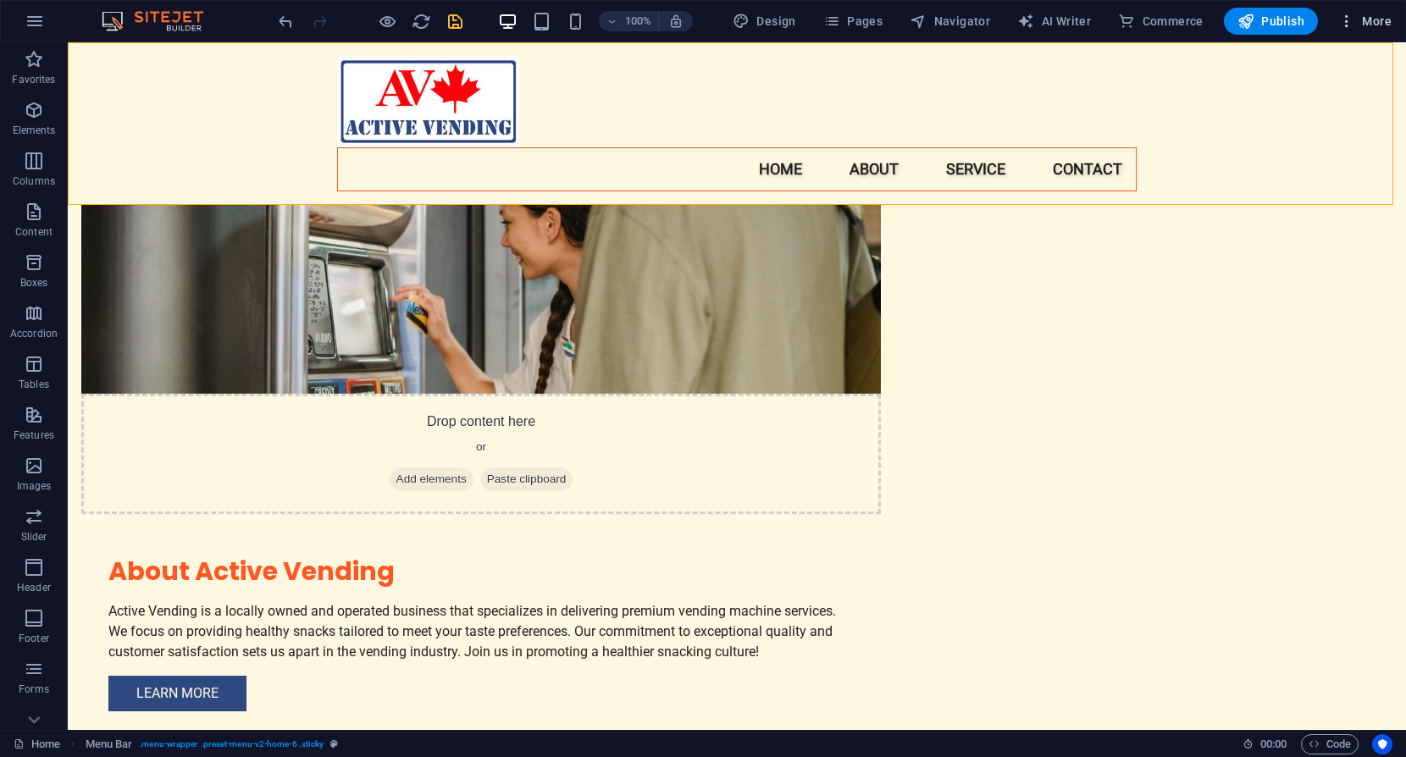
click at [1381, 15] on span "More" at bounding box center [1364, 21] width 53 height 17
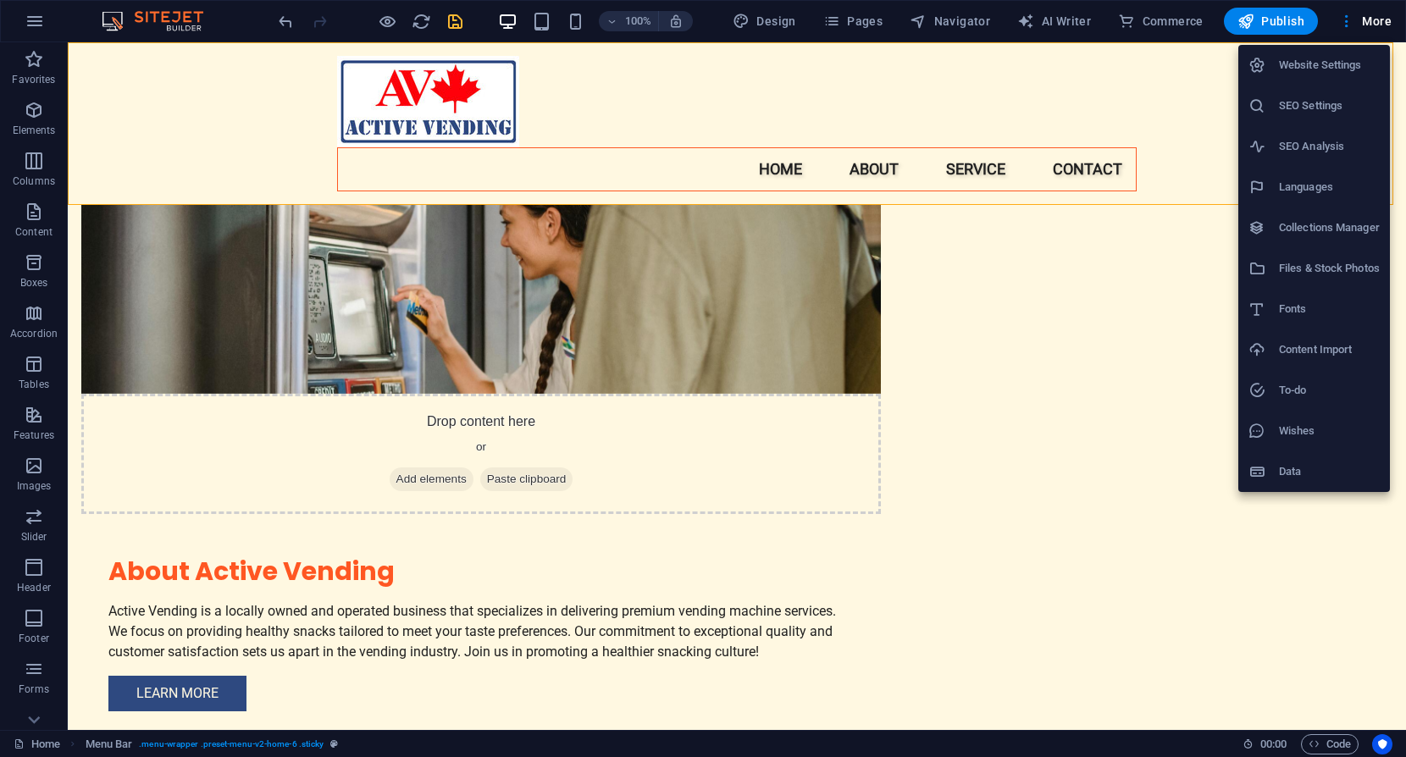
click at [1340, 61] on h6 "Website Settings" at bounding box center [1329, 65] width 101 height 20
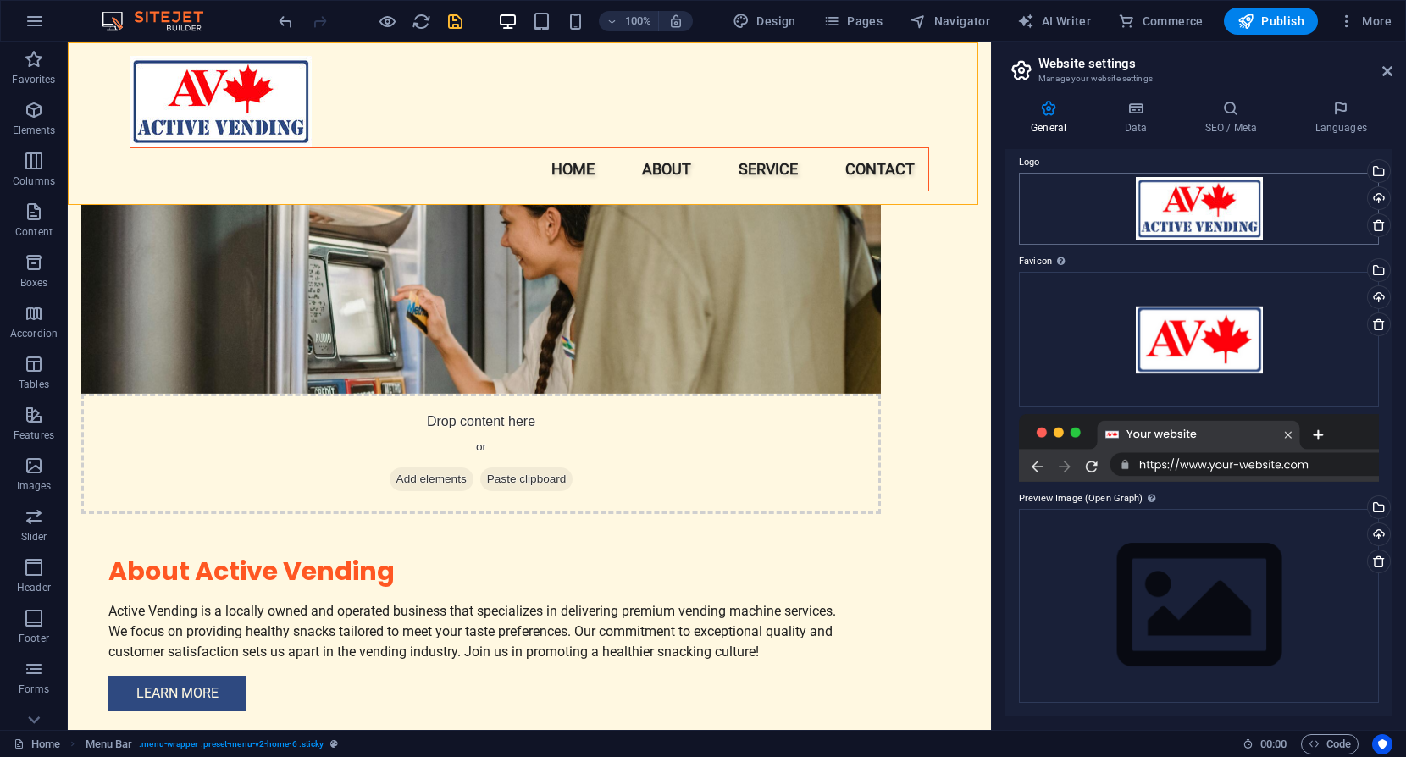
scroll to position [0, 0]
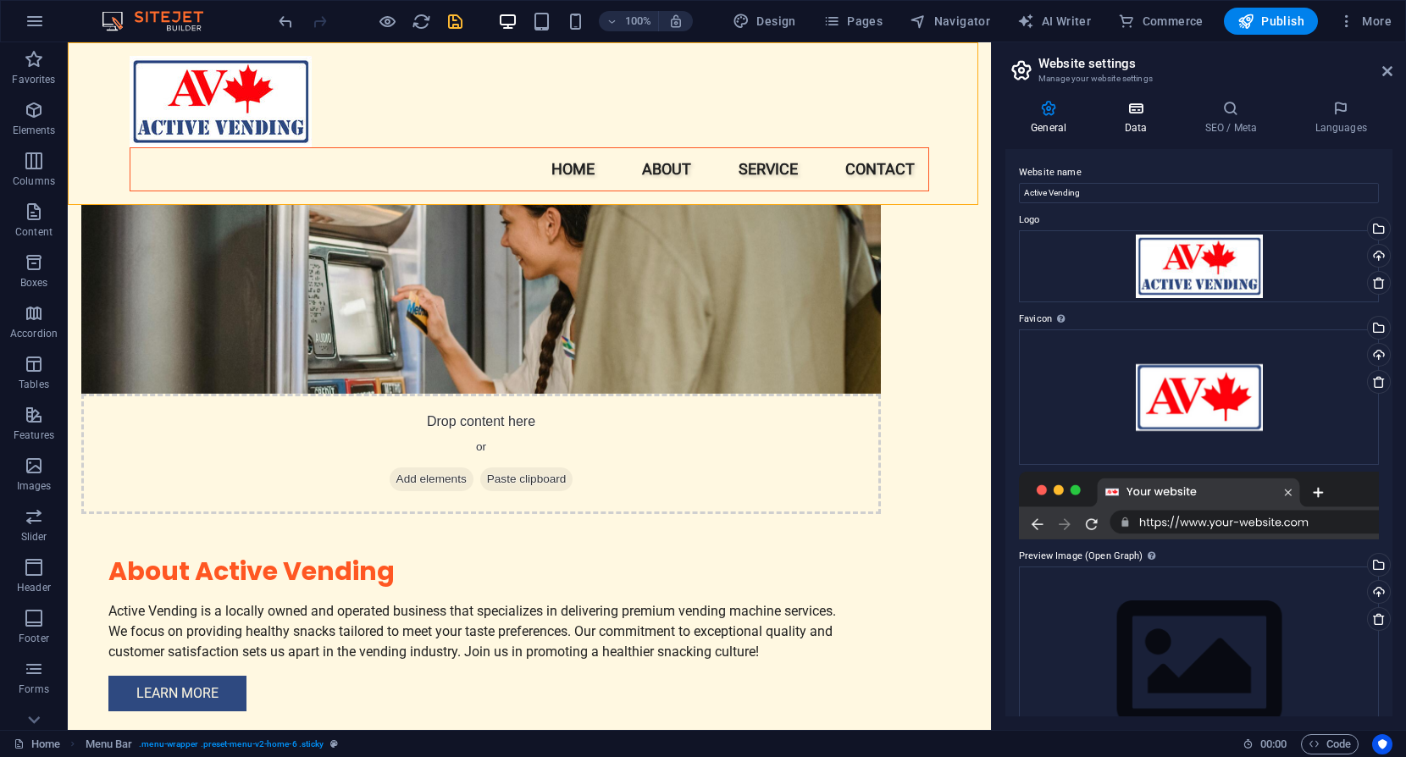
click at [1137, 110] on icon at bounding box center [1136, 108] width 74 height 17
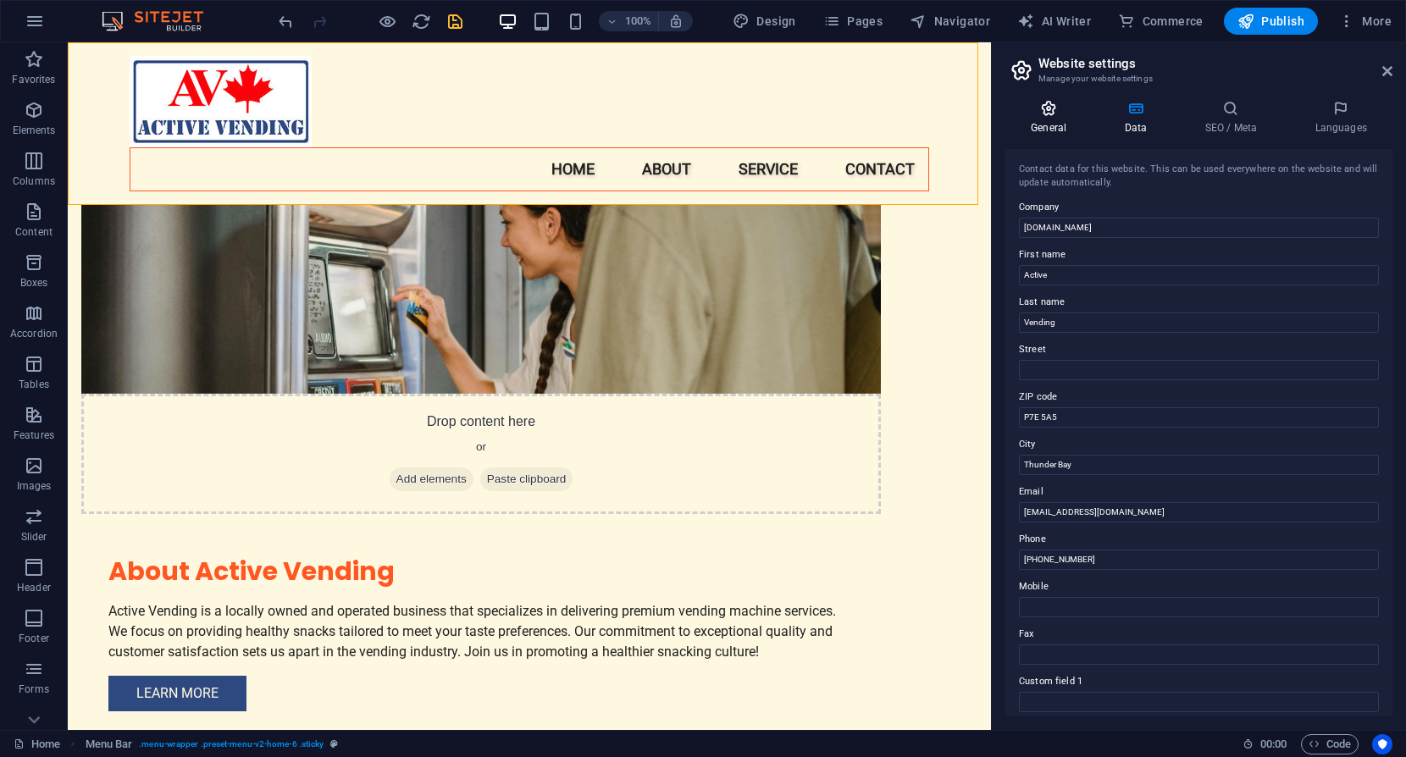
click at [1053, 105] on icon at bounding box center [1048, 108] width 86 height 17
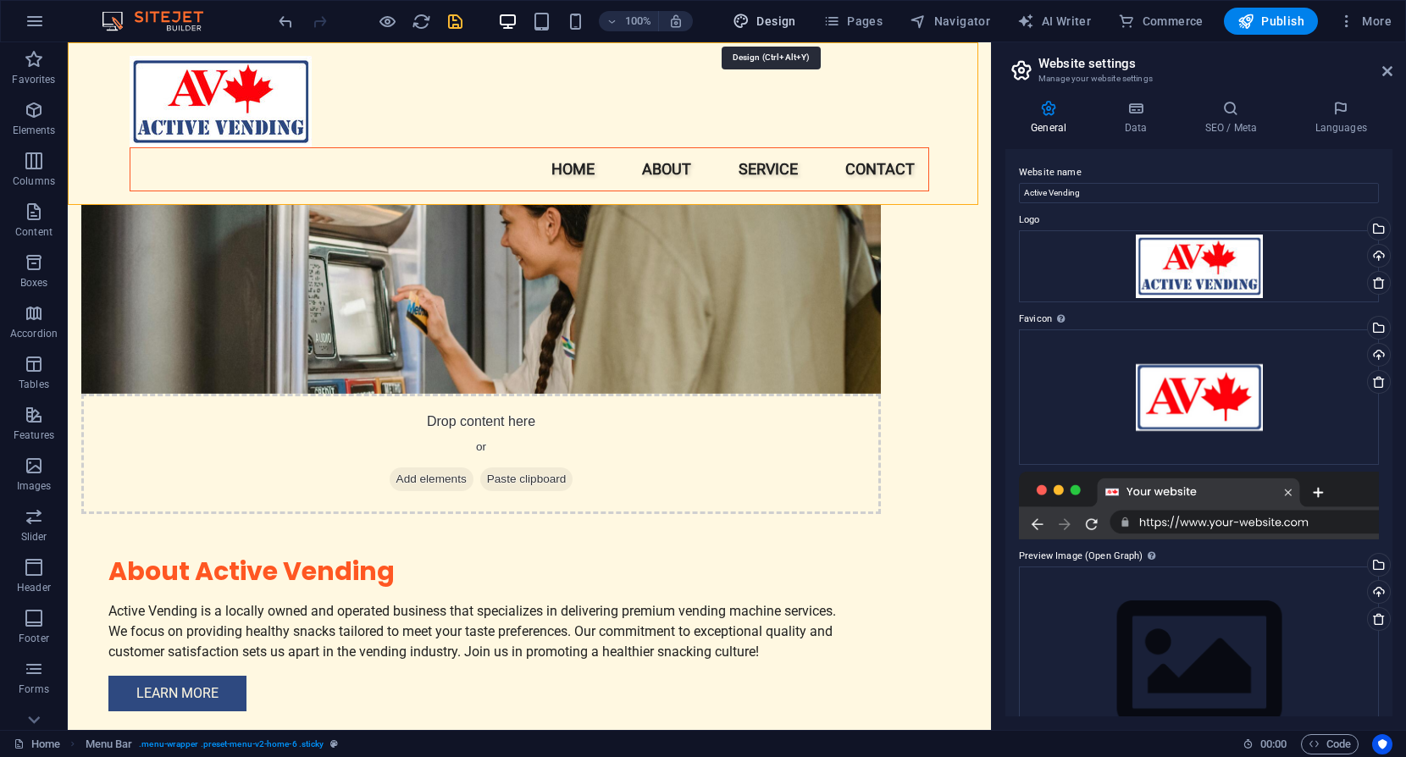
click at [784, 19] on span "Design" at bounding box center [765, 21] width 64 height 17
select select "px"
select select "200"
select select "px"
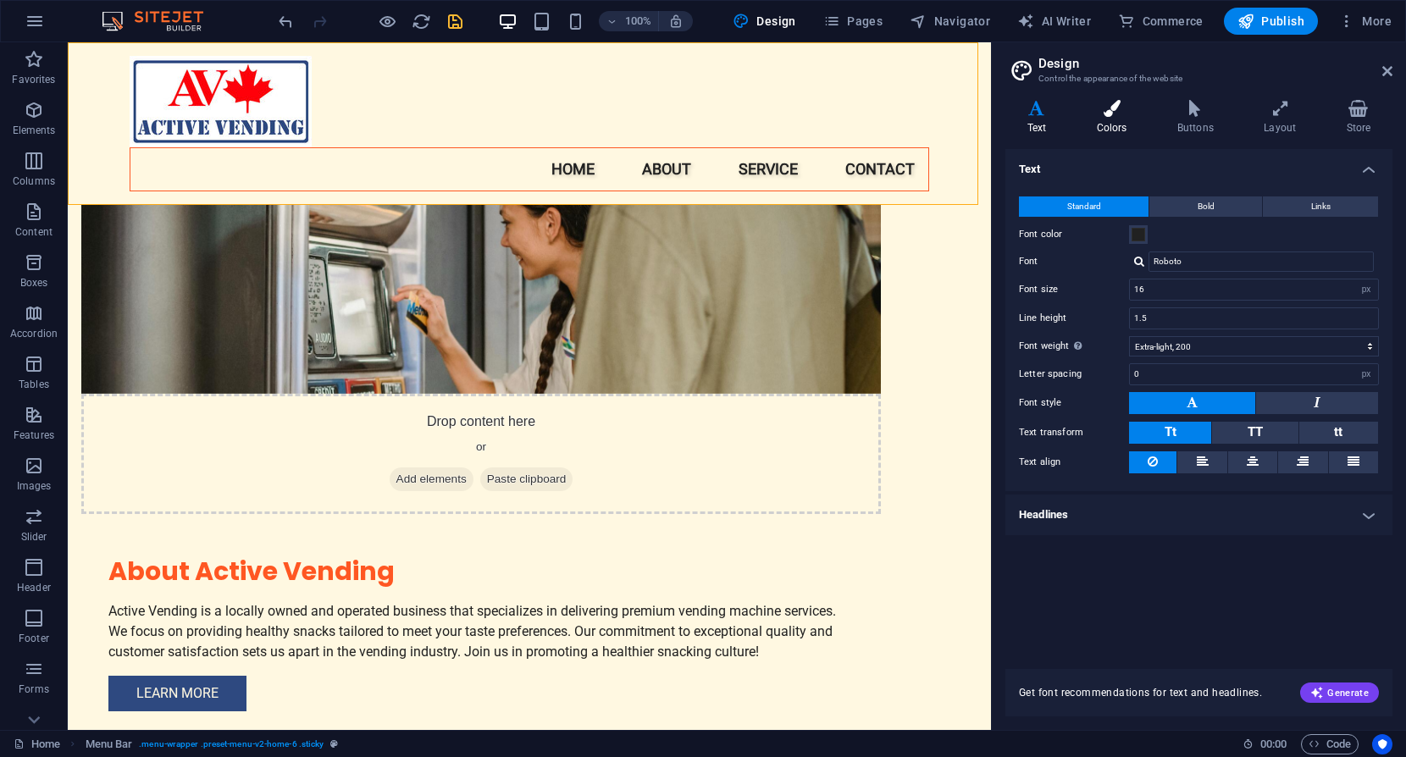
click at [1121, 115] on icon at bounding box center [1112, 108] width 74 height 17
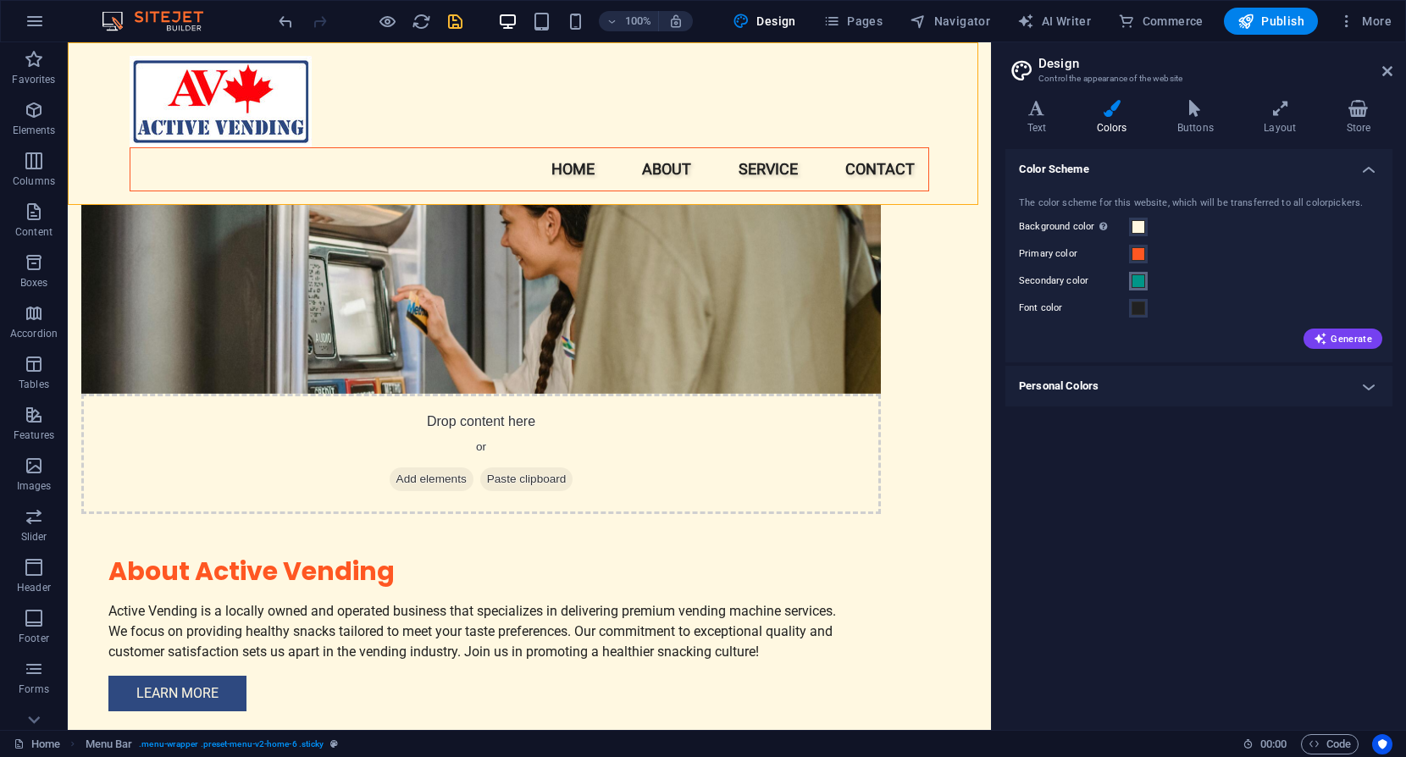
click at [1138, 278] on span at bounding box center [1139, 281] width 14 height 14
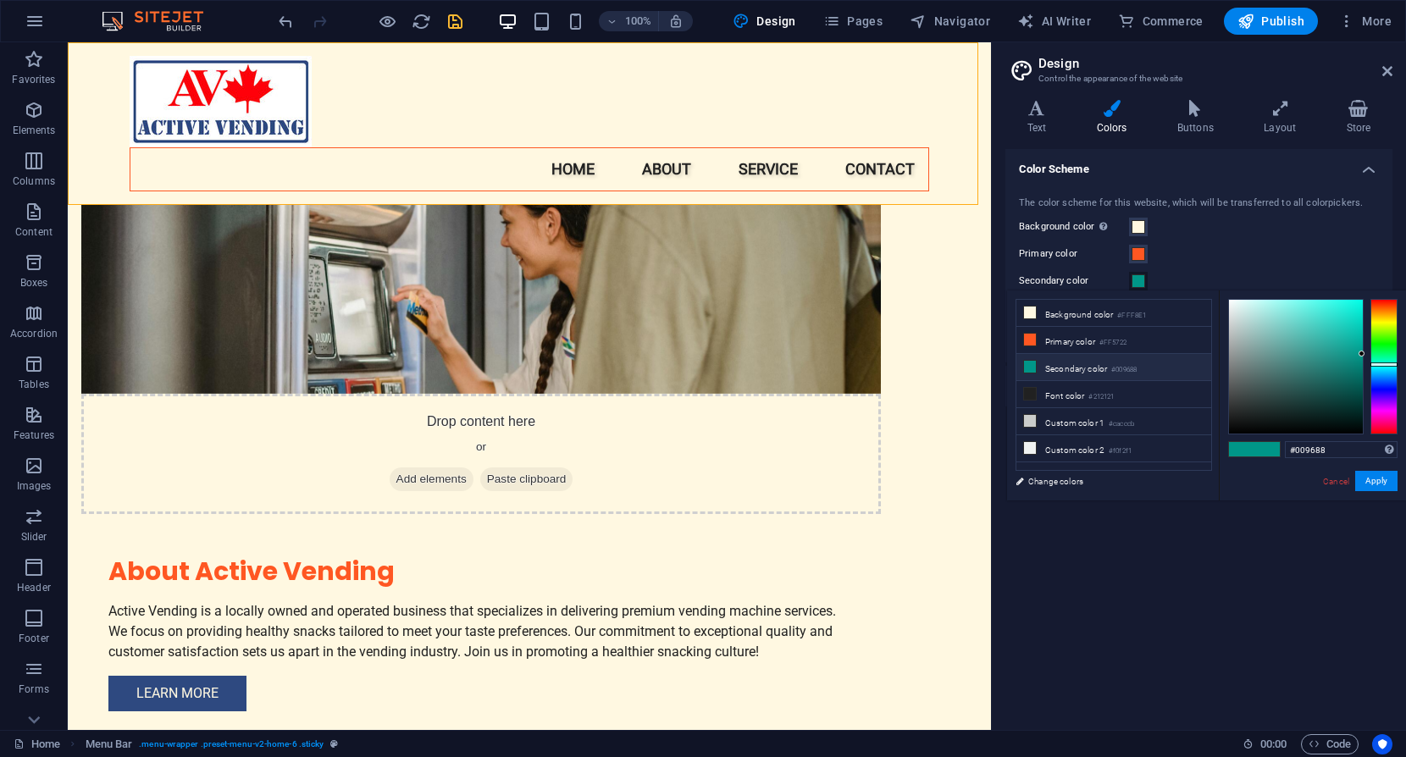
click at [1082, 366] on li "Secondary color #009688" at bounding box center [1113, 367] width 195 height 27
click at [1031, 364] on icon at bounding box center [1030, 367] width 12 height 12
drag, startPoint x: 1347, startPoint y: 452, endPoint x: 1268, endPoint y: 449, distance: 78.8
click at [1268, 449] on div "#009688 Supported formats #0852ed rgb(8, 82, 237) rgba(8, 82, 237, 90%) hsv(221…" at bounding box center [1312, 519] width 187 height 456
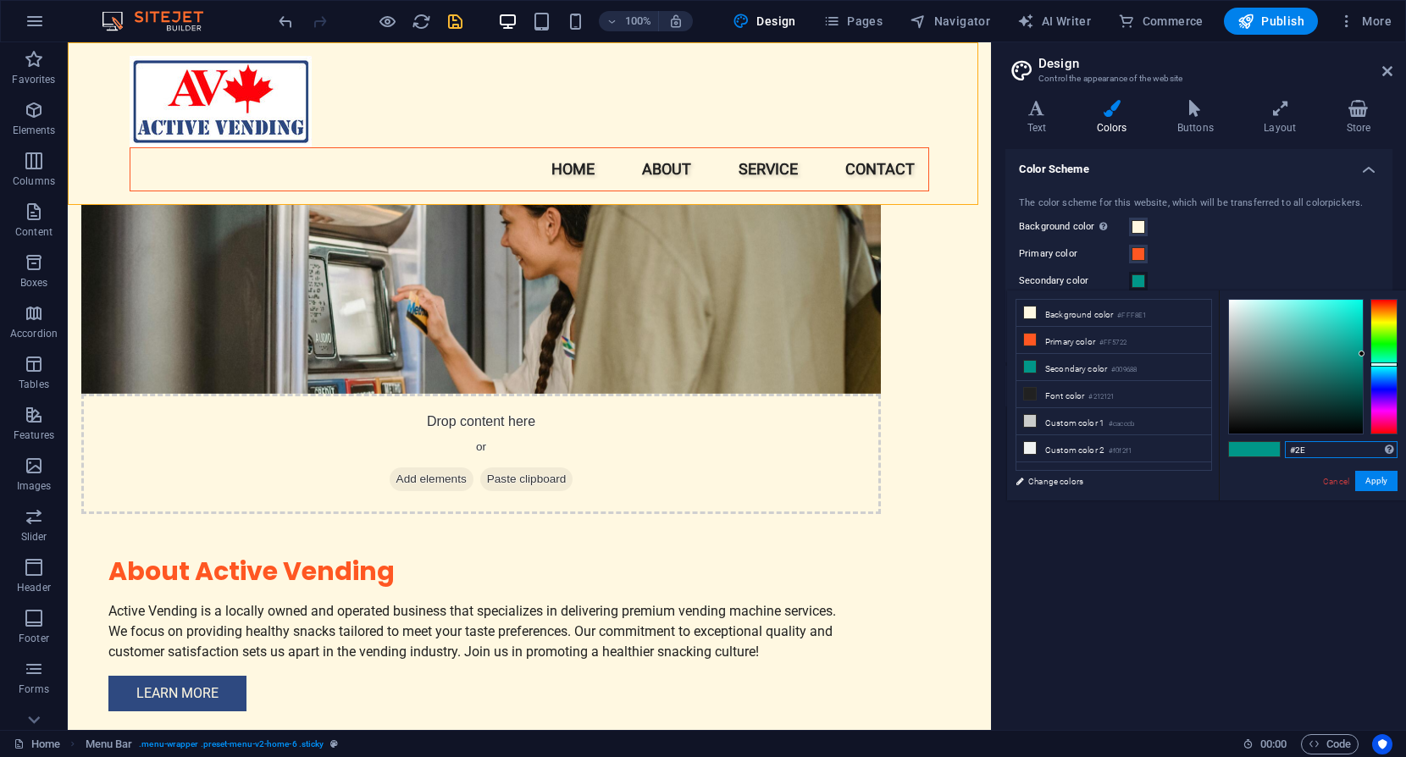
type input "#2E4"
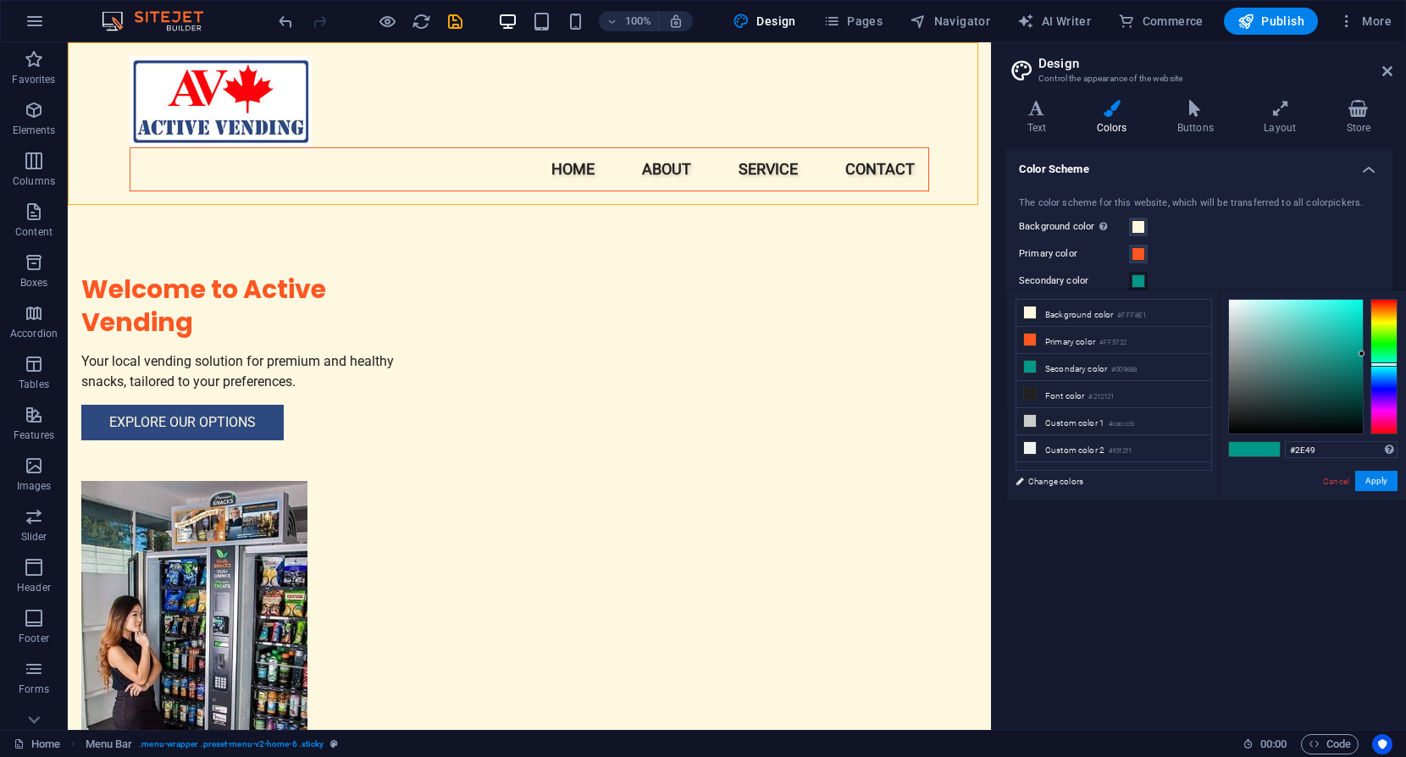
scroll to position [854, 0]
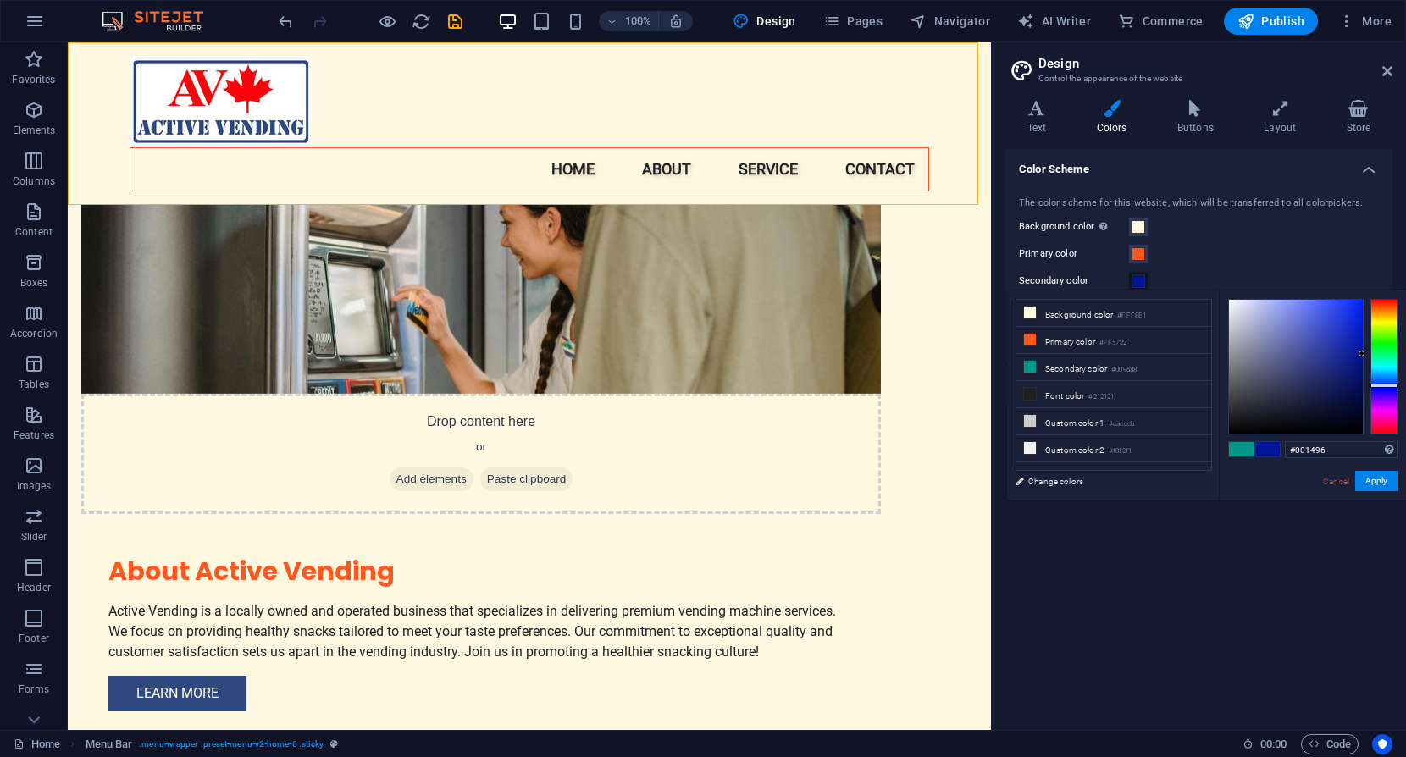
click at [1384, 385] on div at bounding box center [1383, 367] width 27 height 136
click at [1383, 384] on div at bounding box center [1383, 385] width 27 height 4
type input "#001f96"
click at [1375, 480] on button "Apply" at bounding box center [1376, 481] width 42 height 20
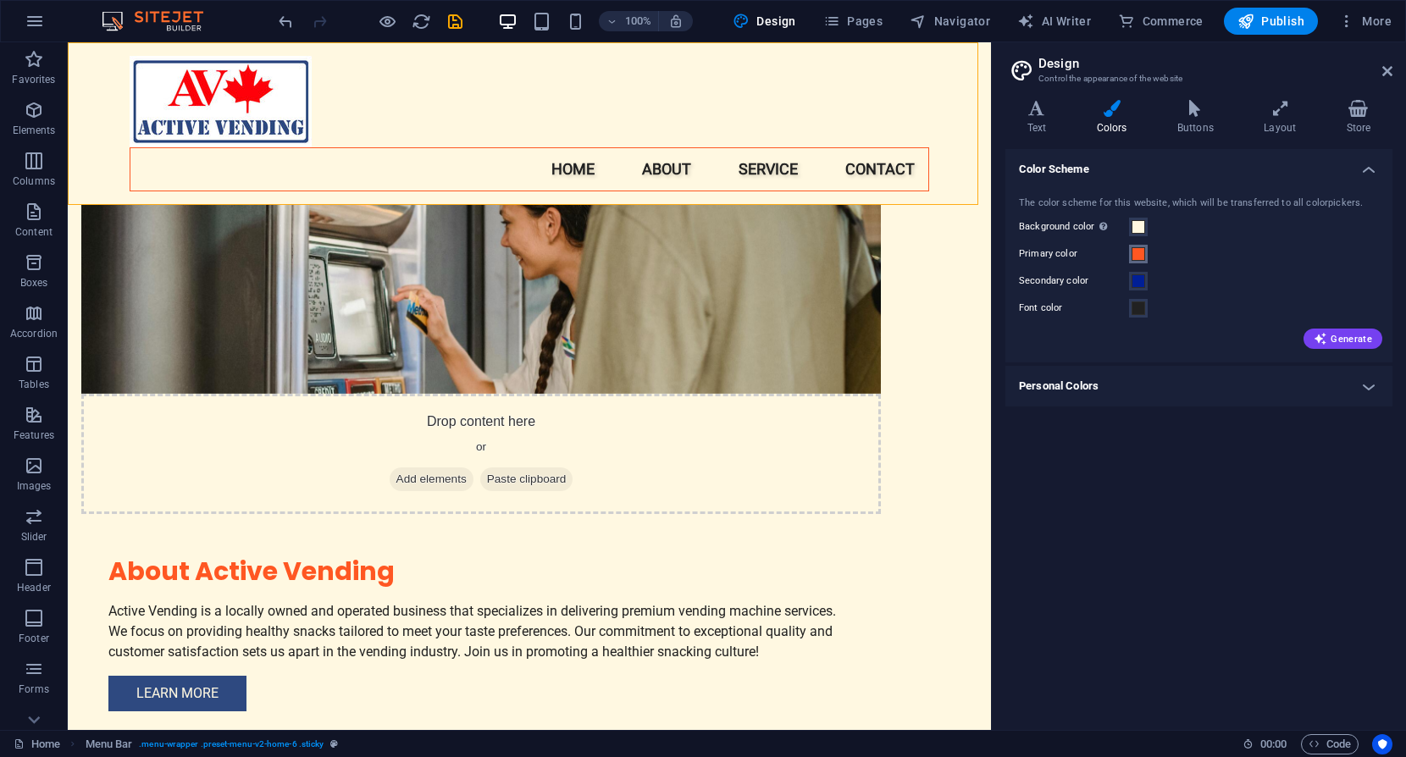
click at [1138, 254] on span at bounding box center [1139, 254] width 14 height 14
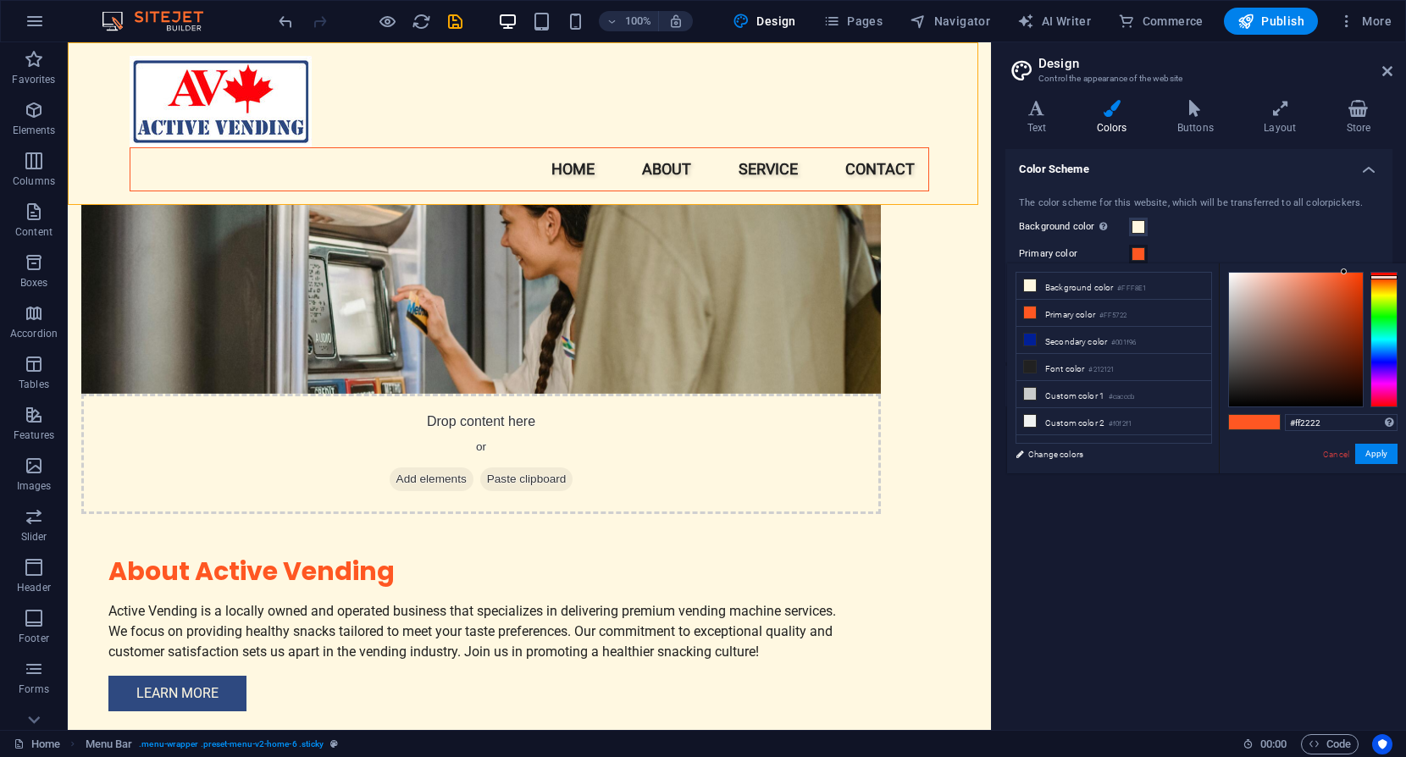
click at [1378, 272] on div at bounding box center [1383, 340] width 27 height 136
click at [1378, 273] on div at bounding box center [1383, 272] width 27 height 4
type input "#e51009"
click at [1357, 285] on div at bounding box center [1296, 340] width 134 height 134
click at [1372, 451] on button "Apply" at bounding box center [1376, 454] width 42 height 20
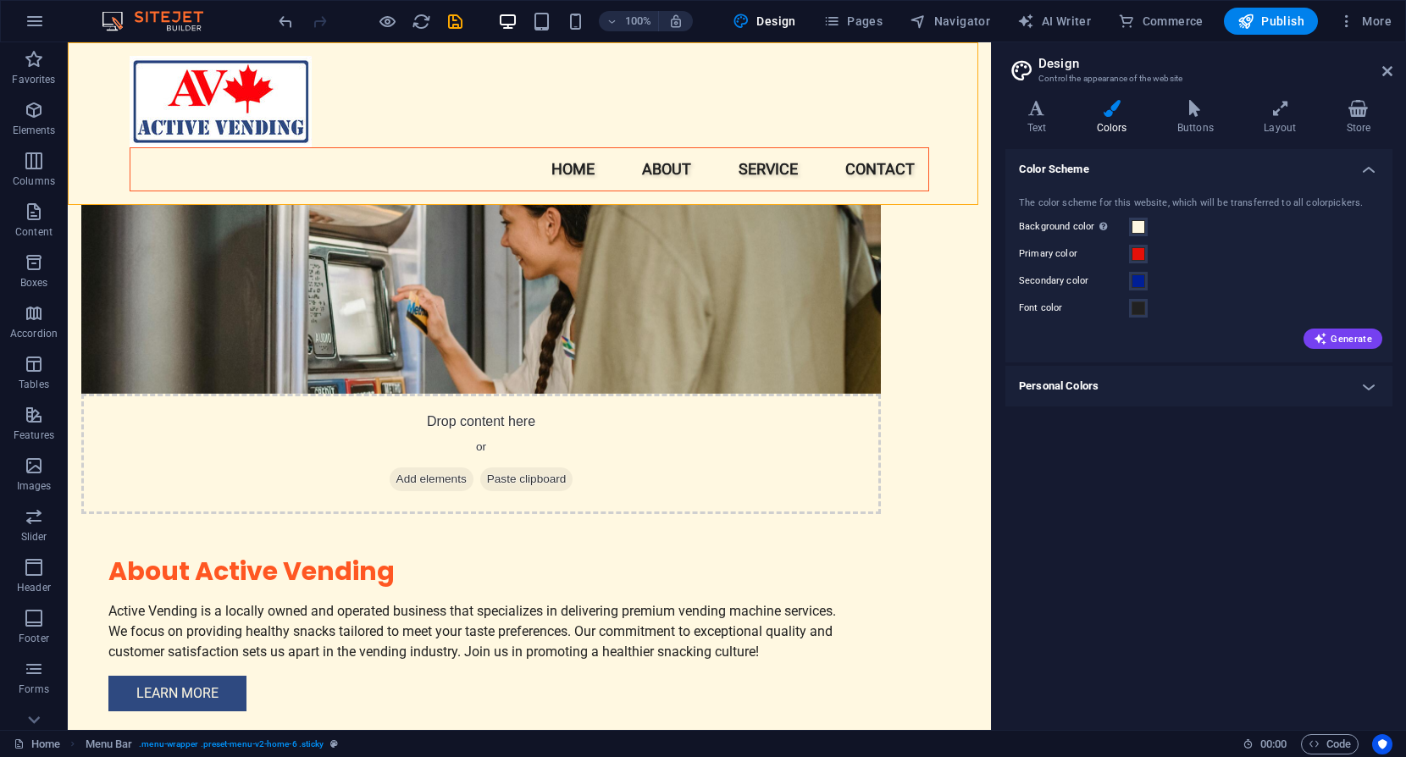
click at [1293, 453] on div "Color Scheme The color scheme for this website, which will be transferred to al…" at bounding box center [1198, 432] width 387 height 567
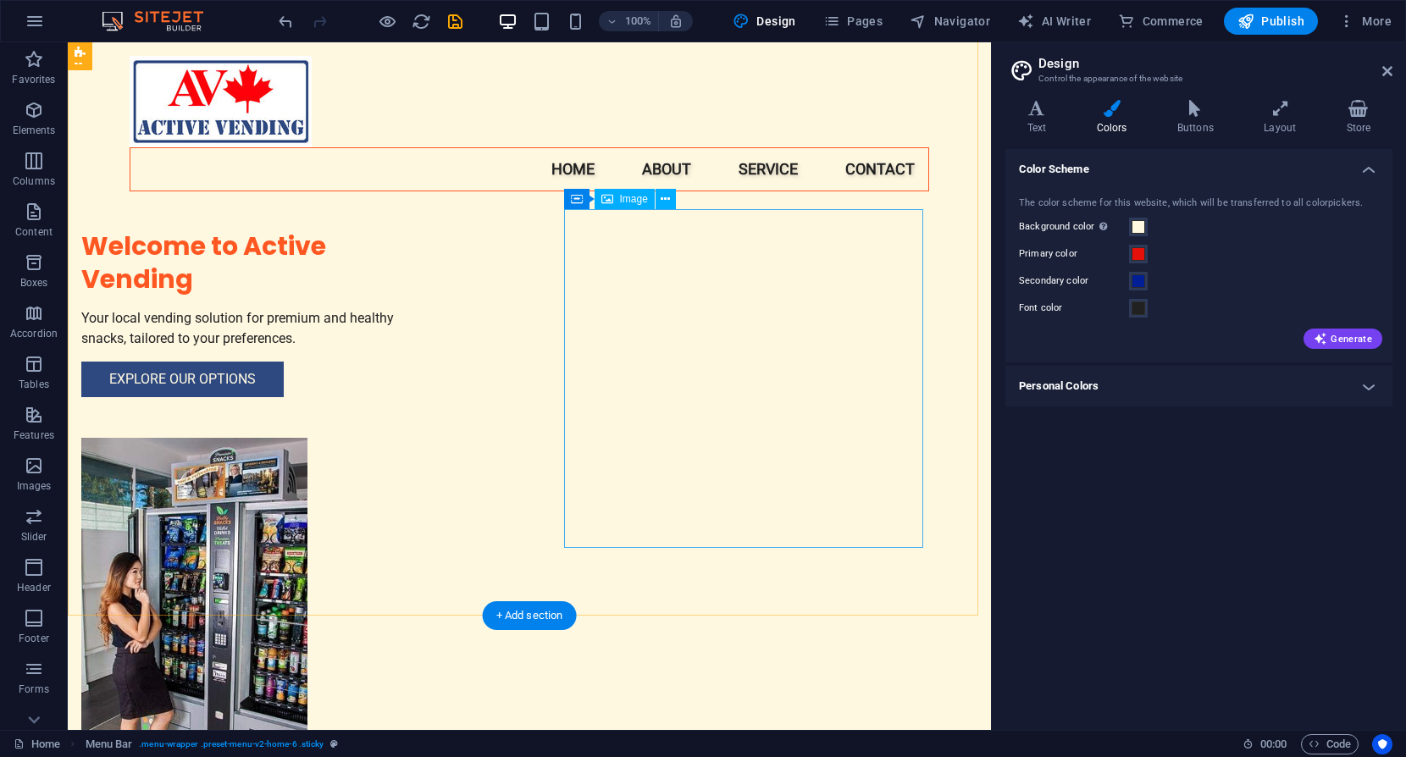
scroll to position [0, 0]
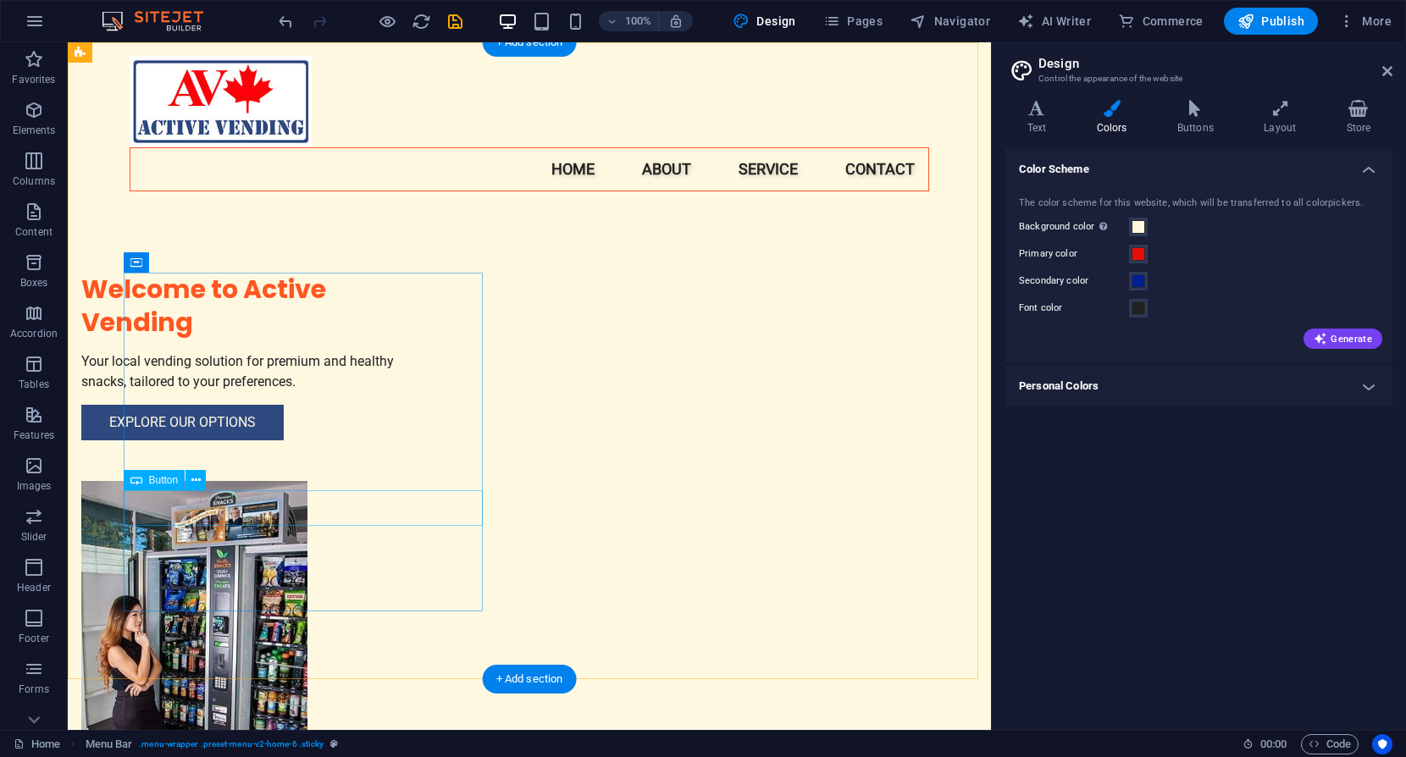
click at [302, 440] on div "Explore Our Options" at bounding box center [260, 423] width 359 height 36
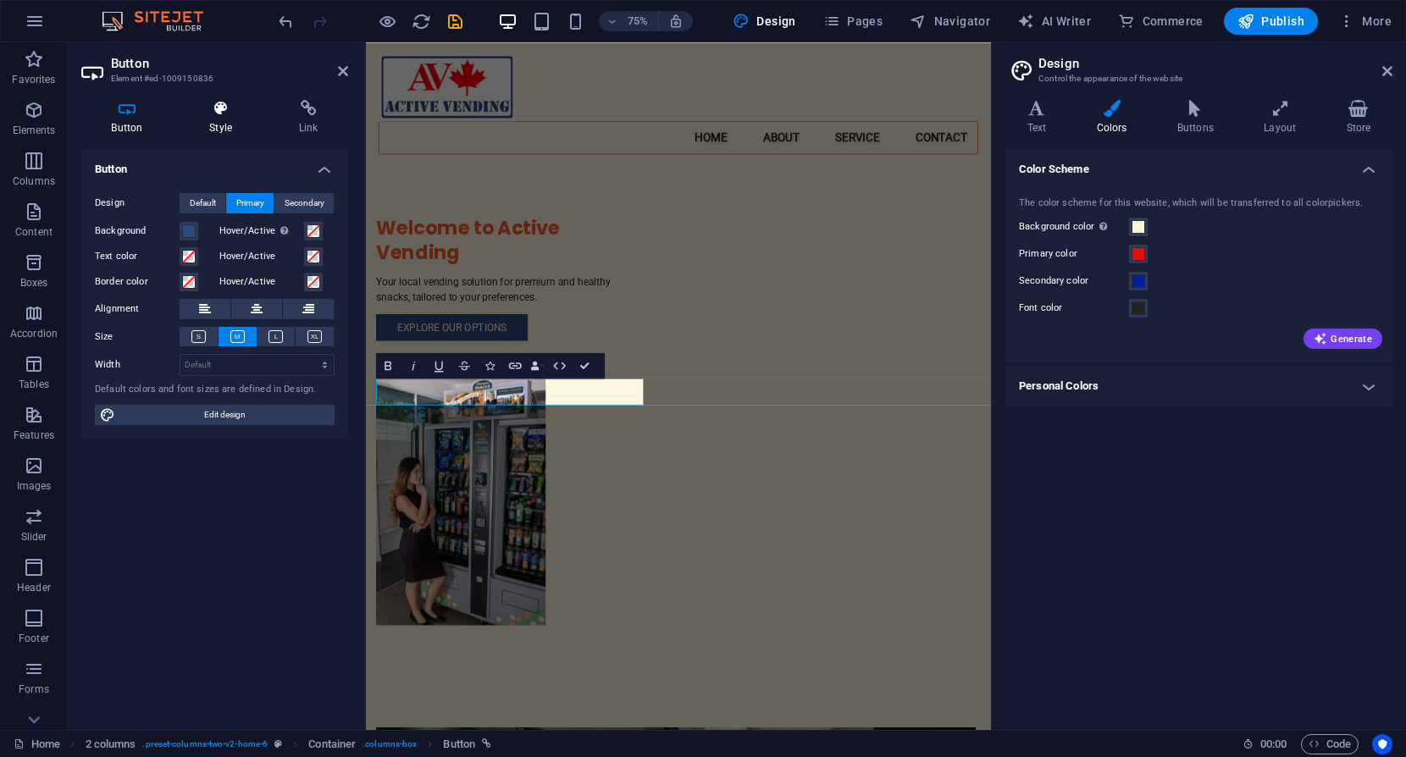
click at [213, 108] on icon at bounding box center [221, 108] width 83 height 17
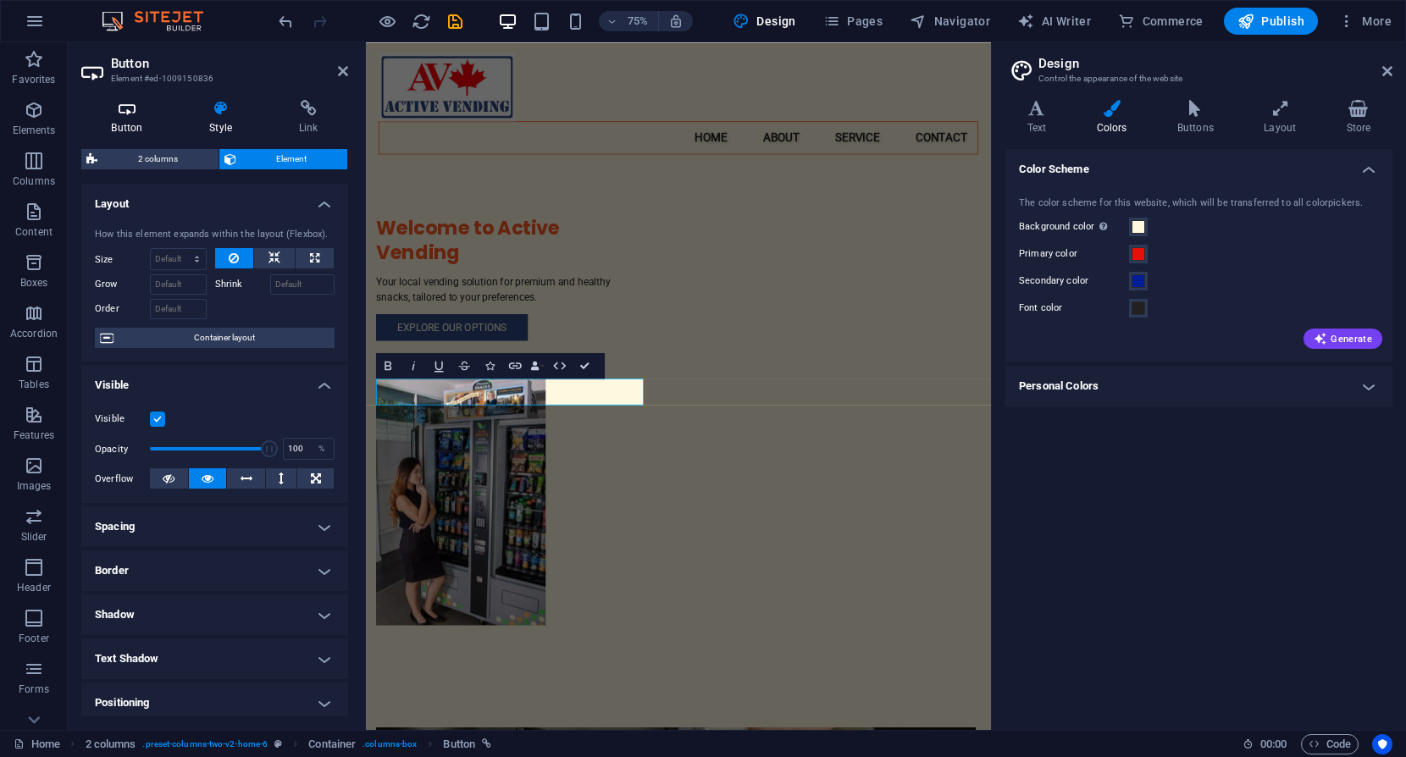
click at [121, 115] on icon at bounding box center [126, 108] width 91 height 17
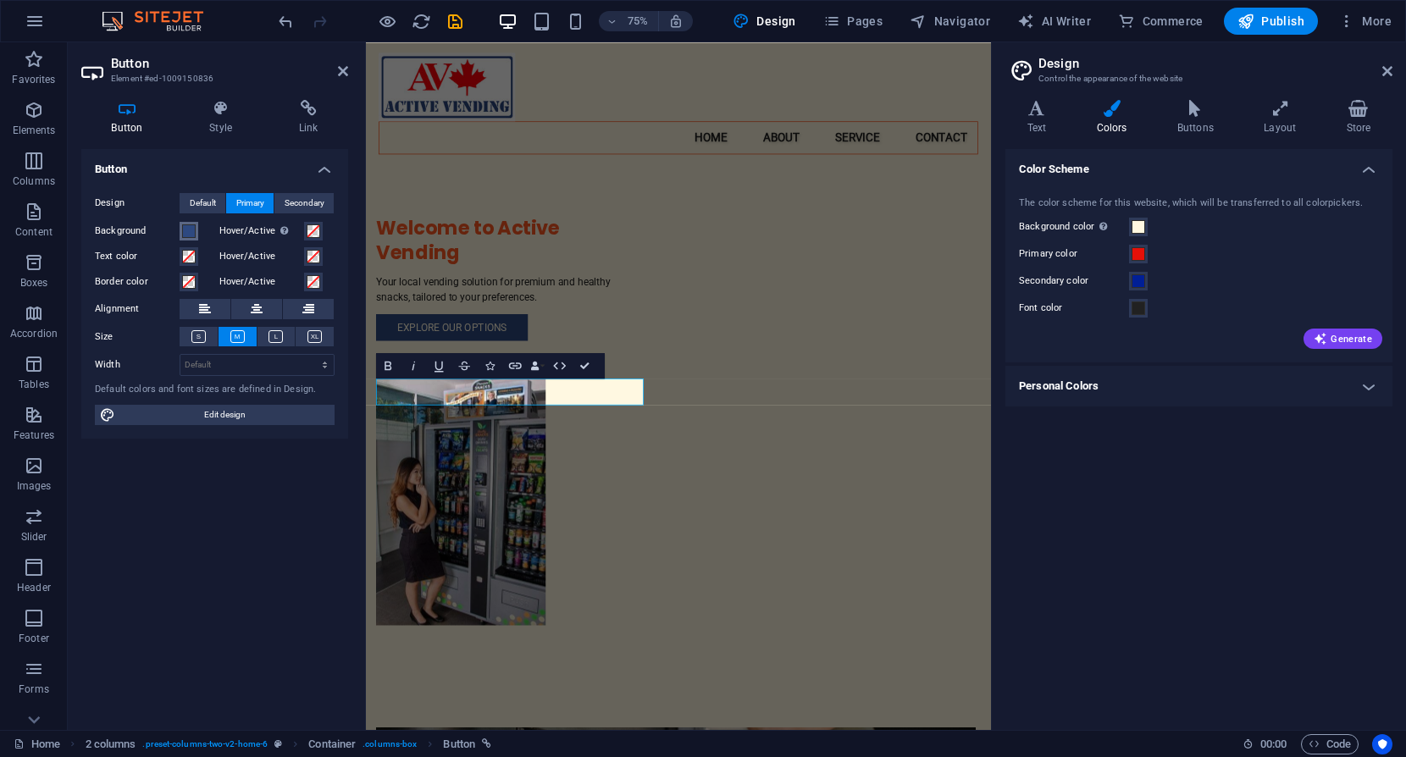
click at [187, 230] on span at bounding box center [189, 231] width 14 height 14
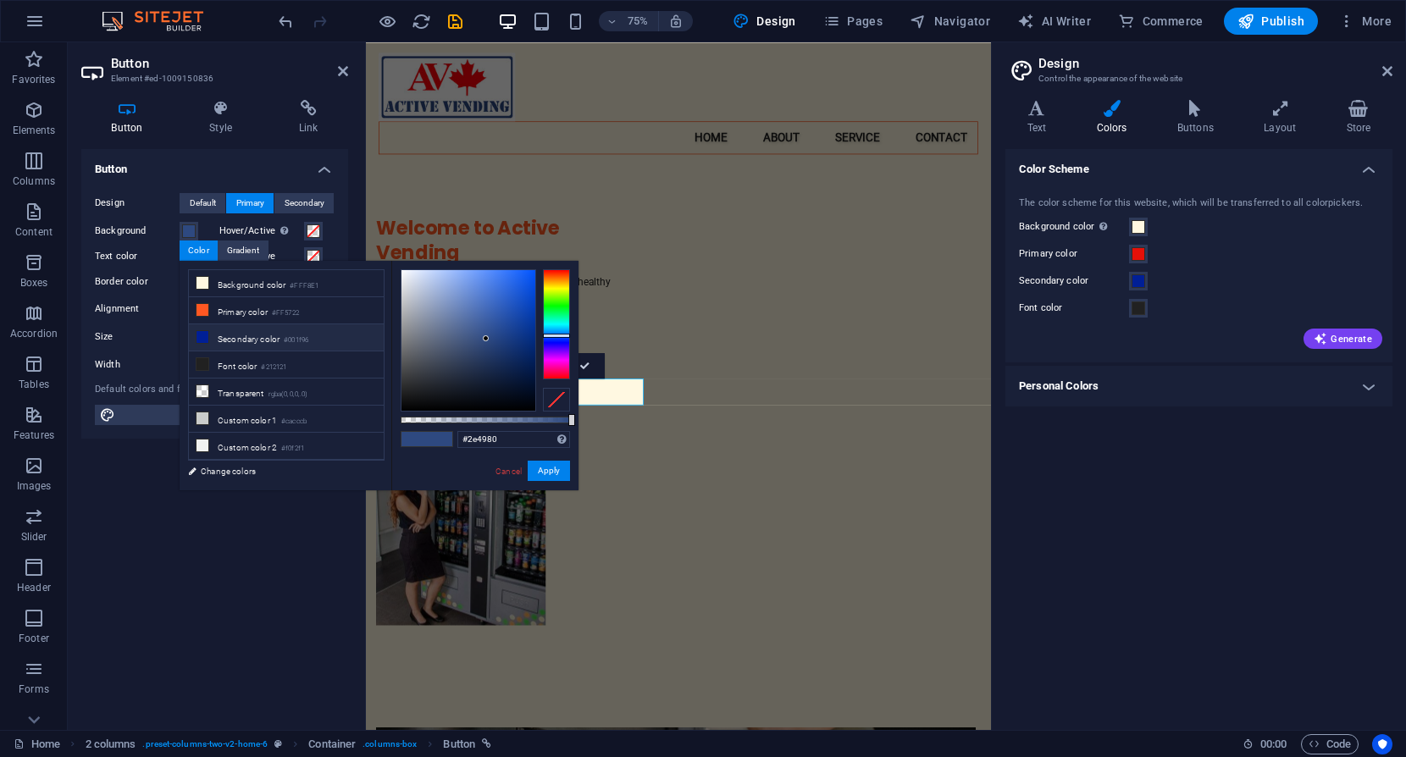
click at [203, 333] on icon at bounding box center [203, 337] width 12 height 12
click at [550, 468] on button "Apply" at bounding box center [549, 471] width 42 height 20
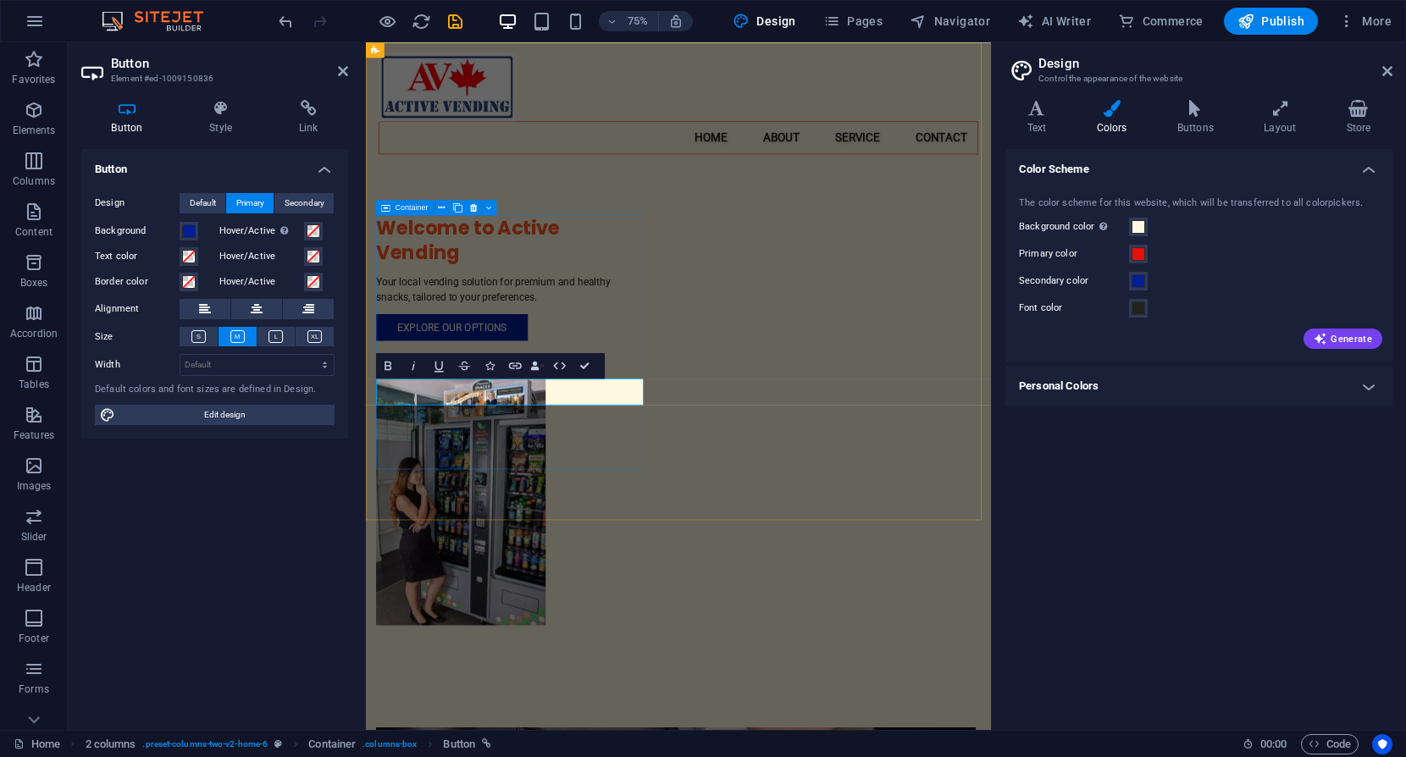
click at [614, 440] on div "Welcome to Active Vending Your local vending solution for premium and healthy s…" at bounding box center [558, 357] width 359 height 168
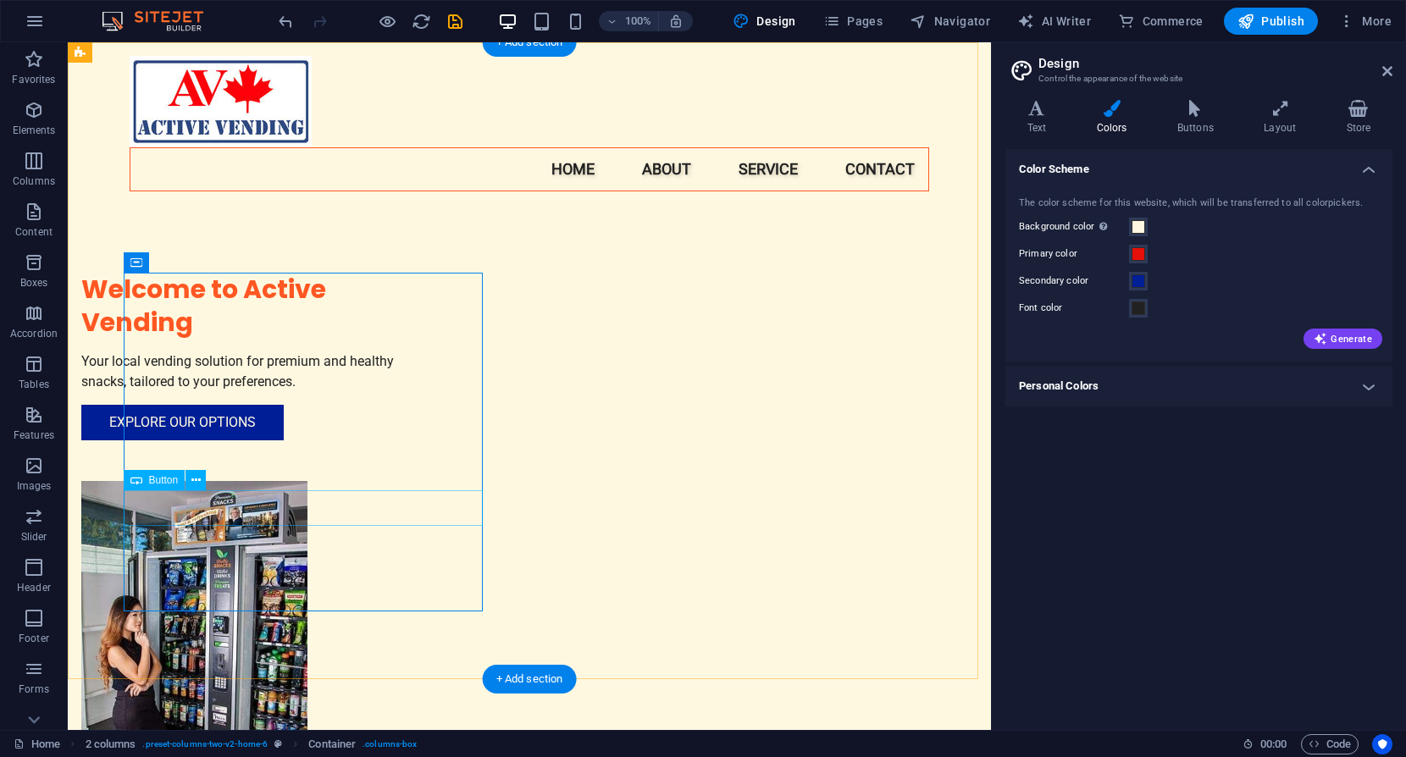
click at [303, 440] on div "Explore Our Options" at bounding box center [260, 423] width 359 height 36
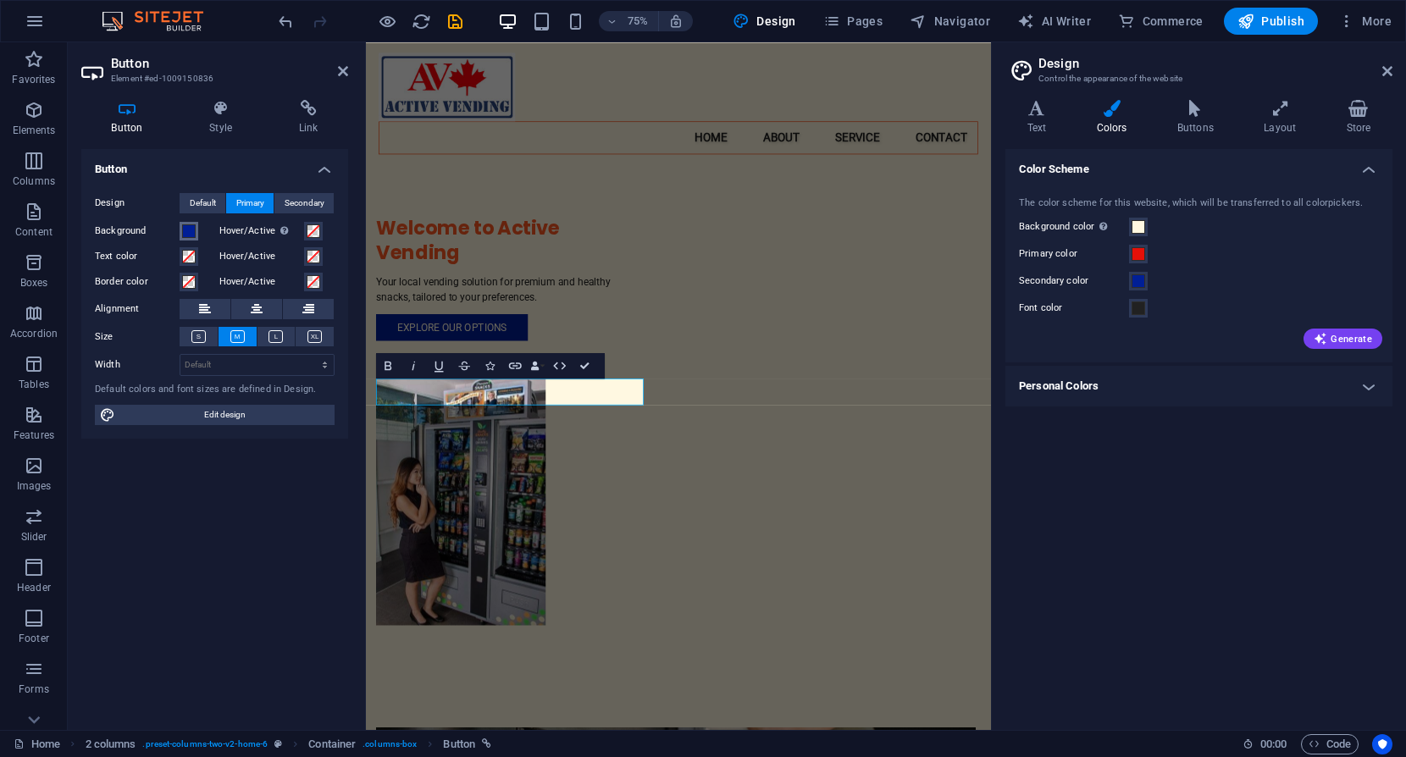
click at [188, 230] on span at bounding box center [189, 231] width 14 height 14
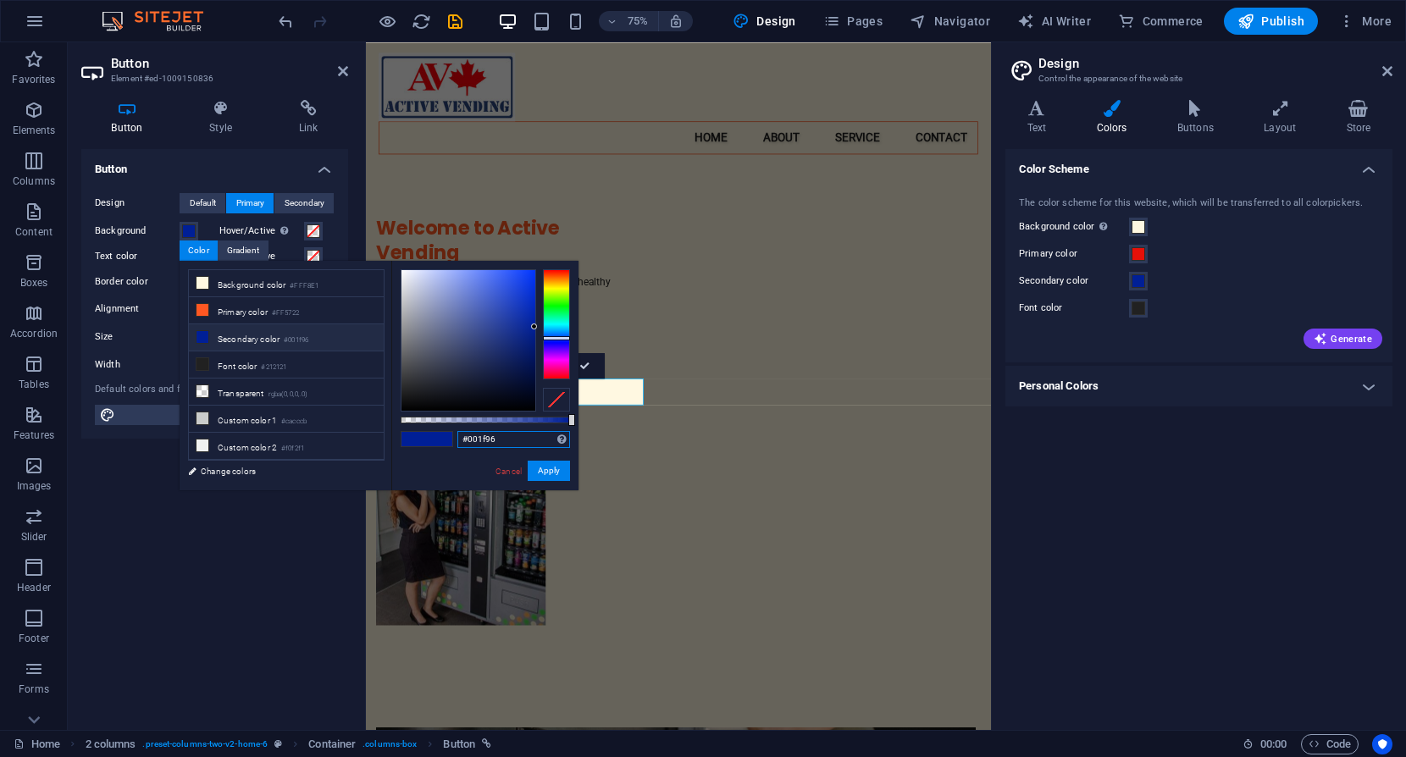
drag, startPoint x: 514, startPoint y: 436, endPoint x: 437, endPoint y: 439, distance: 77.1
click at [437, 439] on div "#001f96 Supported formats #0852ed rgb(8, 82, 237) rgba(8, 82, 237, 90%) hsv(221…" at bounding box center [484, 498] width 187 height 475
click at [460, 440] on input "2e4980" at bounding box center [513, 439] width 113 height 17
click at [477, 440] on input "#2e4980" at bounding box center [513, 439] width 113 height 17
type input "#2e4980"
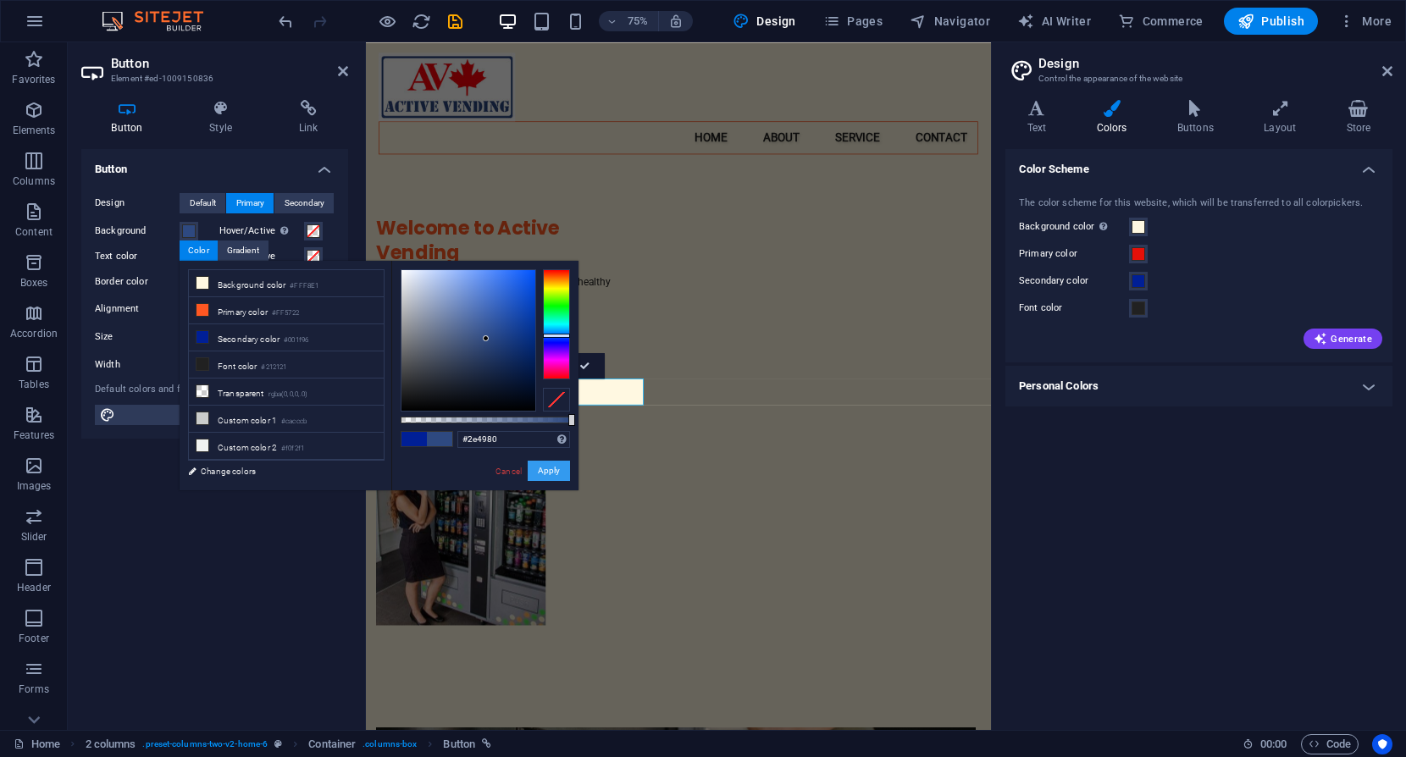
click at [548, 468] on button "Apply" at bounding box center [549, 471] width 42 height 20
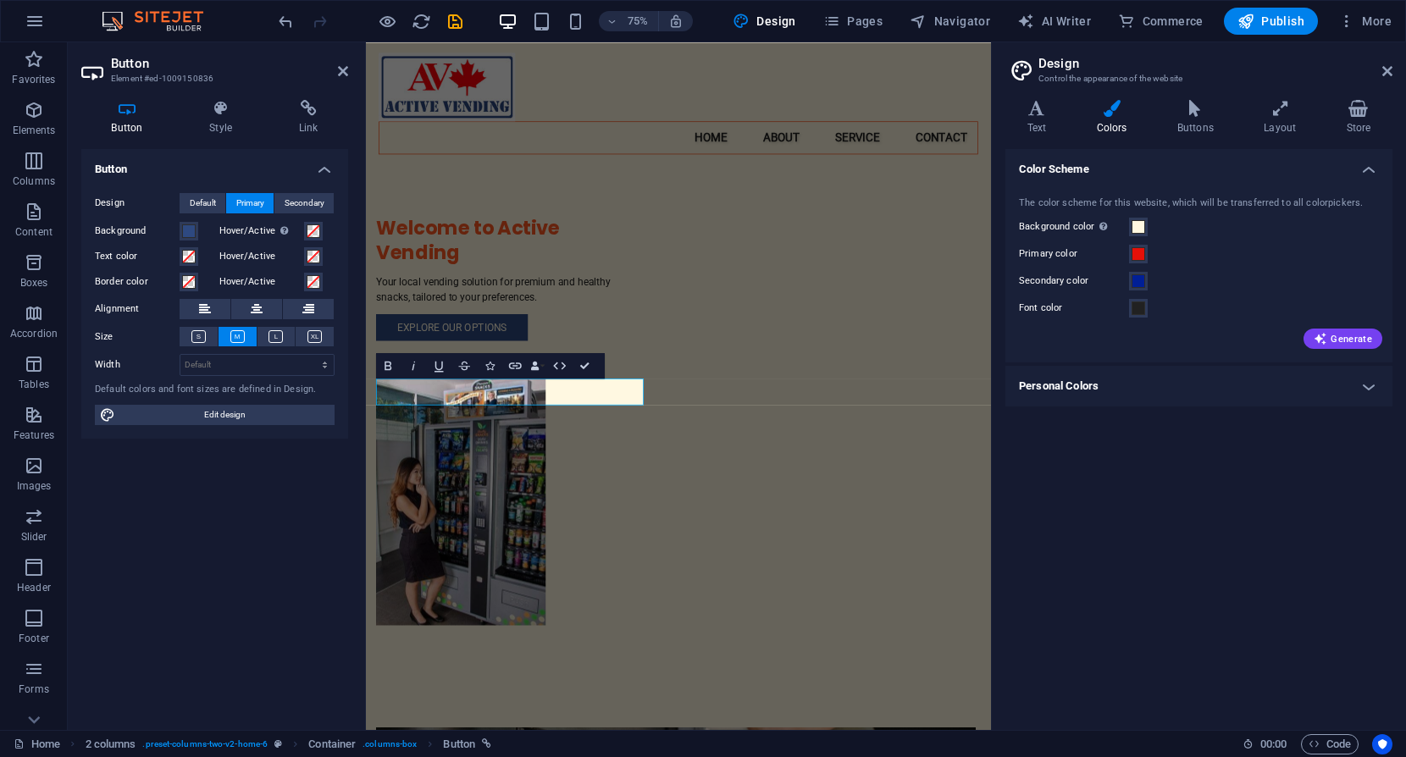
click at [1116, 471] on div "Color Scheme The color scheme for this website, which will be transferred to al…" at bounding box center [1198, 432] width 387 height 567
click at [784, 576] on div "Welcome to Active Vending Your local vending solution for premium and healthy s…" at bounding box center [782, 464] width 833 height 845
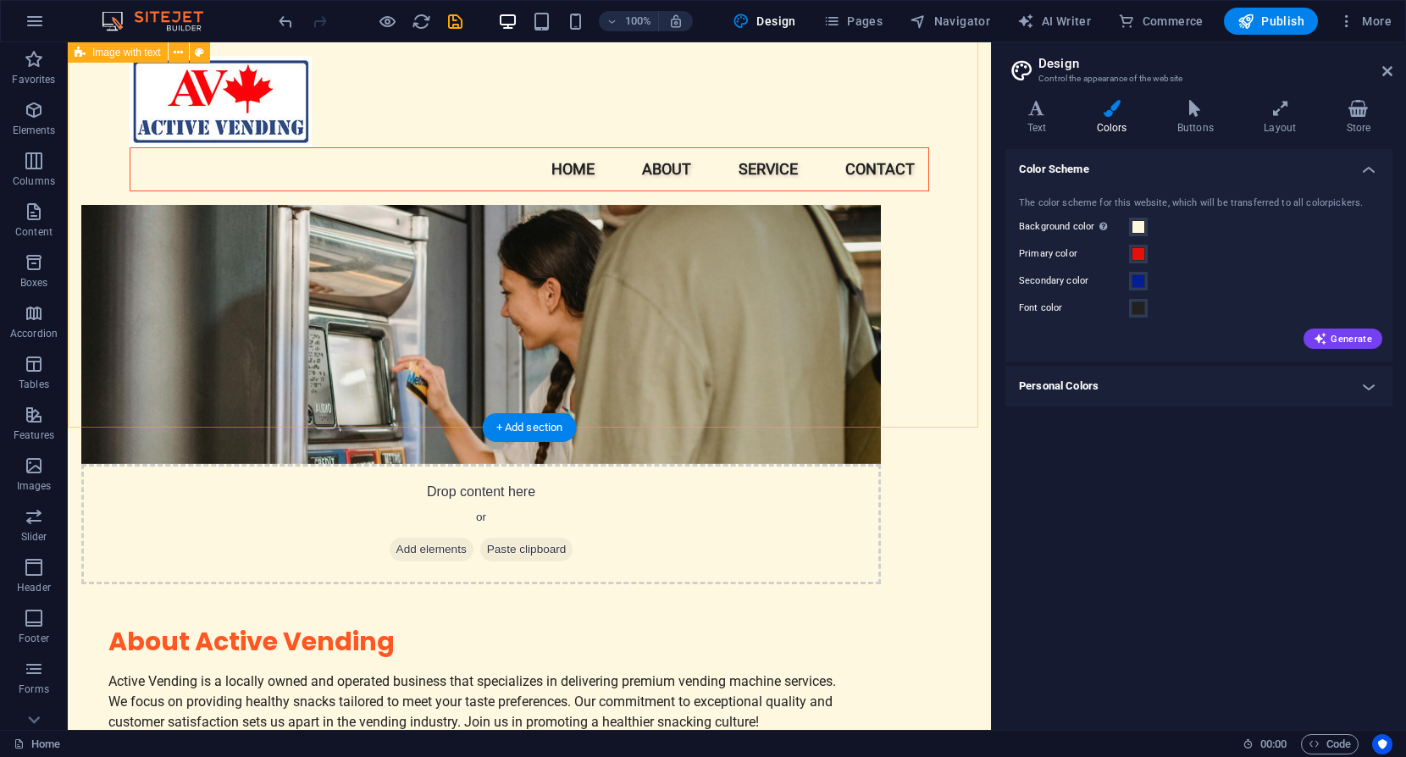
scroll to position [932, 0]
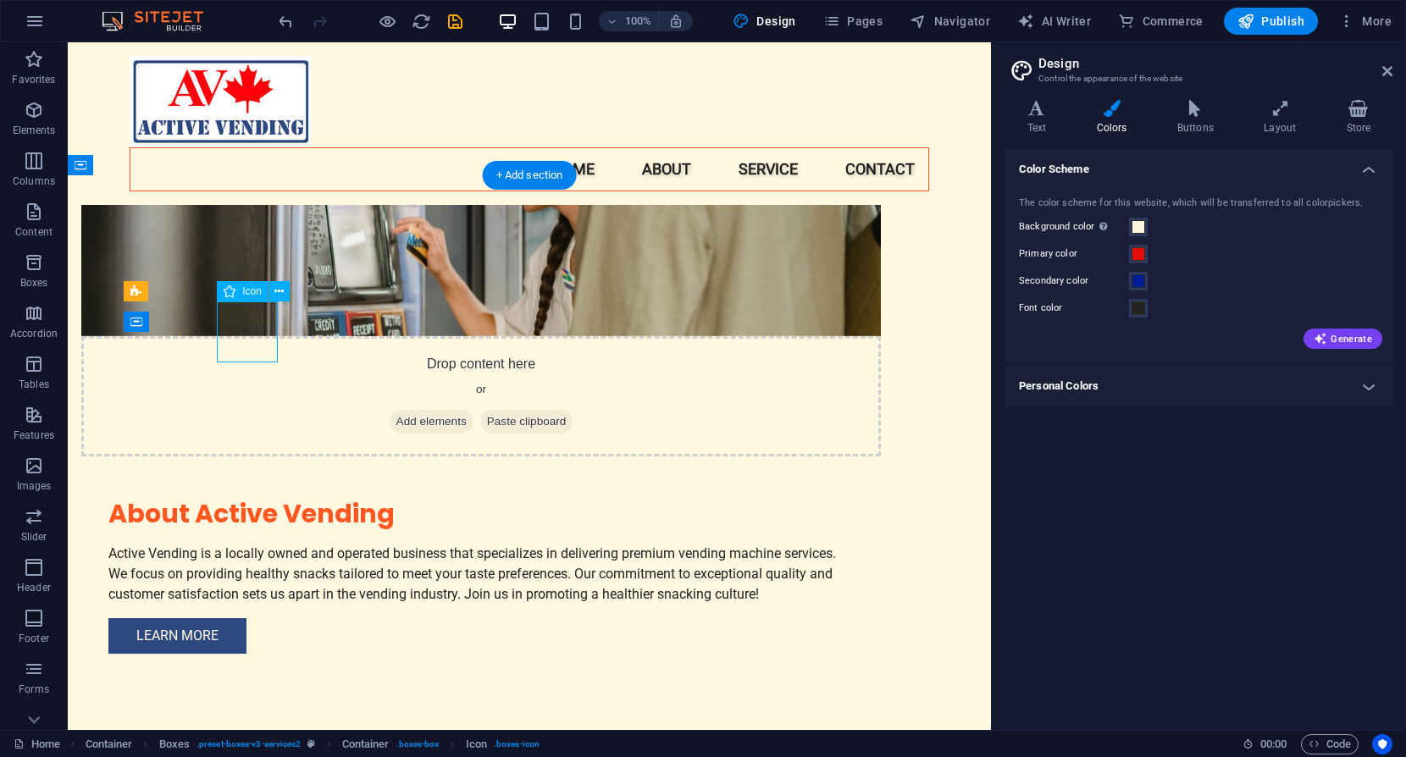
select select "xMidYMid"
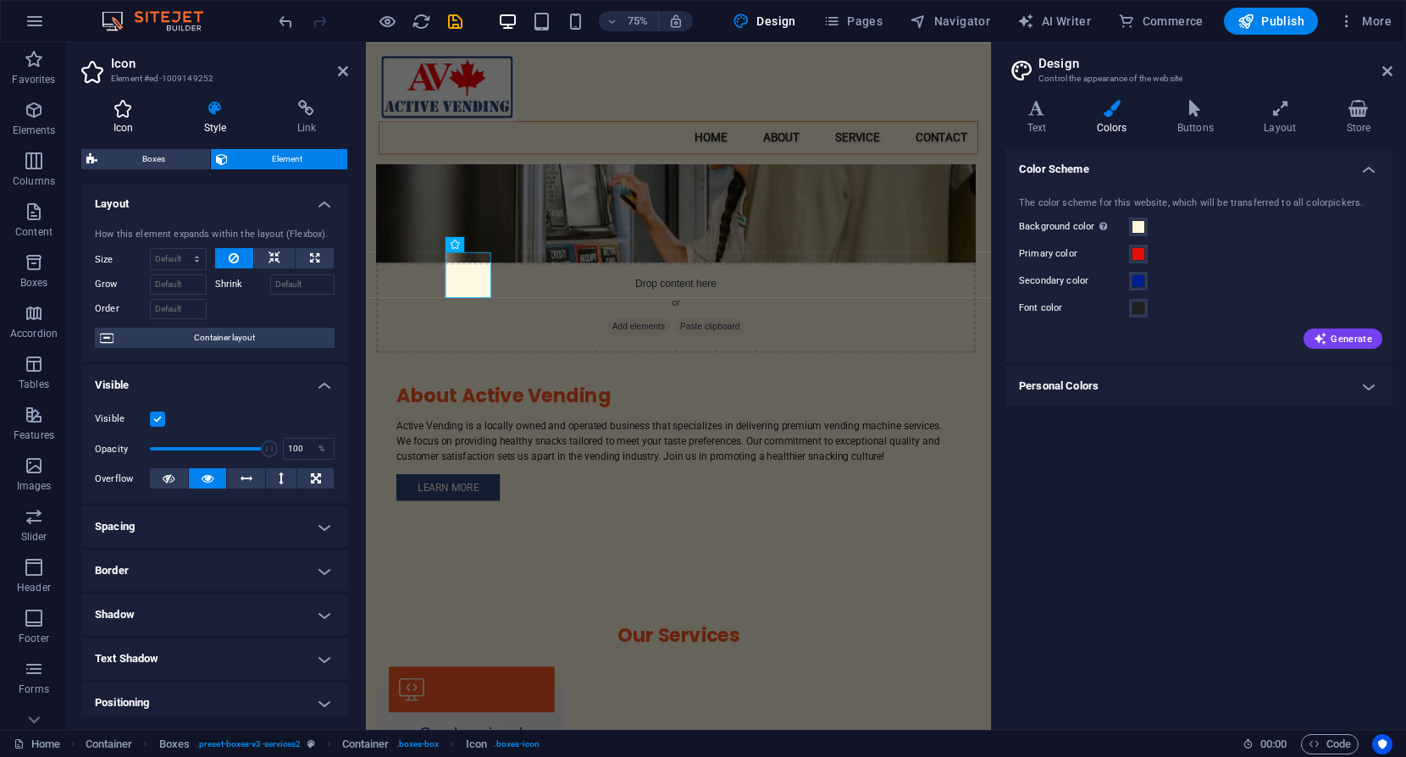
click at [125, 113] on icon at bounding box center [123, 108] width 84 height 17
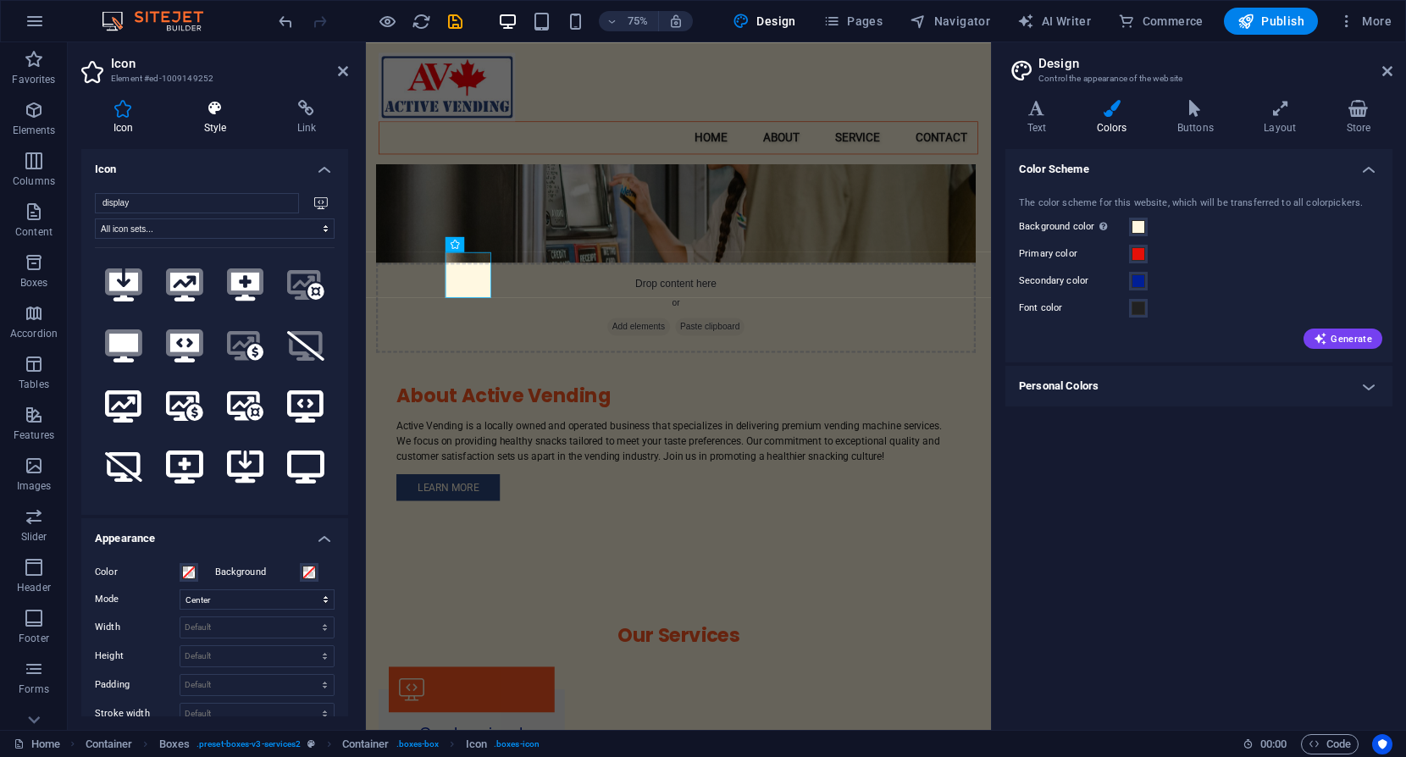
click at [211, 110] on icon at bounding box center [215, 108] width 86 height 17
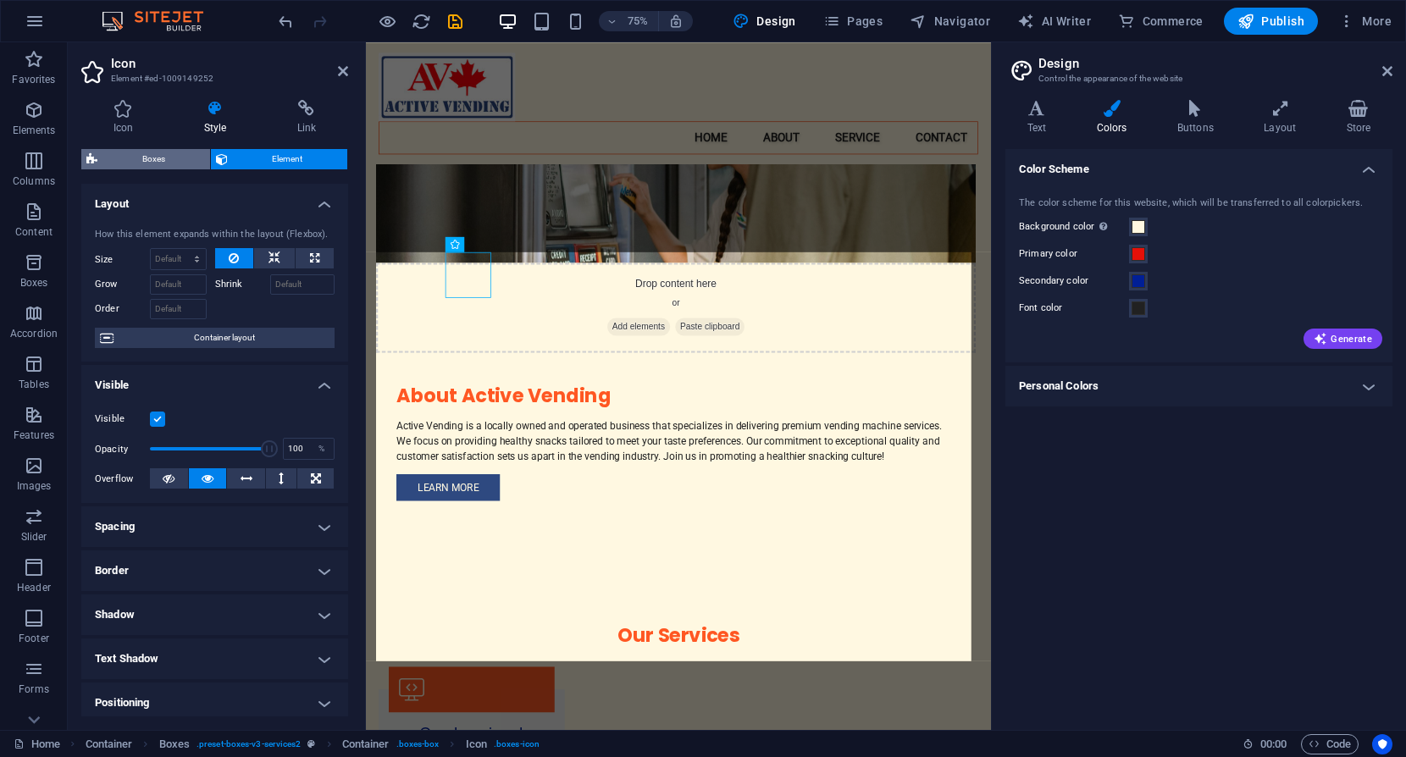
click at [137, 159] on span "Boxes" at bounding box center [153, 159] width 102 height 20
select select "rem"
select select "px"
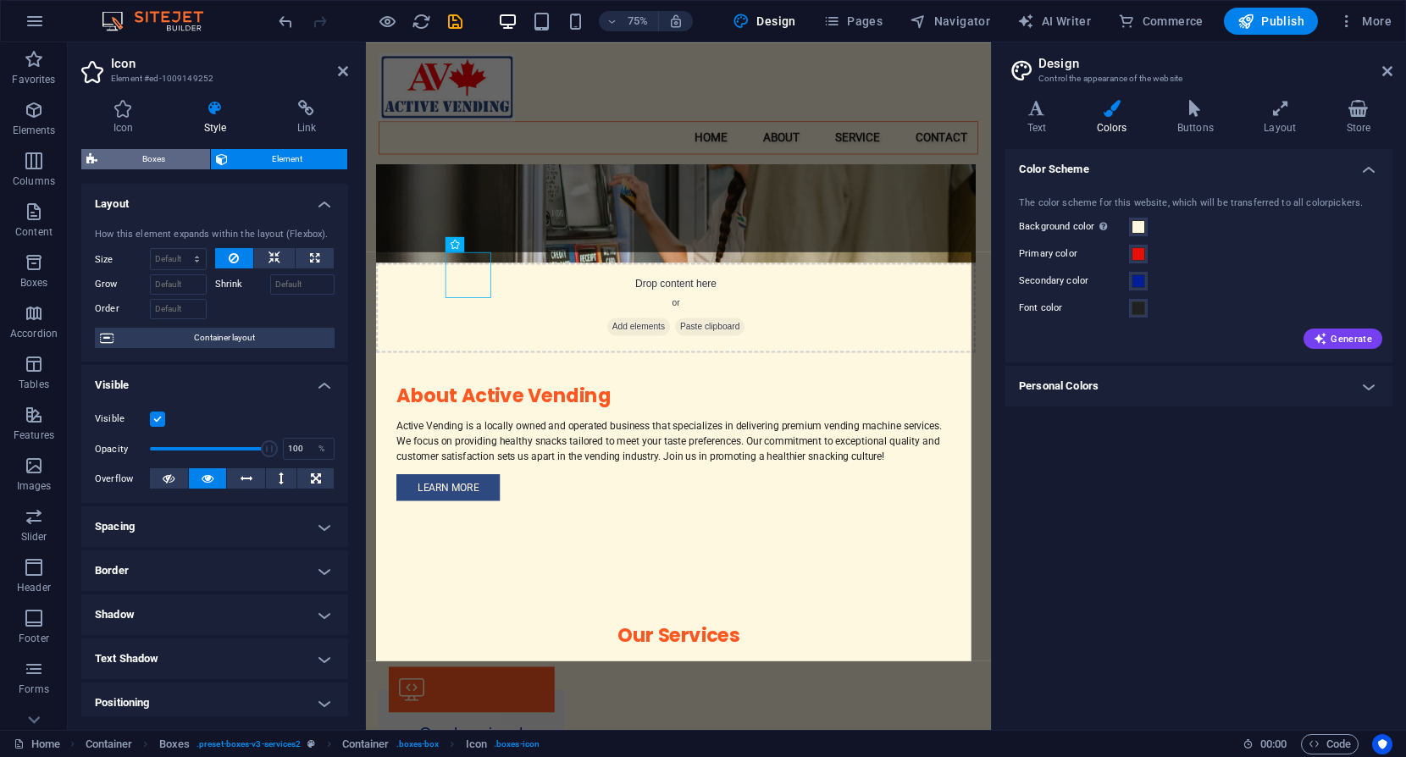
select select "preset-boxes-v3-services2"
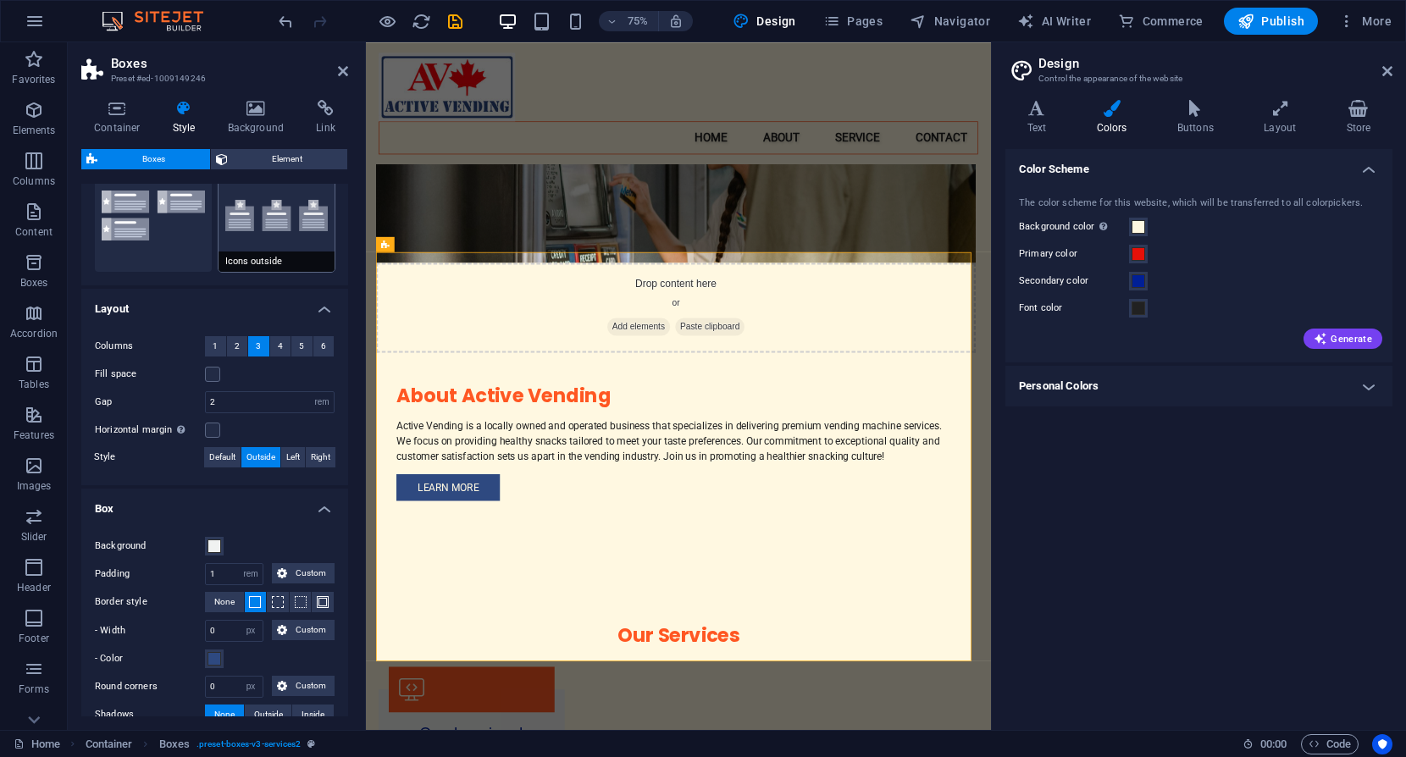
scroll to position [324, 0]
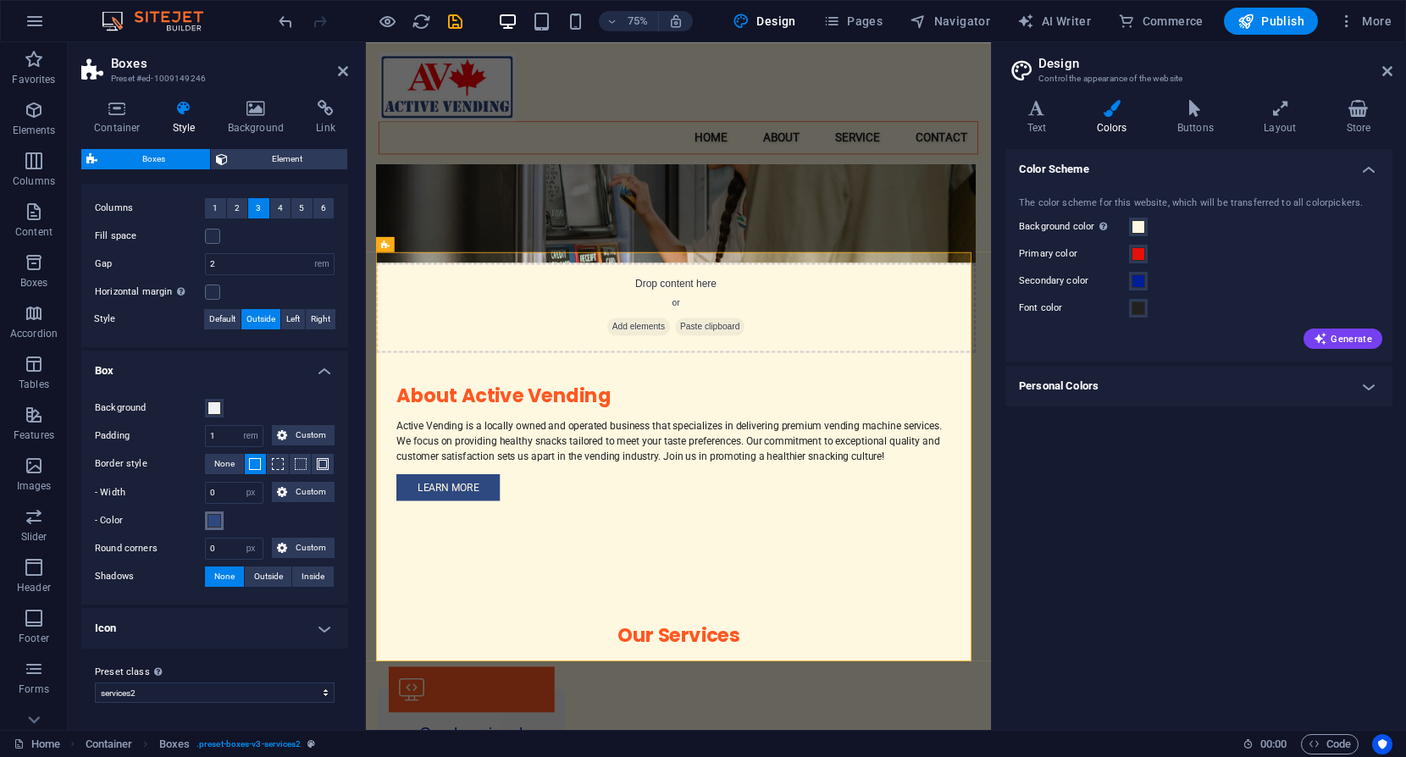
click at [212, 523] on span at bounding box center [215, 521] width 14 height 14
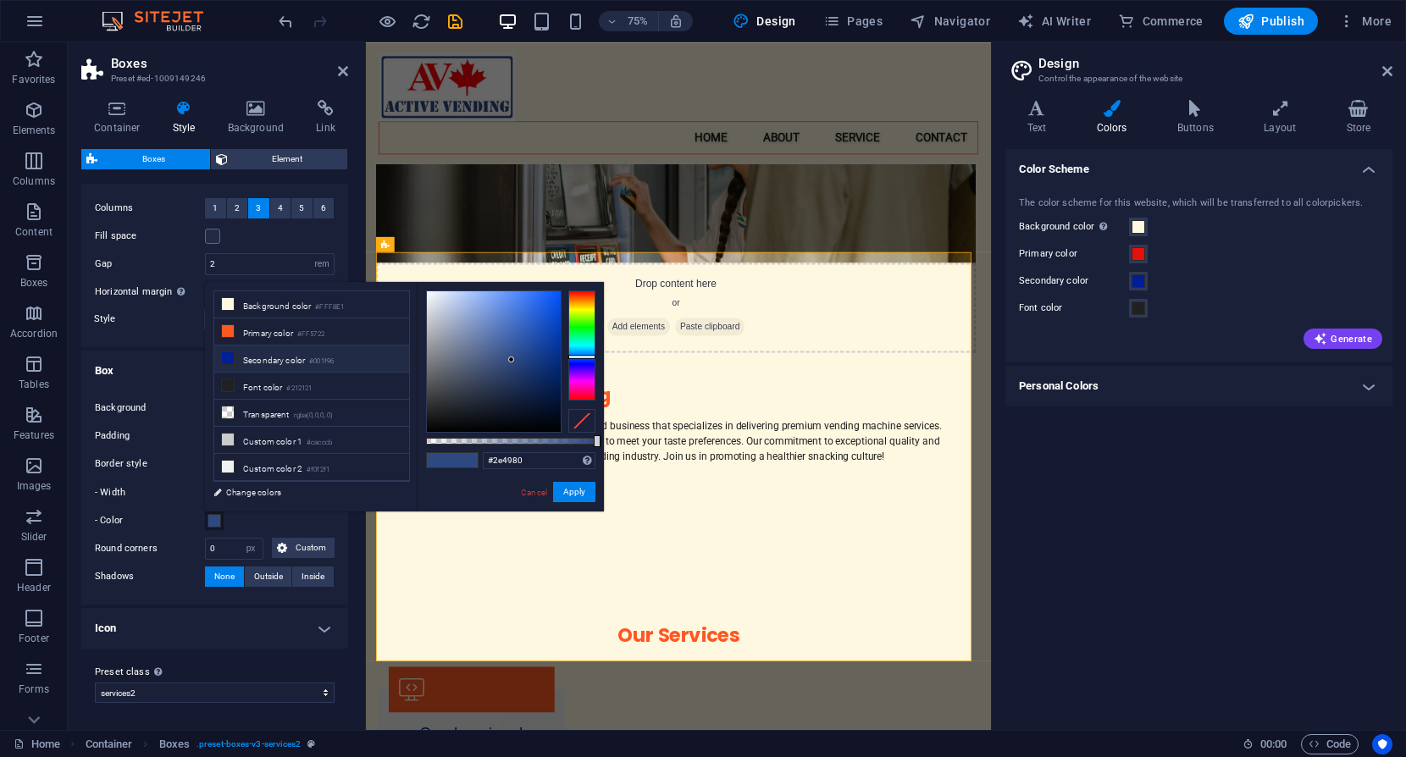
click at [263, 358] on li "Secondary color #001f96" at bounding box center [311, 359] width 195 height 27
drag, startPoint x: 534, startPoint y: 461, endPoint x: 446, endPoint y: 451, distance: 87.7
click at [447, 453] on div "#001f96 Supported formats #0852ed rgb(8, 82, 237) rgba(8, 82, 237, 90%) hsv(221…" at bounding box center [510, 519] width 187 height 475
type input "#2e4980"
click at [578, 494] on button "Apply" at bounding box center [574, 492] width 42 height 20
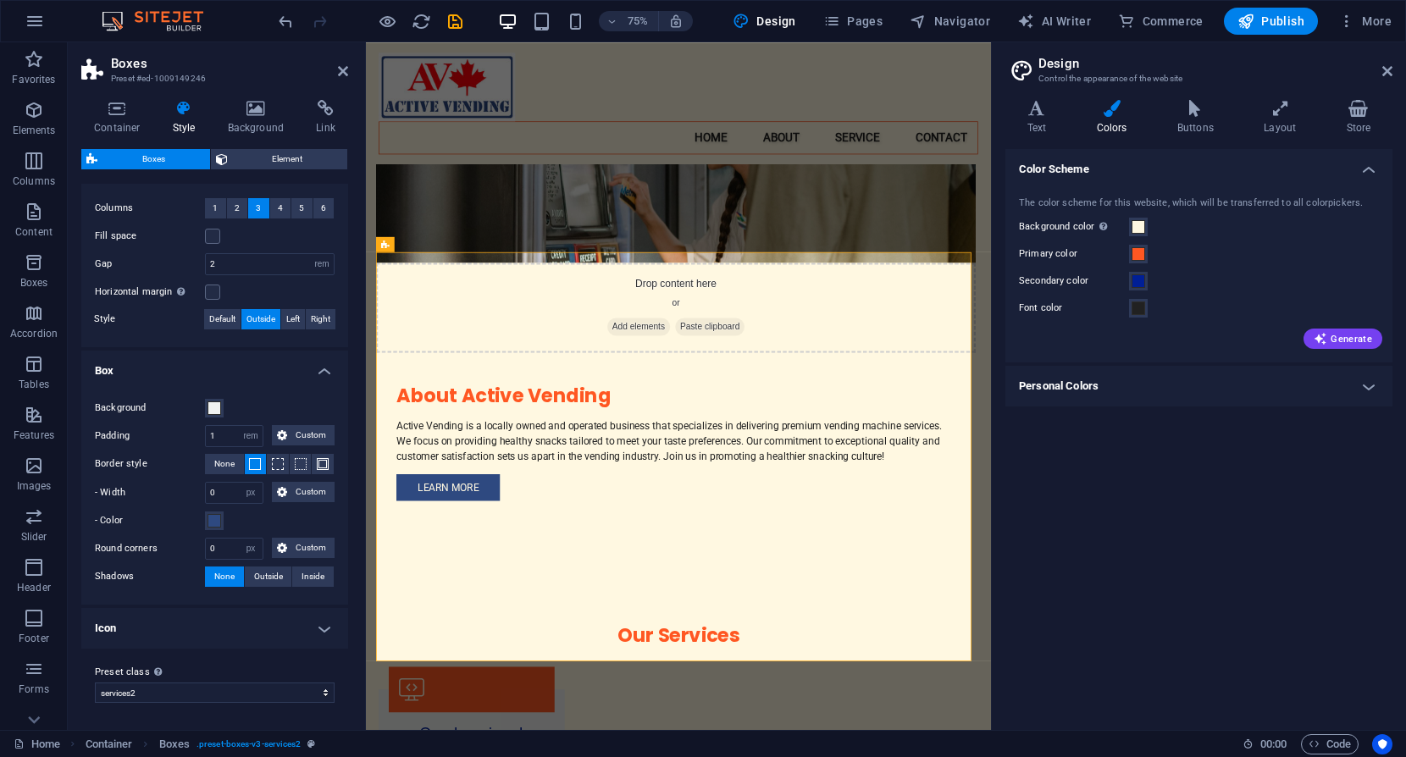
click at [1108, 543] on div "Color Scheme The color scheme for this website, which will be transferred to al…" at bounding box center [1198, 432] width 387 height 567
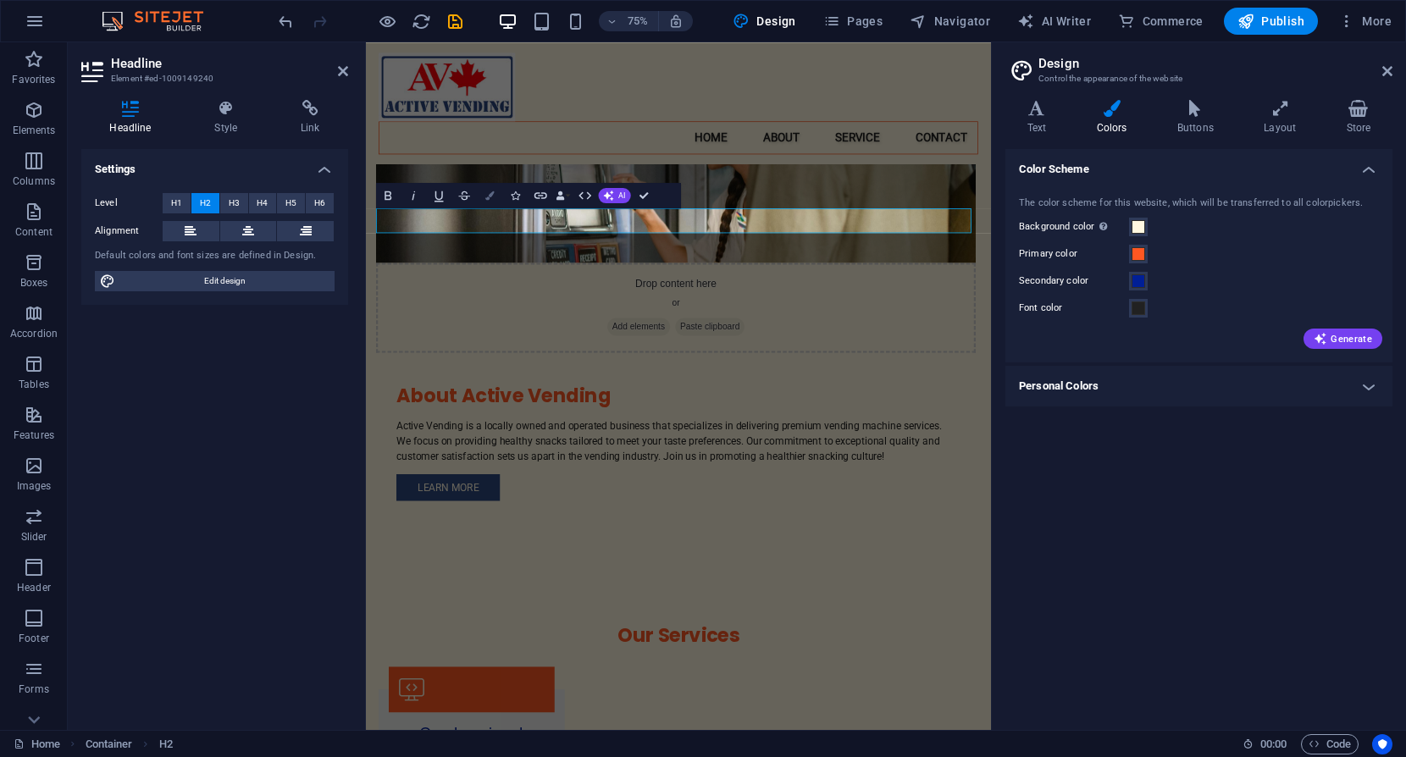
click at [492, 195] on icon "button" at bounding box center [489, 195] width 9 height 9
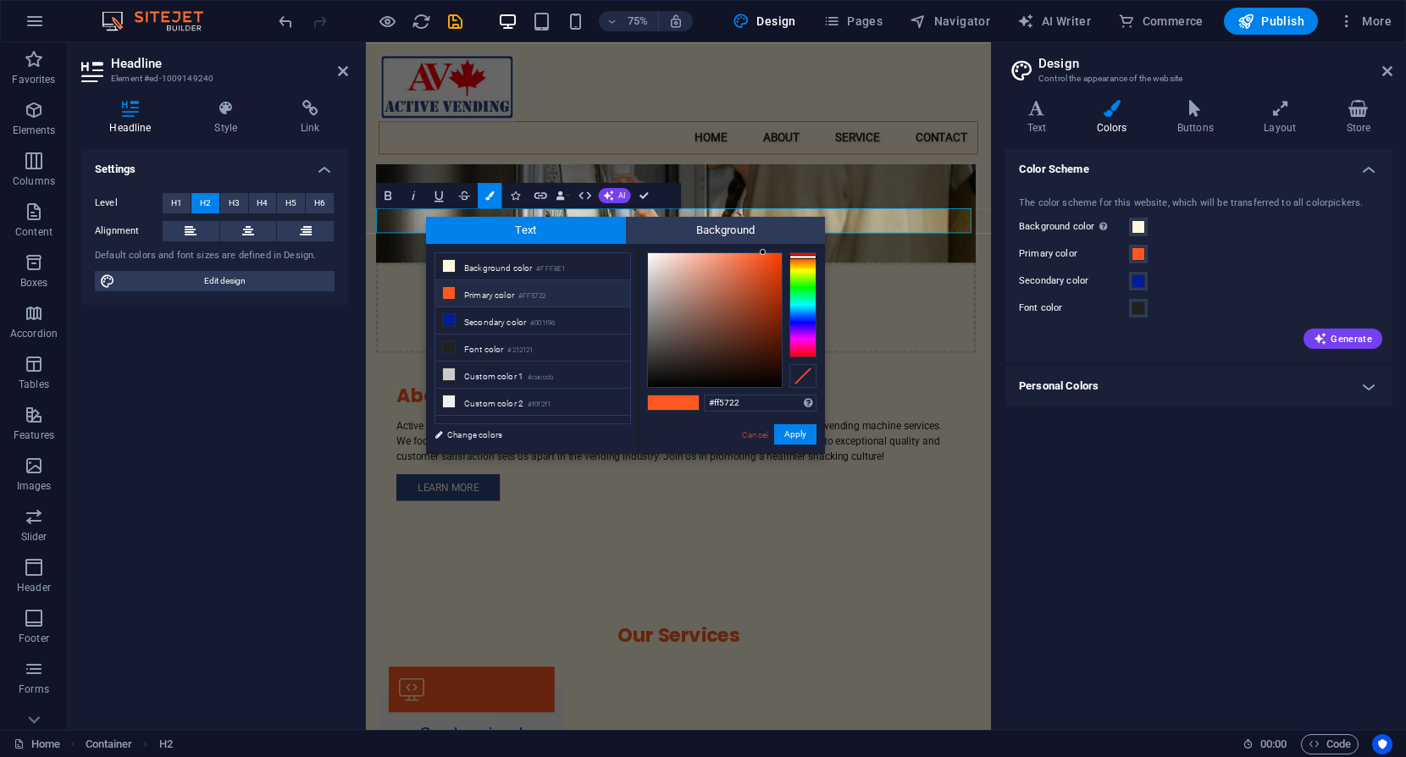
click at [473, 297] on li "Primary color #FF5722" at bounding box center [532, 293] width 195 height 27
click at [473, 293] on li "Primary color #FF5722" at bounding box center [532, 293] width 195 height 27
drag, startPoint x: 793, startPoint y: 428, endPoint x: 570, endPoint y: 513, distance: 238.6
click at [794, 428] on button "Apply" at bounding box center [795, 434] width 42 height 20
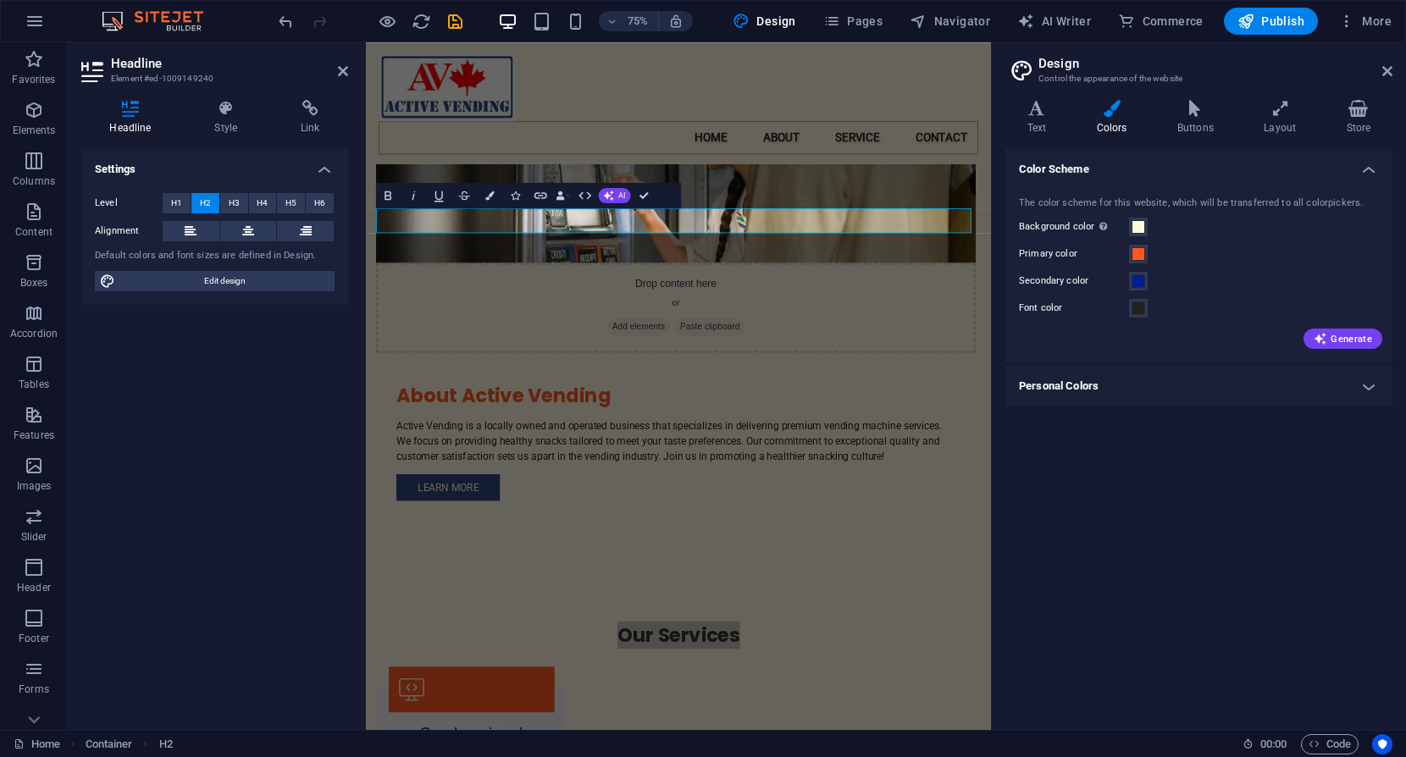
click at [1176, 500] on div "Color Scheme The color scheme for this website, which will be transferred to al…" at bounding box center [1198, 432] width 387 height 567
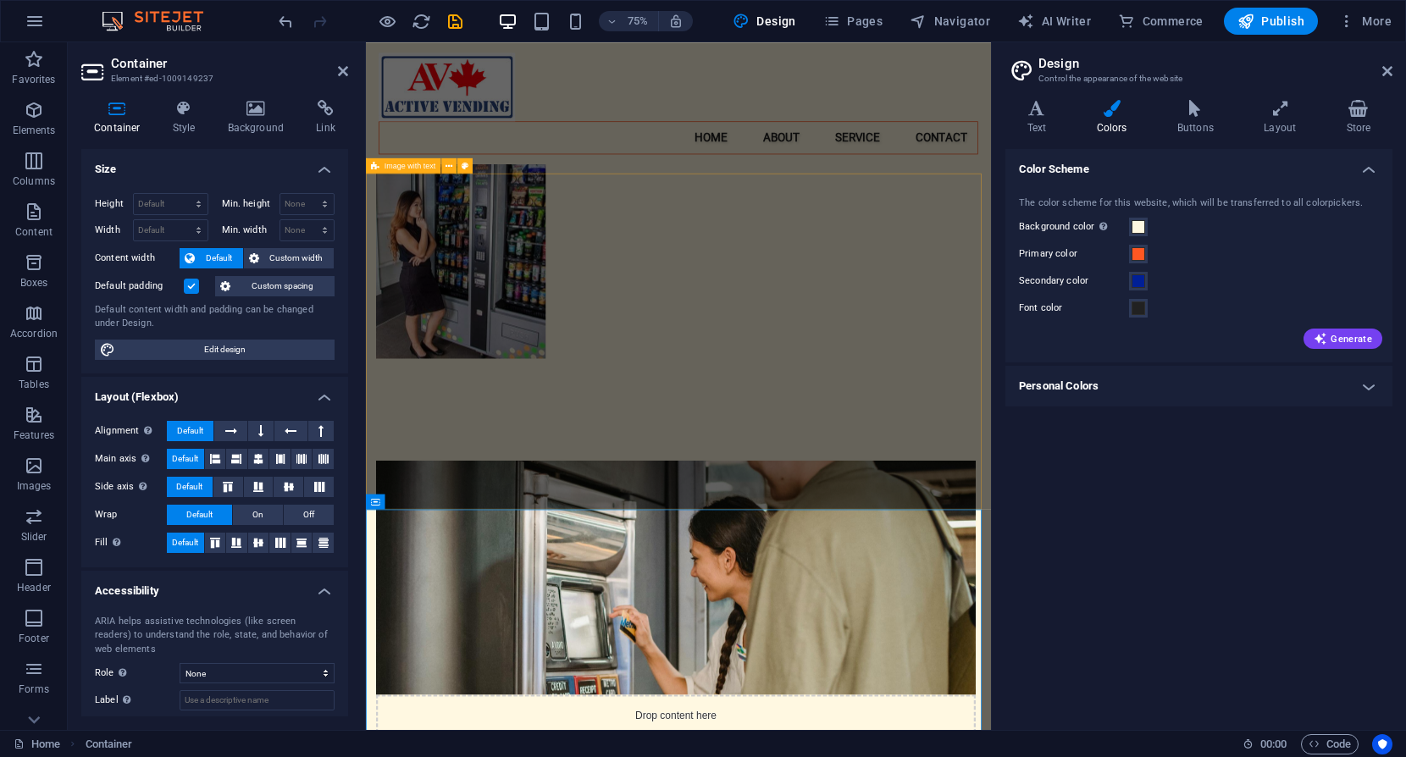
scroll to position [0, 0]
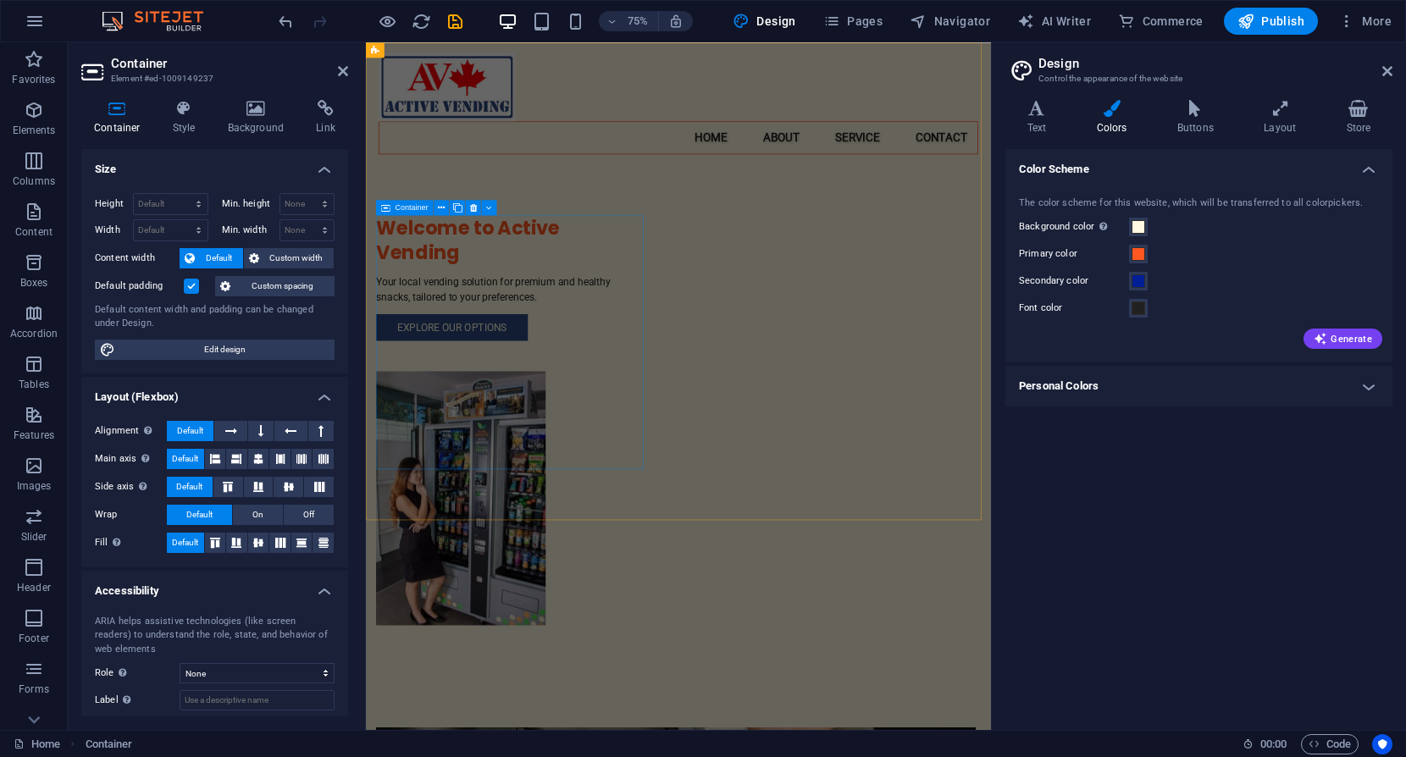
drag, startPoint x: 692, startPoint y: 275, endPoint x: 911, endPoint y: 218, distance: 226.0
click at [911, 218] on div "Welcome to Active Vending Your local vending solution for premium and healthy s…" at bounding box center [782, 464] width 833 height 845
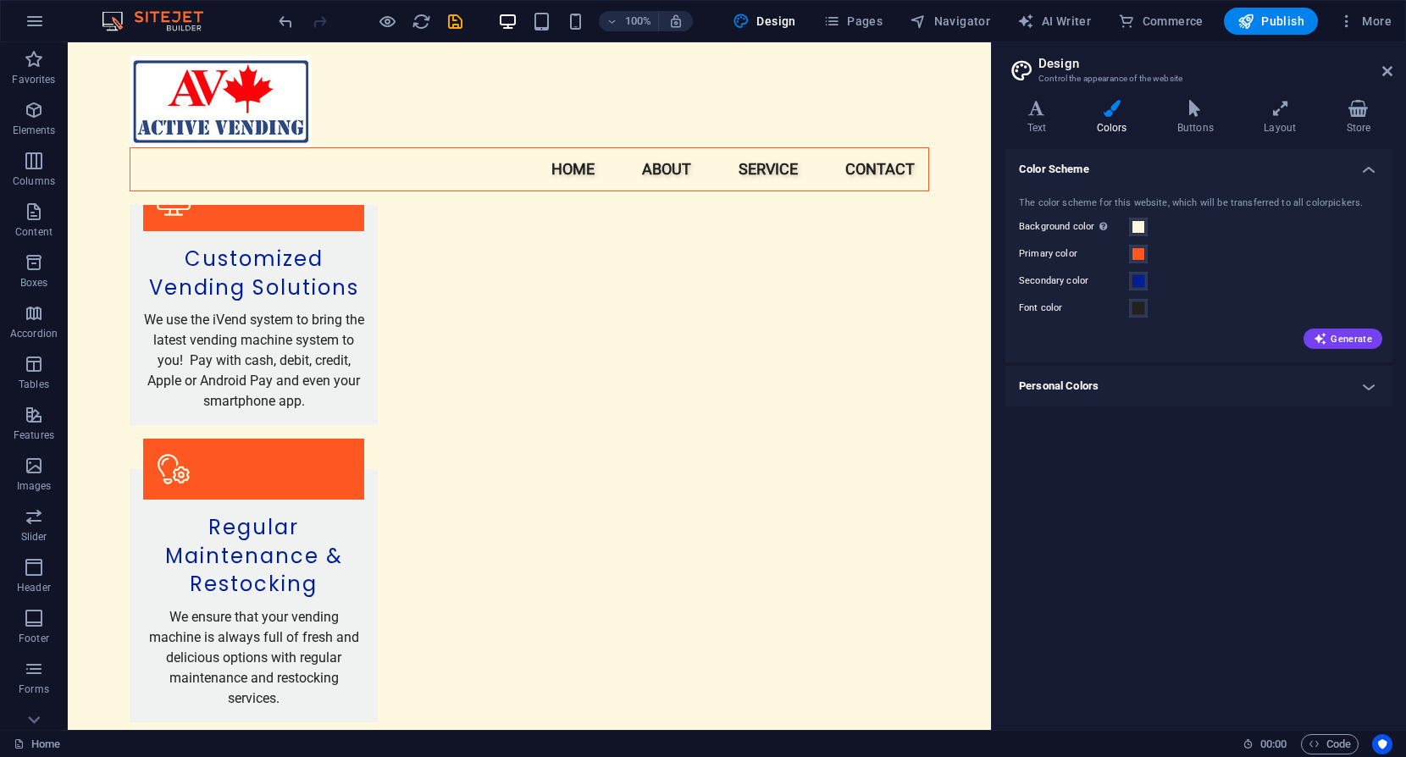
scroll to position [1779, 0]
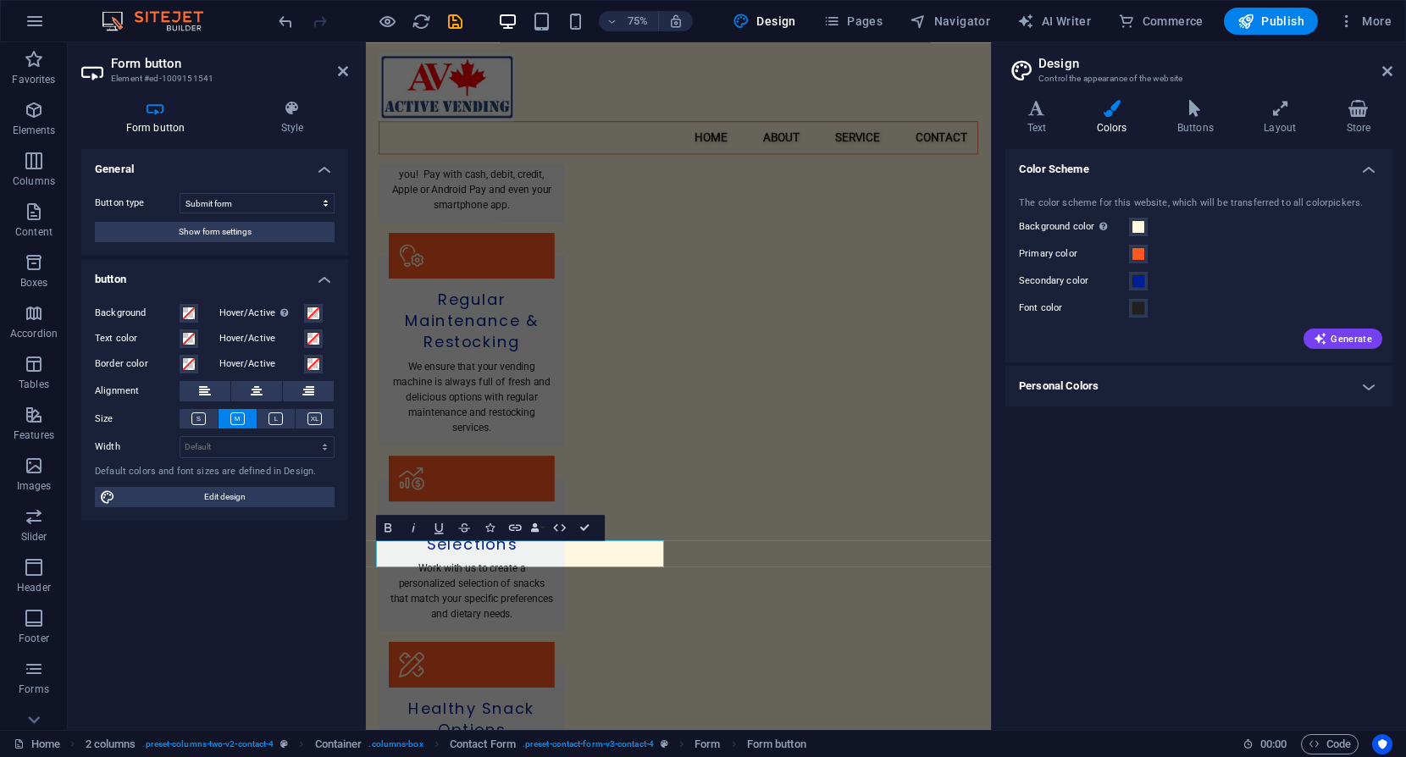
scroll to position [1605, 0]
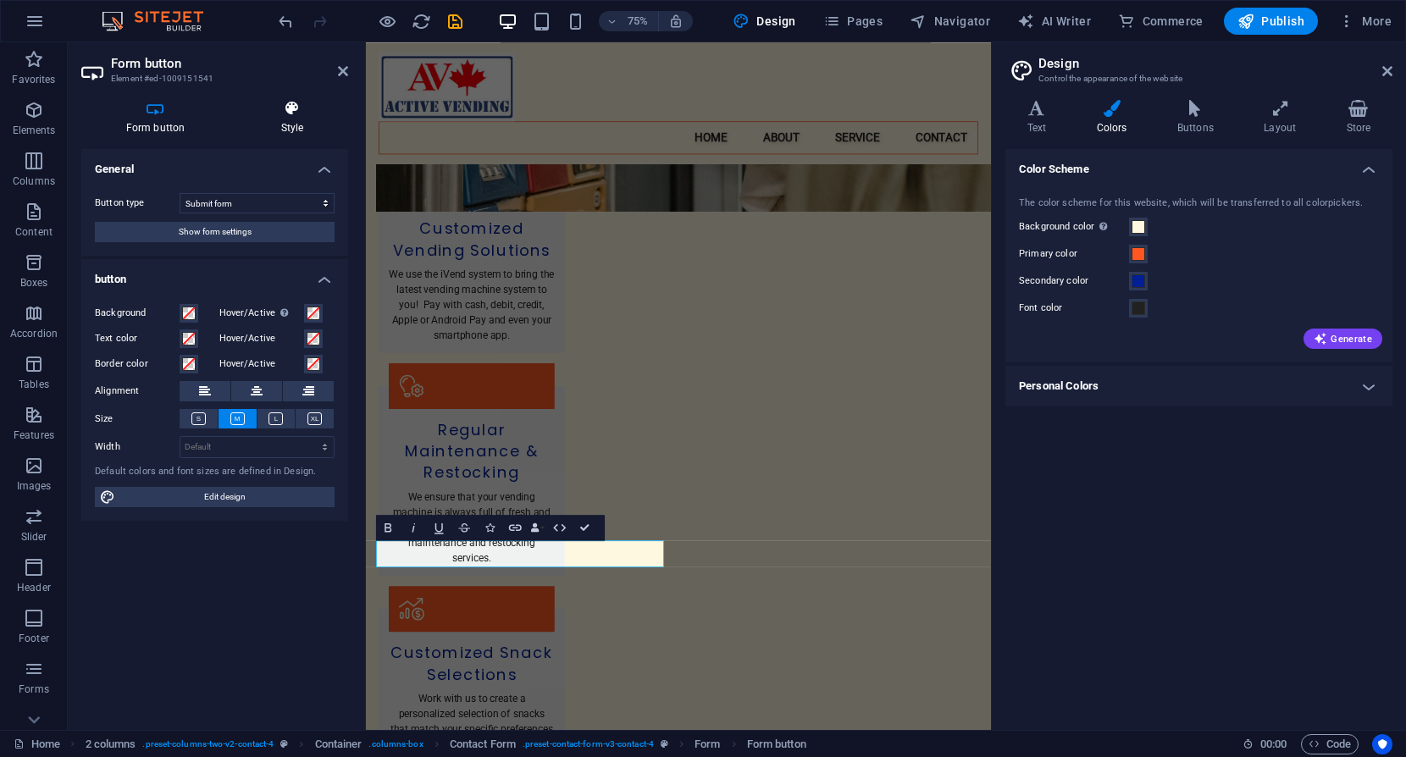
click at [285, 107] on icon at bounding box center [292, 108] width 112 height 17
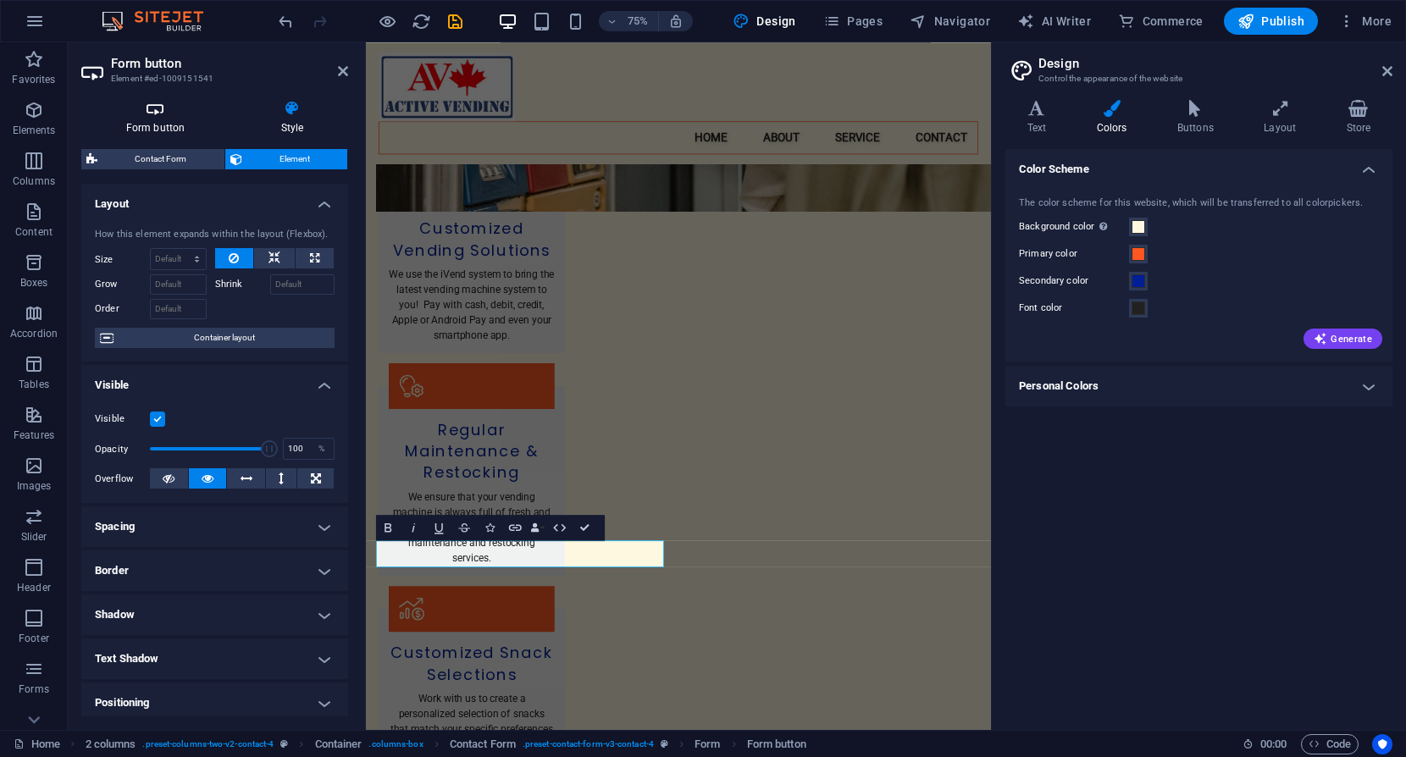
click at [162, 118] on h4 "Form button" at bounding box center [158, 118] width 155 height 36
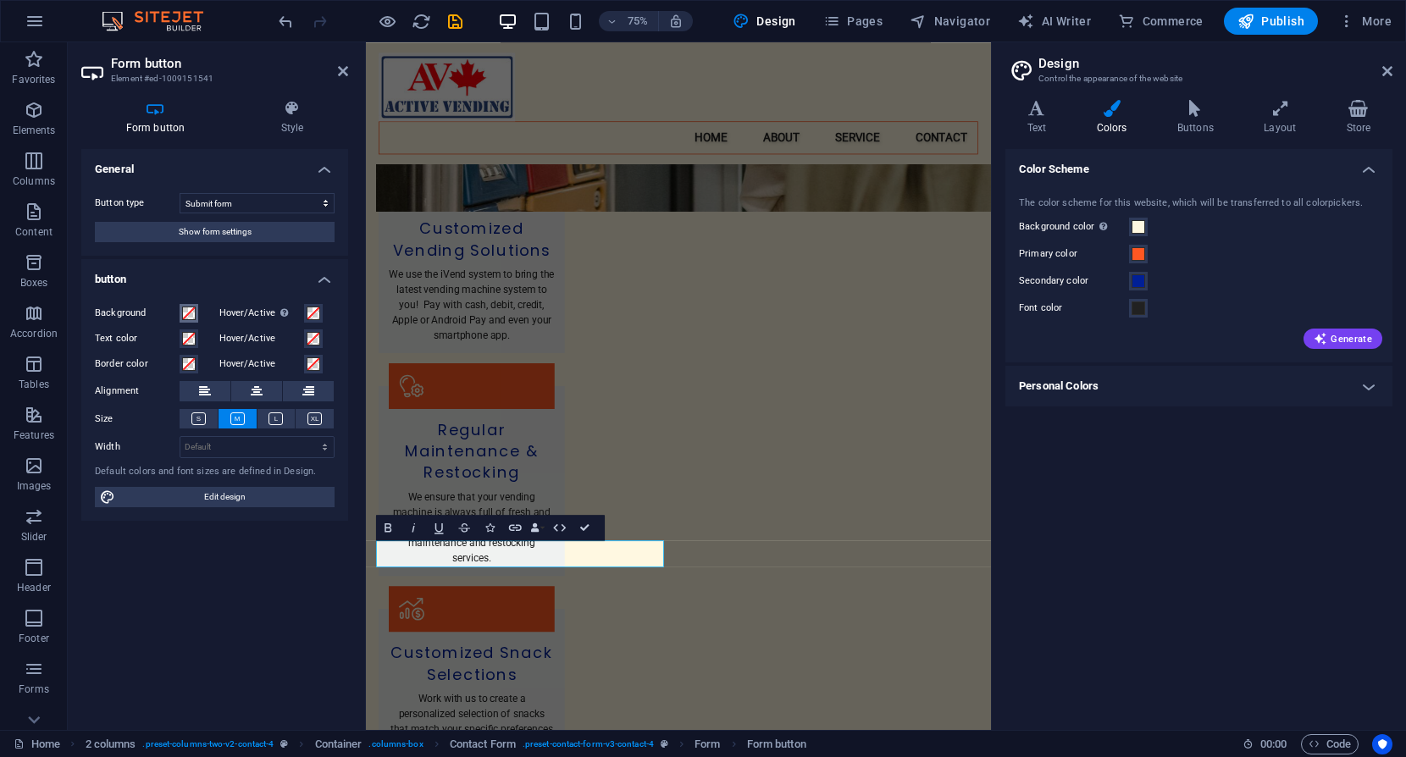
click at [189, 313] on span at bounding box center [189, 314] width 14 height 14
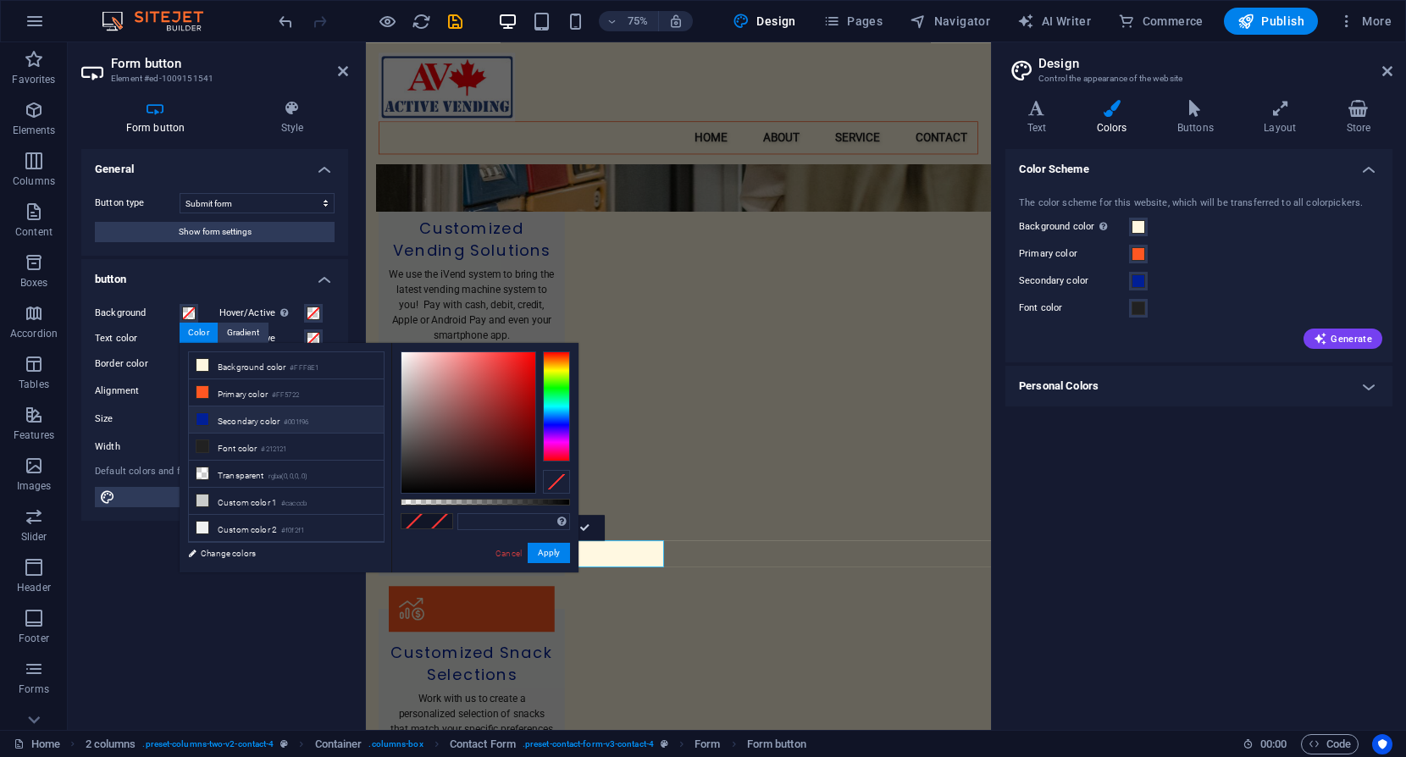
click at [207, 415] on icon at bounding box center [203, 419] width 12 height 12
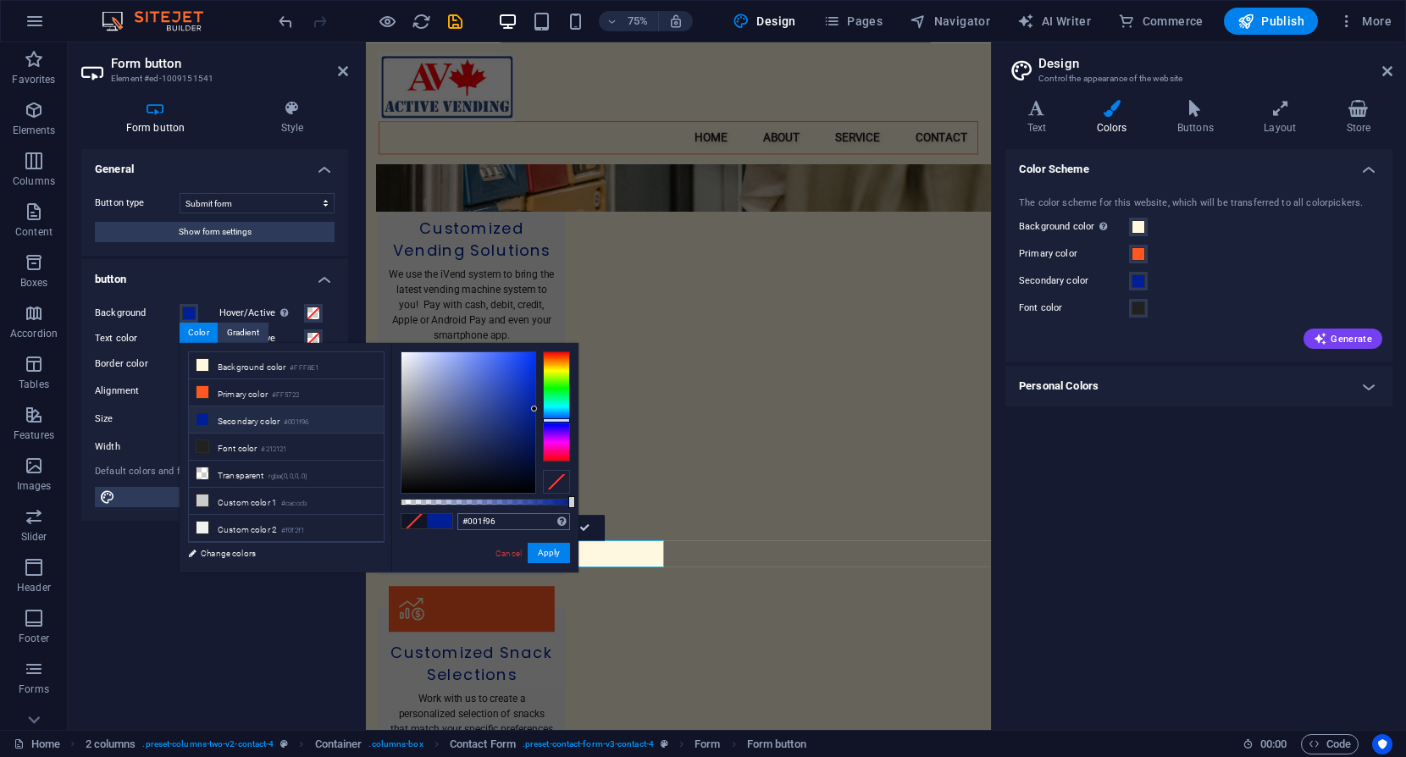
drag, startPoint x: 512, startPoint y: 523, endPoint x: 415, endPoint y: 518, distance: 96.7
click at [415, 518] on div "#001f96 Supported formats #0852ed rgb(8, 82, 237) rgba(8, 82, 237, 90%) hsv(221…" at bounding box center [484, 580] width 187 height 475
type input "#2e4980"
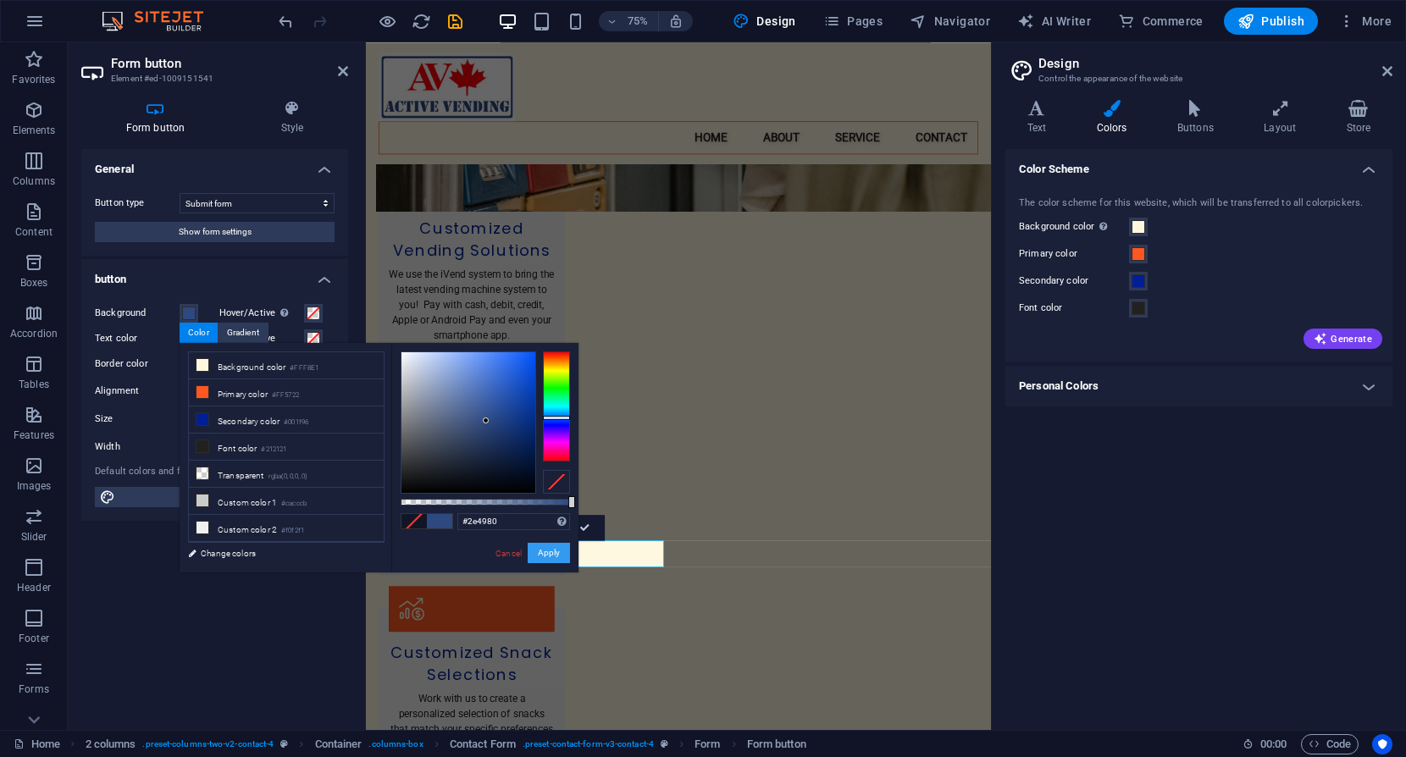
click at [548, 549] on button "Apply" at bounding box center [549, 553] width 42 height 20
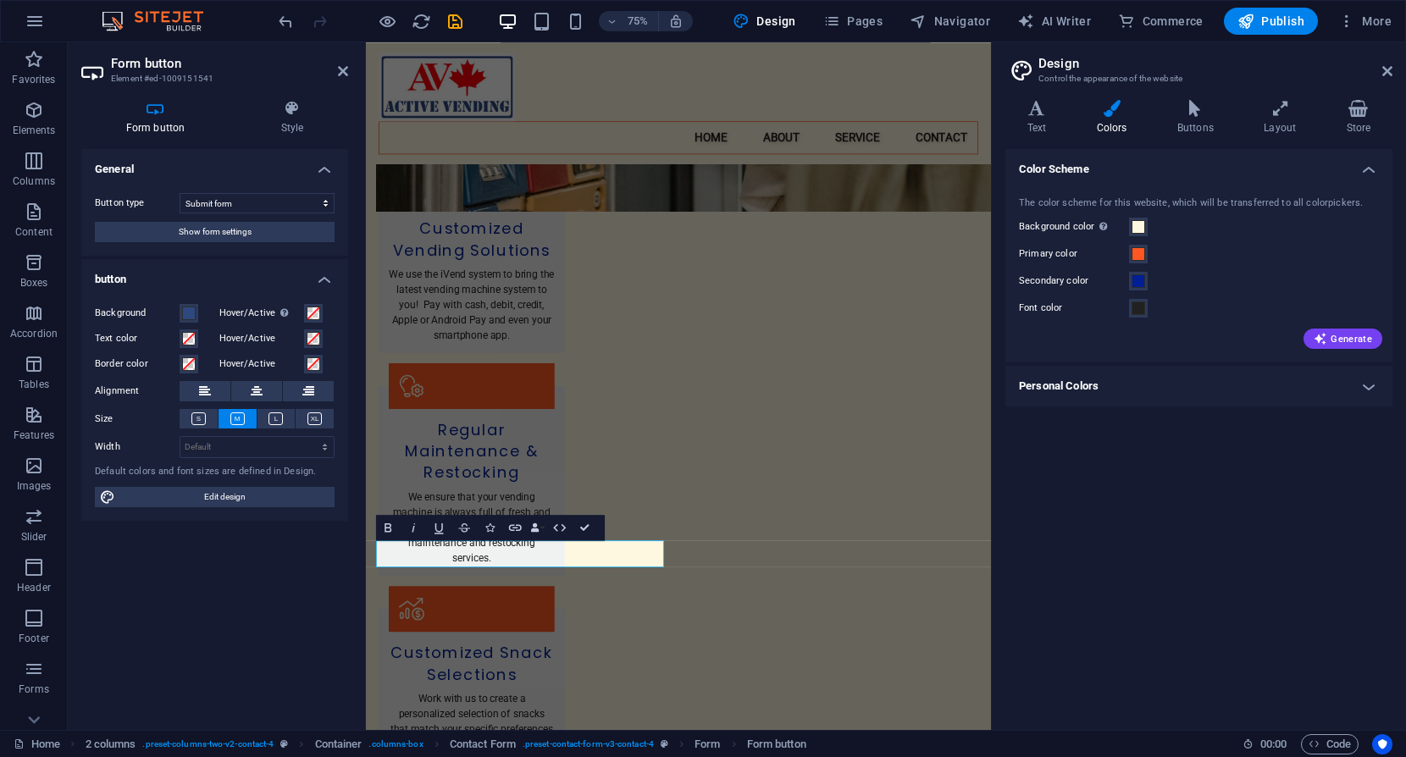
click at [1160, 562] on div "Color Scheme The color scheme for this website, which will be transferred to al…" at bounding box center [1198, 432] width 387 height 567
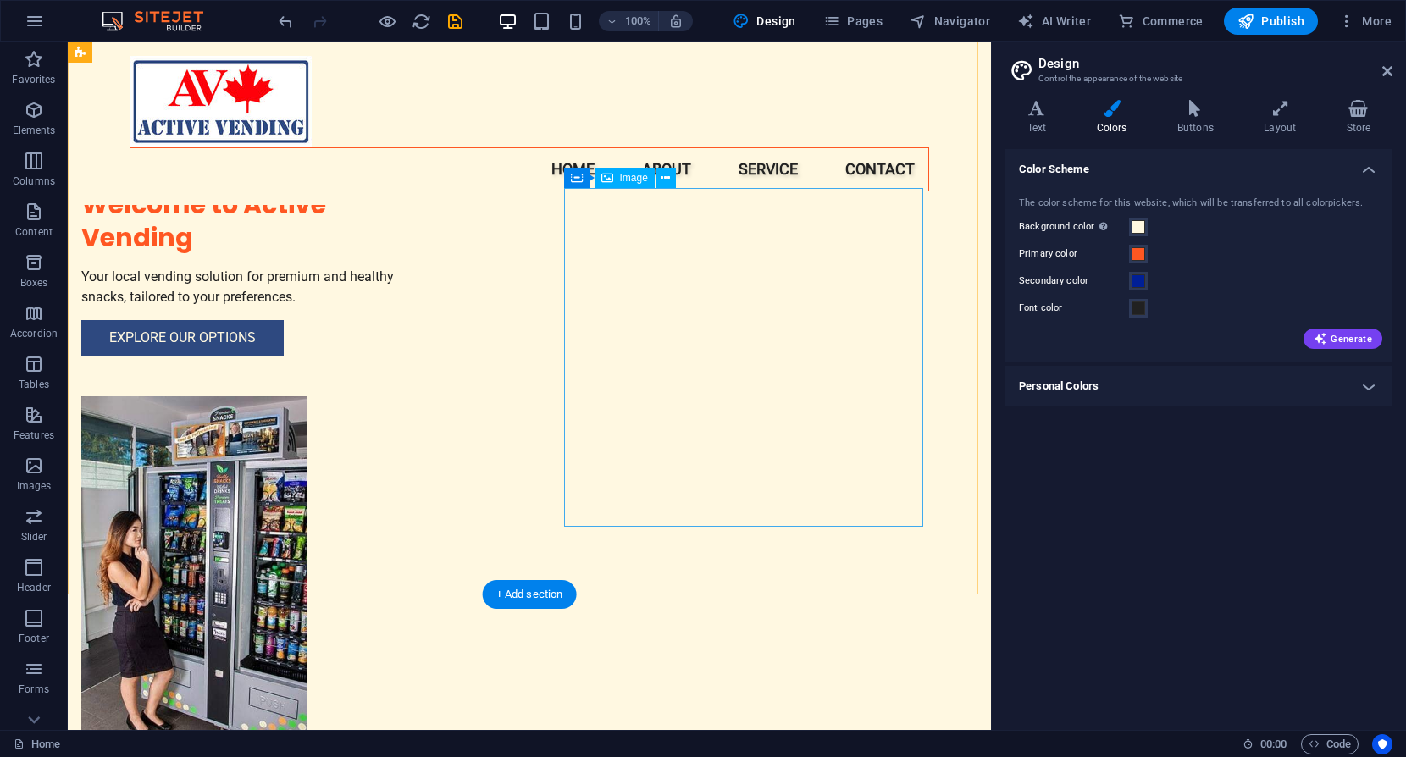
scroll to position [0, 0]
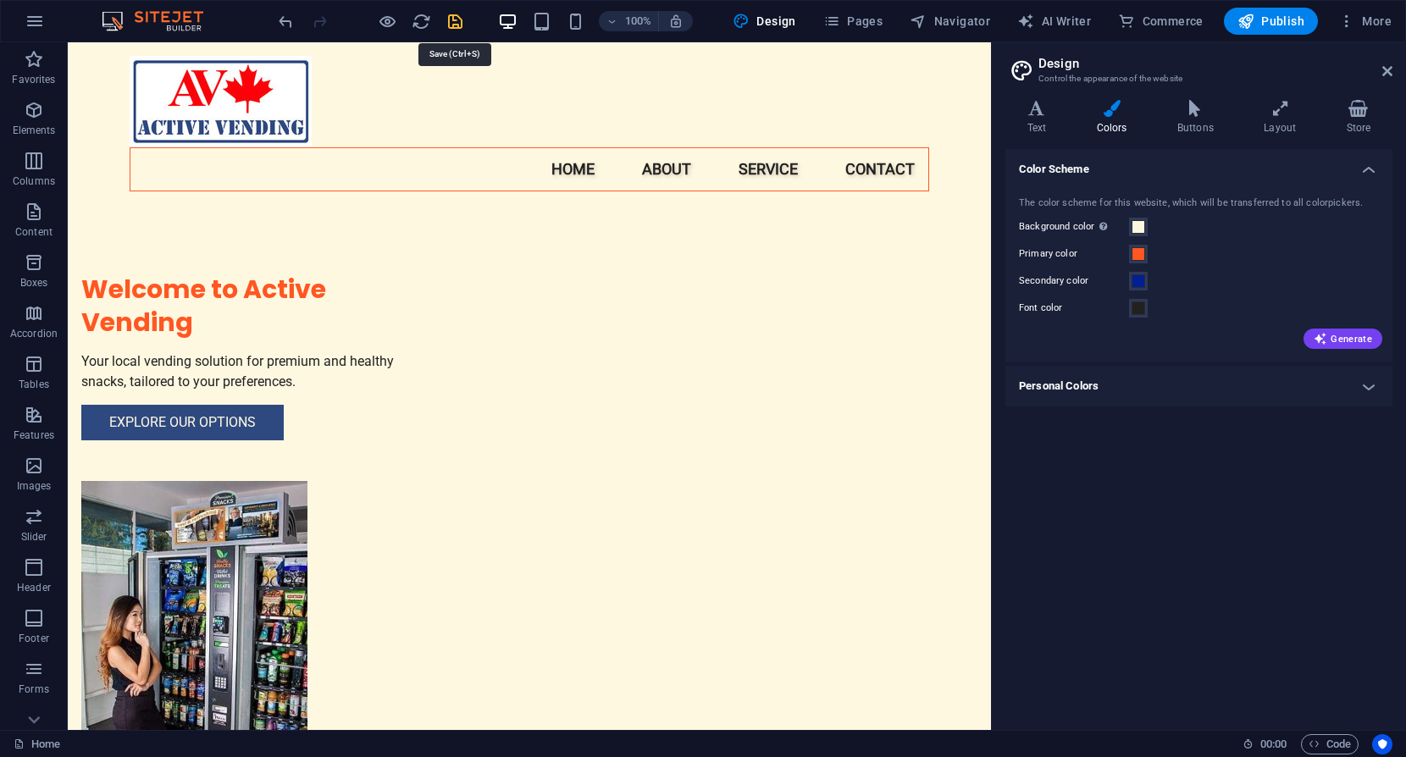
click at [452, 19] on icon "save" at bounding box center [455, 21] width 19 height 19
checkbox input "false"
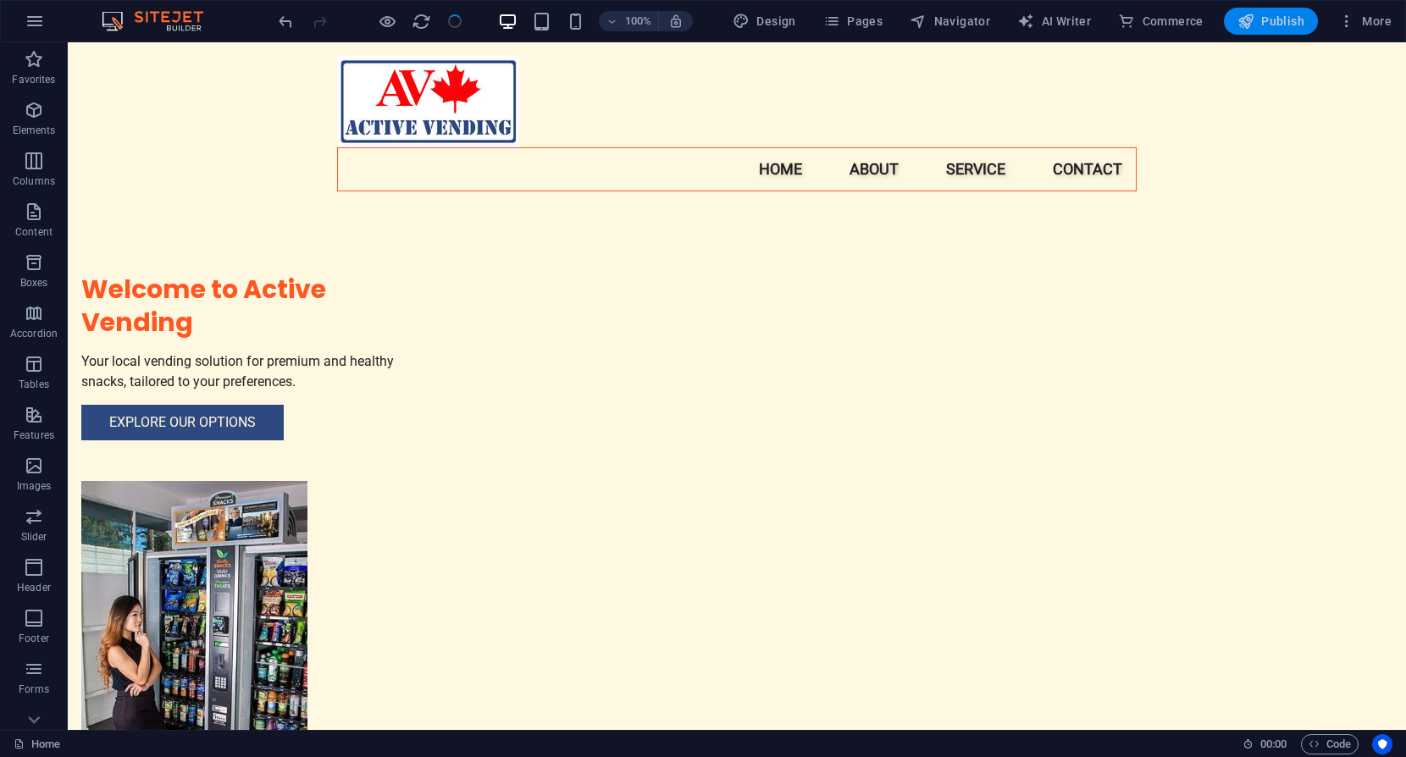
click at [1282, 20] on span "Publish" at bounding box center [1270, 21] width 67 height 17
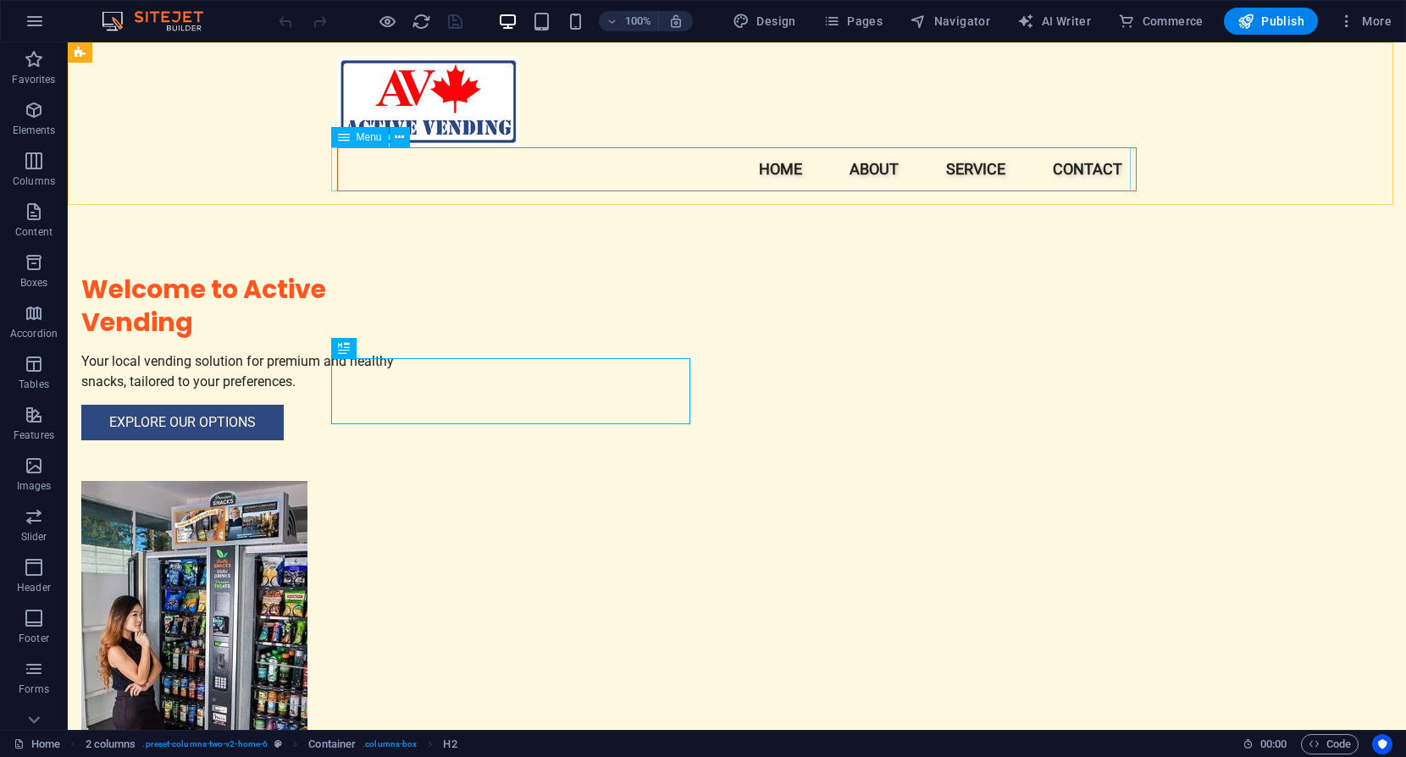
click at [767, 167] on nav "Home About Service Contact" at bounding box center [737, 169] width 800 height 44
select select
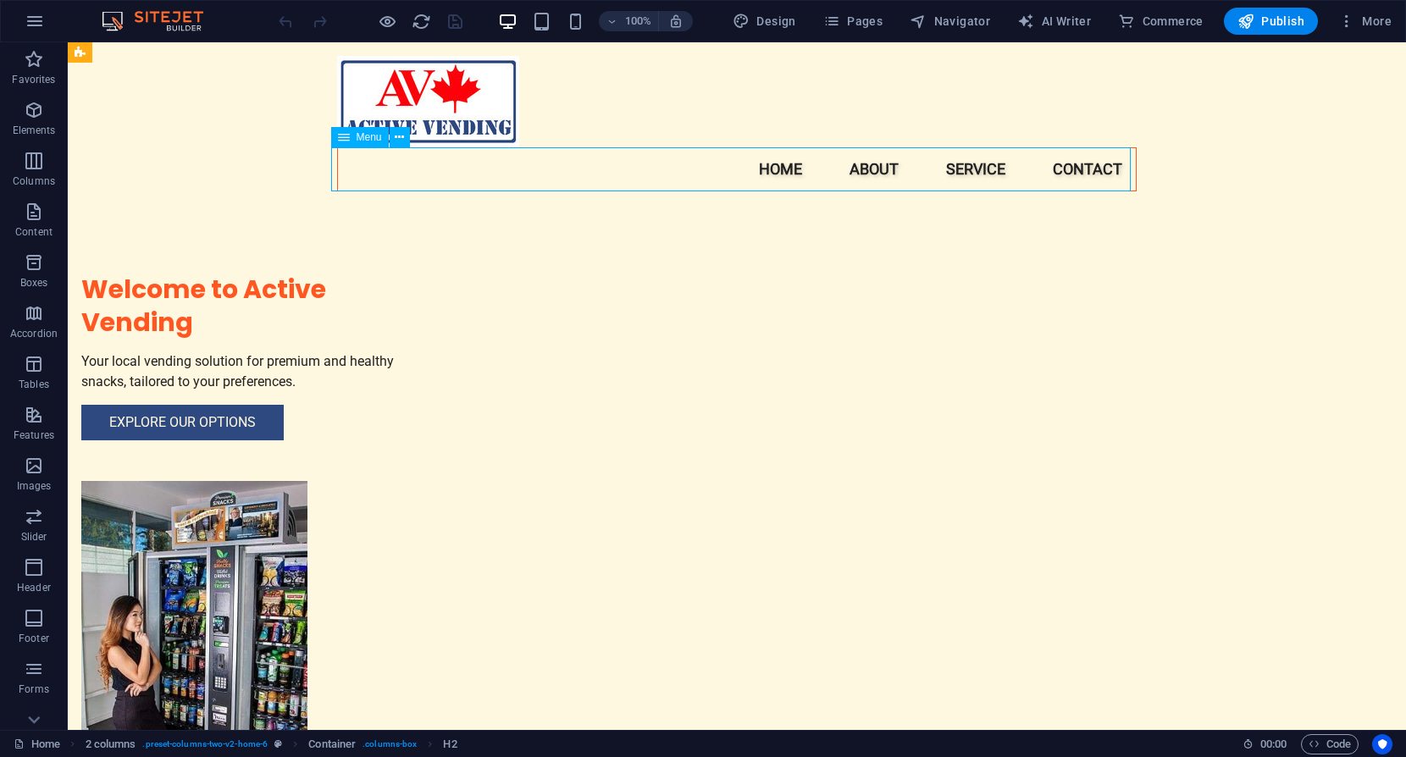
select select
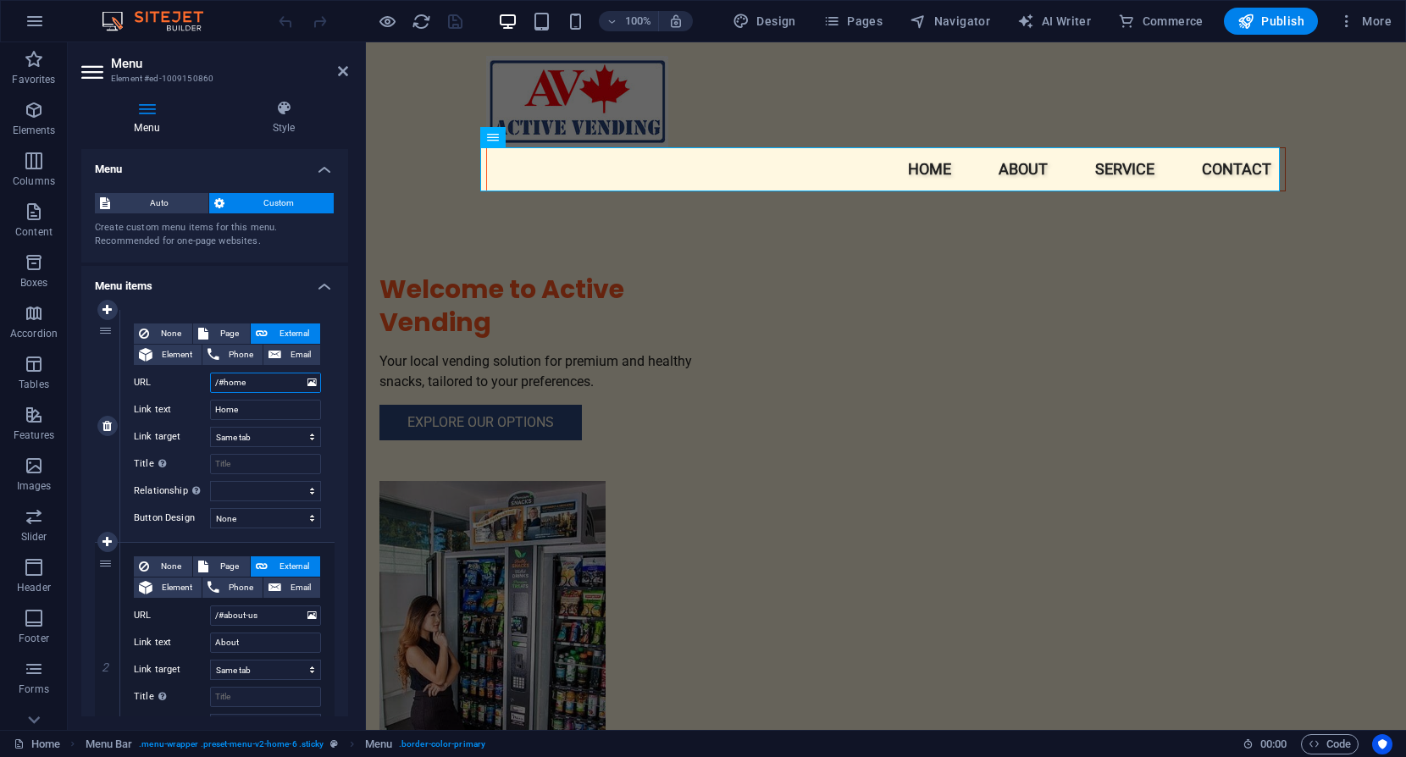
click at [266, 383] on input "/#home" at bounding box center [265, 383] width 111 height 20
click at [309, 383] on icon at bounding box center [311, 383] width 9 height 19
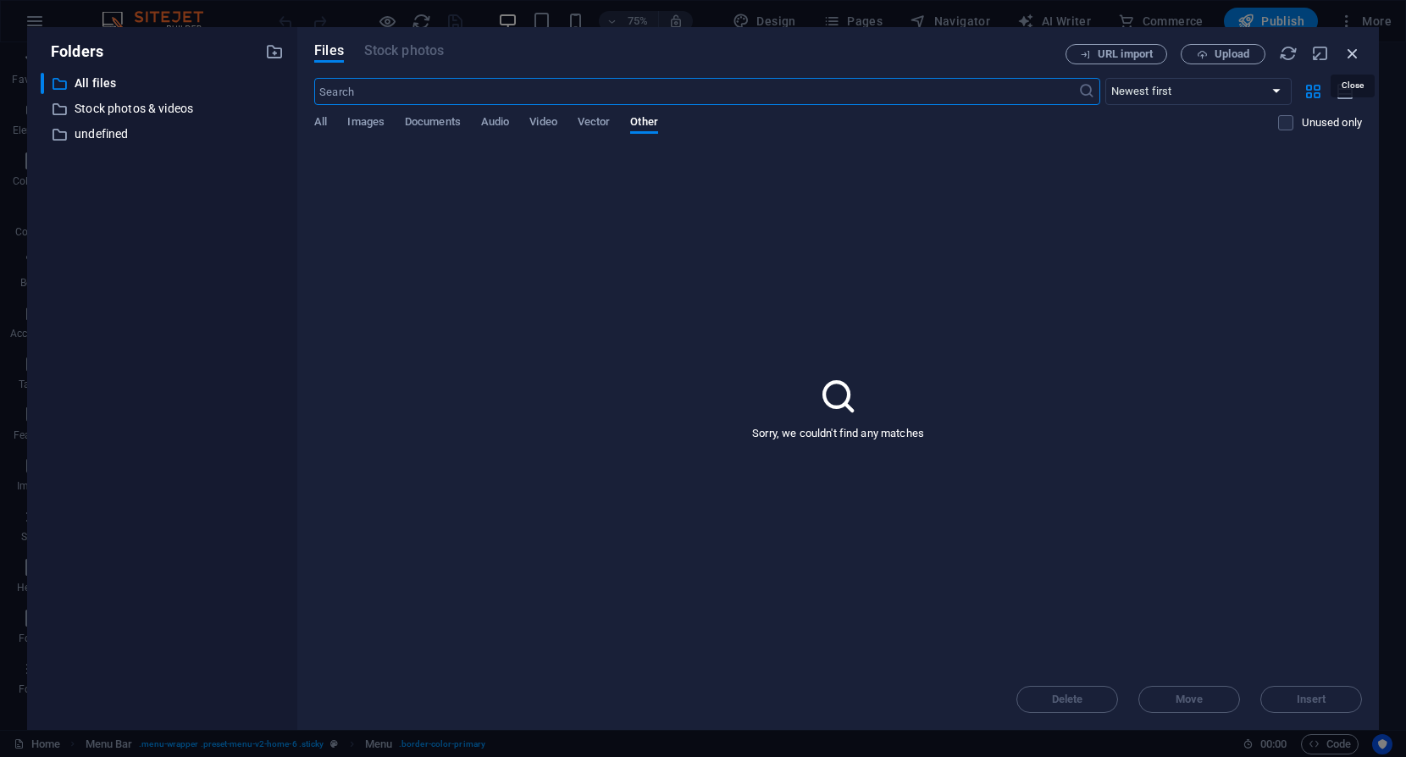
click at [1353, 51] on icon "button" at bounding box center [1352, 53] width 19 height 19
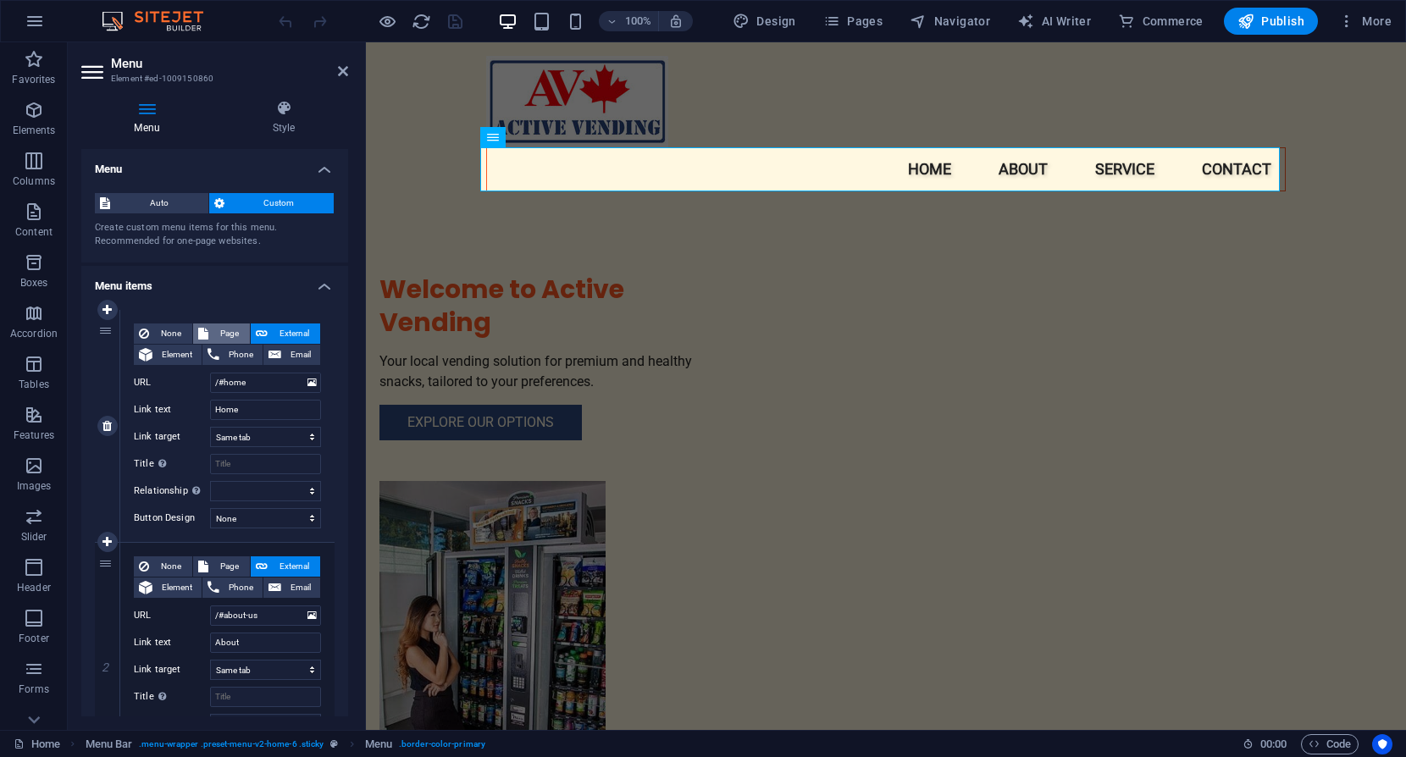
click at [223, 332] on span "Page" at bounding box center [228, 334] width 31 height 20
select select
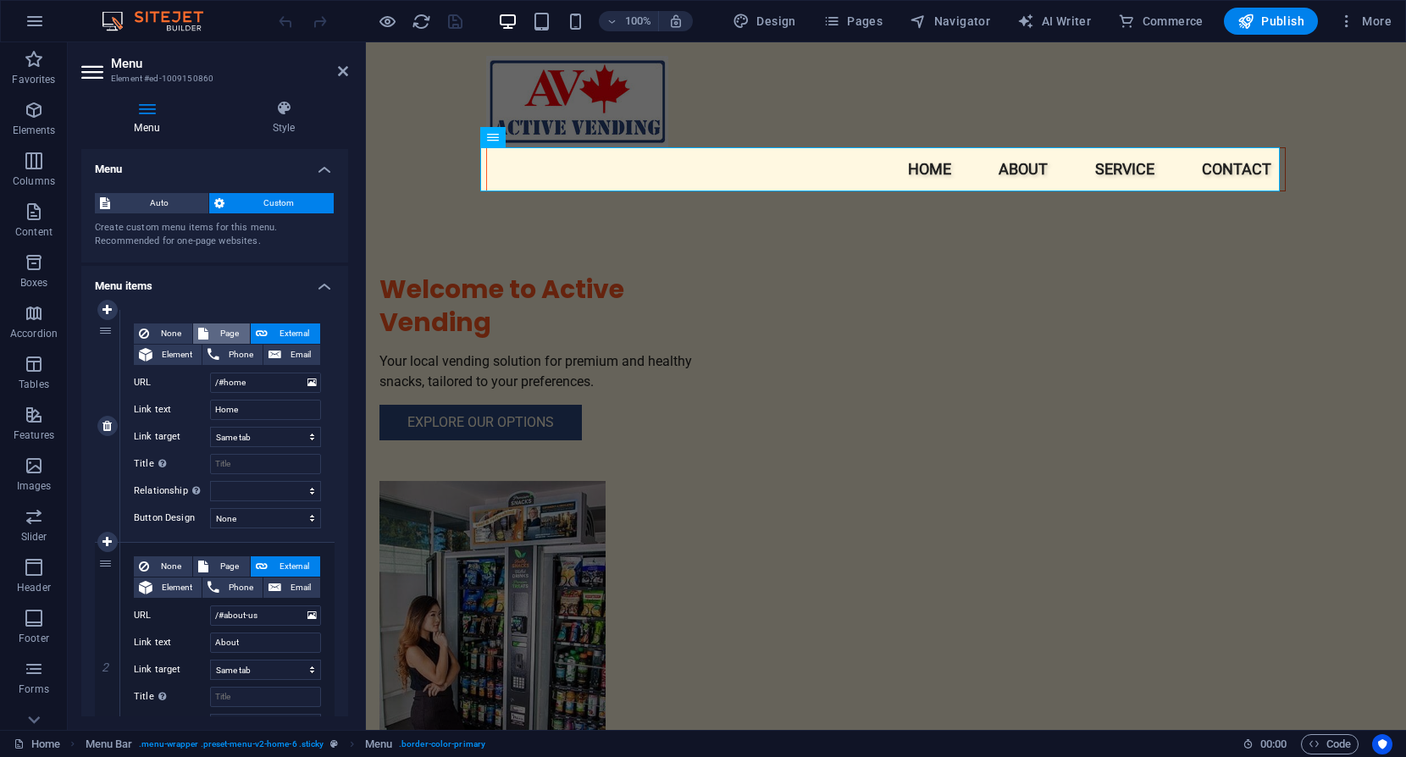
select select
click at [215, 333] on span "Page" at bounding box center [228, 334] width 31 height 20
click at [174, 349] on span "Element" at bounding box center [177, 355] width 39 height 20
select select
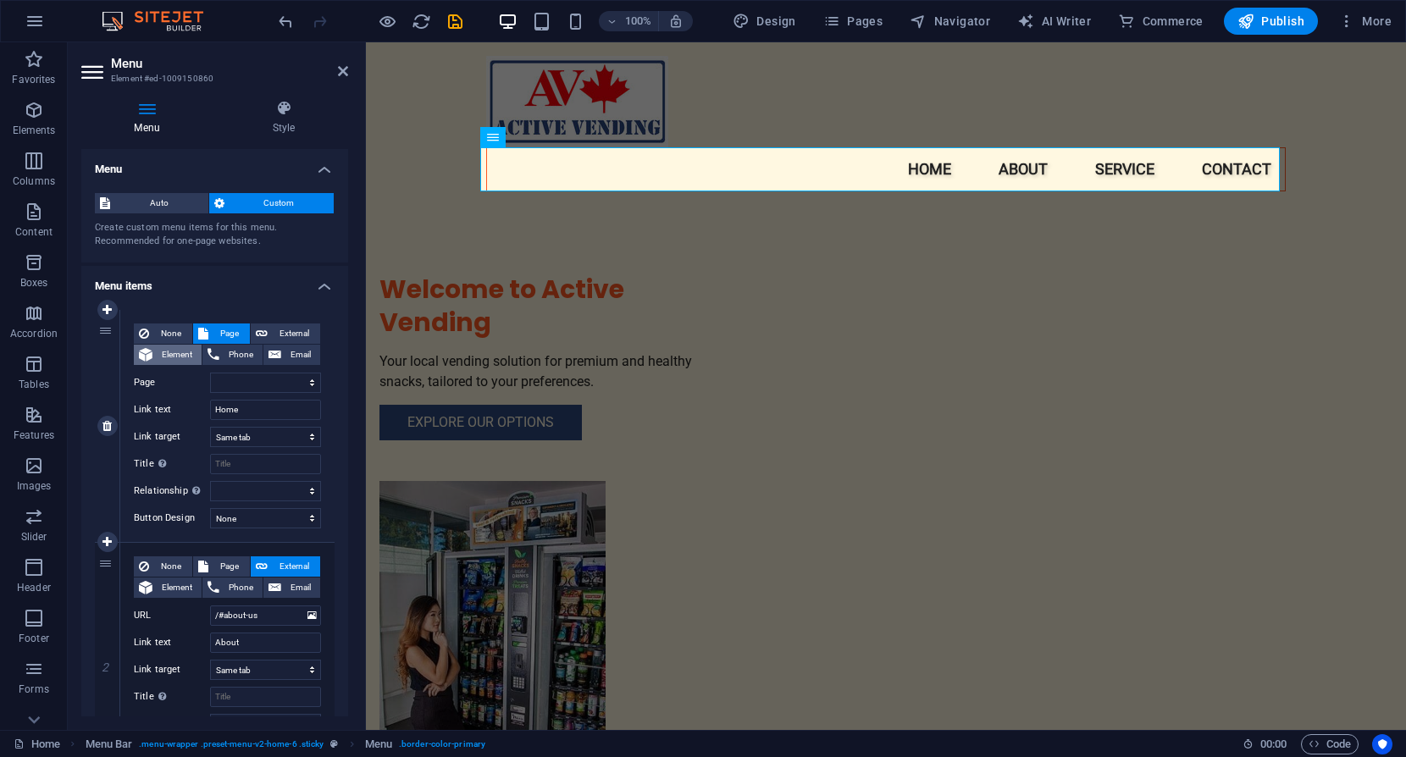
select select
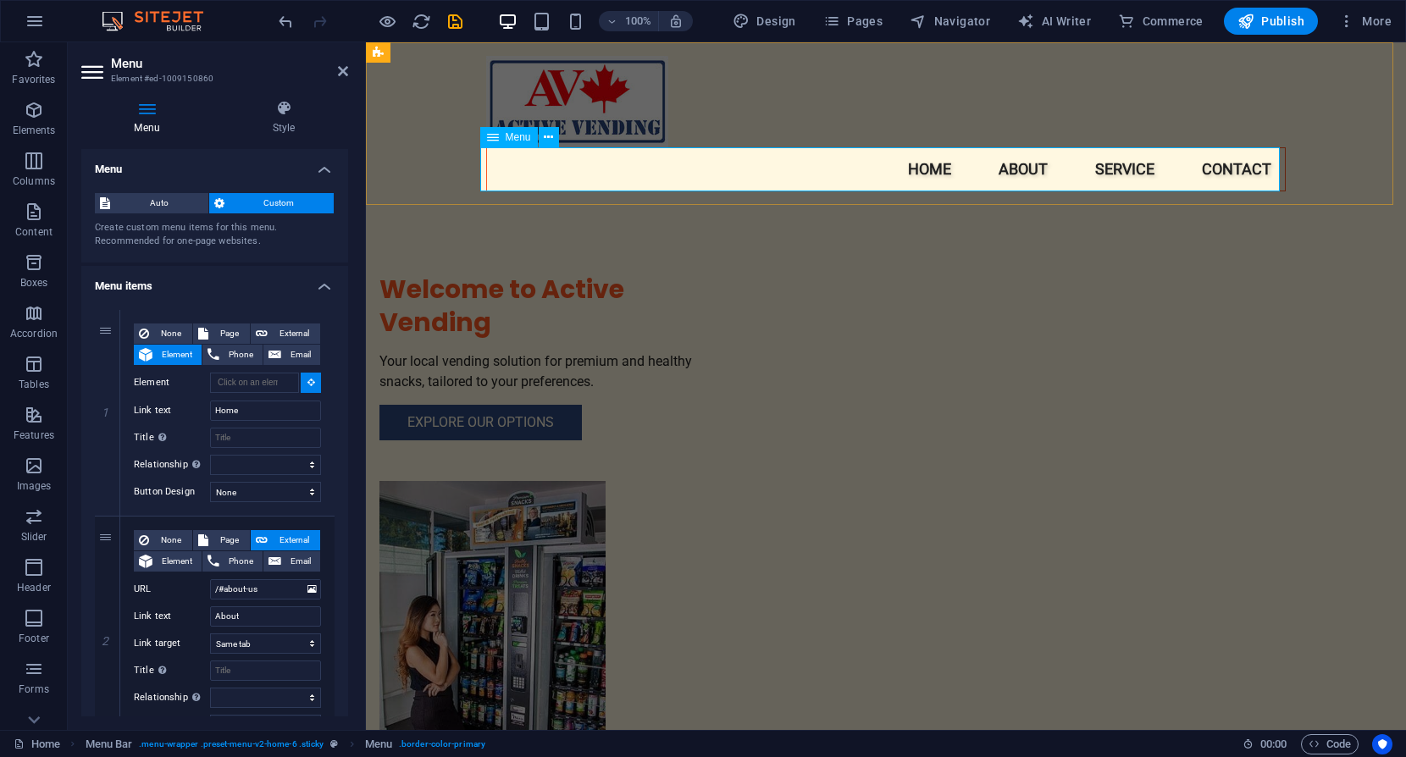
click at [594, 182] on nav "Home About Service Contact" at bounding box center [886, 169] width 800 height 44
type input "#ed-1009150860"
select select
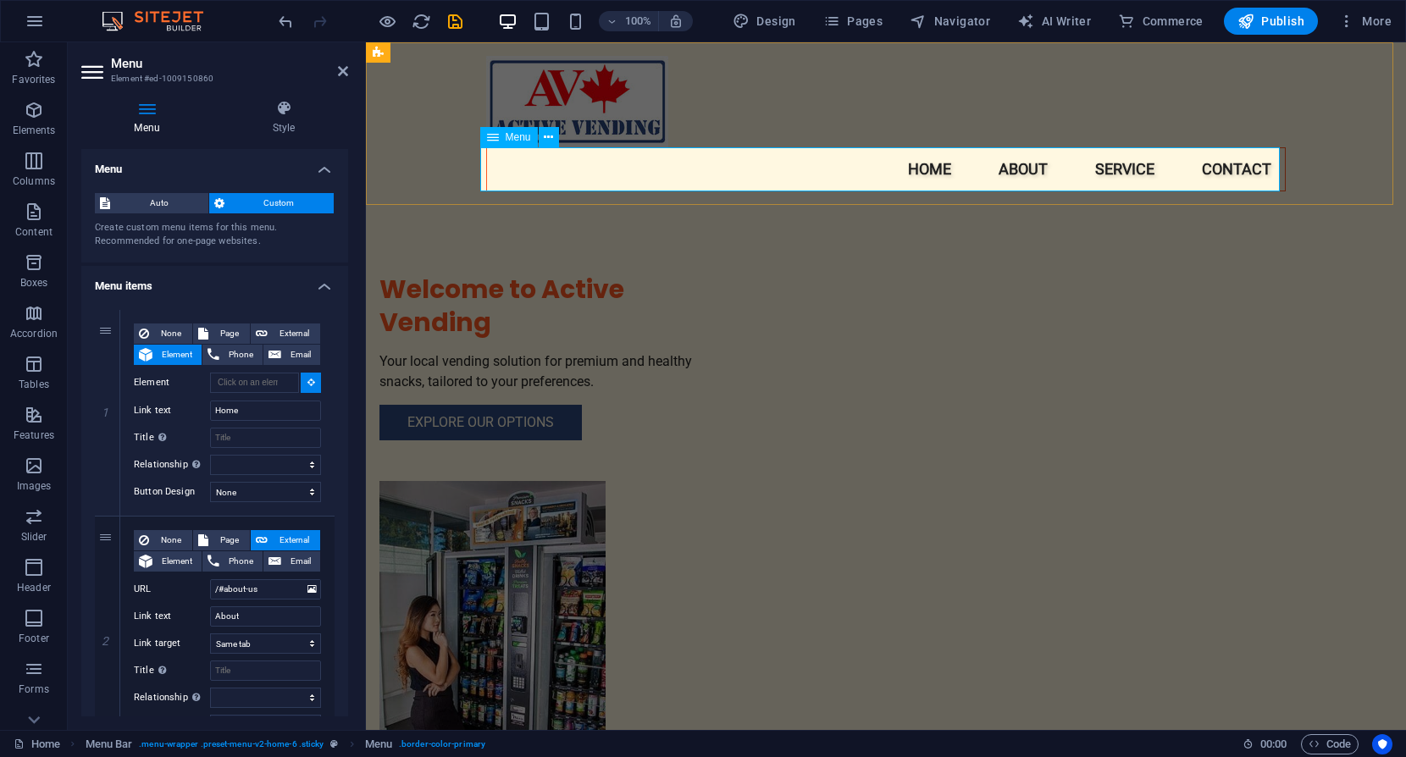
select select
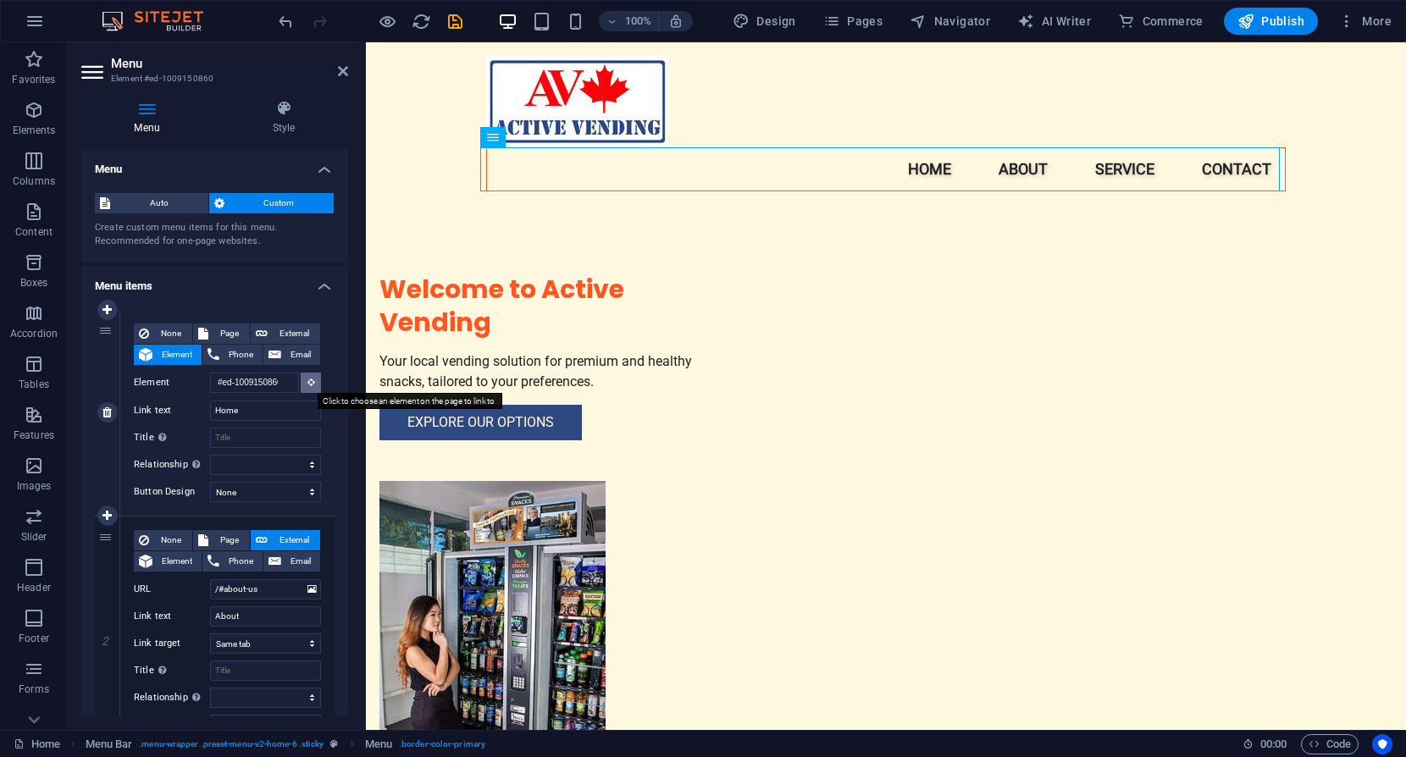
click at [308, 382] on icon at bounding box center [311, 382] width 8 height 8
drag, startPoint x: 288, startPoint y: 384, endPoint x: 165, endPoint y: 386, distance: 122.8
click at [180, 386] on div "Element #ed-1009150860" at bounding box center [227, 383] width 187 height 21
select select
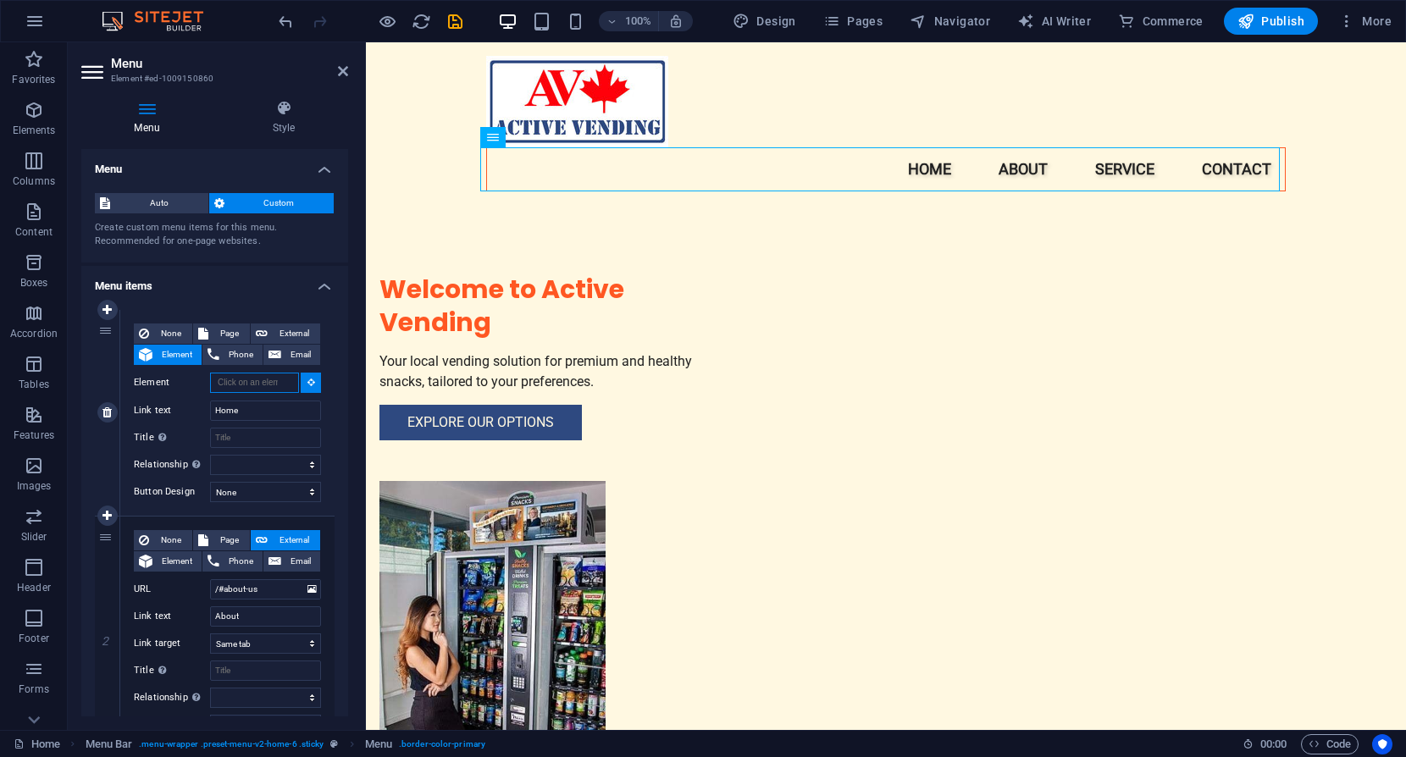
select select
click at [518, 262] on span "Container" at bounding box center [528, 262] width 44 height 10
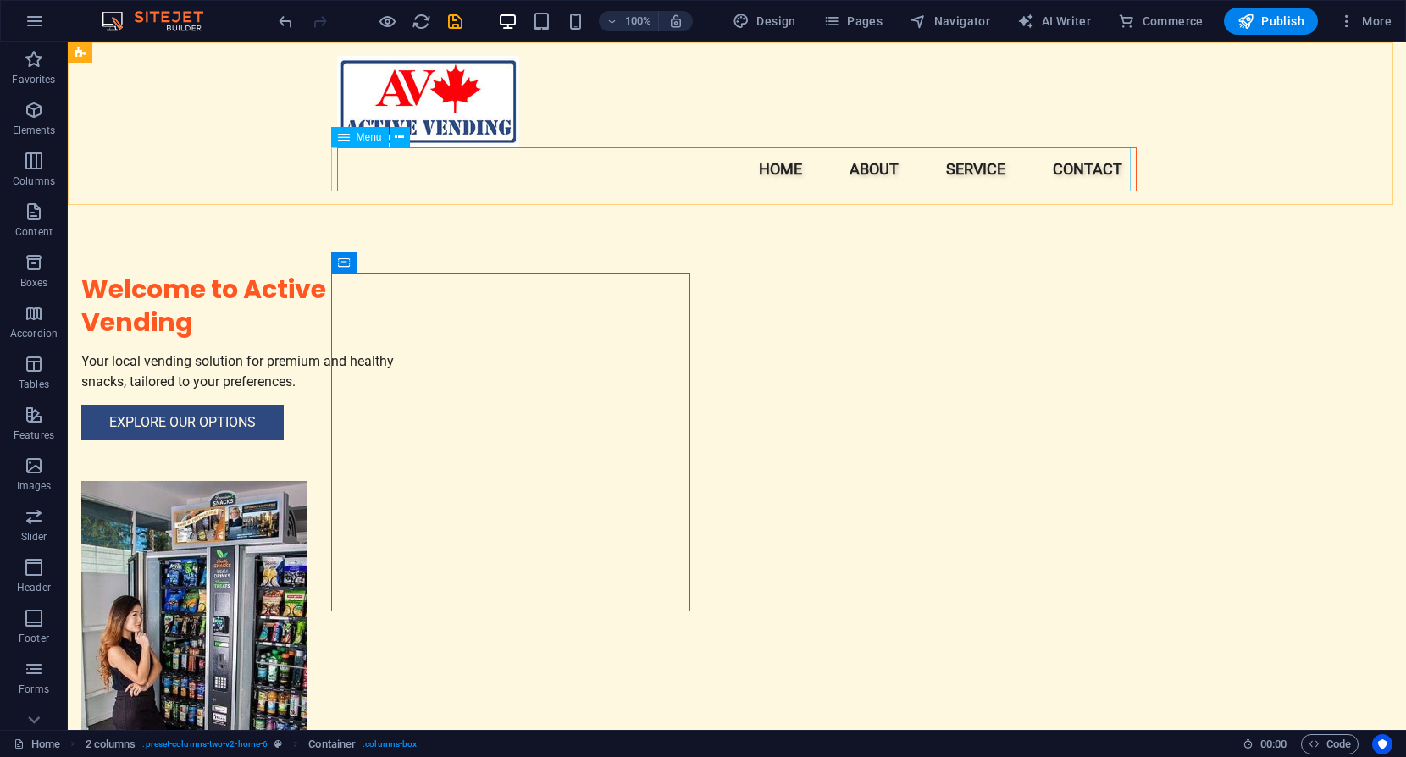
click at [782, 175] on nav "Home About Service Contact" at bounding box center [737, 169] width 800 height 44
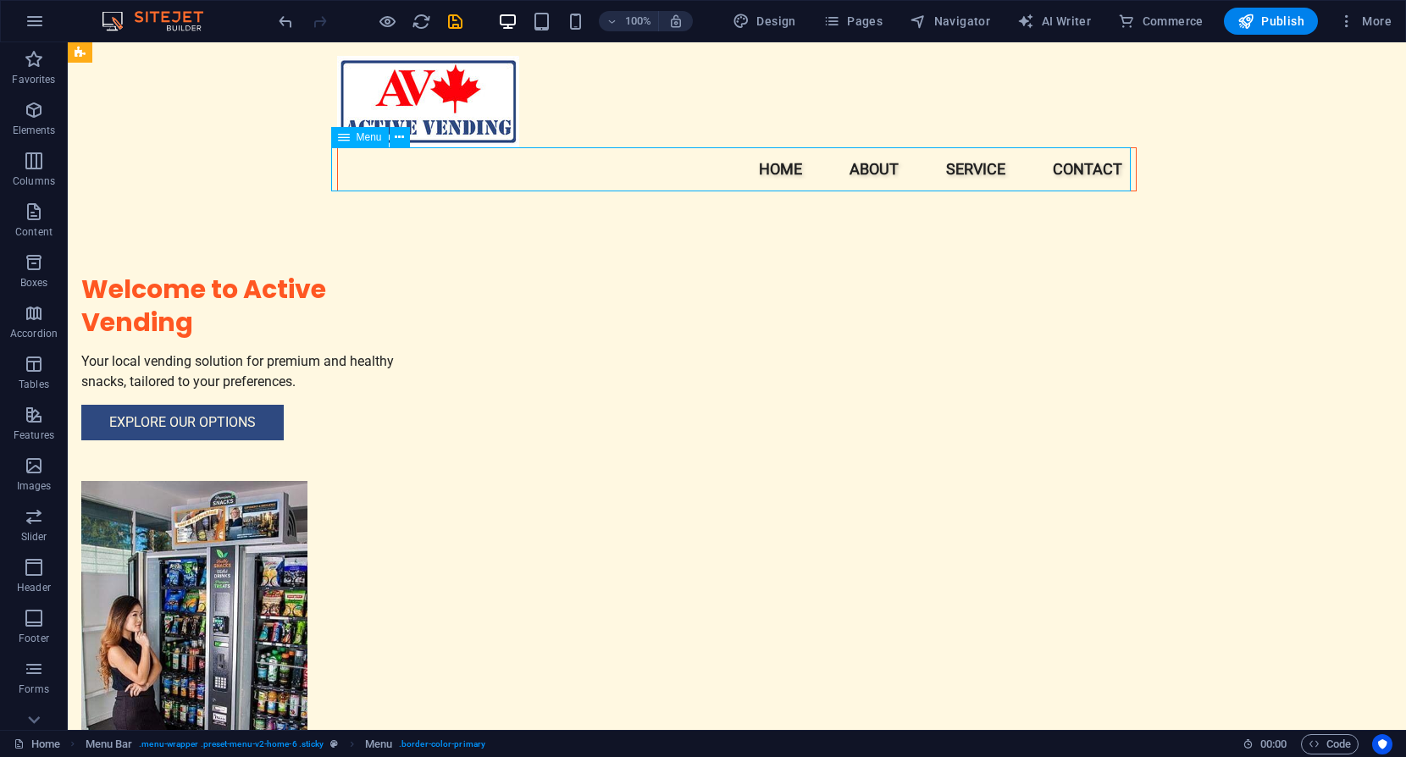
click at [782, 175] on nav "Home About Service Contact" at bounding box center [737, 169] width 800 height 44
select select
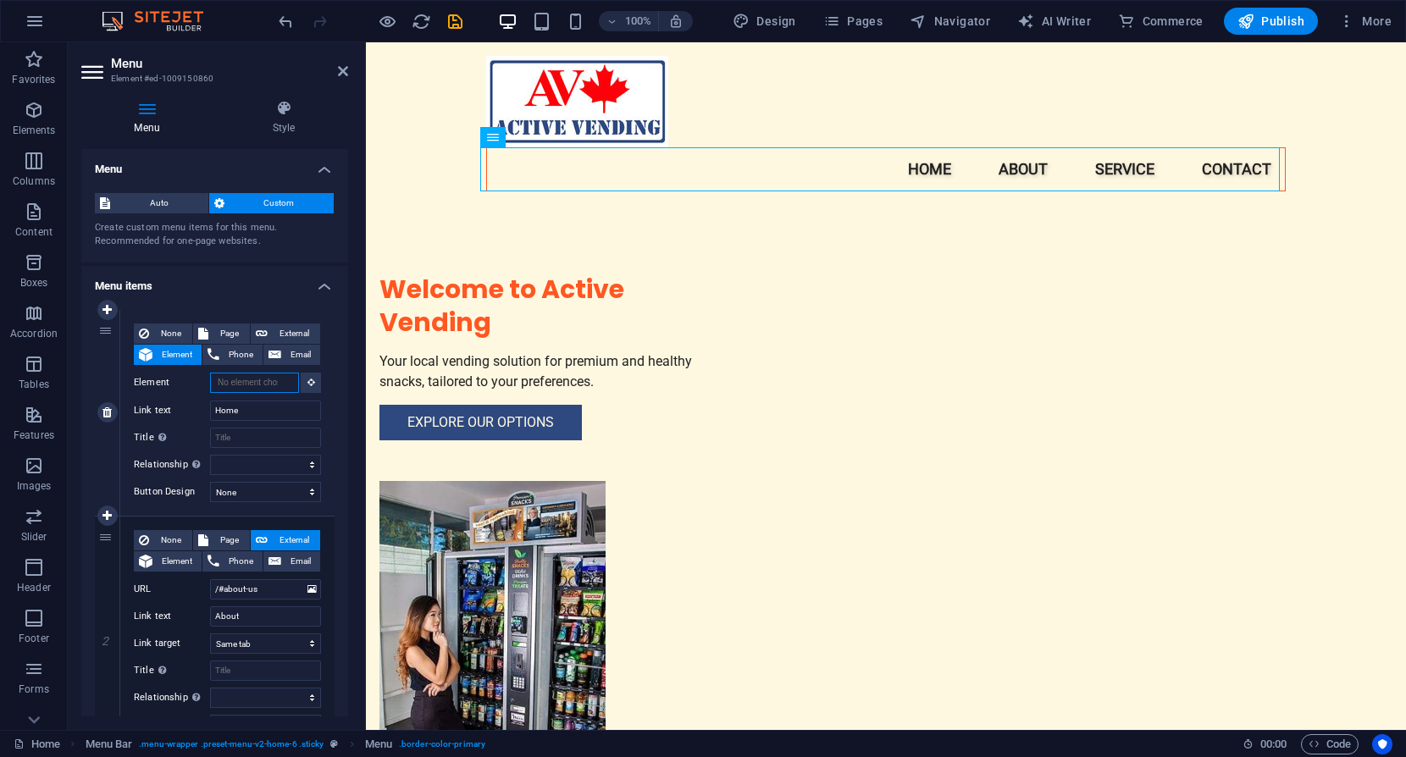
click at [261, 384] on input "Element" at bounding box center [254, 383] width 89 height 20
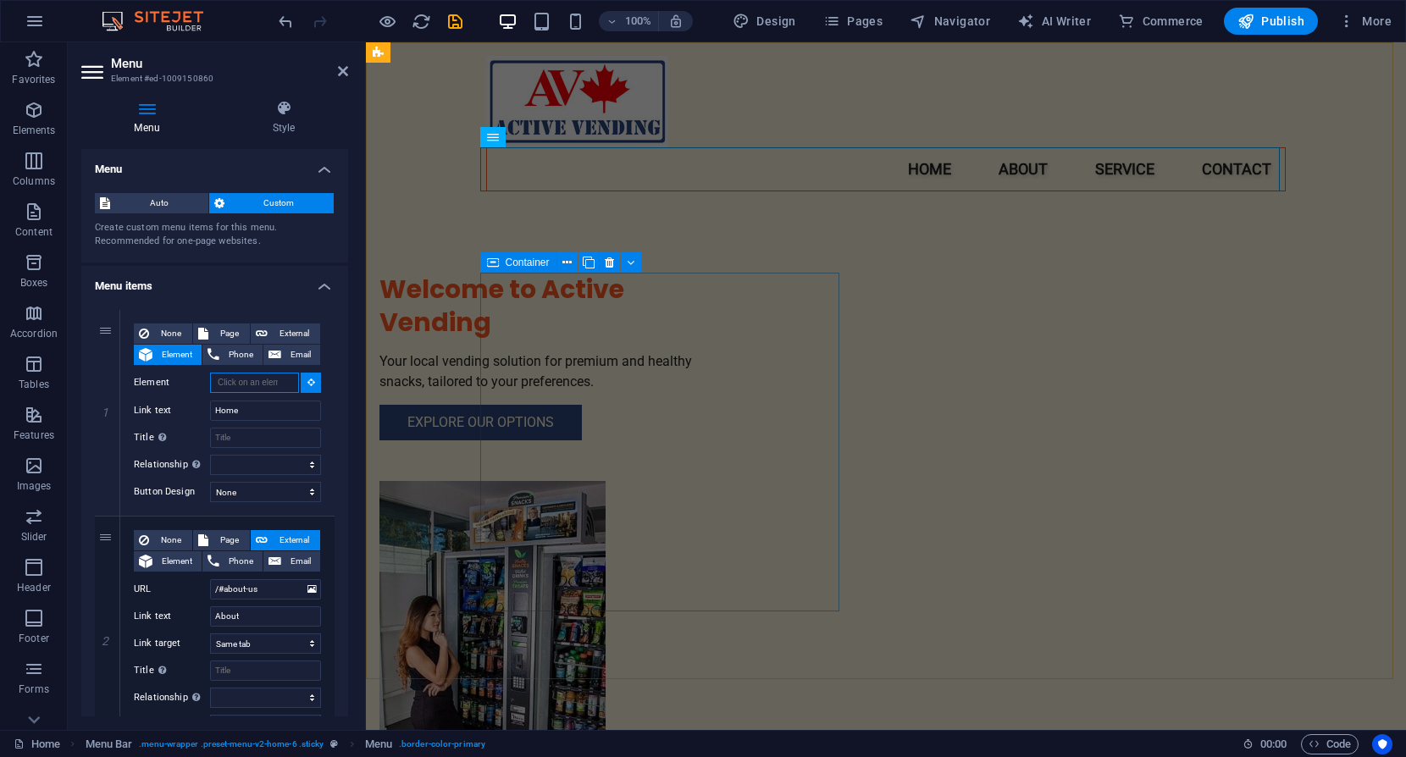
click at [520, 264] on span "Container" at bounding box center [528, 262] width 44 height 10
type input "#ed-1009150821"
select select
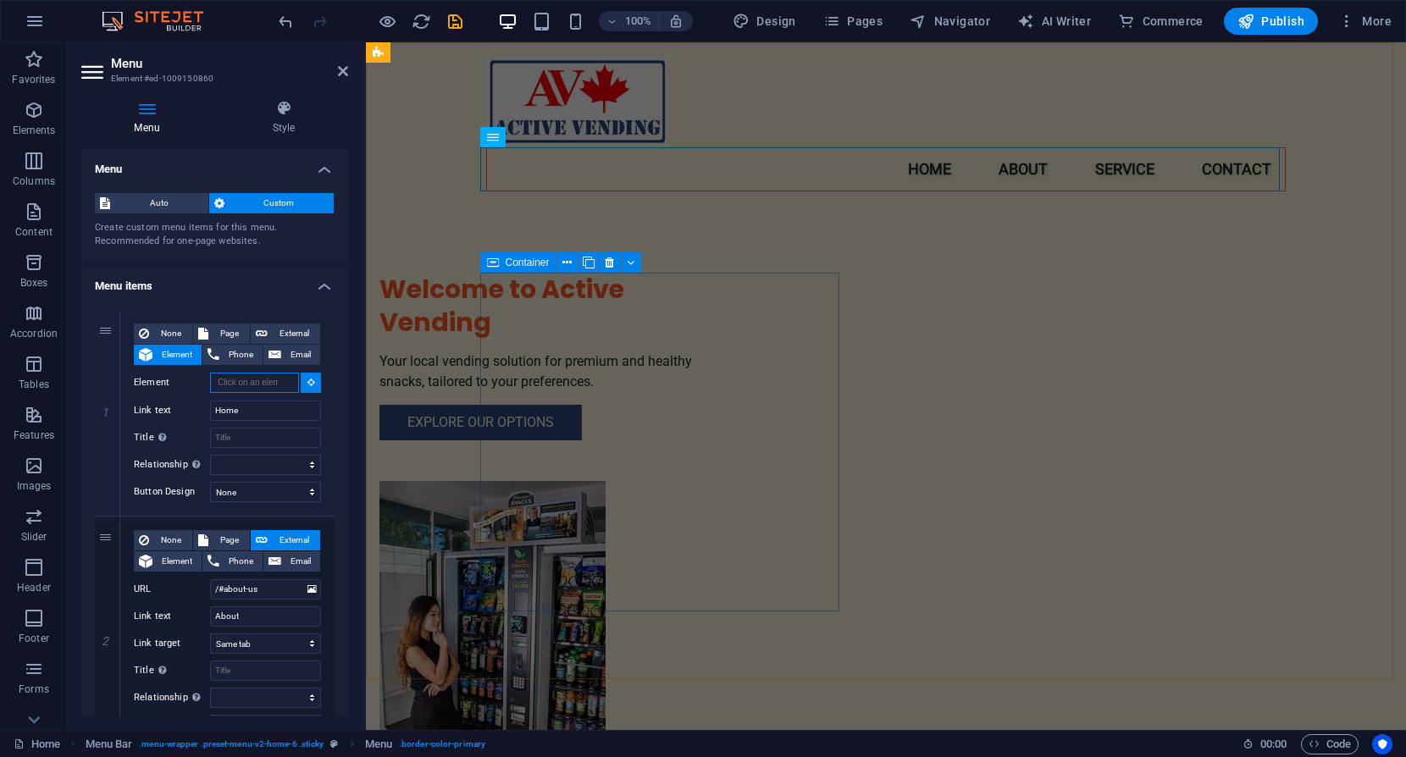
select select
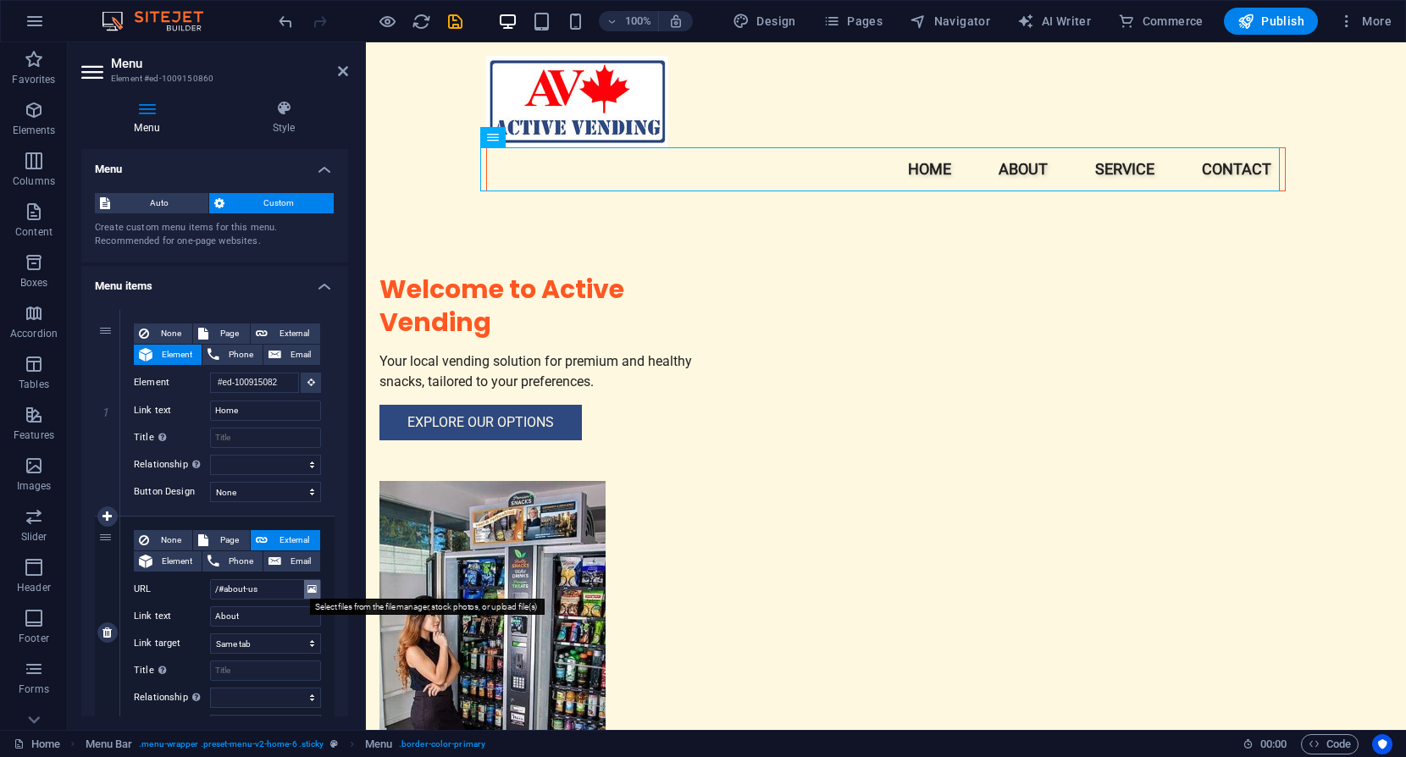
click at [308, 588] on icon at bounding box center [311, 589] width 9 height 19
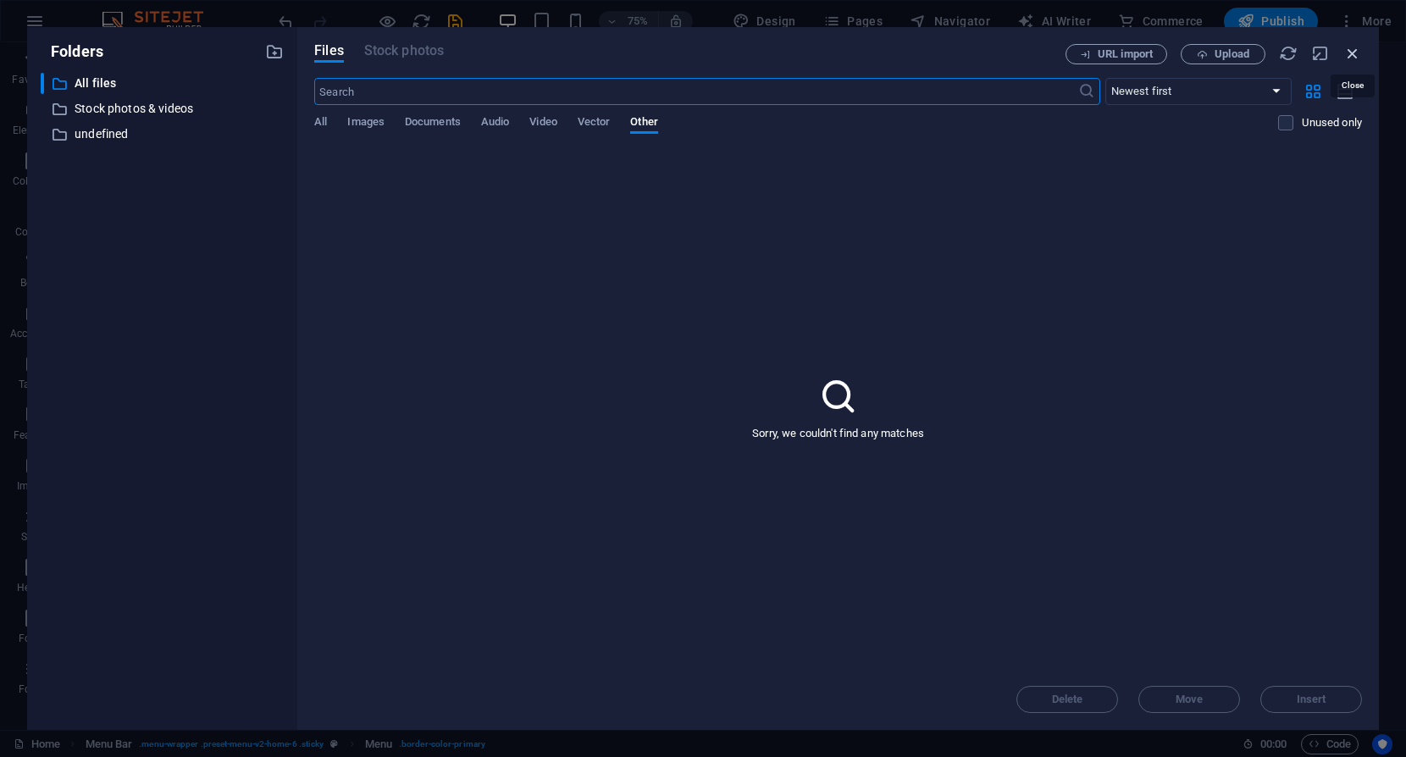
click at [1354, 53] on icon "button" at bounding box center [1352, 53] width 19 height 19
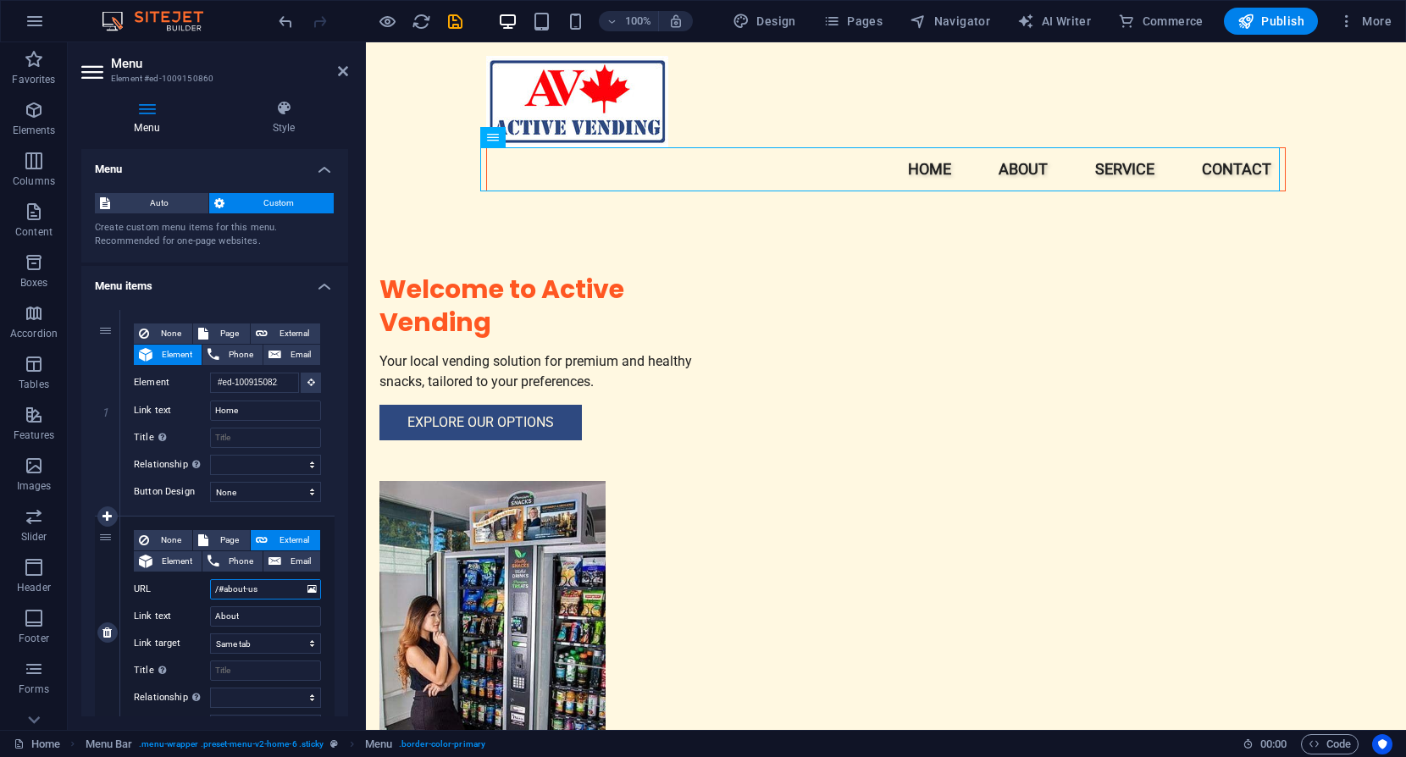
click at [273, 593] on input "/#about-us" at bounding box center [265, 589] width 111 height 20
select select
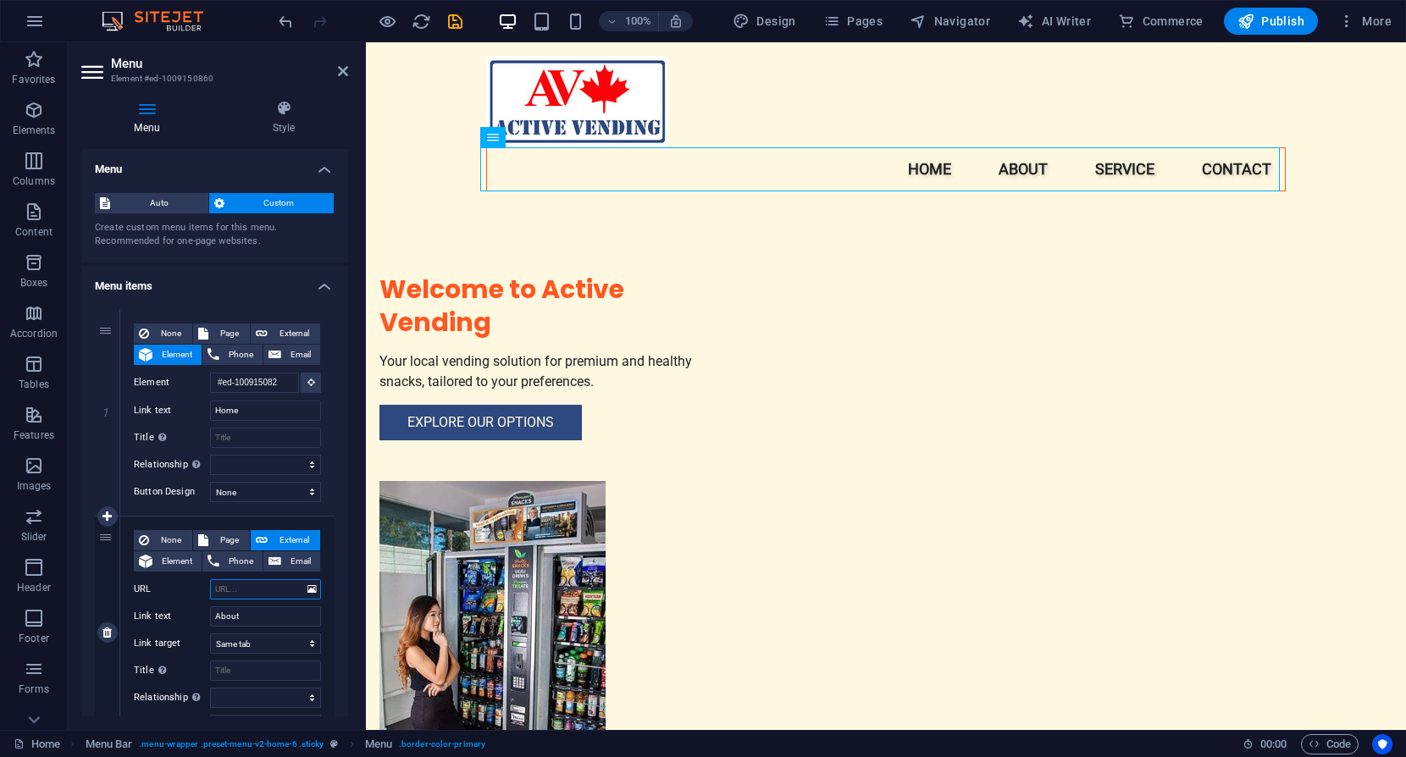
select select
click at [176, 562] on span "Element" at bounding box center [177, 561] width 39 height 20
select select
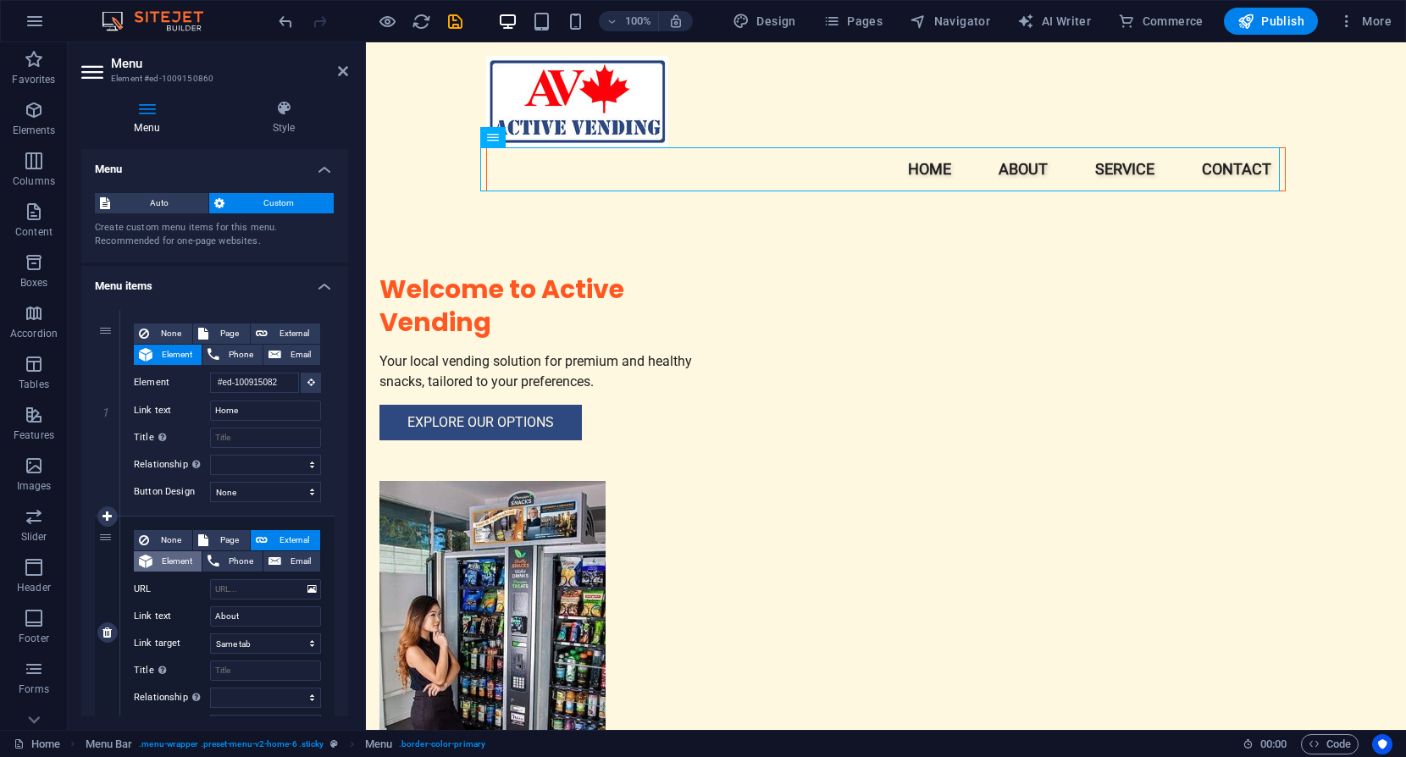
select select
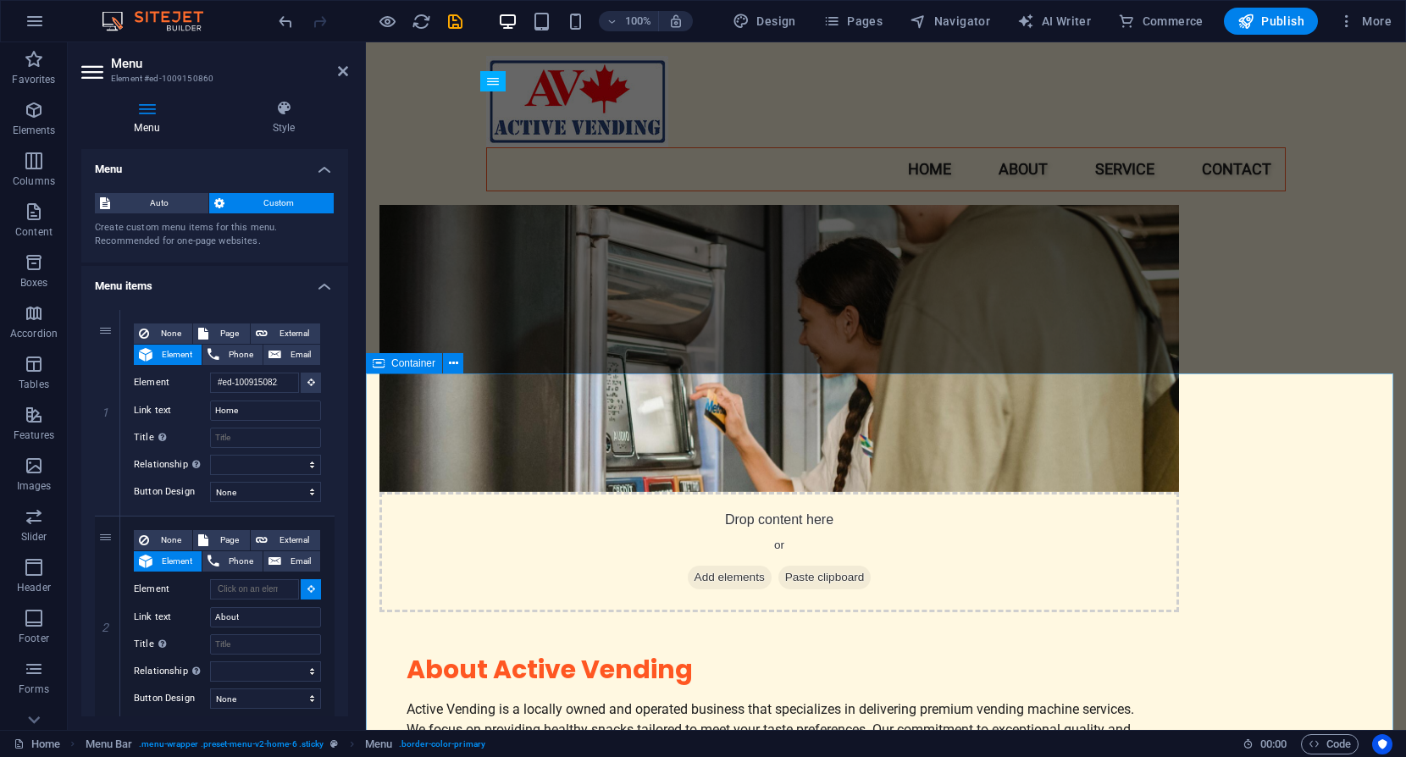
scroll to position [847, 0]
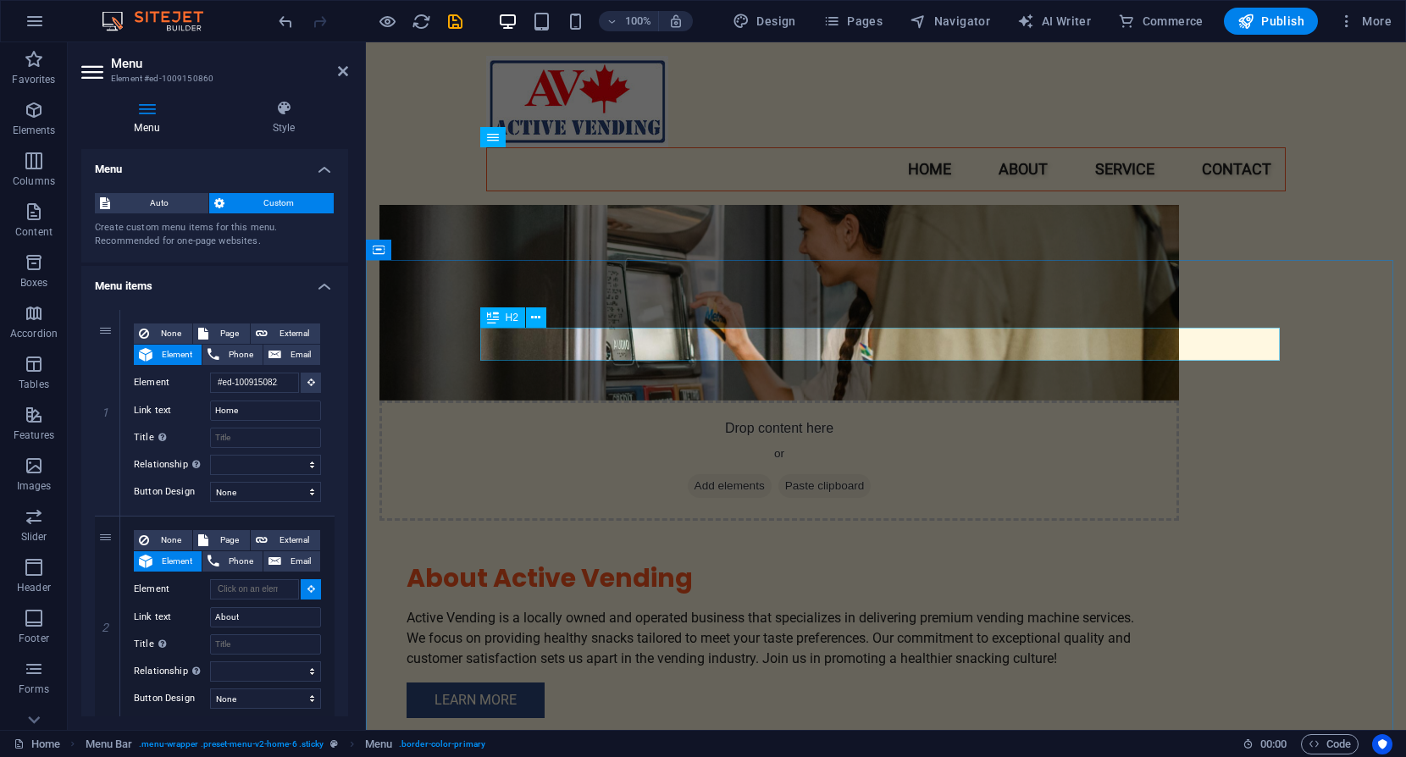
select select
type input "#ed-1009149240"
select select
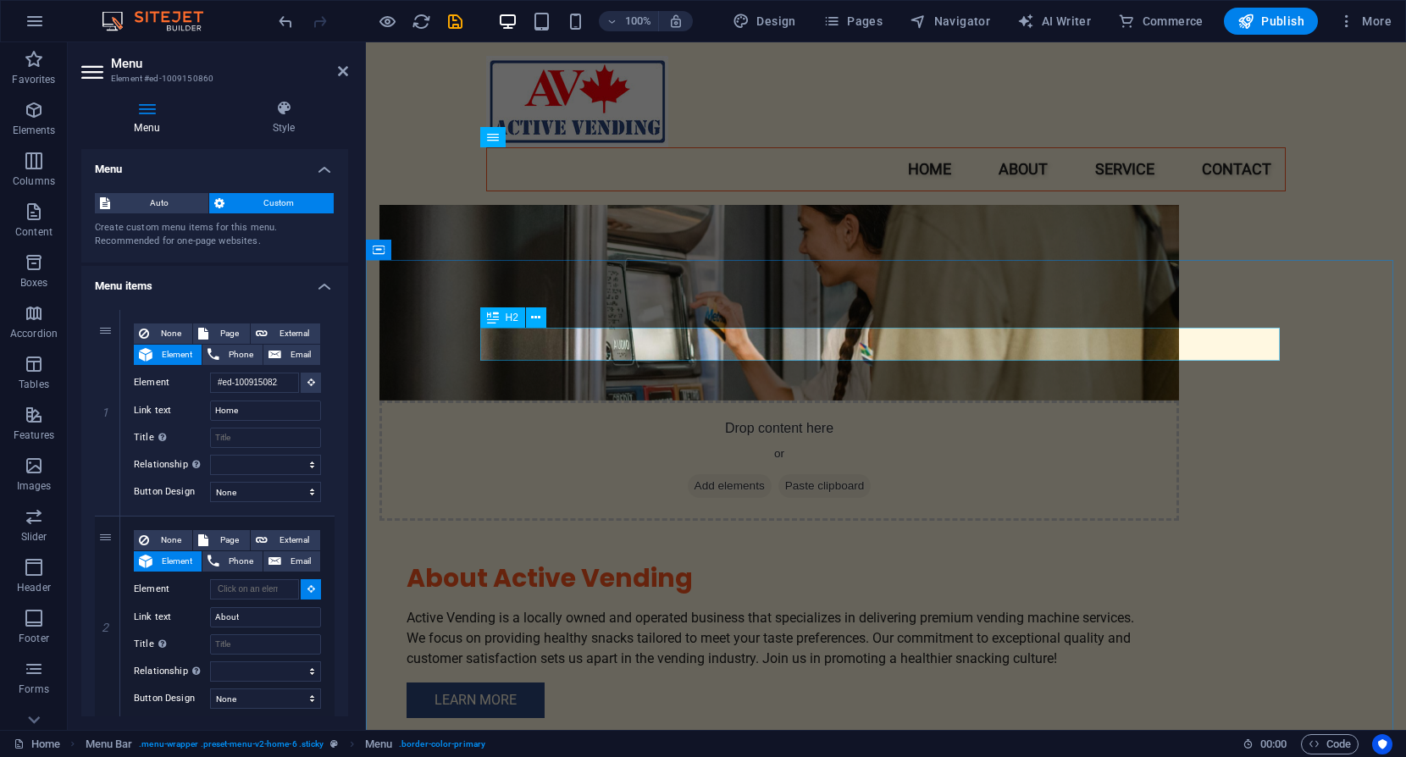
select select
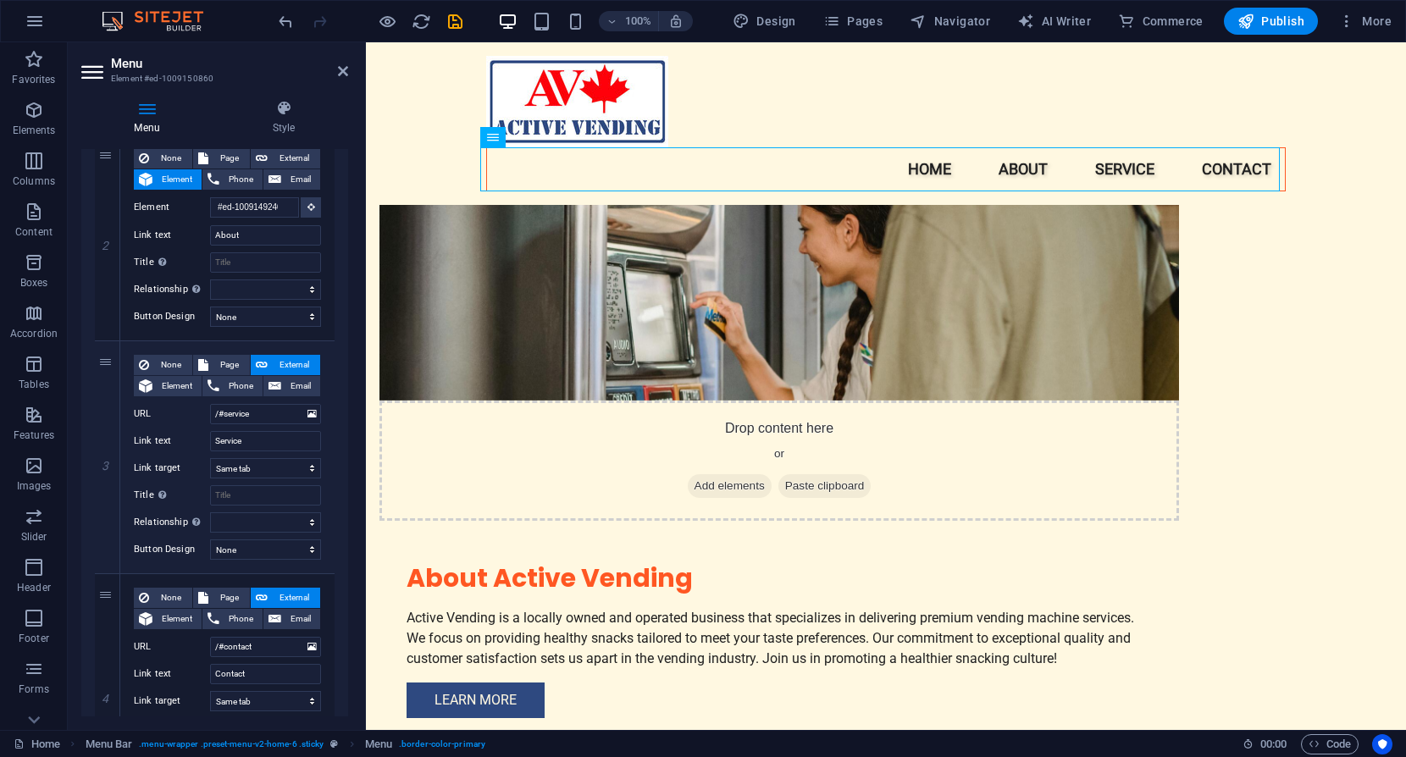
scroll to position [424, 0]
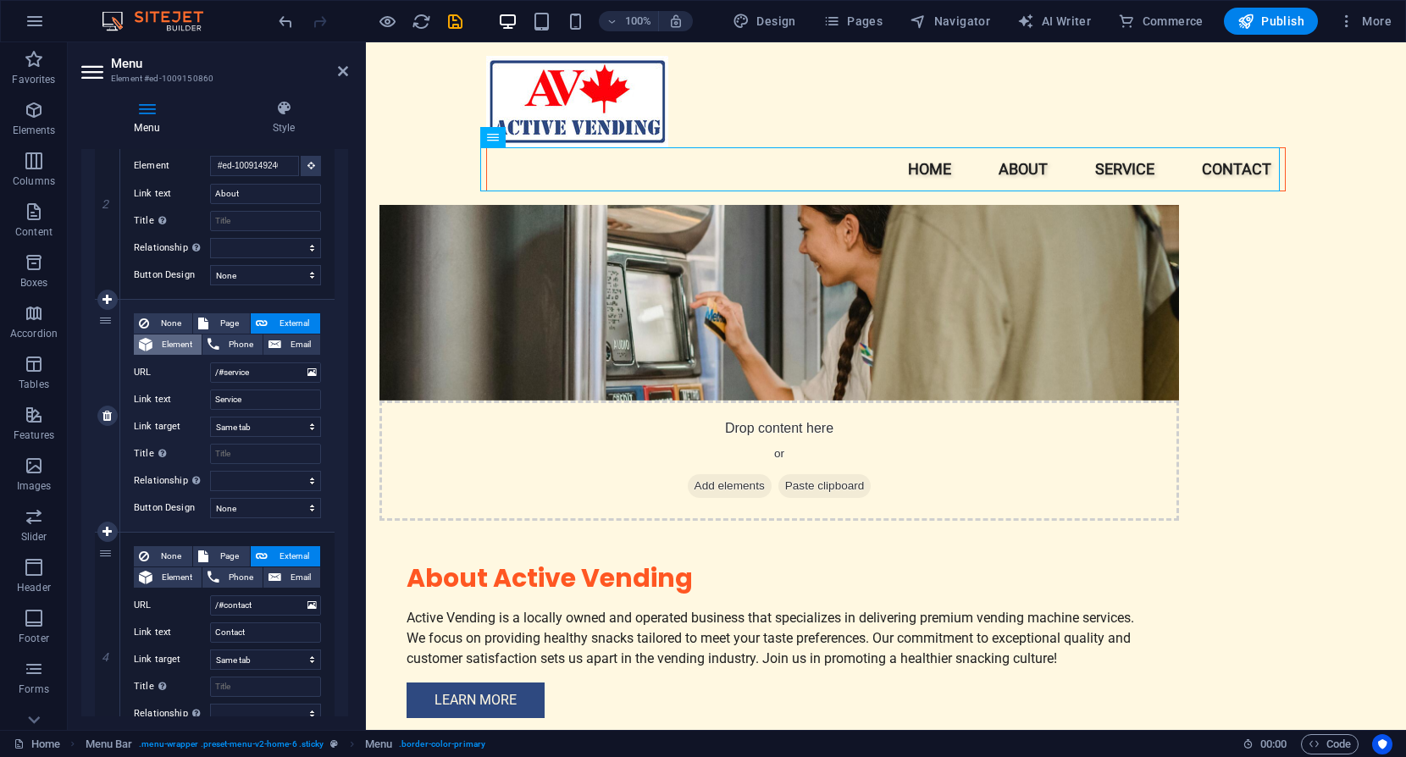
click at [173, 344] on span "Element" at bounding box center [177, 345] width 39 height 20
select select
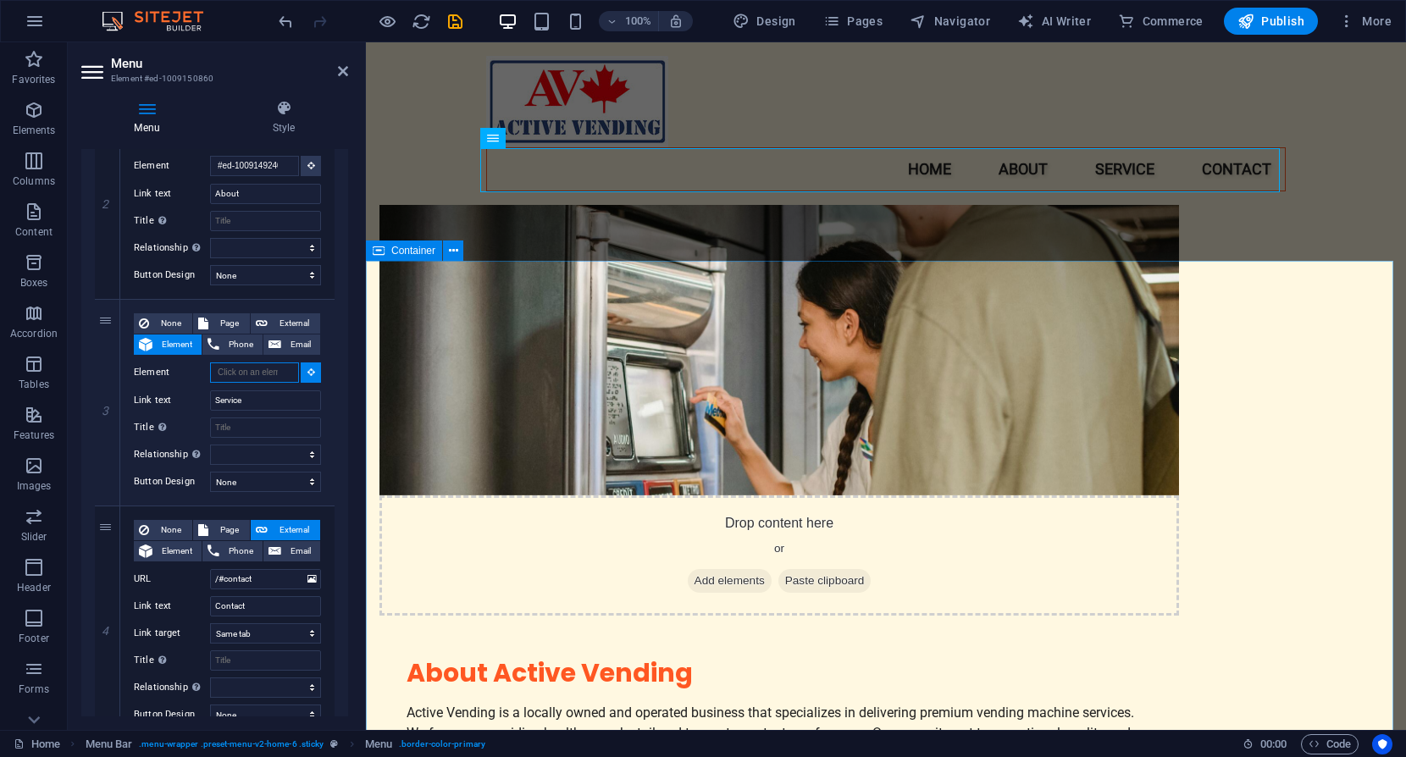
scroll to position [684, 0]
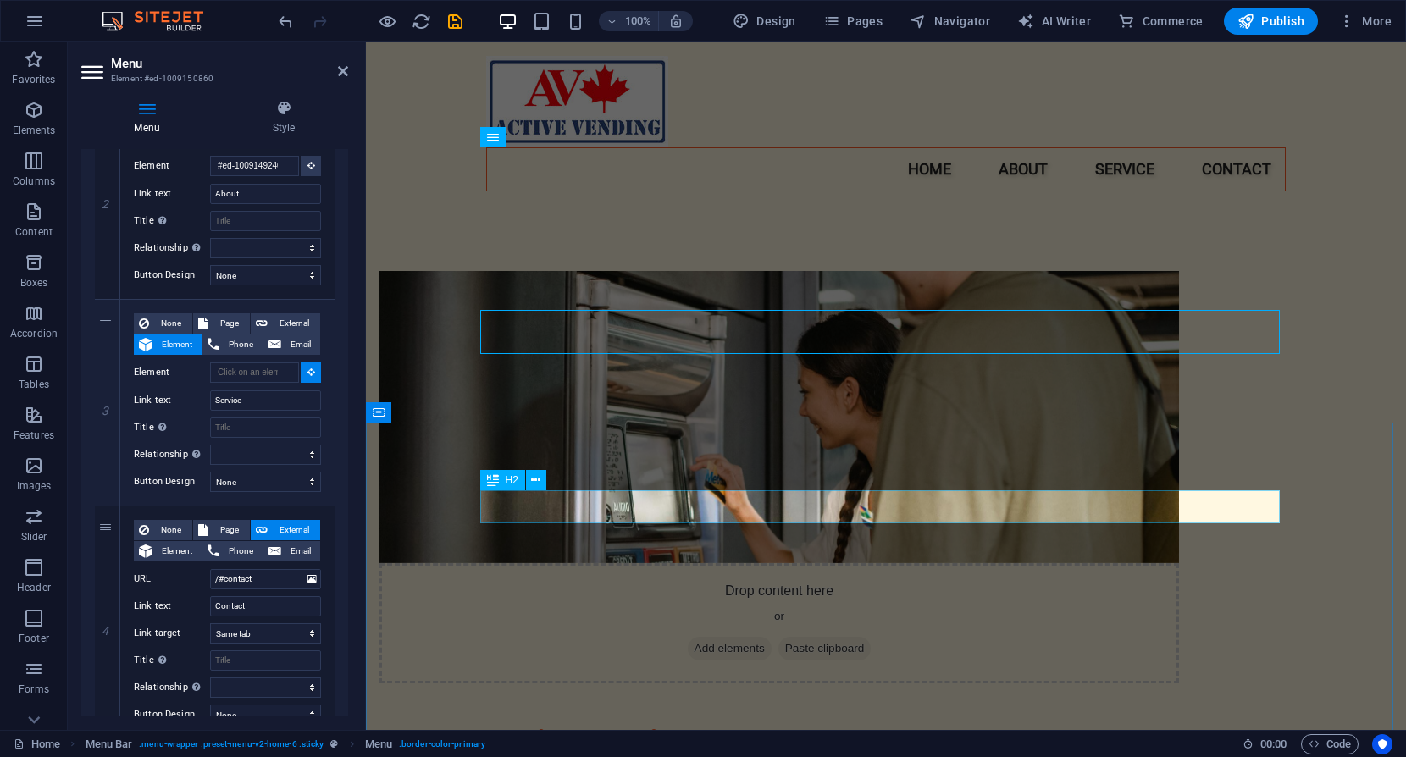
select select
type input "#ed-1009149240"
select select
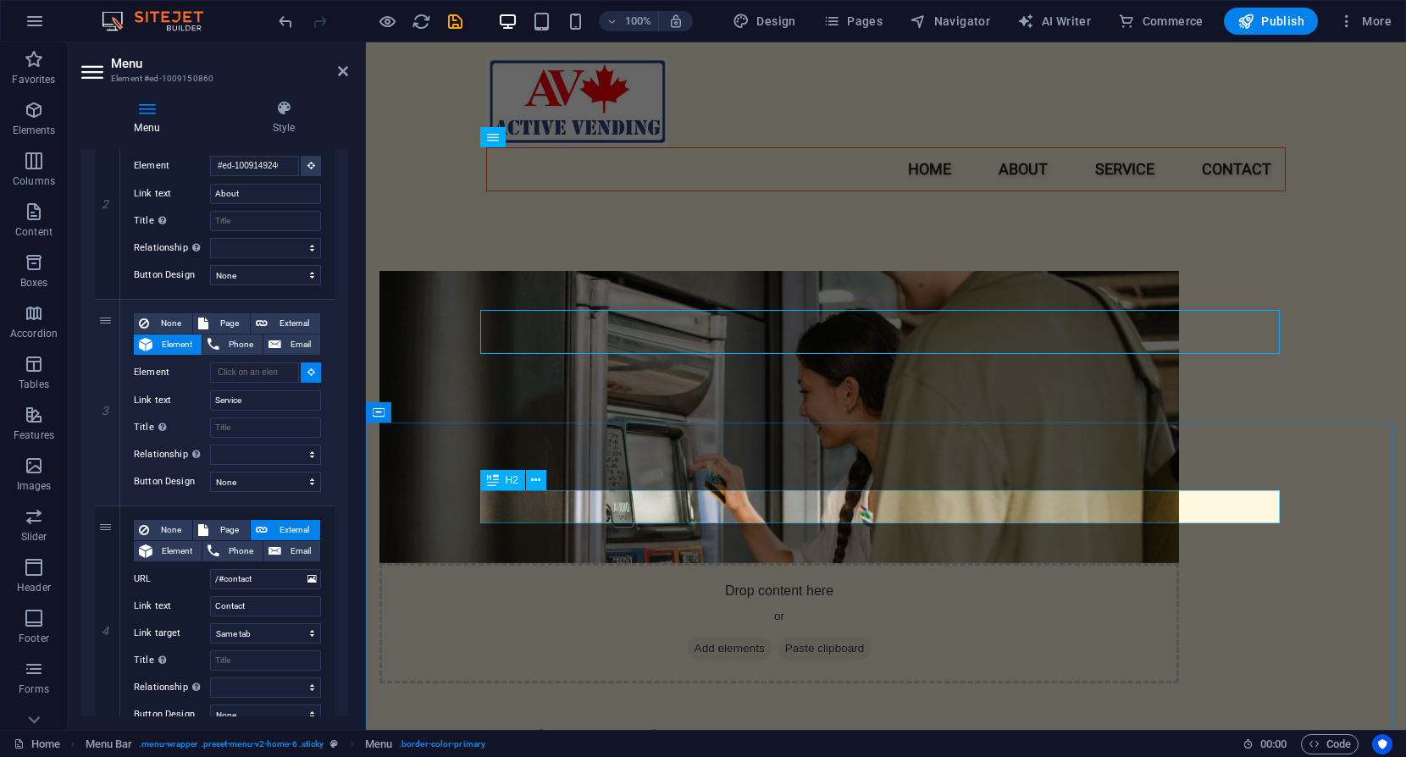
select select
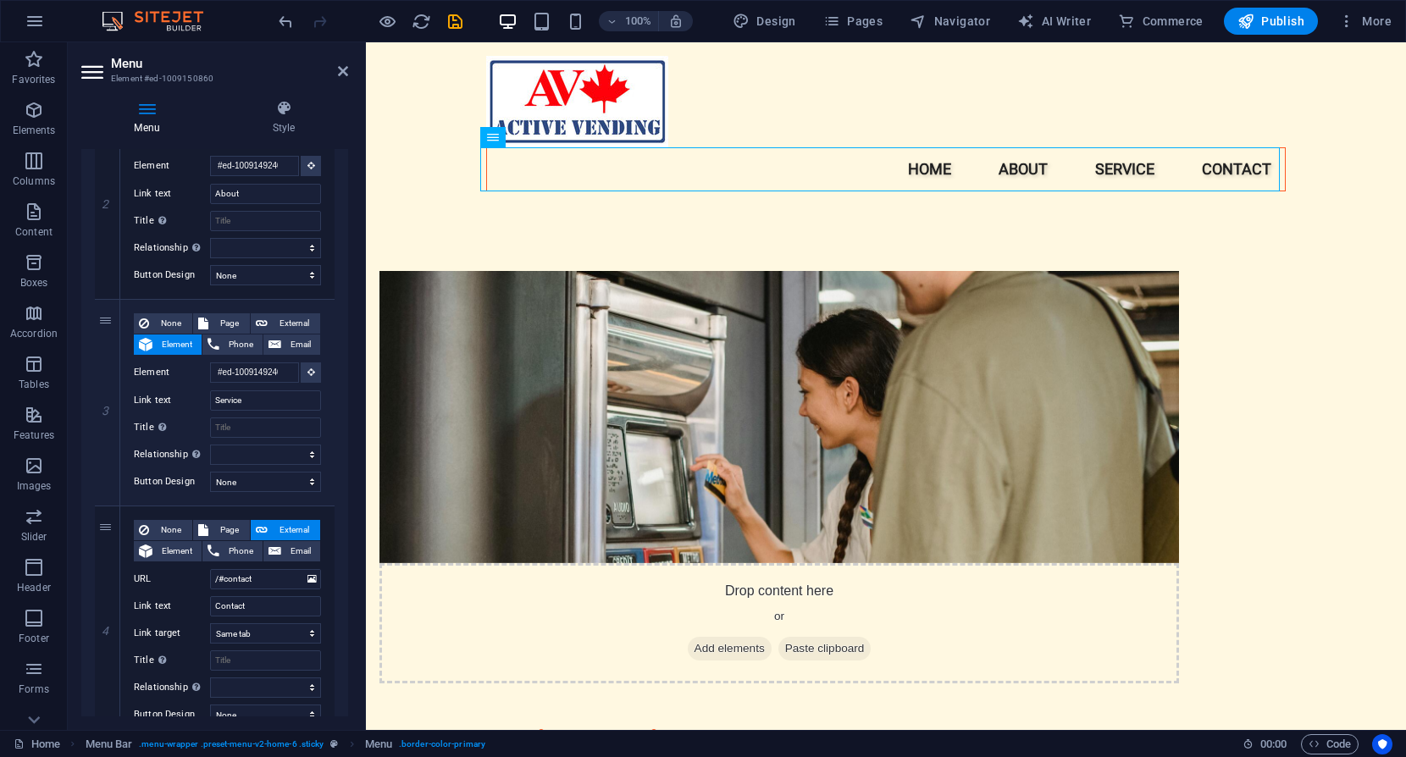
scroll to position [493, 0]
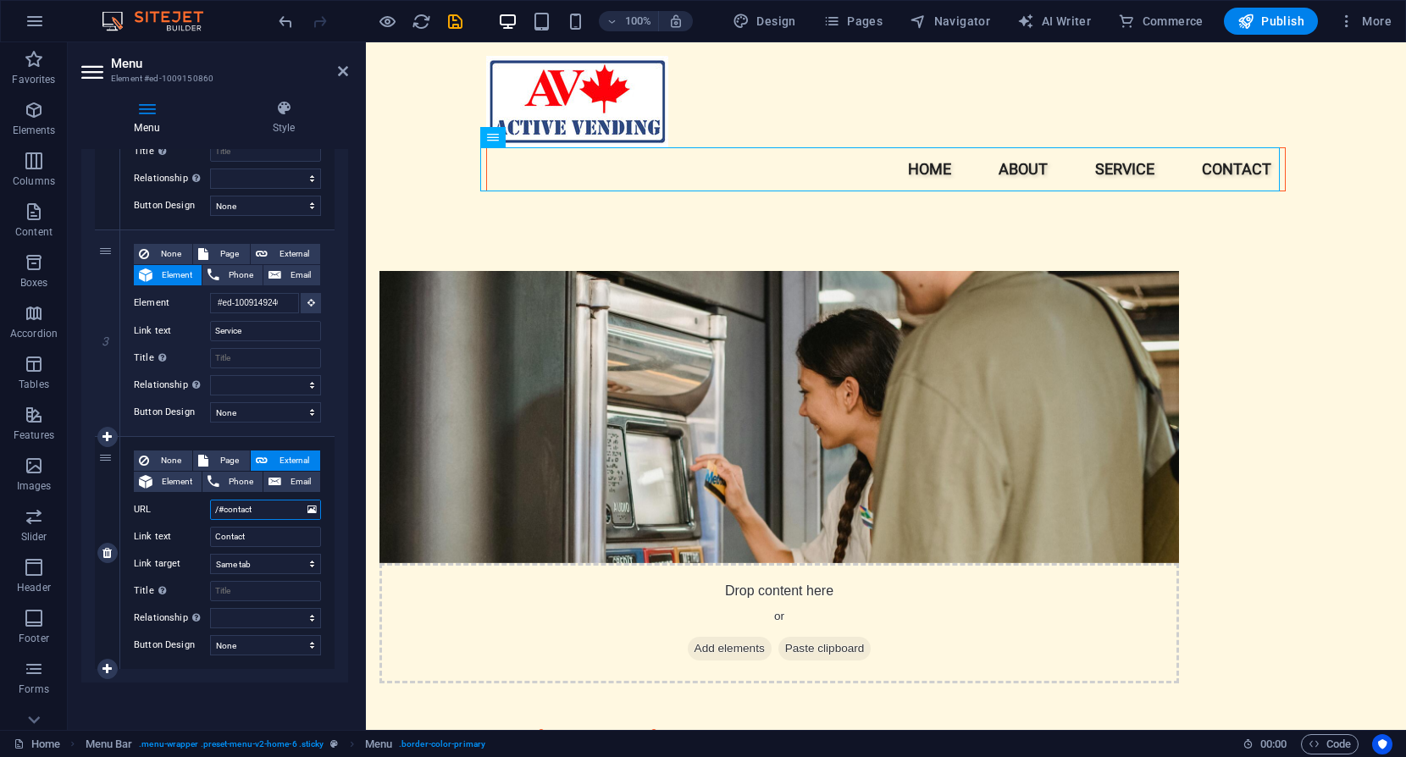
click at [263, 511] on input "/#contact" at bounding box center [265, 510] width 111 height 20
click at [263, 512] on input "/#contact" at bounding box center [265, 510] width 111 height 20
click at [263, 511] on input "/#contact" at bounding box center [265, 510] width 111 height 20
click at [175, 480] on span "Element" at bounding box center [177, 482] width 39 height 20
select select
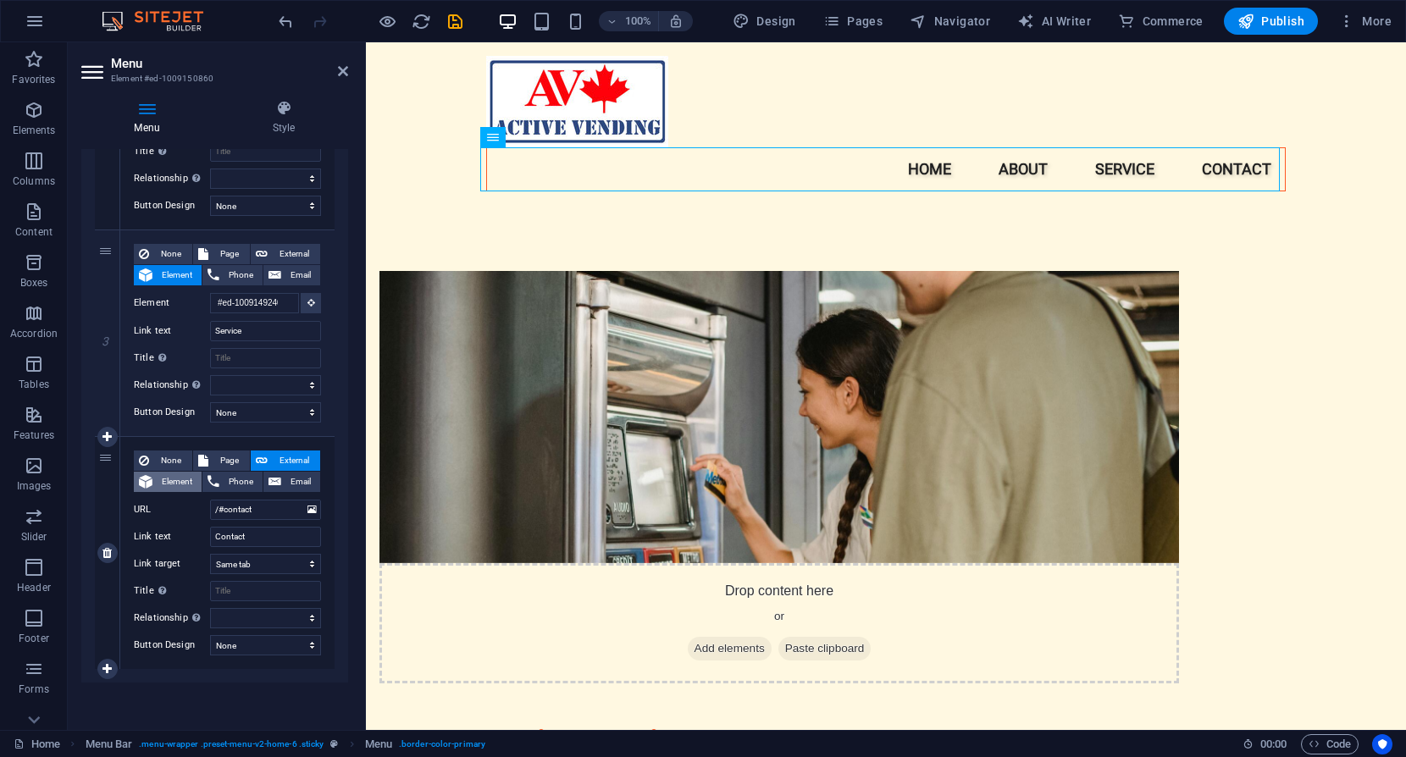
select select
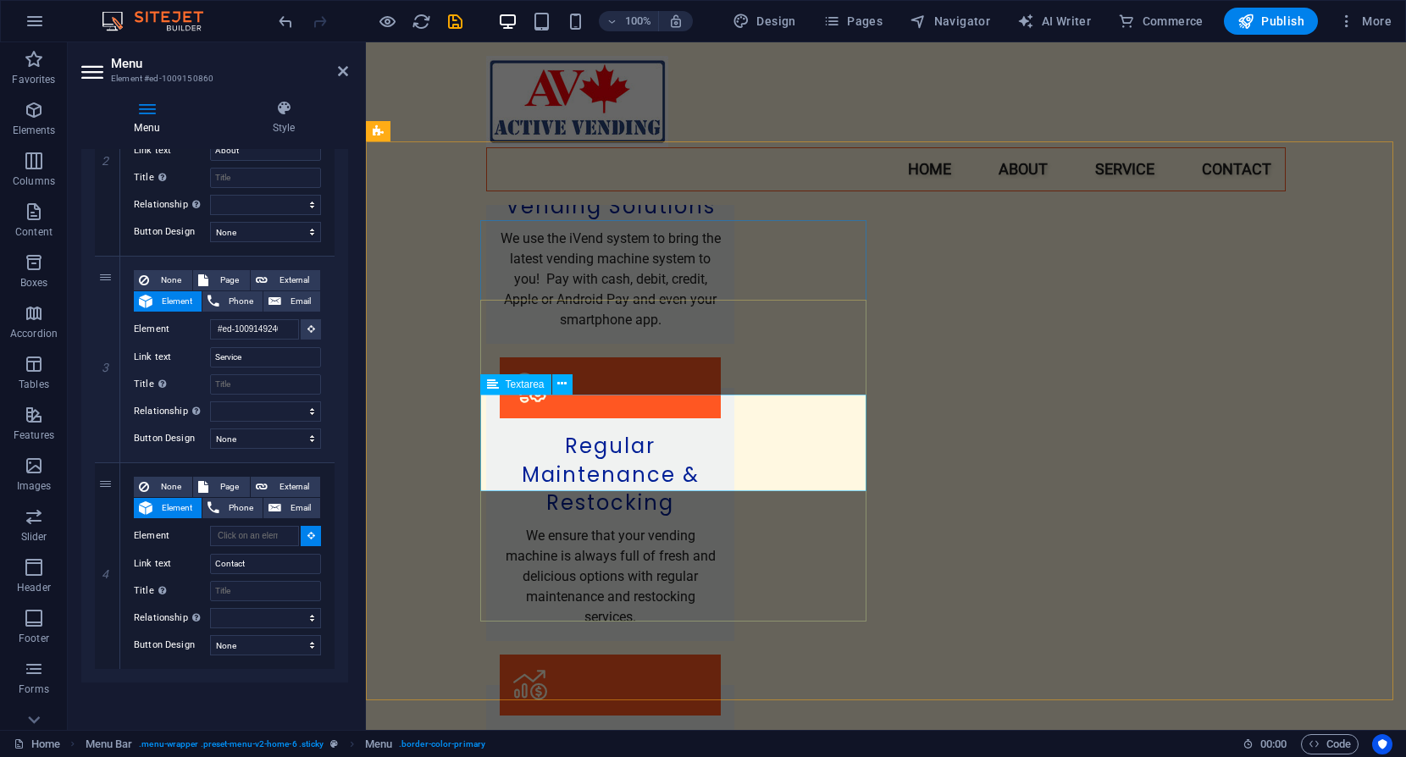
scroll to position [1708, 0]
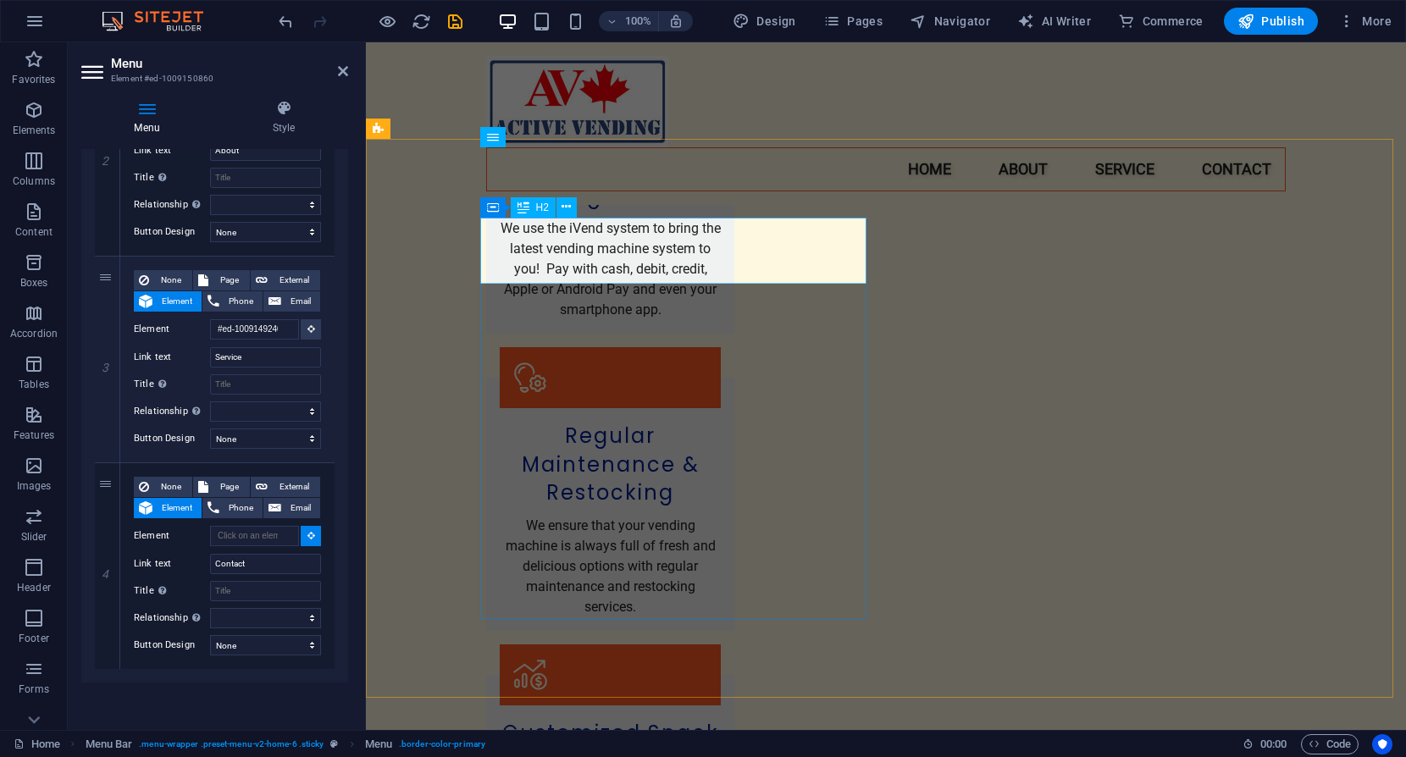
select select
type input "#ed-1009151514"
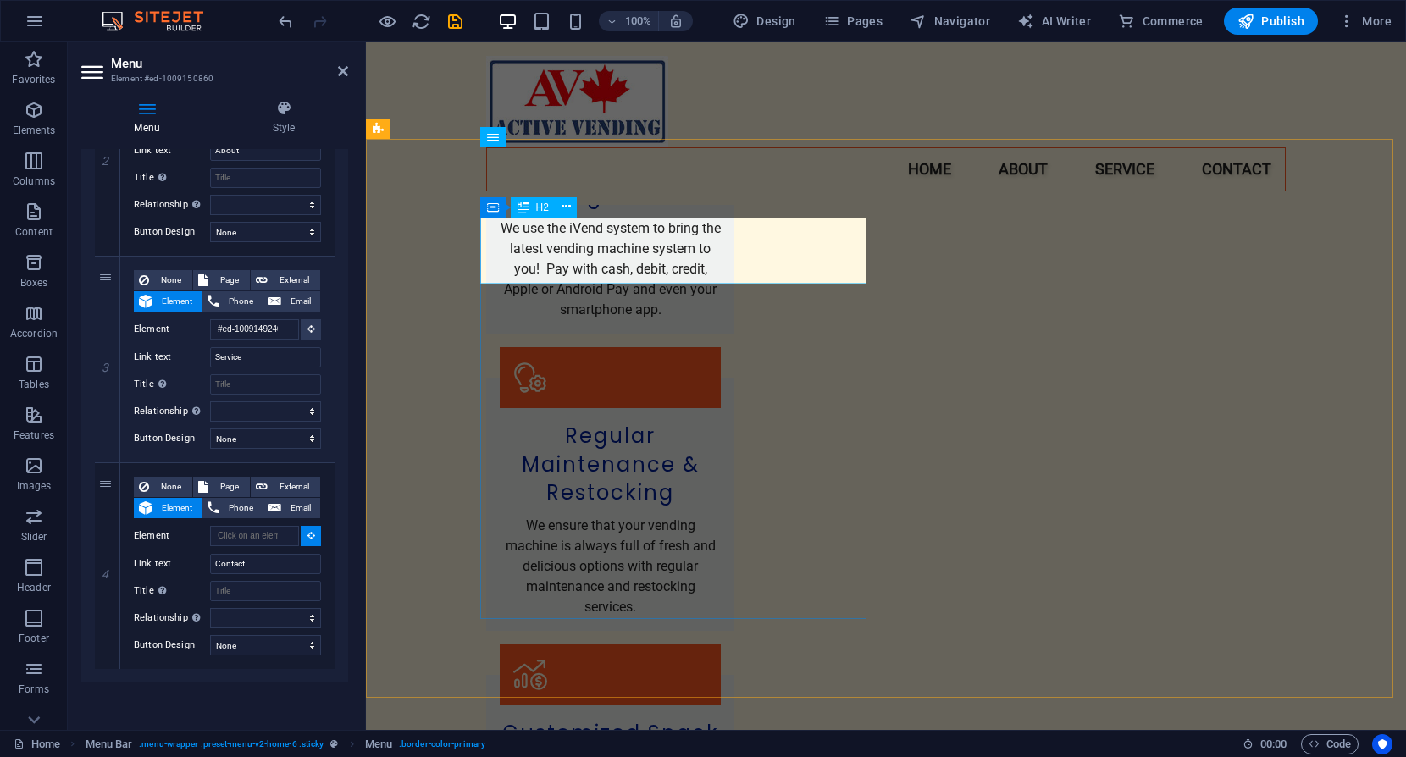
select select
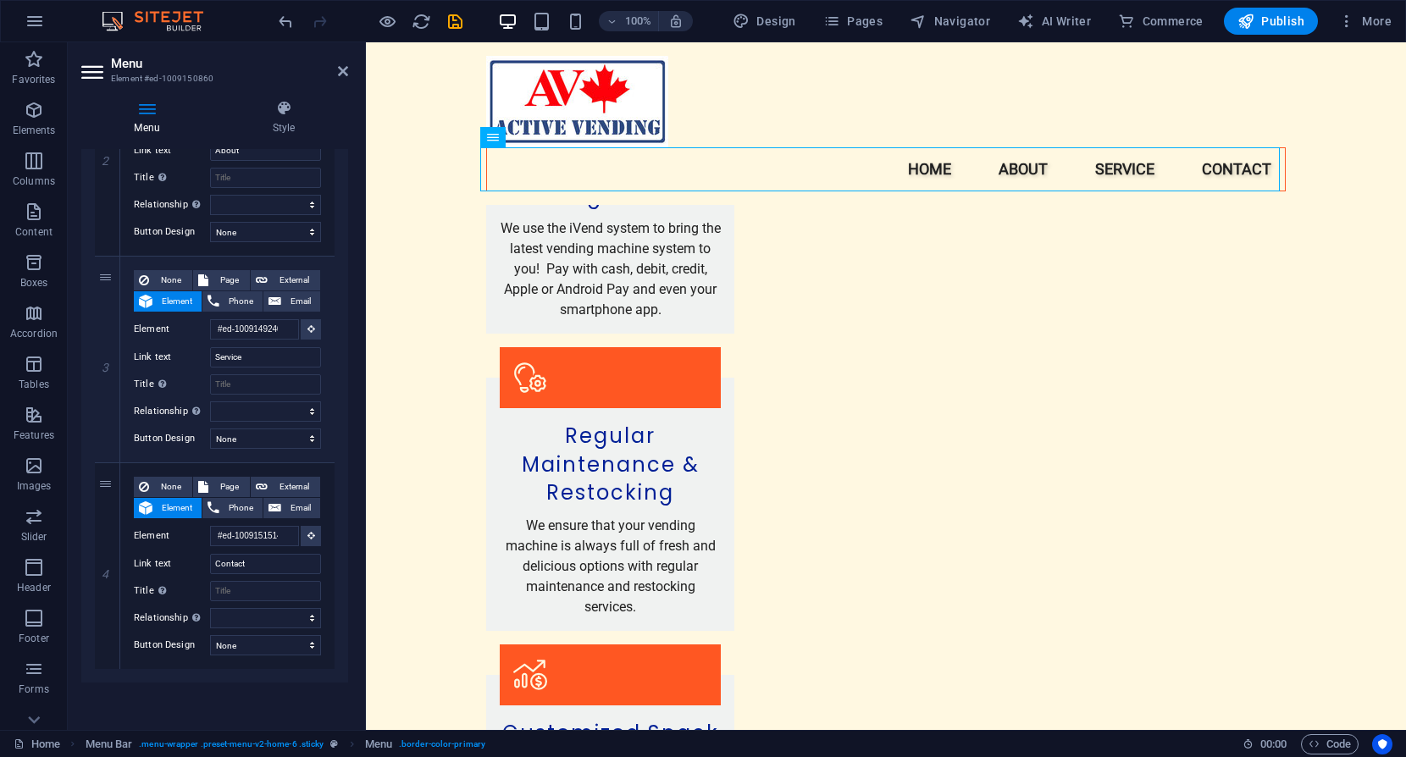
drag, startPoint x: 348, startPoint y: 533, endPoint x: 342, endPoint y: 469, distance: 63.8
click at [342, 469] on div "Menu Style Menu Auto Custom Create custom menu items for this menu. Recommended…" at bounding box center [215, 408] width 294 height 644
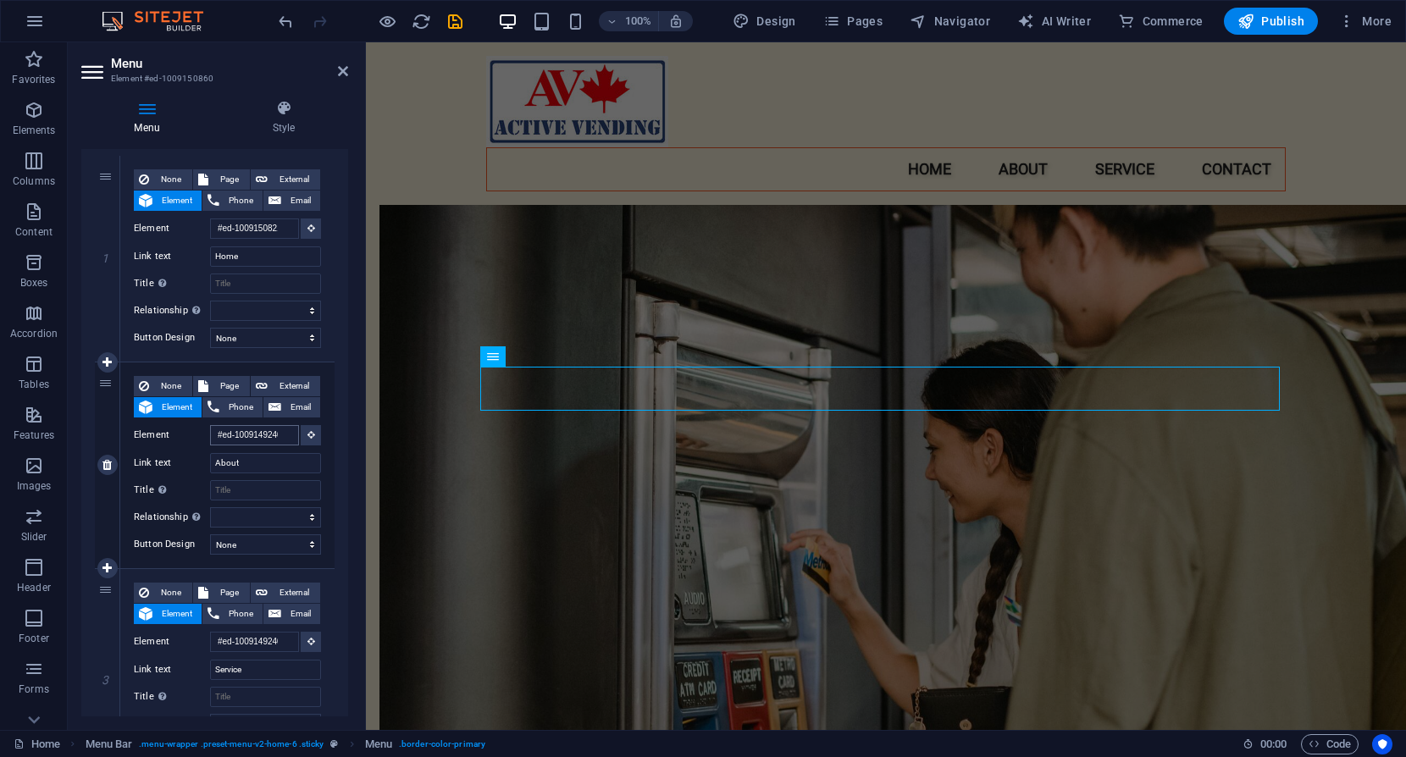
scroll to position [805, 0]
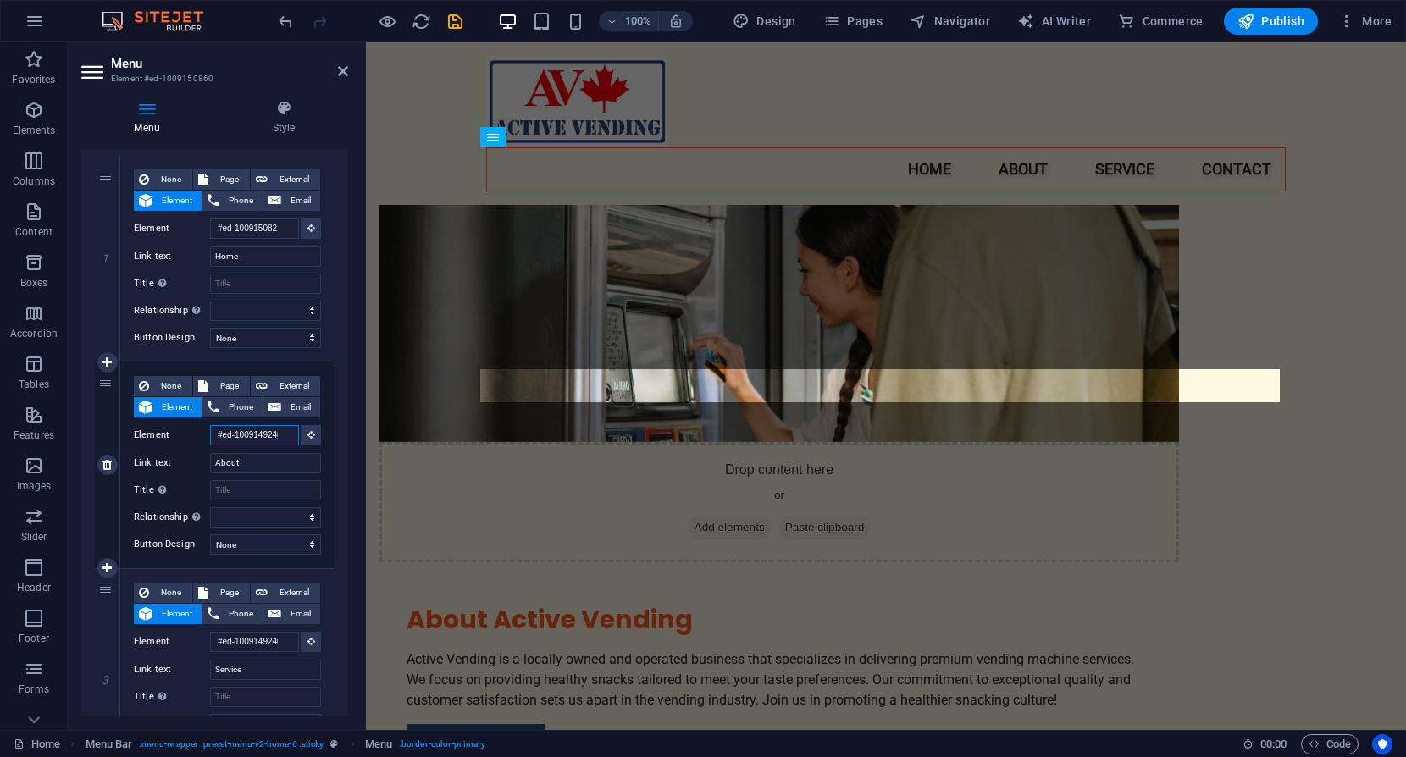
click at [269, 435] on input "#ed-1009149240" at bounding box center [254, 435] width 89 height 20
select select
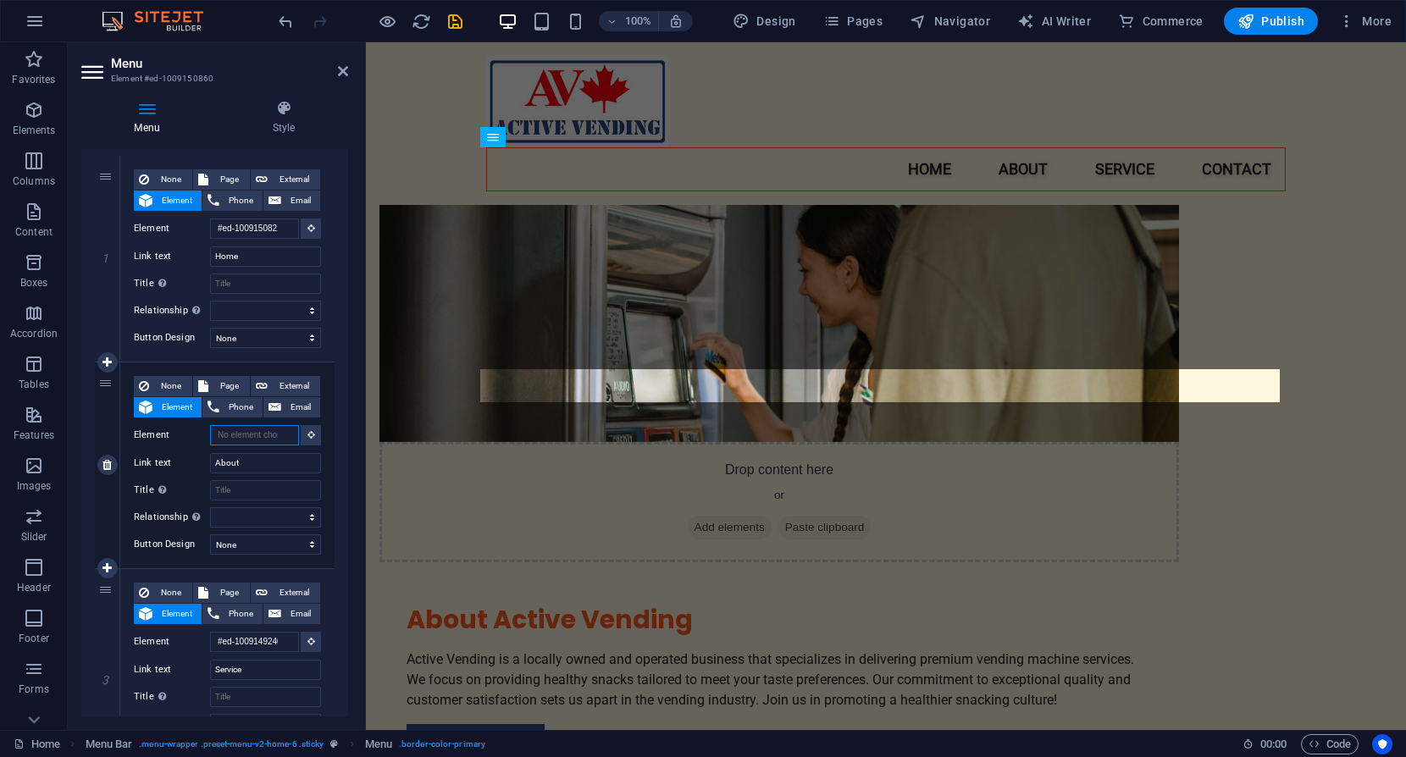
select select
click at [268, 435] on input "Element" at bounding box center [254, 435] width 89 height 20
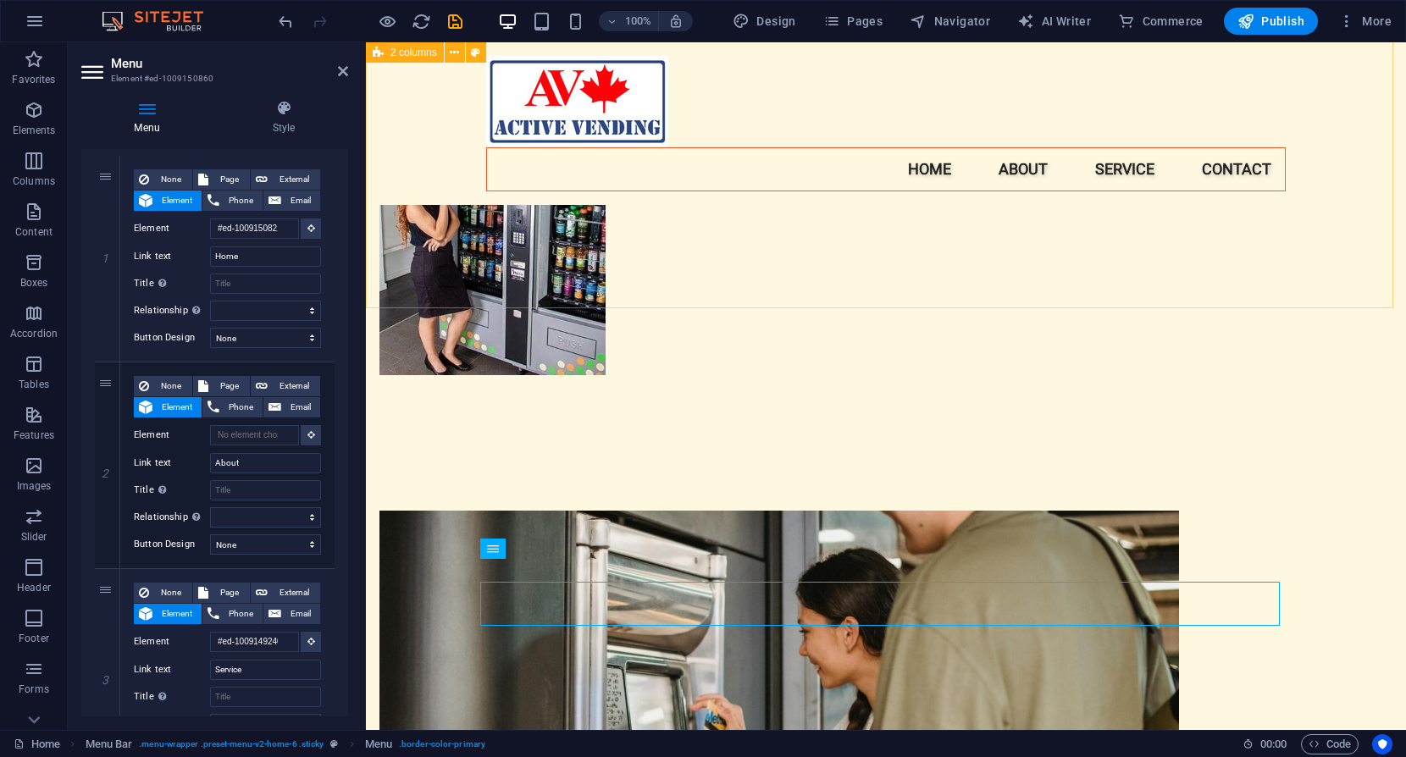
scroll to position [359, 0]
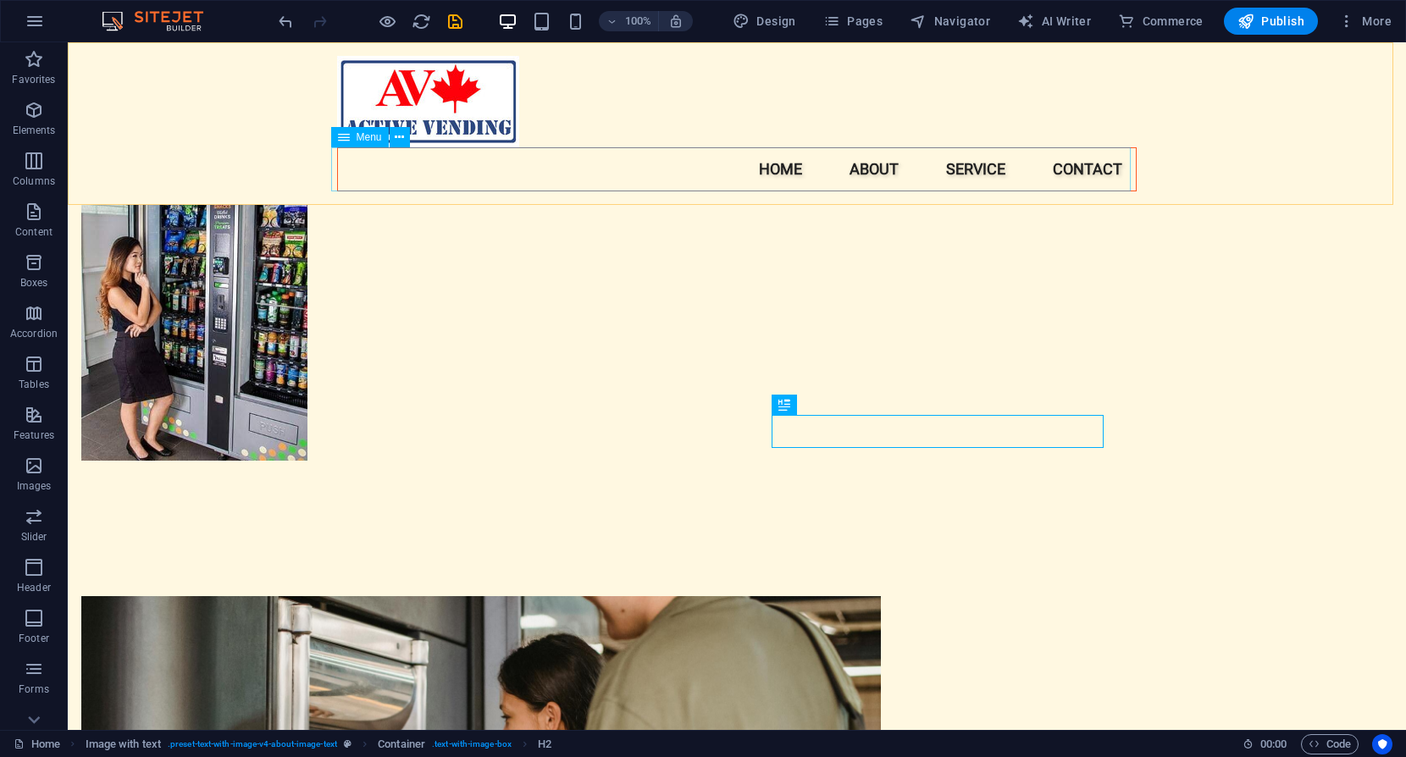
click at [772, 170] on nav "Home About Service Contact" at bounding box center [737, 169] width 800 height 44
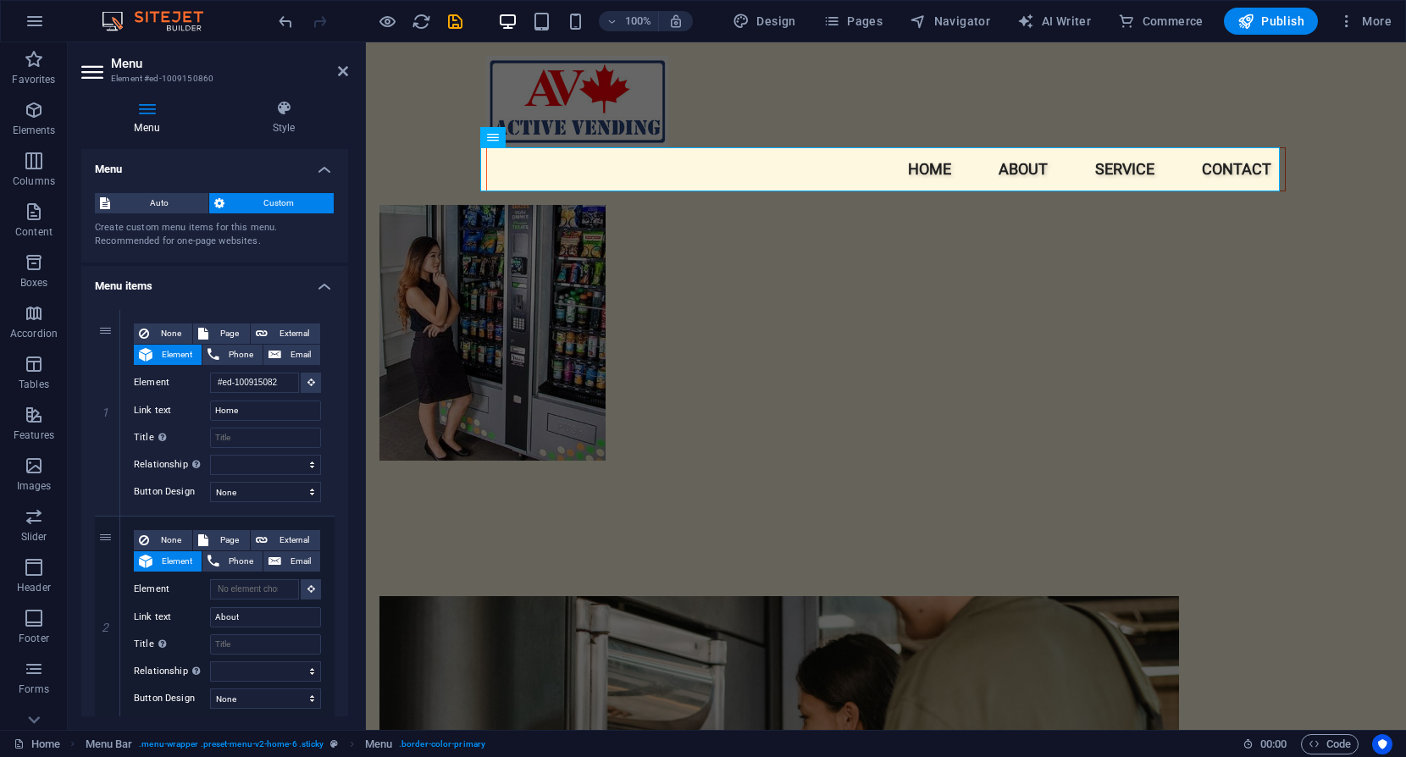
drag, startPoint x: 342, startPoint y: 368, endPoint x: 344, endPoint y: 429, distance: 61.0
click at [344, 429] on div "1 None Page External Element Phone Email Page Home Subpage Legal Notice Privacy…" at bounding box center [214, 722] width 267 height 853
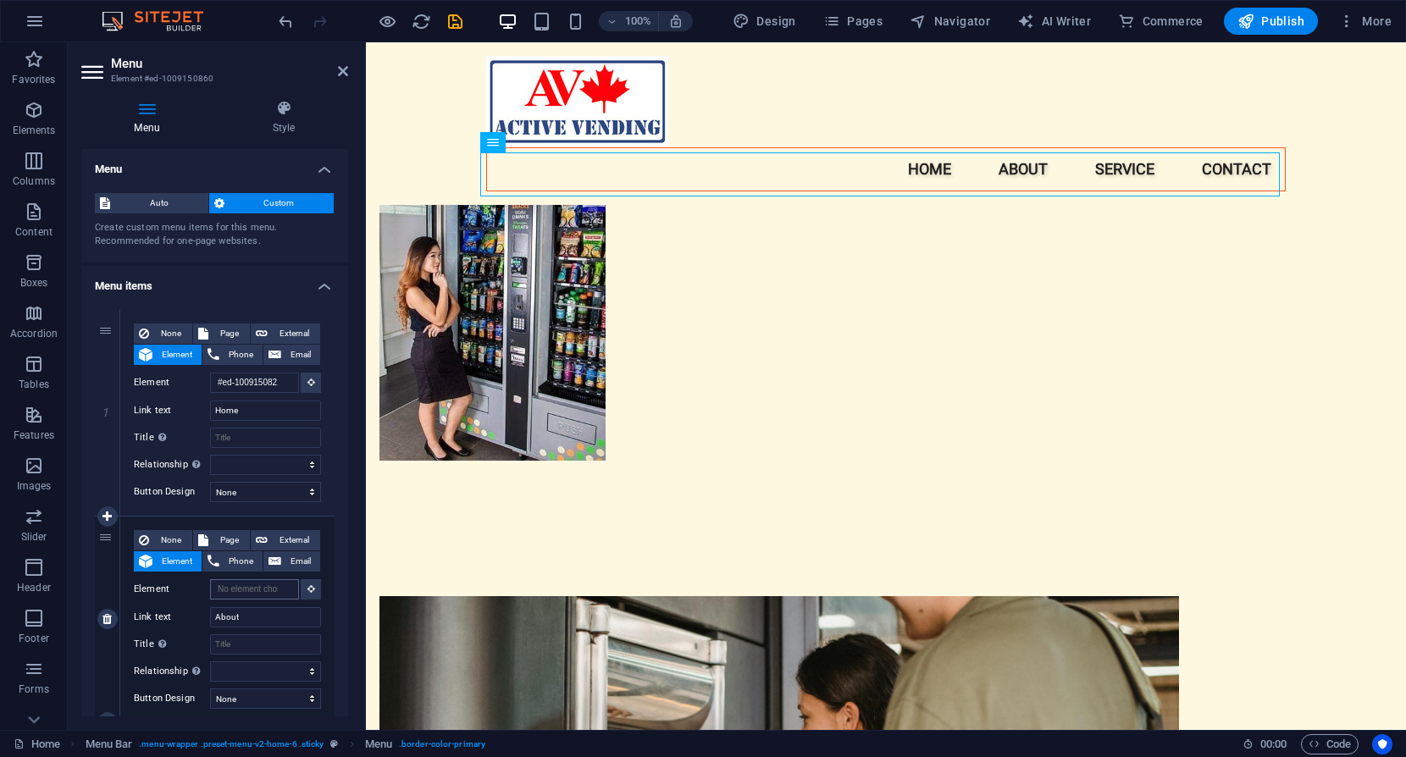
scroll to position [0, 0]
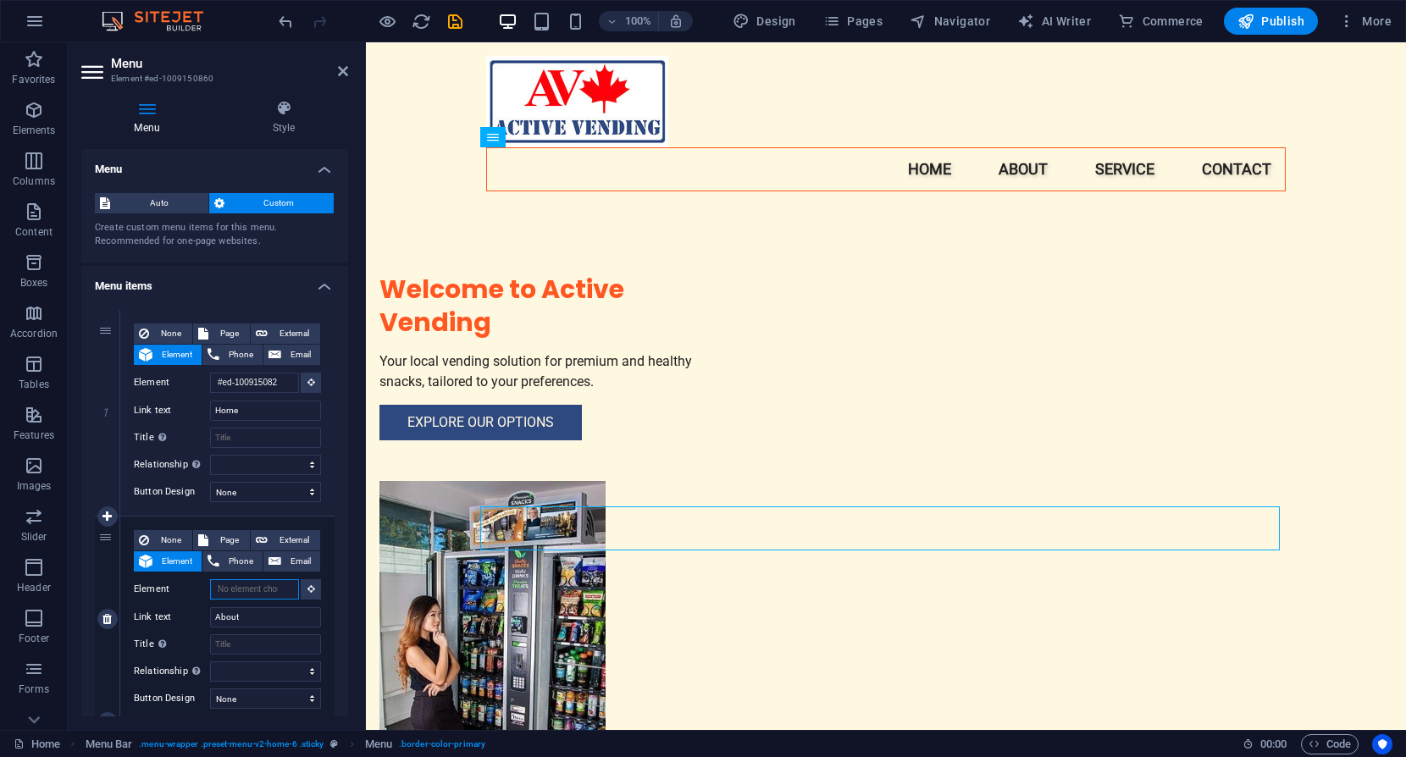
click at [252, 593] on input "Element" at bounding box center [254, 589] width 89 height 20
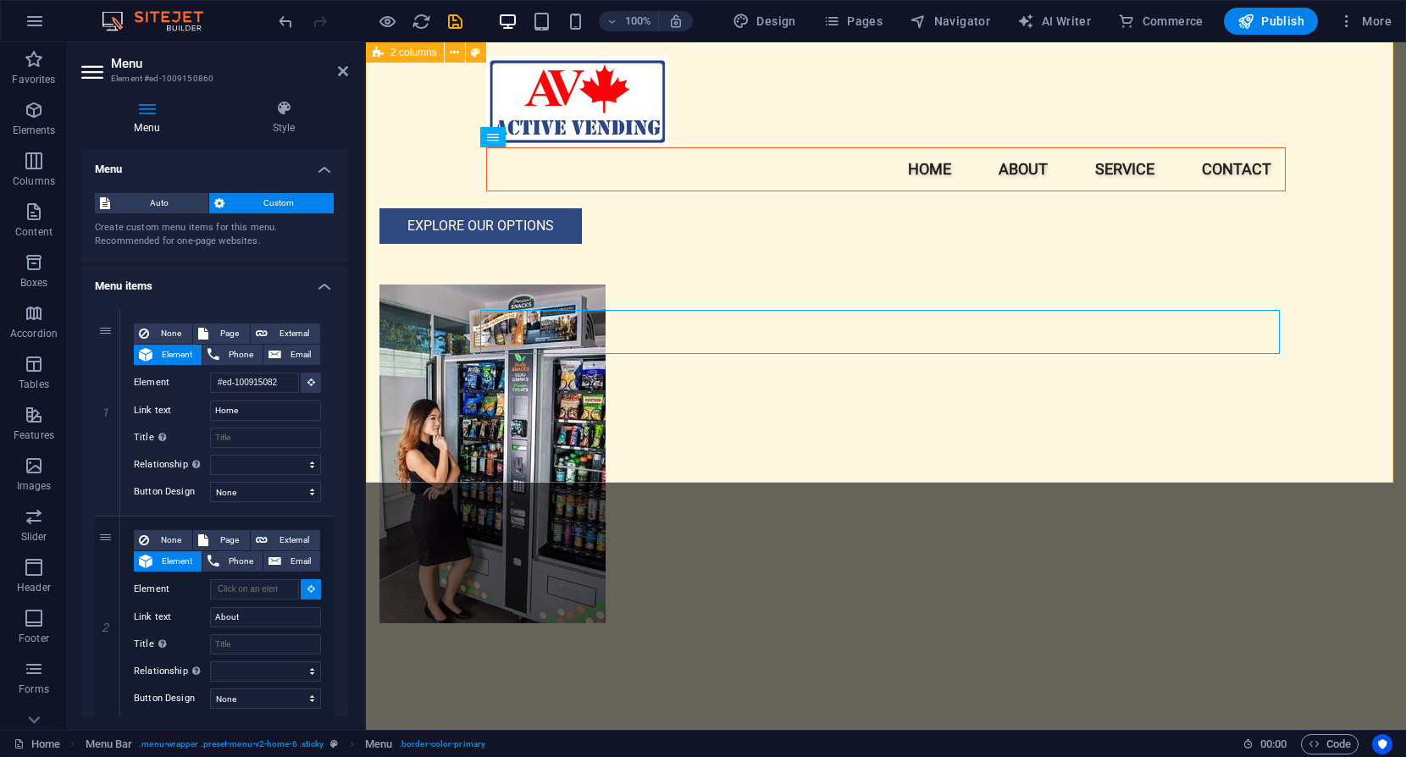
scroll to position [366, 0]
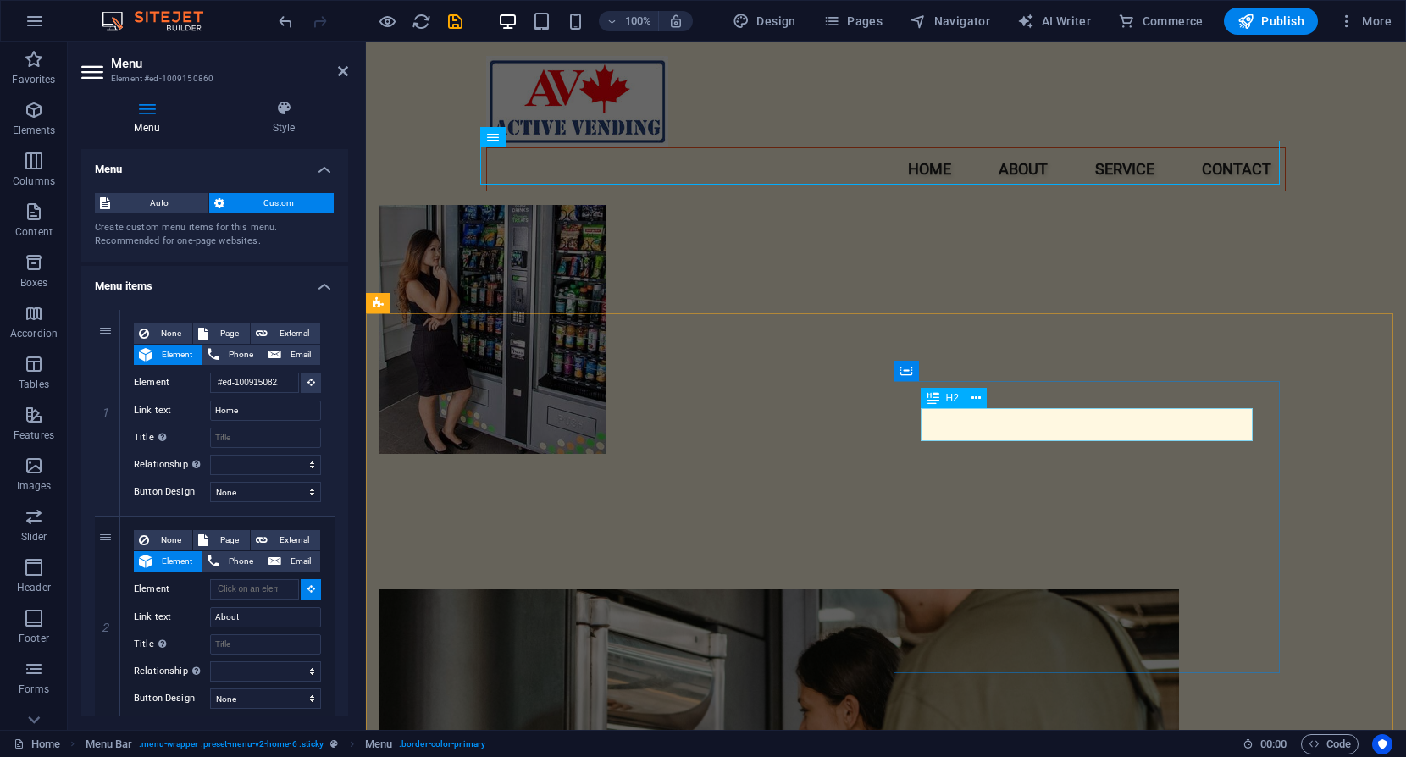
select select
type input "#ed-1009148982"
select select
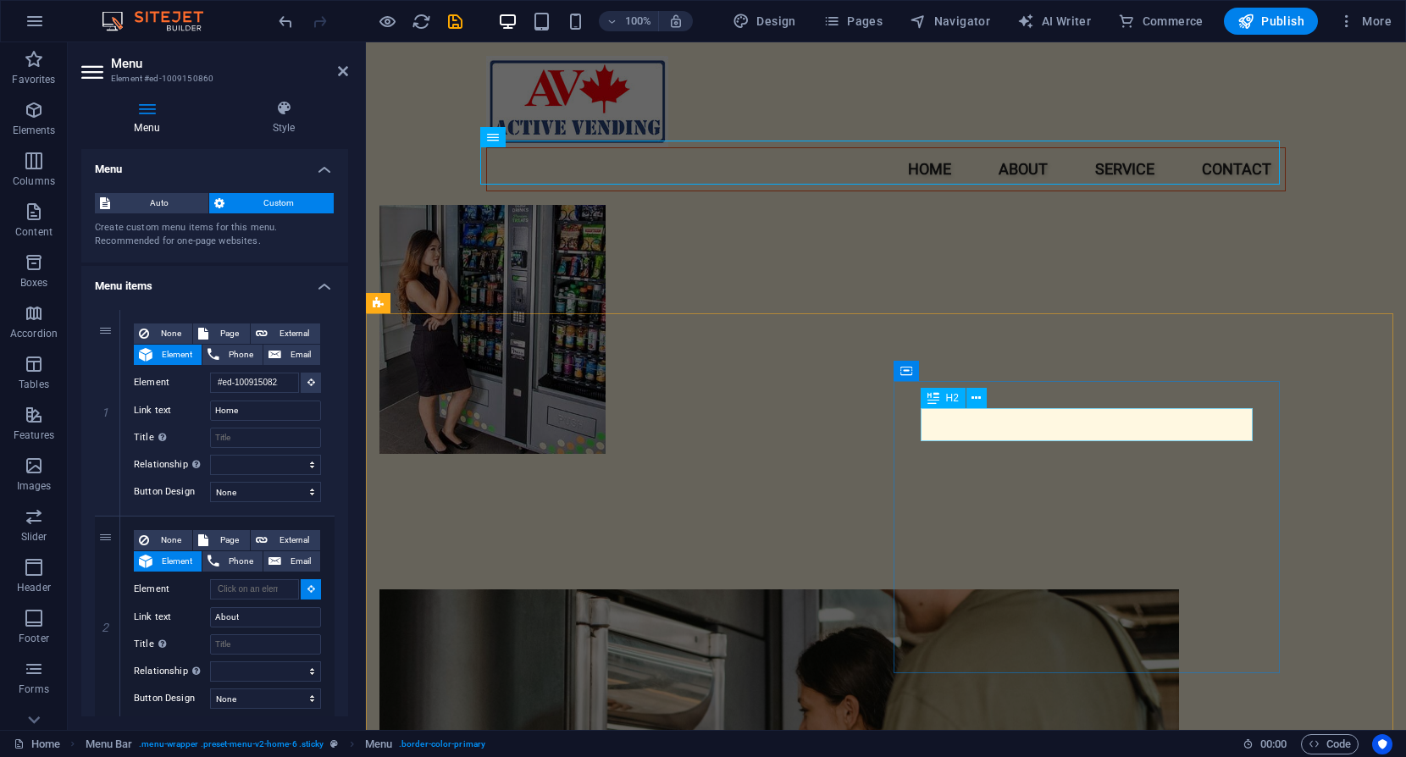
select select
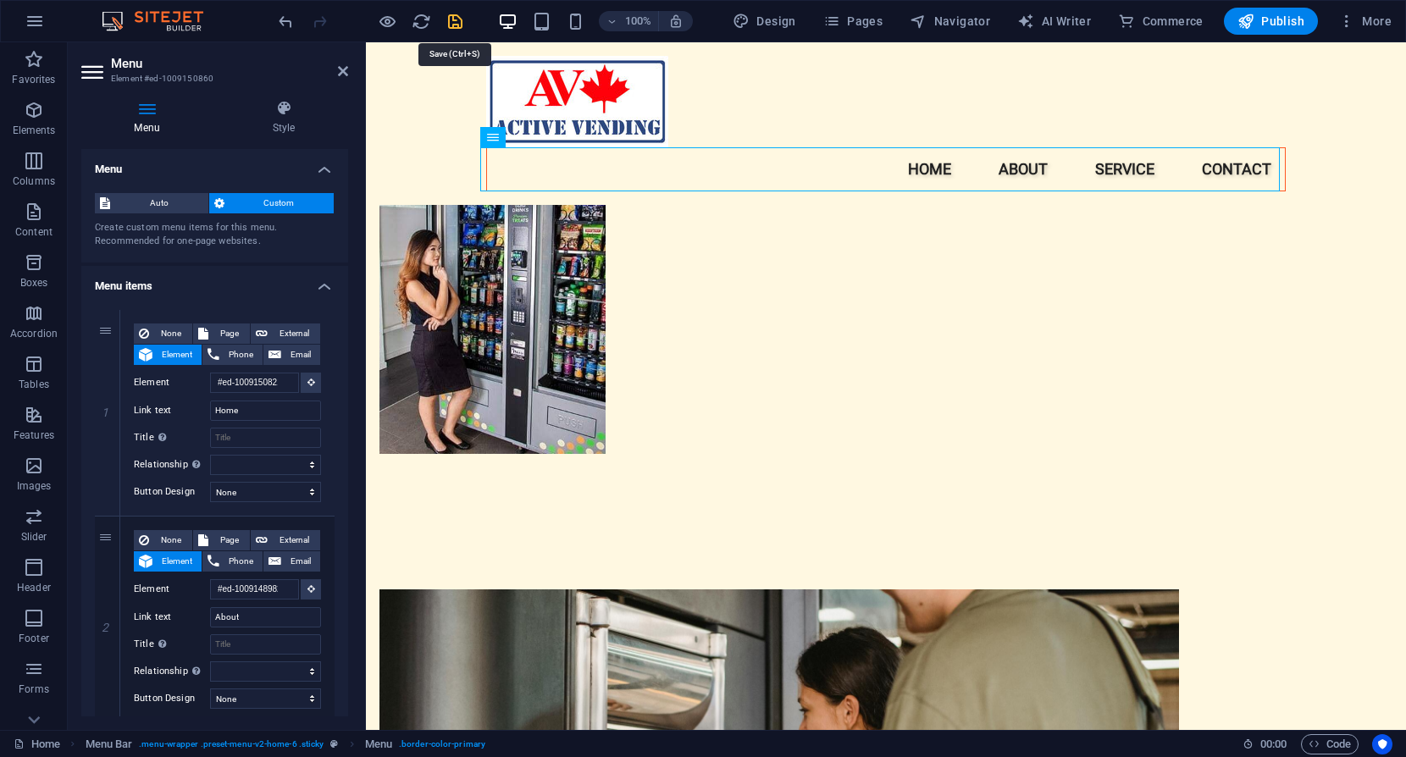
click at [456, 19] on icon "save" at bounding box center [455, 21] width 19 height 19
checkbox input "false"
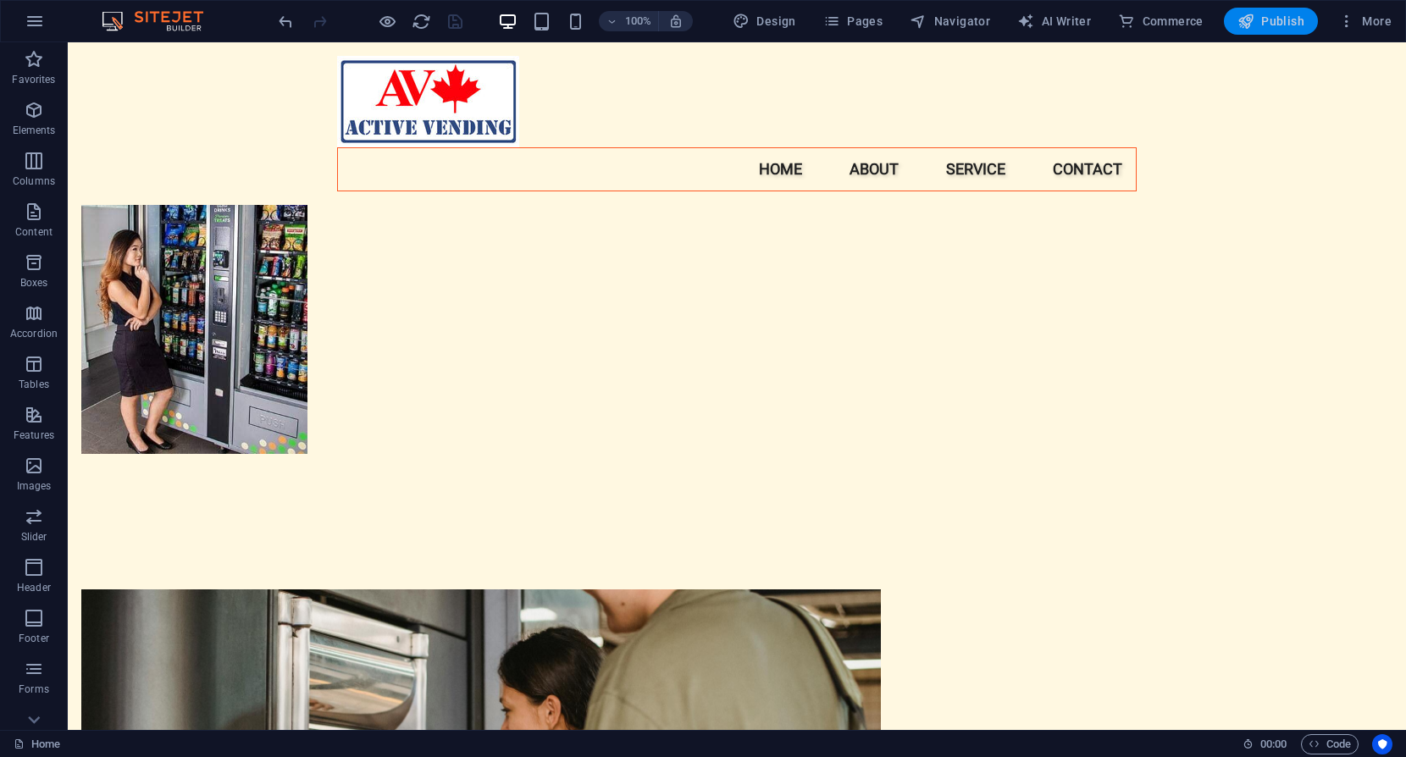
click at [1271, 18] on span "Publish" at bounding box center [1270, 21] width 67 height 17
